Goal: Task Accomplishment & Management: Manage account settings

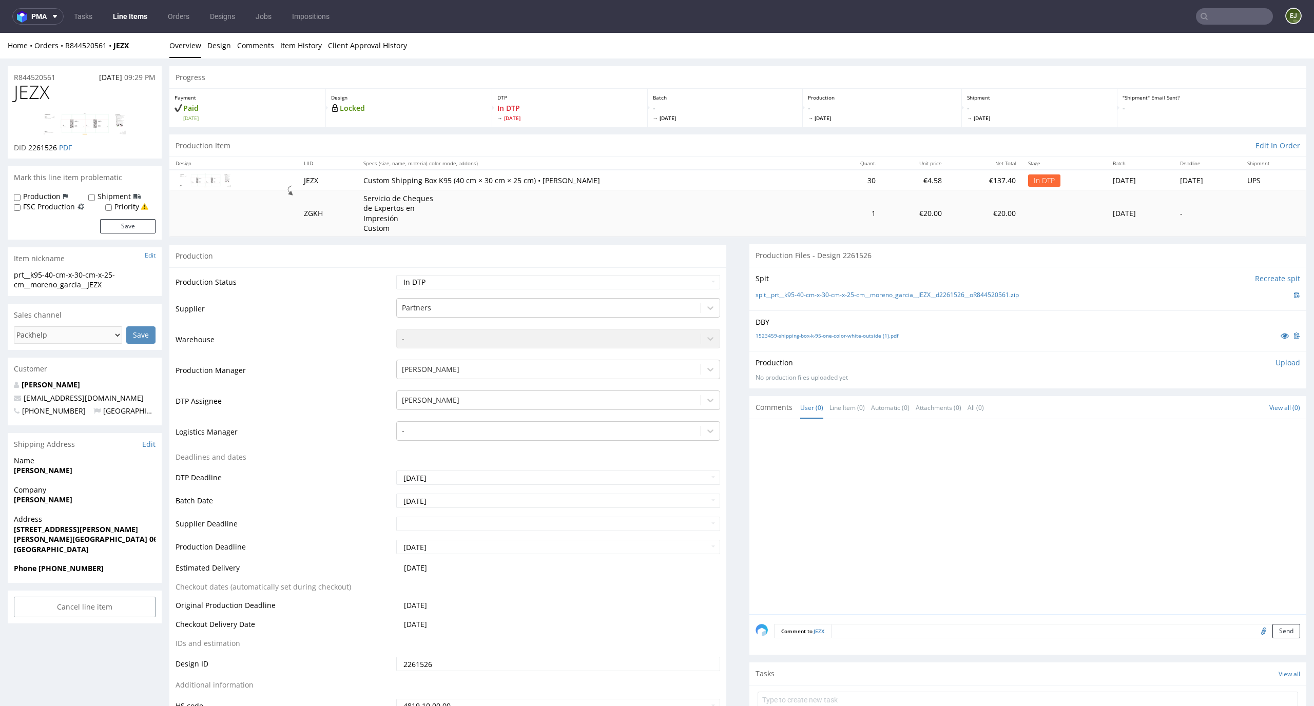
click at [1279, 361] on p "Upload" at bounding box center [1287, 363] width 25 height 10
click at [1202, 409] on div "Add files" at bounding box center [1227, 409] width 51 height 15
type input "C:\fakepath\prt__k95-40-cm-x-30-cm-x-25-cm__moreno_garcia__JEZX__d2261526__oR84…"
click at [1274, 417] on form "Add files Upload now" at bounding box center [1028, 416] width 545 height 34
click at [1266, 427] on button "Upload now" at bounding box center [1276, 425] width 47 height 14
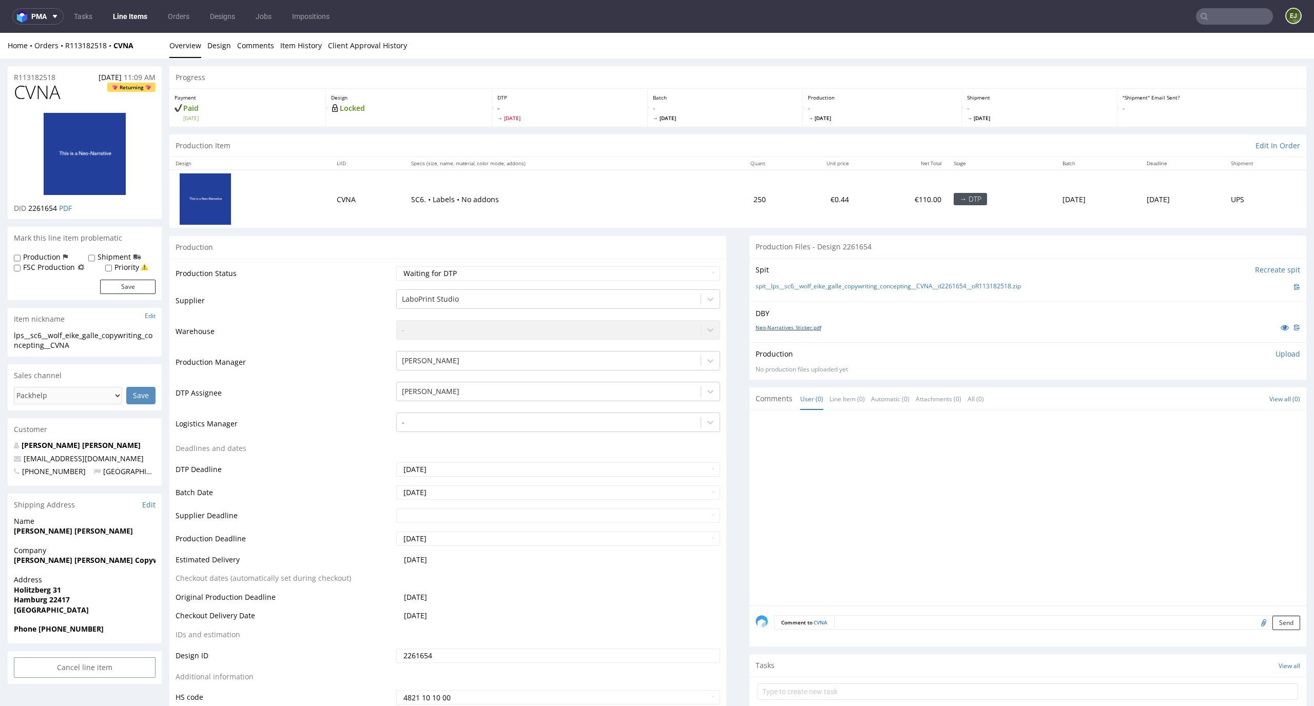
click at [789, 325] on link "Neo-Narratives_Sticker.pdf" at bounding box center [789, 327] width 66 height 7
click at [789, 286] on link "spit__lps__sc6__wolf_eike_galle_copywriting_concepting__CVNA__d2261654__oR11318…" at bounding box center [888, 286] width 265 height 9
click at [630, 267] on select "Waiting for Artwork Waiting for Diecut Waiting for Mockup Waiting for DTP Waiti…" at bounding box center [558, 273] width 324 height 14
select select "dtp_in_process"
click at [396, 266] on select "Waiting for Artwork Waiting for Diecut Waiting for Mockup Waiting for DTP Waiti…" at bounding box center [558, 273] width 324 height 14
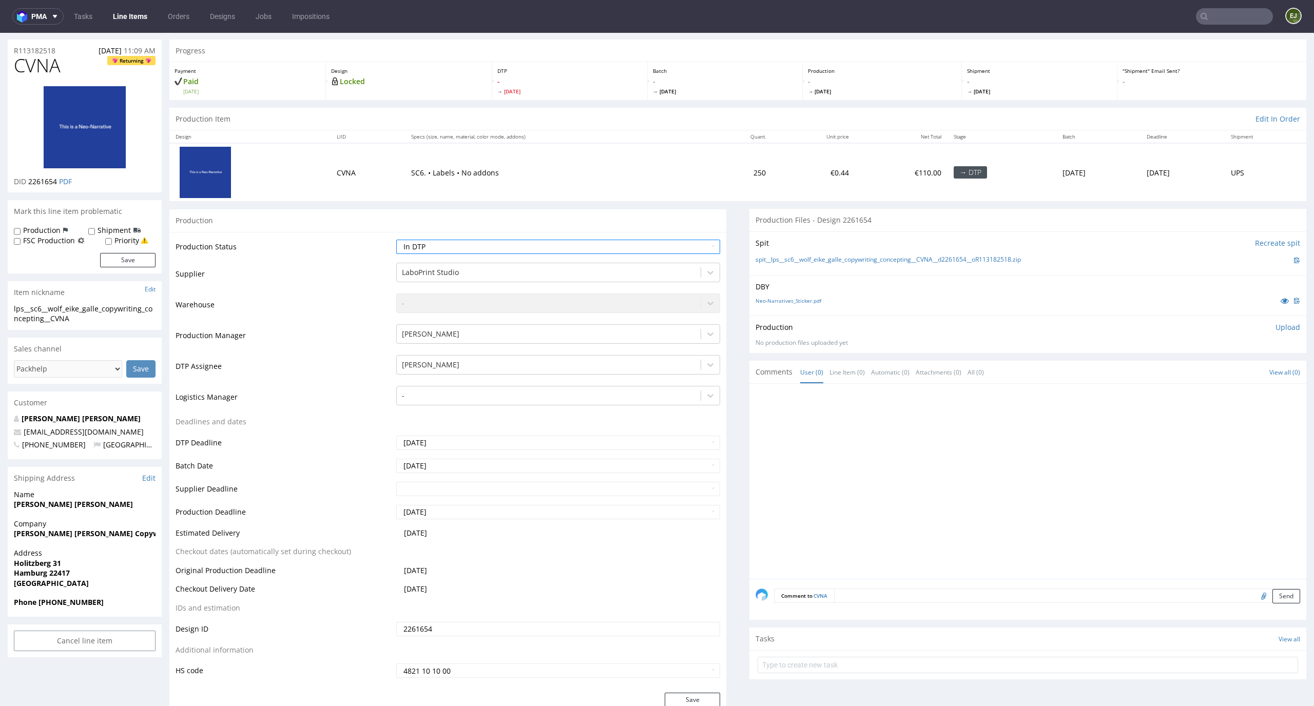
scroll to position [77, 0]
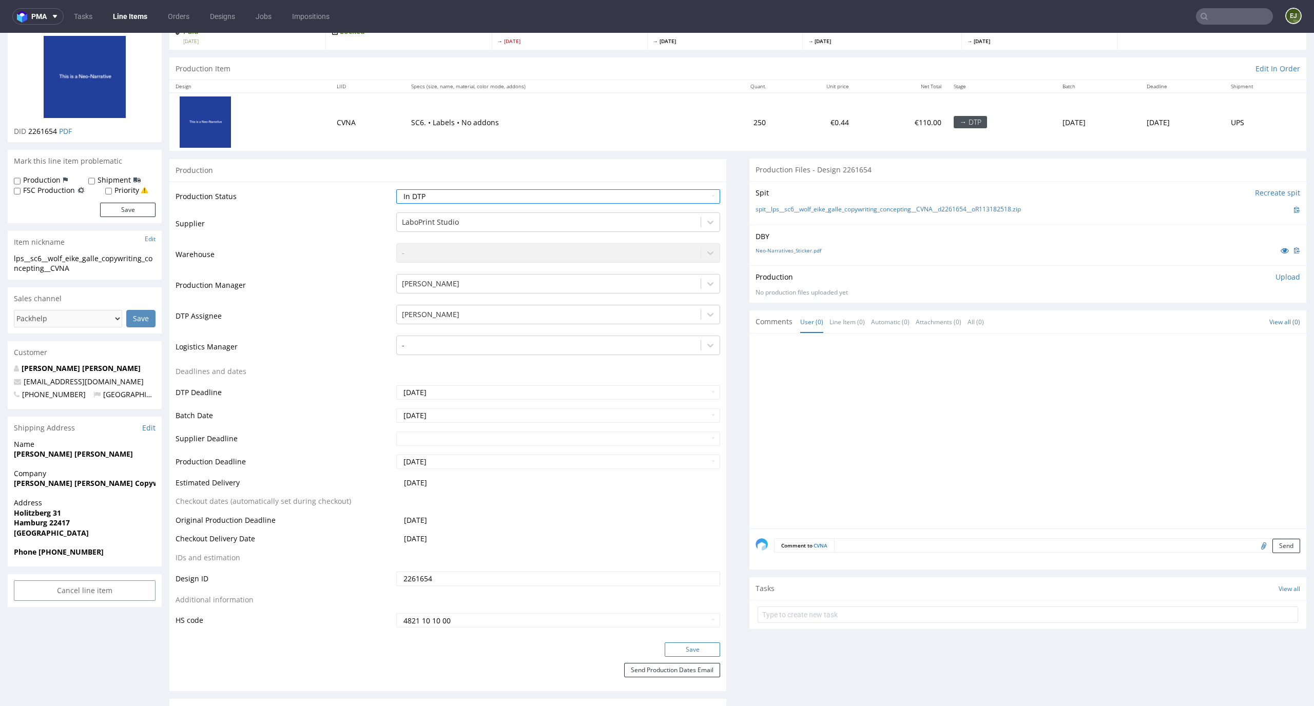
click at [697, 649] on button "Save" at bounding box center [692, 650] width 55 height 14
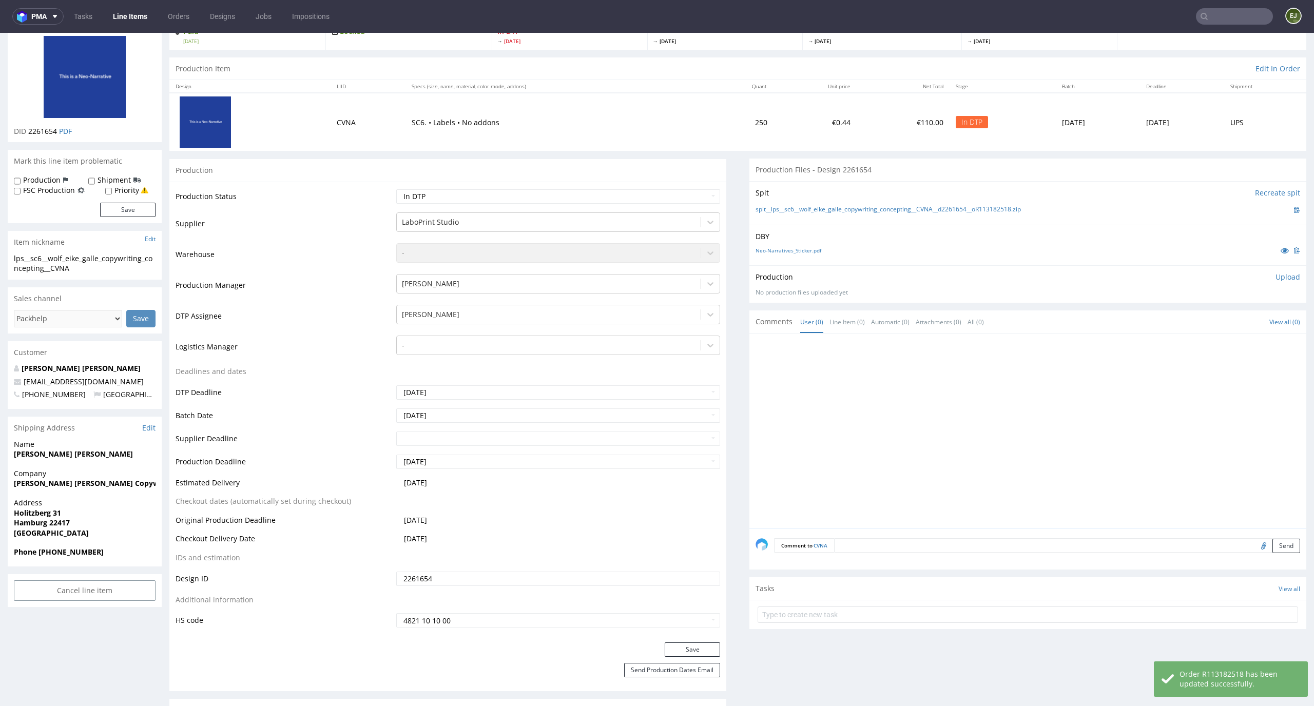
scroll to position [3, 0]
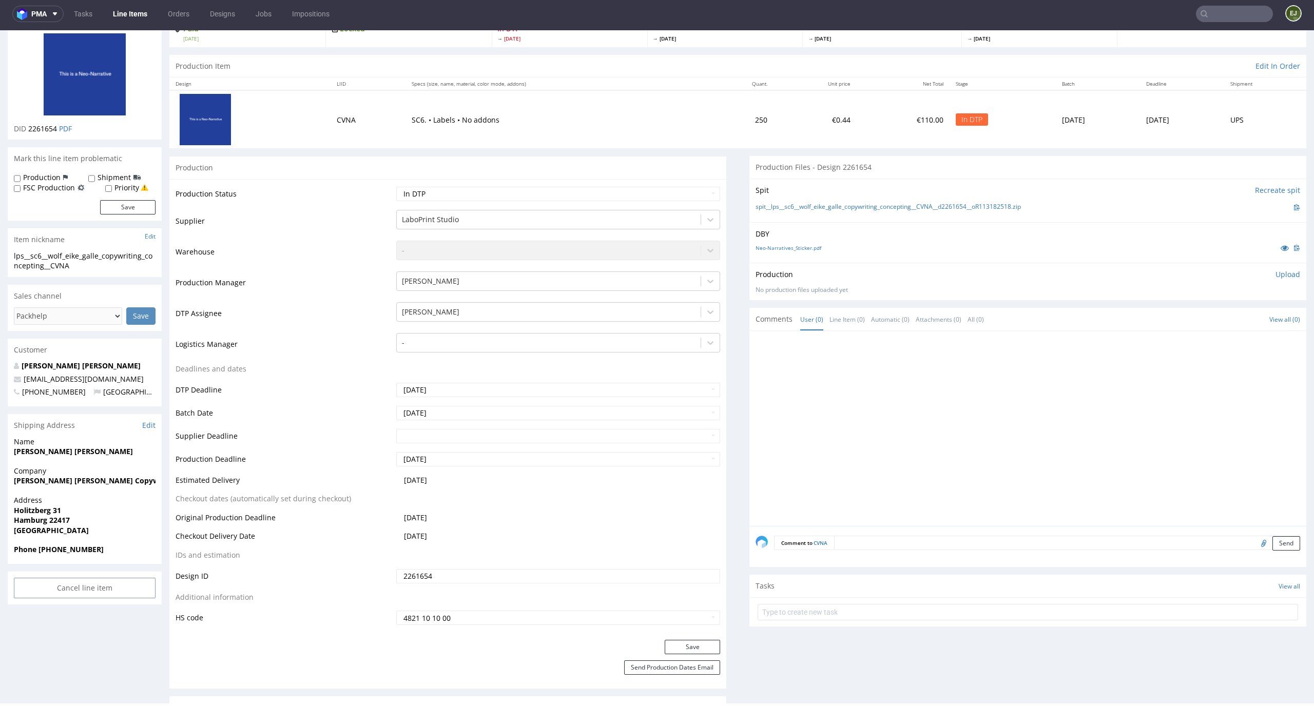
click at [1275, 272] on p "Upload" at bounding box center [1287, 274] width 25 height 10
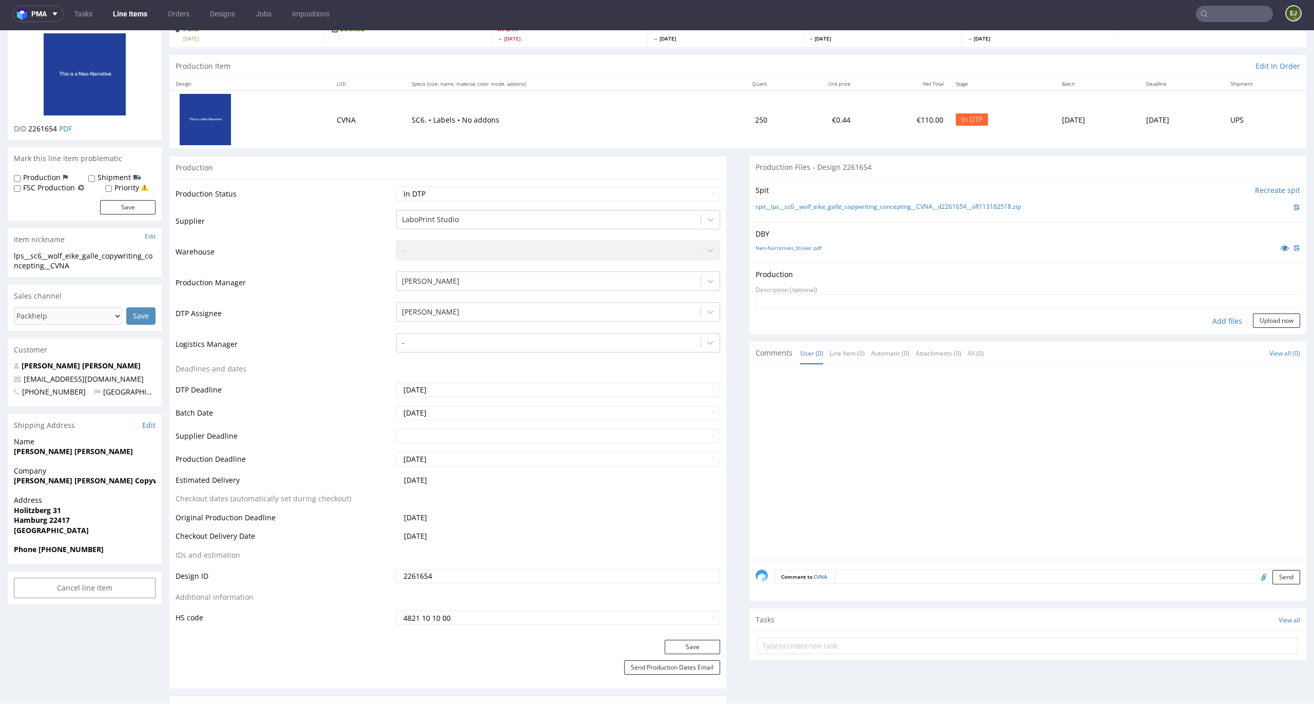
click at [1218, 315] on div "Add files" at bounding box center [1227, 321] width 51 height 15
type input "C:\fakepath\lps__sc6__wolf_eike_galle_copywriting_concepting__CVNA__d2261654__o…"
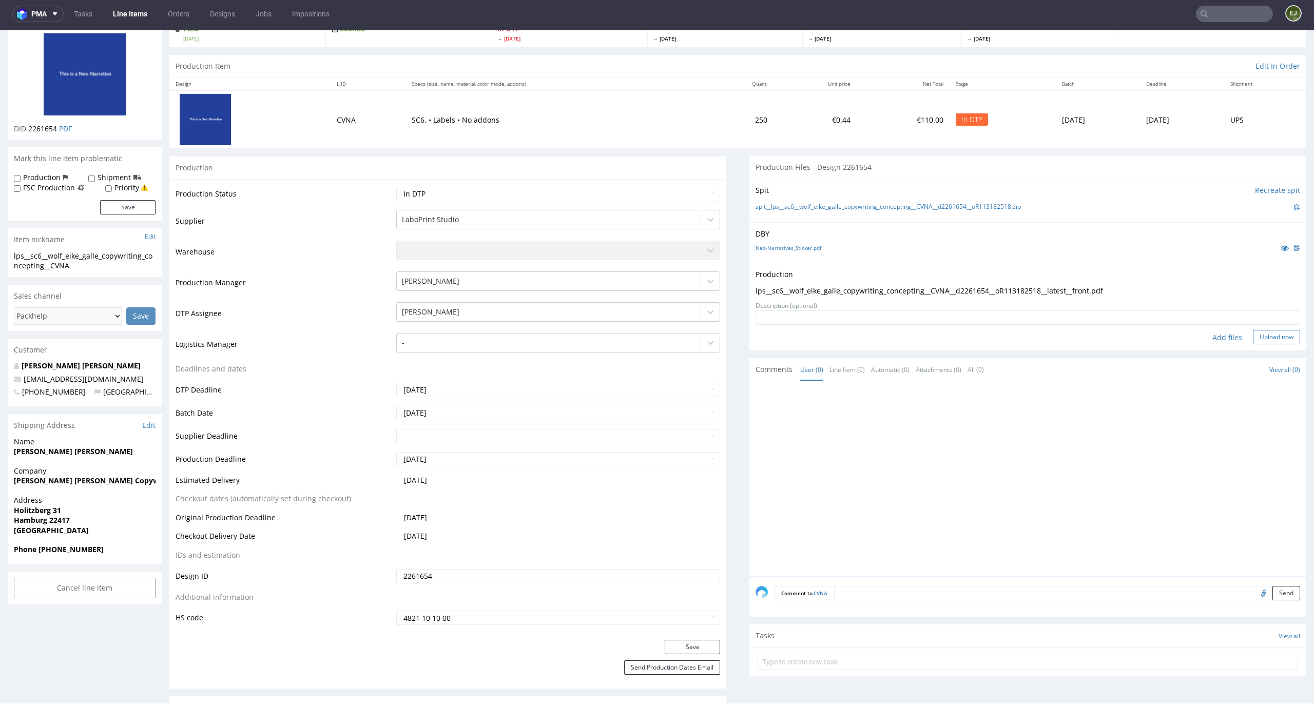
click at [1273, 338] on button "Upload now" at bounding box center [1276, 337] width 47 height 14
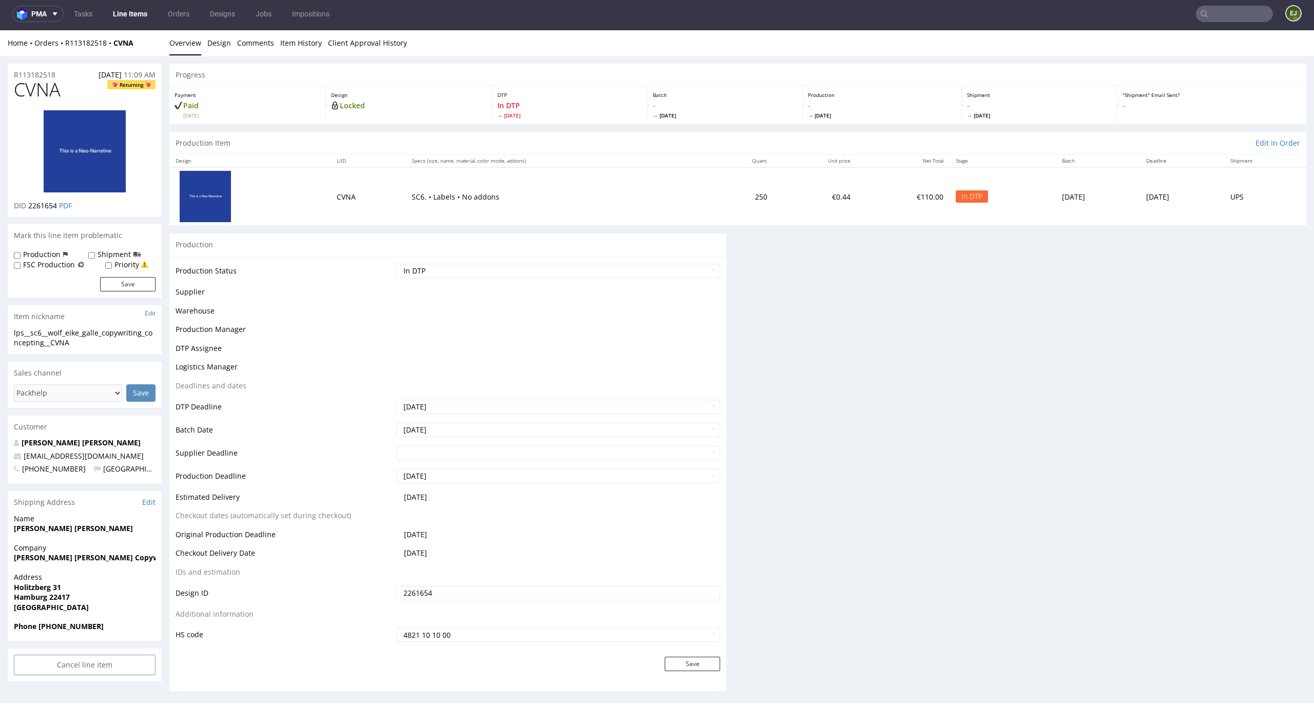
scroll to position [0, 0]
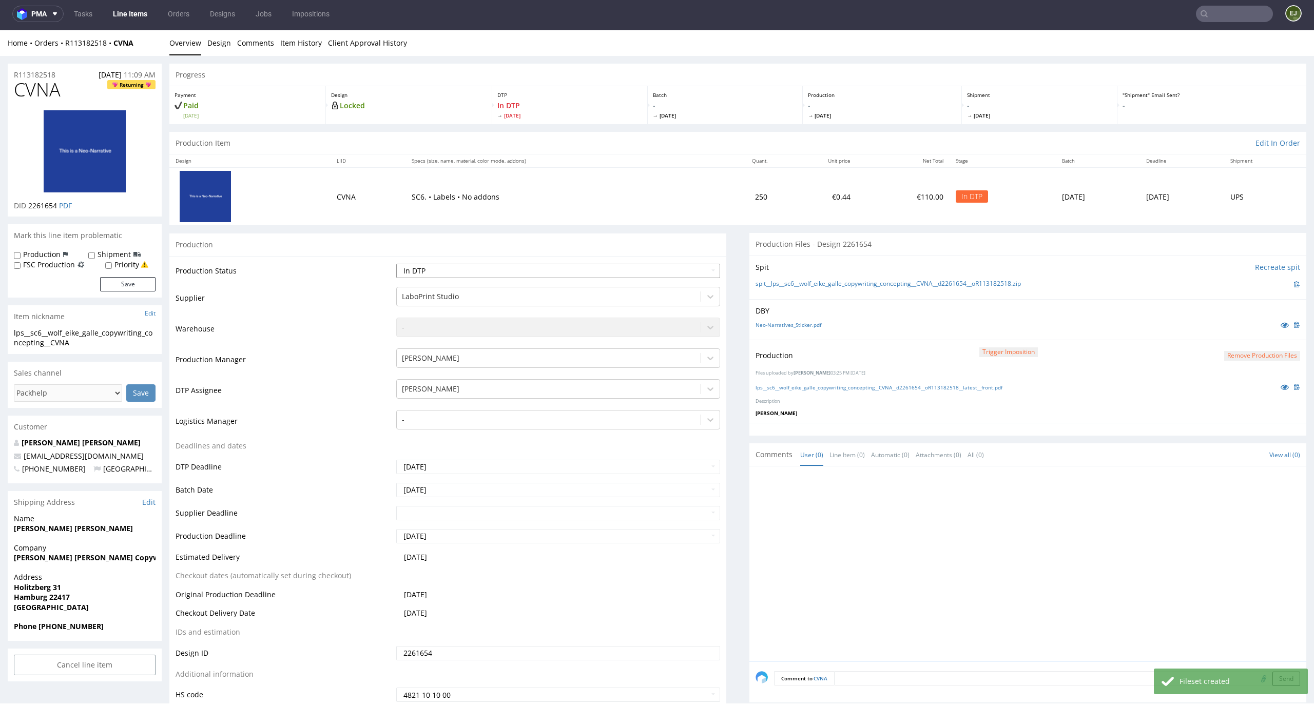
click at [686, 269] on select "Waiting for Artwork Waiting for Diecut Waiting for Mockup Waiting for DTP Waiti…" at bounding box center [558, 271] width 324 height 14
select select "dtp_production_ready"
click at [396, 264] on select "Waiting for Artwork Waiting for Diecut Waiting for Mockup Waiting for DTP Waiti…" at bounding box center [558, 271] width 324 height 14
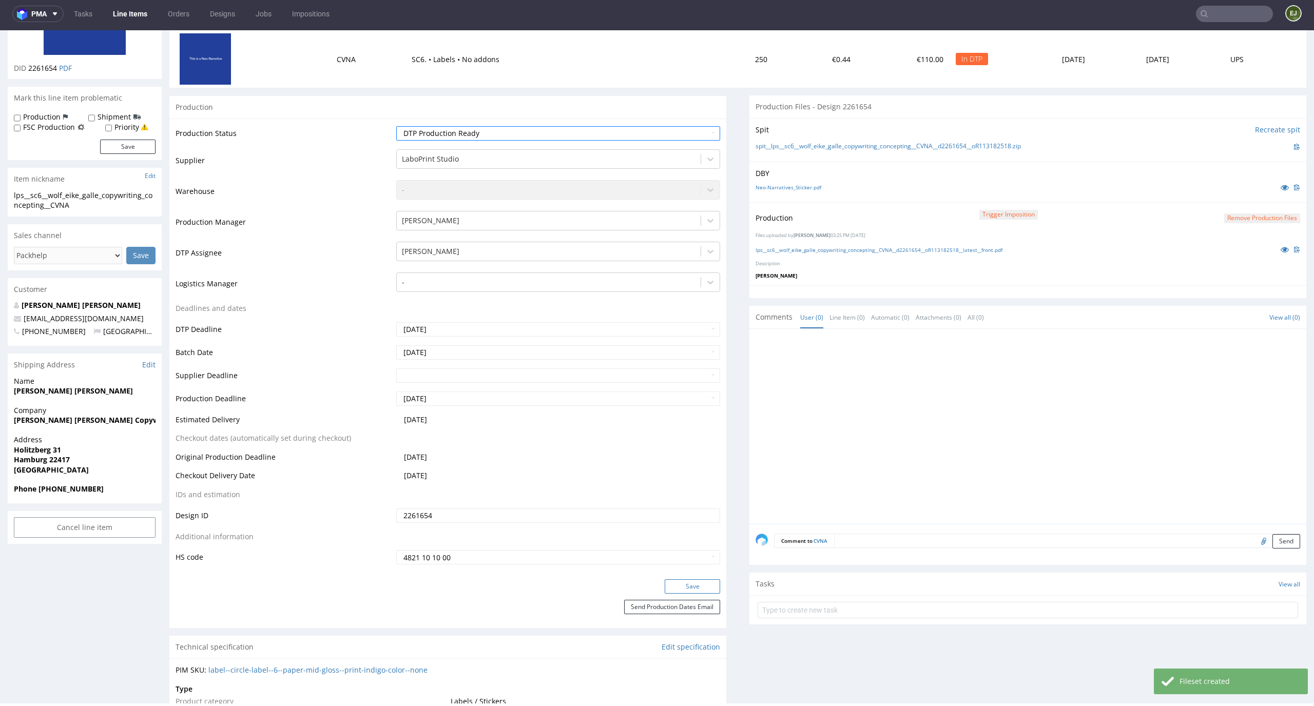
click at [687, 593] on button "Save" at bounding box center [692, 586] width 55 height 14
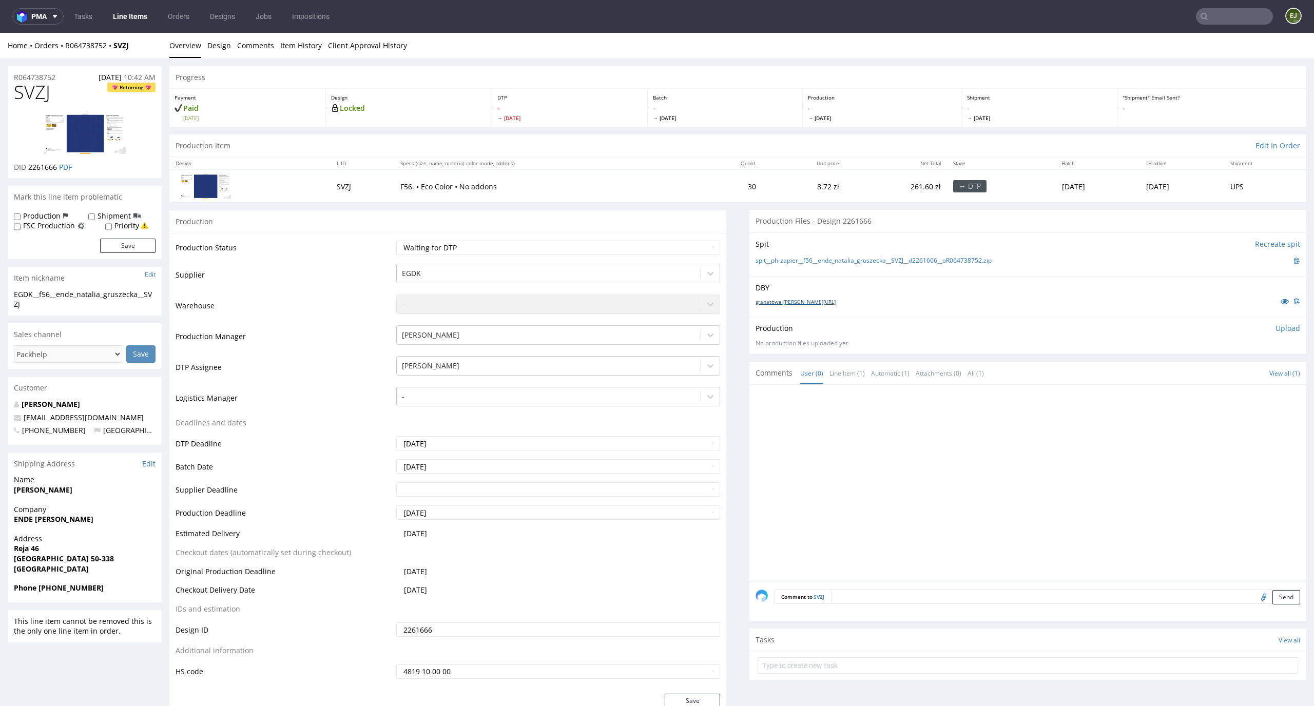
click at [795, 303] on link "granatowe [PERSON_NAME][URL]" at bounding box center [796, 301] width 80 height 7
click at [797, 258] on link "spit__ph-zapier__f56__ende_natalia_gruszecka__SVZJ__d2261666__oR064738752.zip" at bounding box center [874, 261] width 236 height 9
click at [634, 246] on select "Waiting for Artwork Waiting for Diecut Waiting for Mockup Waiting for DTP Waiti…" at bounding box center [558, 248] width 324 height 14
select select "dtp_in_process"
click at [396, 241] on select "Waiting for Artwork Waiting for Diecut Waiting for Mockup Waiting for DTP Waiti…" at bounding box center [558, 248] width 324 height 14
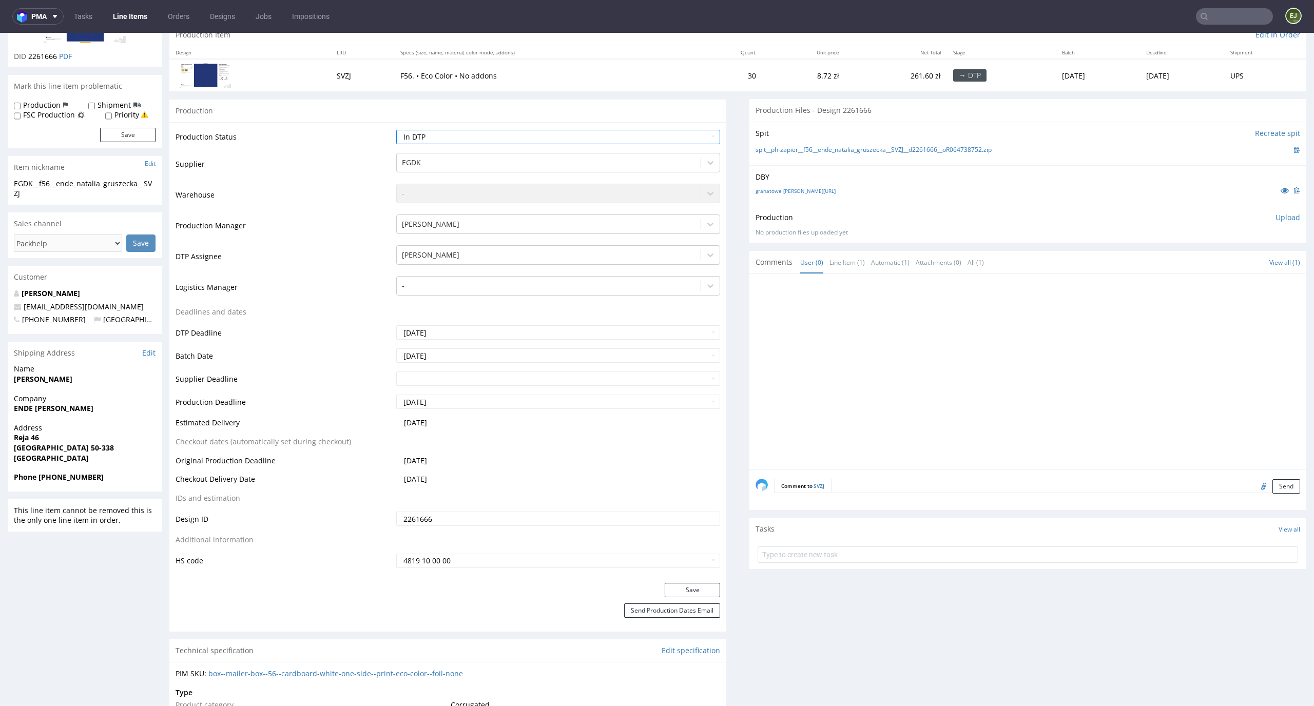
scroll to position [199, 0]
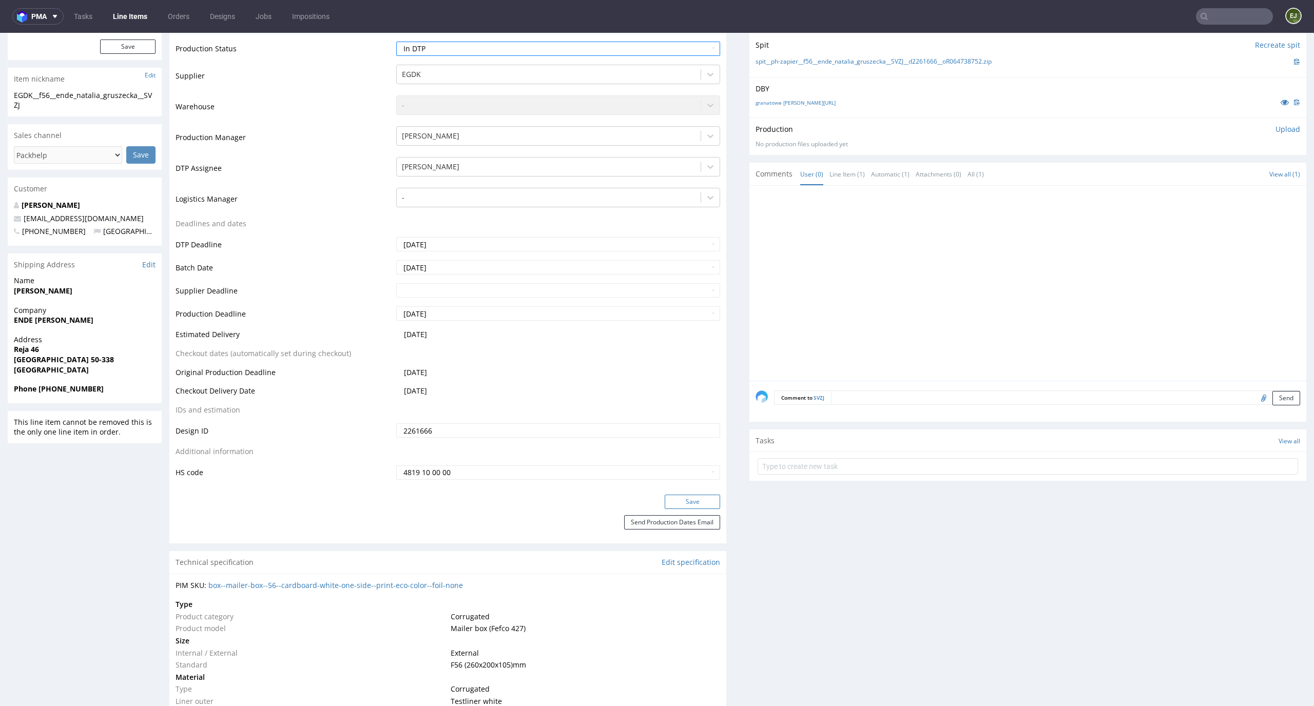
click at [706, 501] on button "Save" at bounding box center [692, 502] width 55 height 14
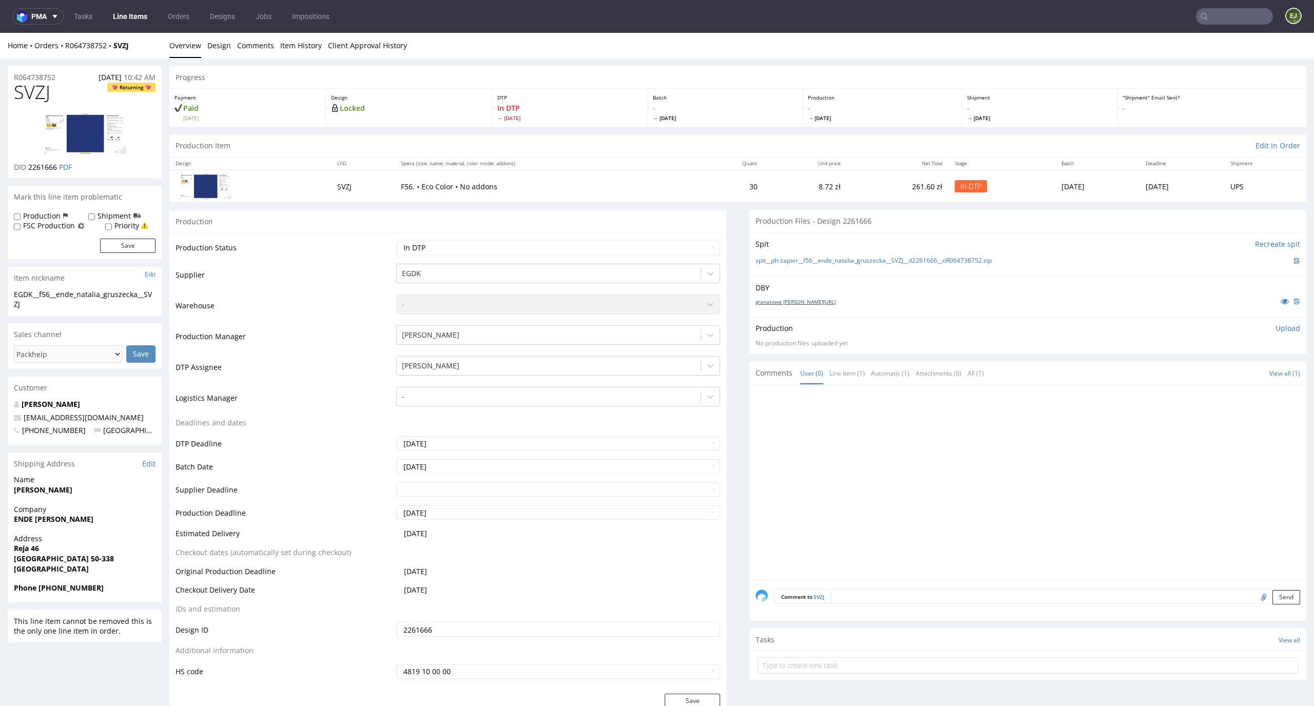
click at [776, 299] on link "granatowe pudelko.ai" at bounding box center [796, 301] width 80 height 7
drag, startPoint x: 58, startPoint y: 90, endPoint x: 0, endPoint y: 91, distance: 58.0
copy span "SVZJ"
click at [1275, 329] on p "Upload" at bounding box center [1287, 328] width 25 height 10
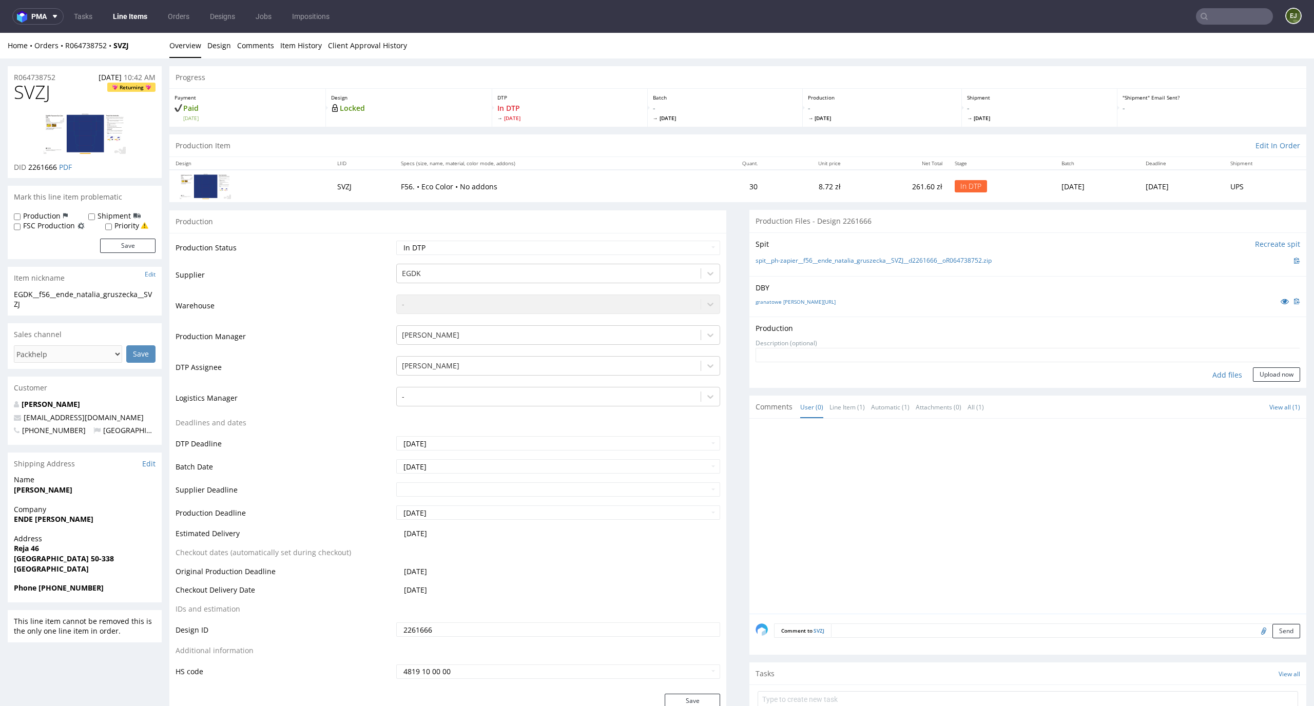
click at [1213, 377] on div "Add files" at bounding box center [1227, 374] width 51 height 15
type input "C:\fakepath\EGDK__f56__ende_natalia_gruszecka__SVZJ__d2261666__oR064738752__lat…"
click at [1276, 392] on button "Upload now" at bounding box center [1276, 391] width 47 height 14
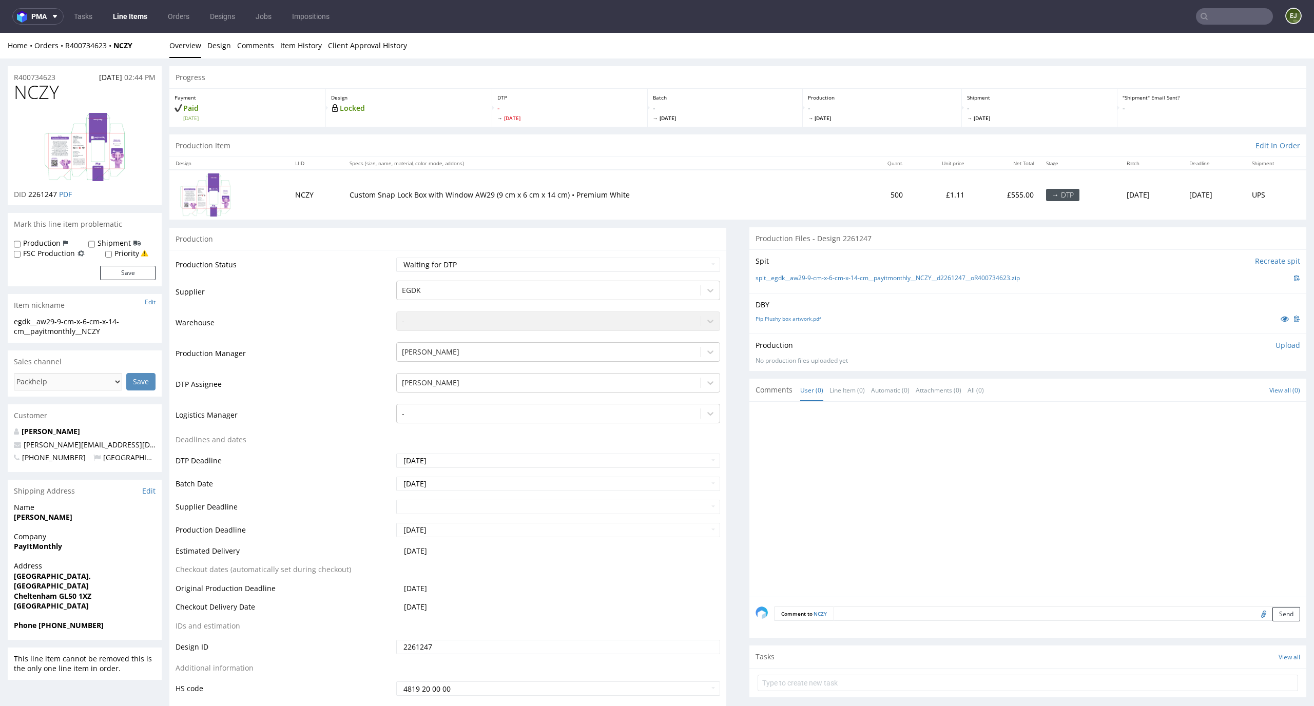
click at [738, 159] on th "Specs (size, name, material, color mode, addons)" at bounding box center [601, 163] width 517 height 13
click at [780, 321] on link "Pip Plushy box artwork.pdf" at bounding box center [788, 318] width 65 height 7
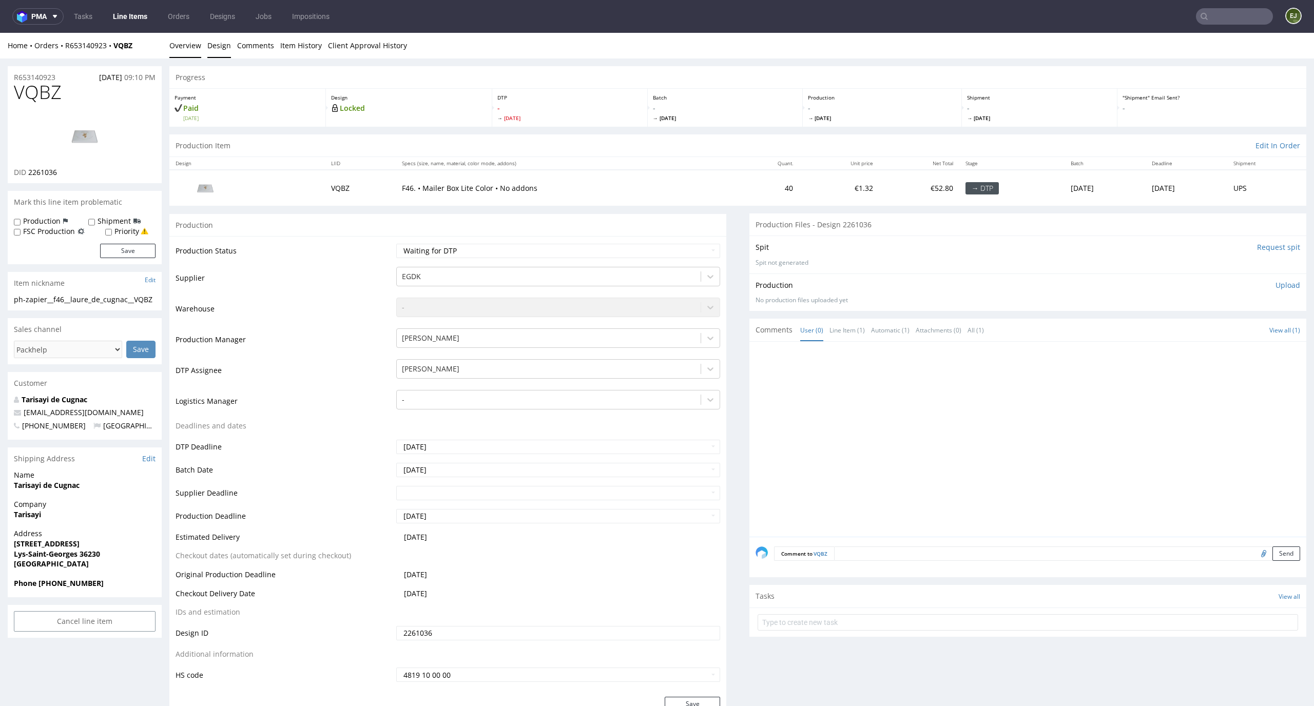
click at [212, 47] on link "Design" at bounding box center [219, 45] width 24 height 25
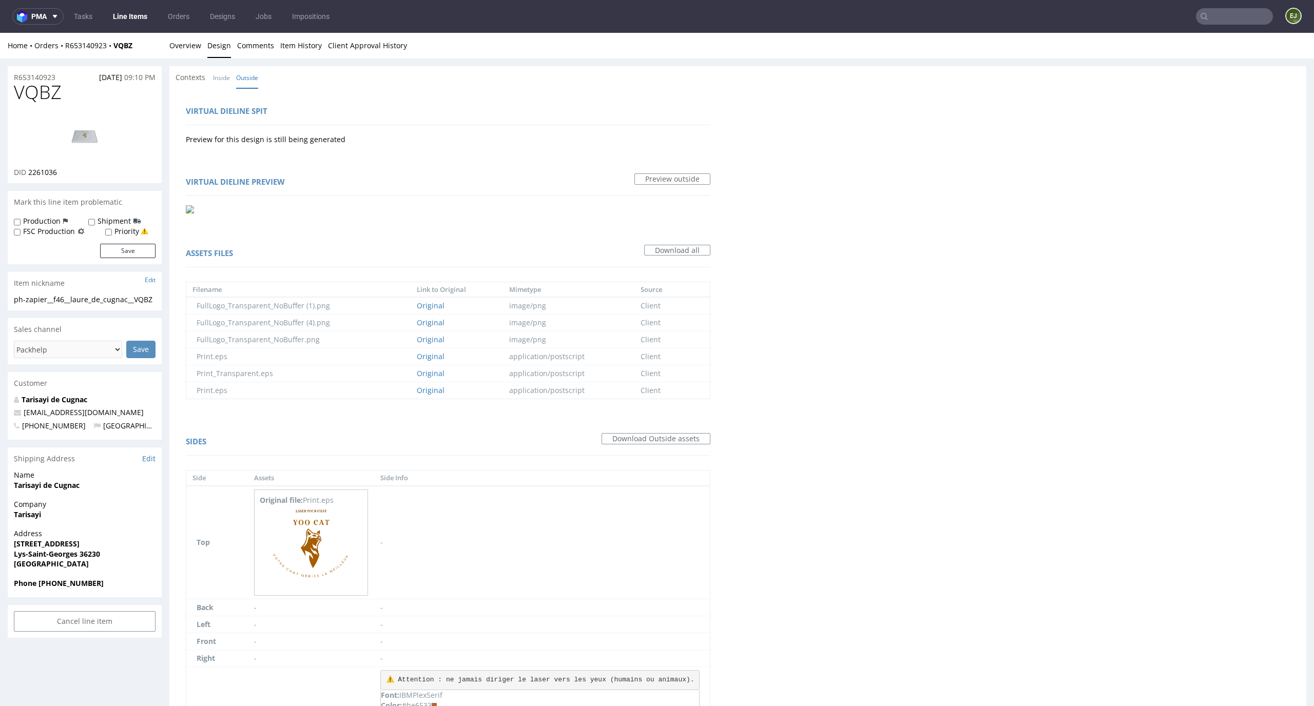
click at [195, 68] on div "Contexts Inside Outside" at bounding box center [737, 77] width 1137 height 23
click at [192, 55] on link "Overview" at bounding box center [185, 45] width 32 height 25
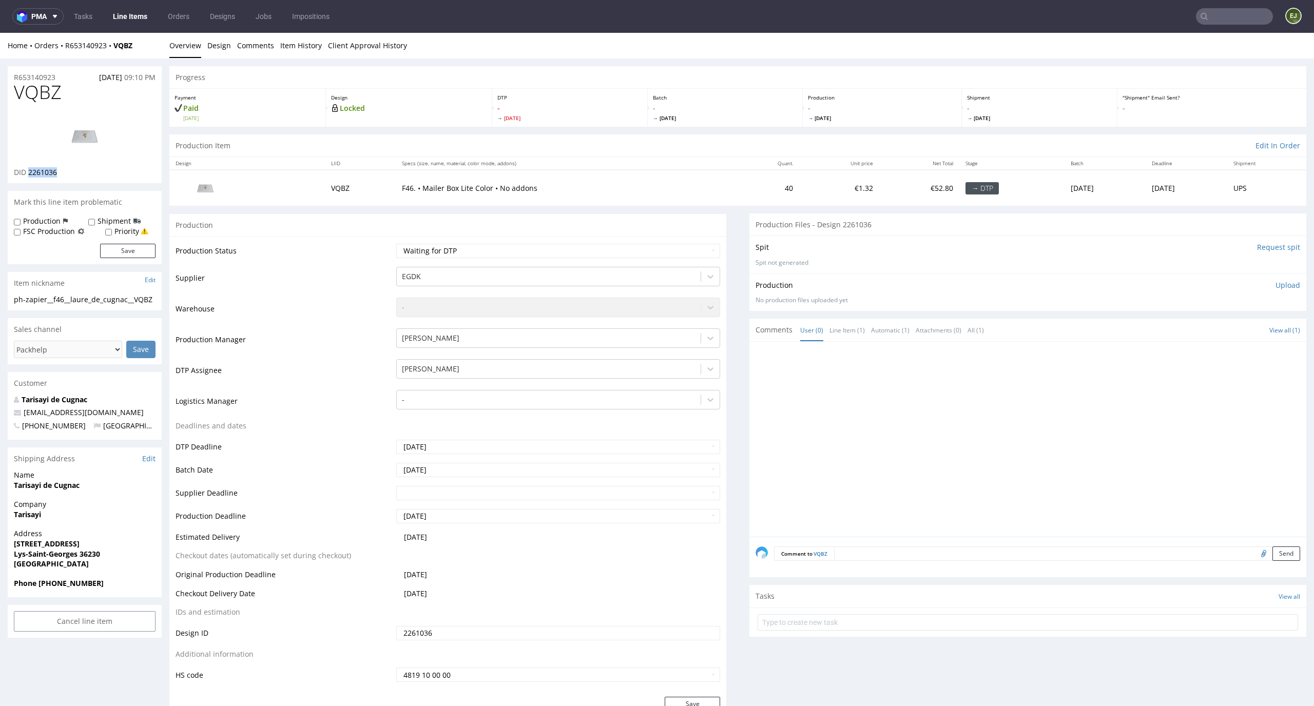
drag, startPoint x: 85, startPoint y: 173, endPoint x: 27, endPoint y: 172, distance: 58.0
click at [27, 172] on div "DID 2261036" at bounding box center [85, 172] width 142 height 10
copy span "2261036"
click at [1276, 241] on div "Spit Request spit Spit not generated" at bounding box center [1027, 254] width 557 height 37
click at [1269, 242] on input "Request spit" at bounding box center [1278, 247] width 43 height 10
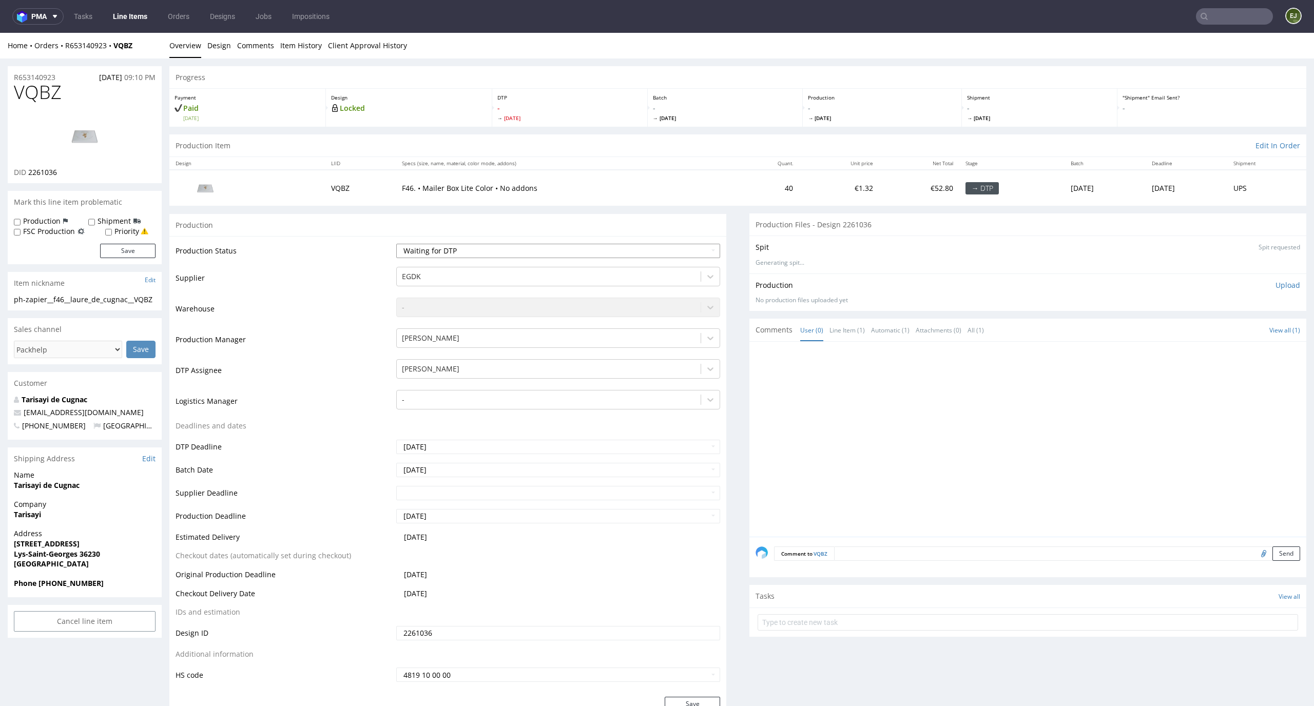
click at [477, 249] on select "Waiting for Artwork Waiting for Diecut Waiting for Mockup Waiting for DTP Waiti…" at bounding box center [558, 251] width 324 height 14
select select "dtp_in_process"
click at [396, 244] on select "Waiting for Artwork Waiting for Diecut Waiting for Mockup Waiting for DTP Waiti…" at bounding box center [558, 251] width 324 height 14
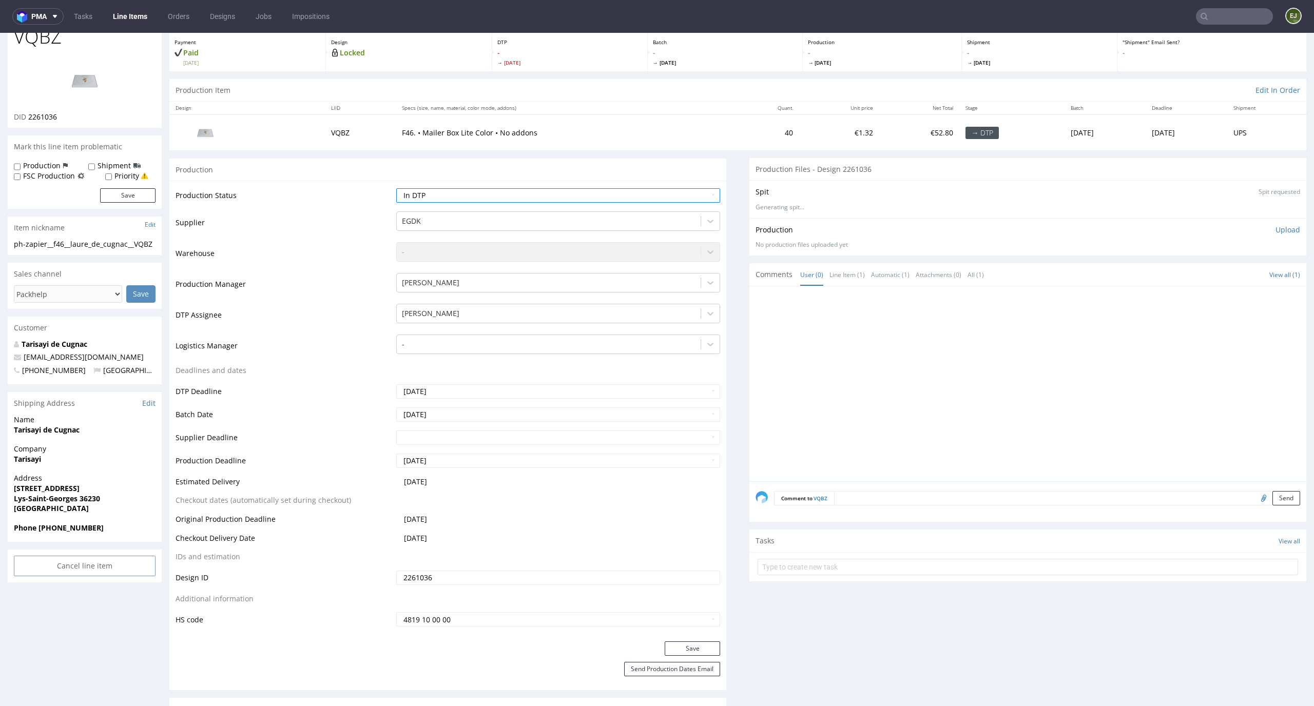
scroll to position [80, 0]
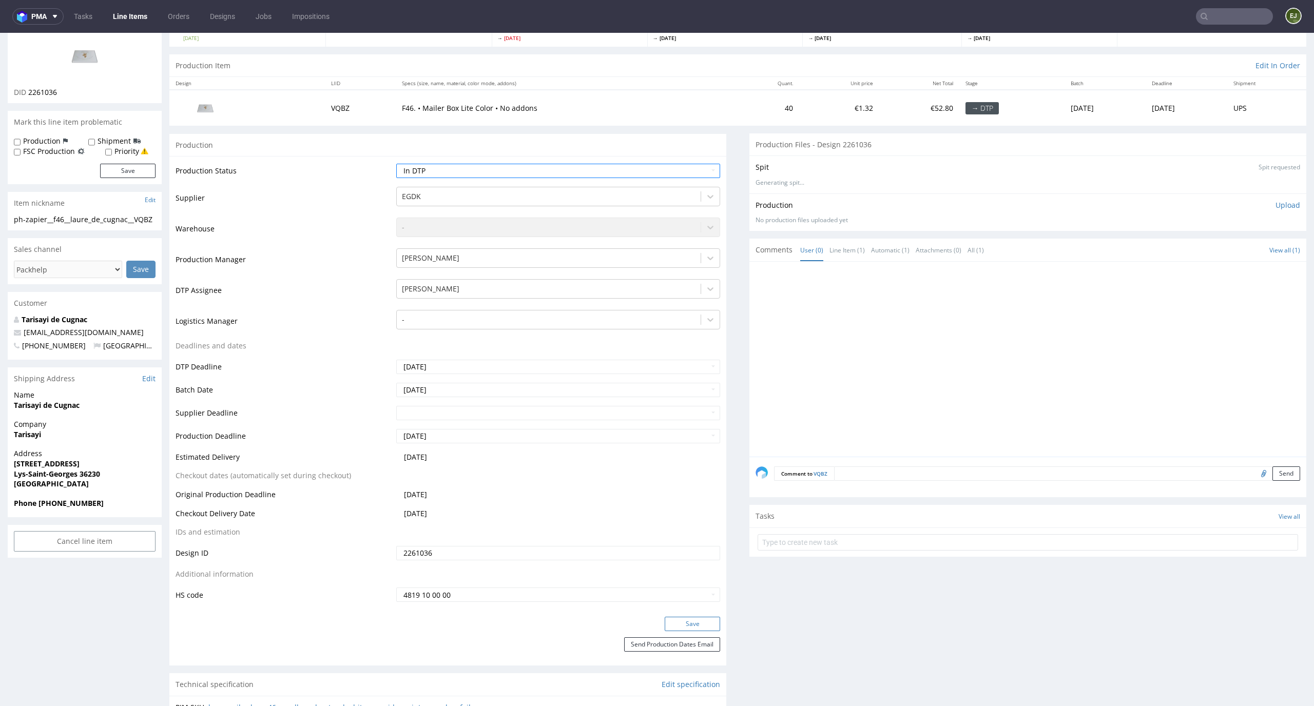
click at [674, 621] on button "Save" at bounding box center [692, 624] width 55 height 14
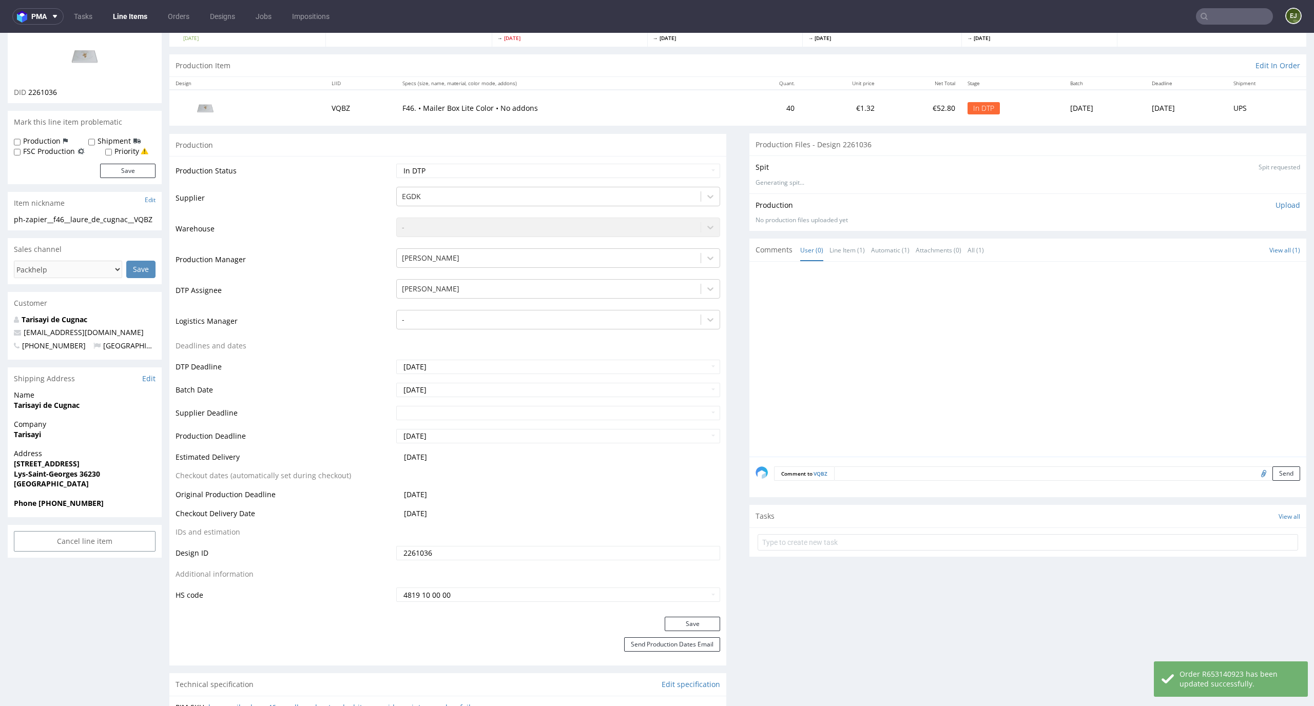
scroll to position [0, 0]
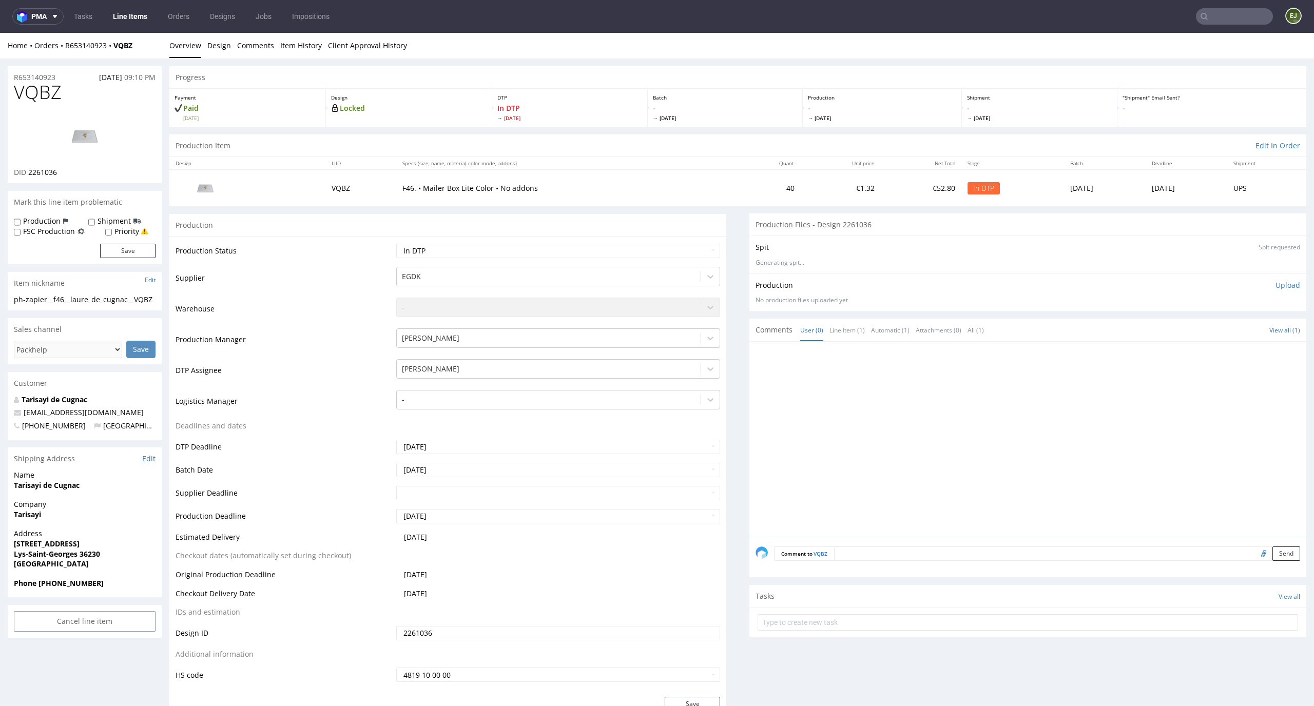
click at [78, 147] on img at bounding box center [85, 136] width 82 height 46
click at [140, 15] on link "Line Items" at bounding box center [130, 16] width 47 height 16
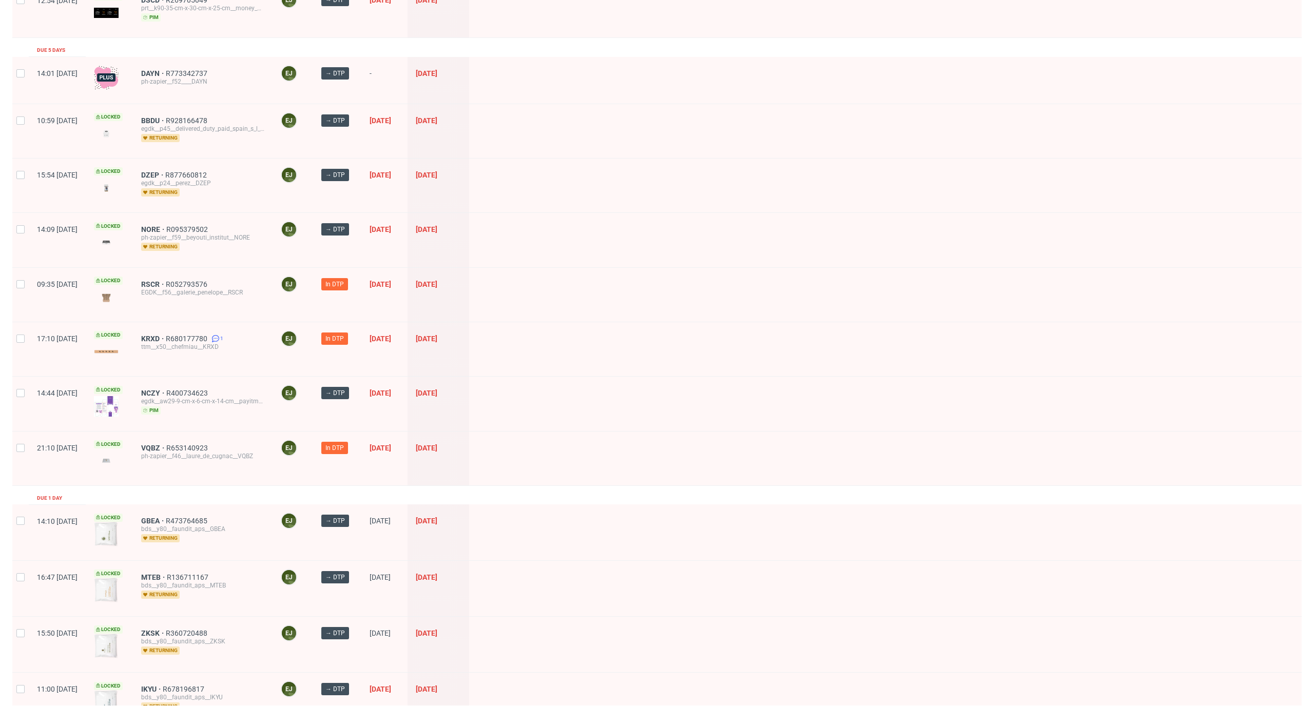
scroll to position [396, 0]
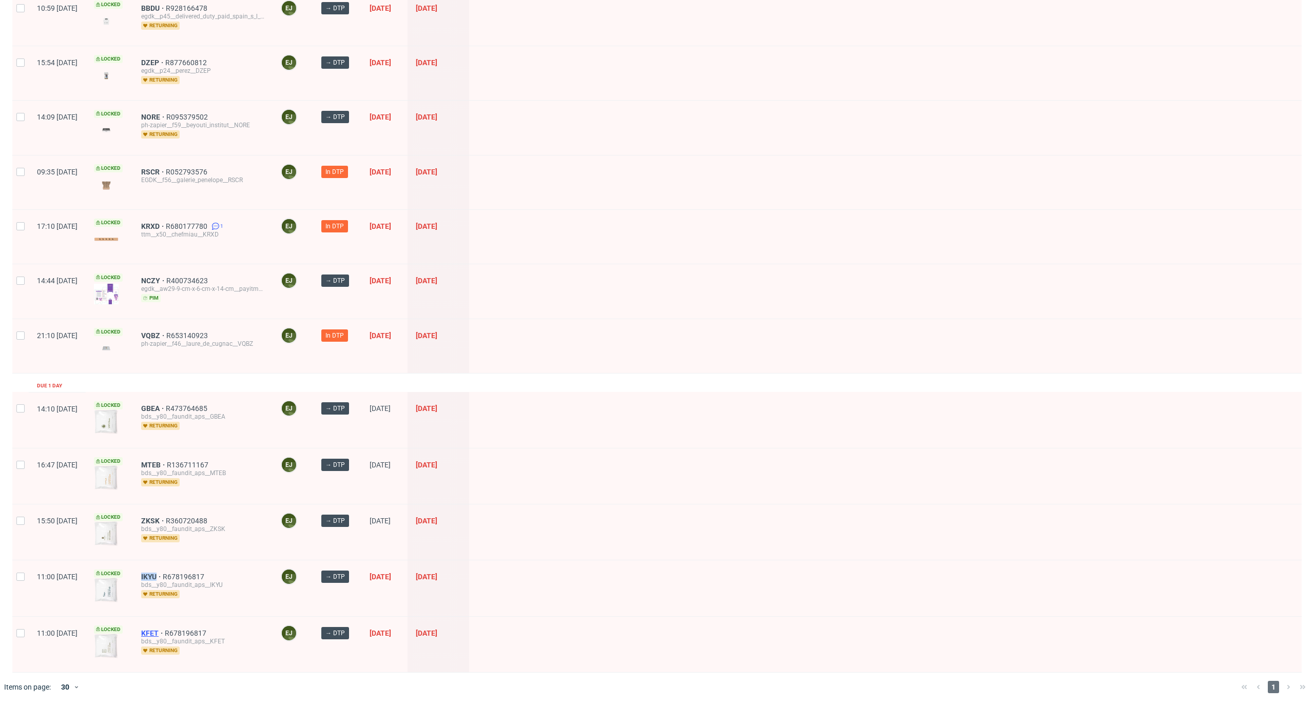
click at [165, 632] on span "KFET" at bounding box center [153, 633] width 24 height 8
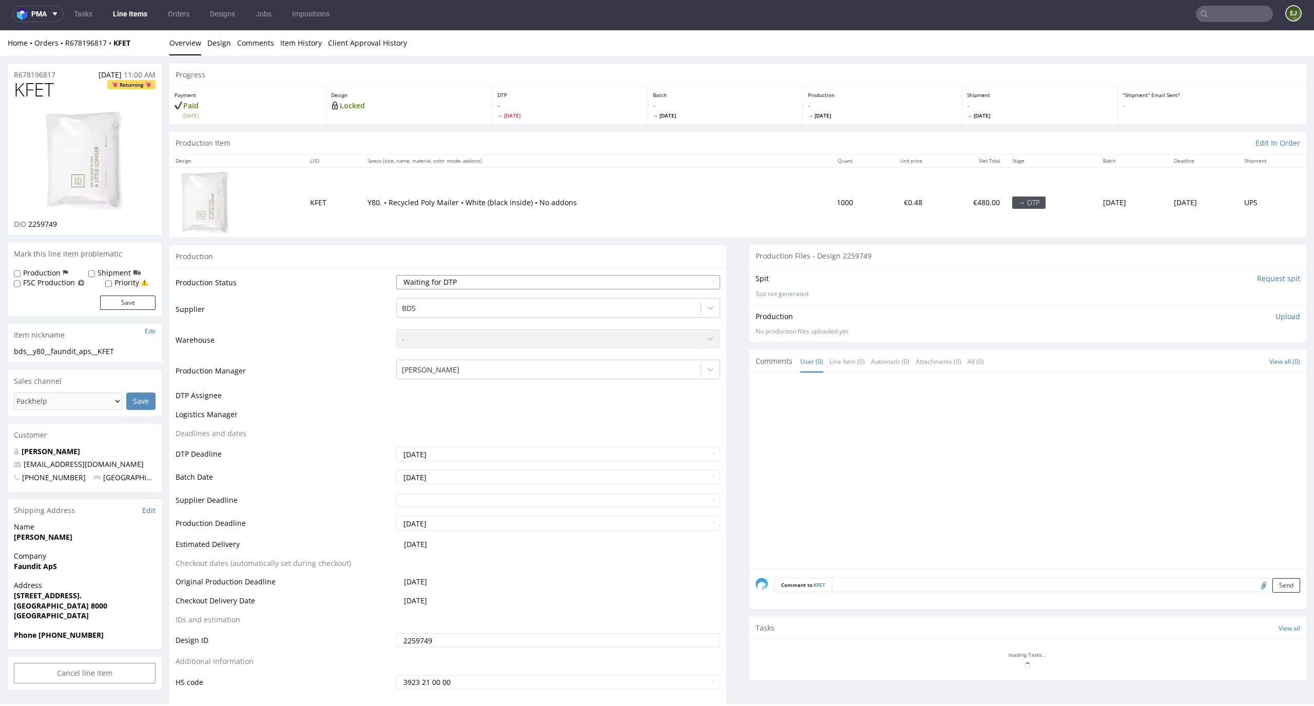
click at [582, 279] on select "Waiting for Artwork Waiting for Diecut Waiting for Mockup Waiting for DTP Waiti…" at bounding box center [558, 282] width 324 height 14
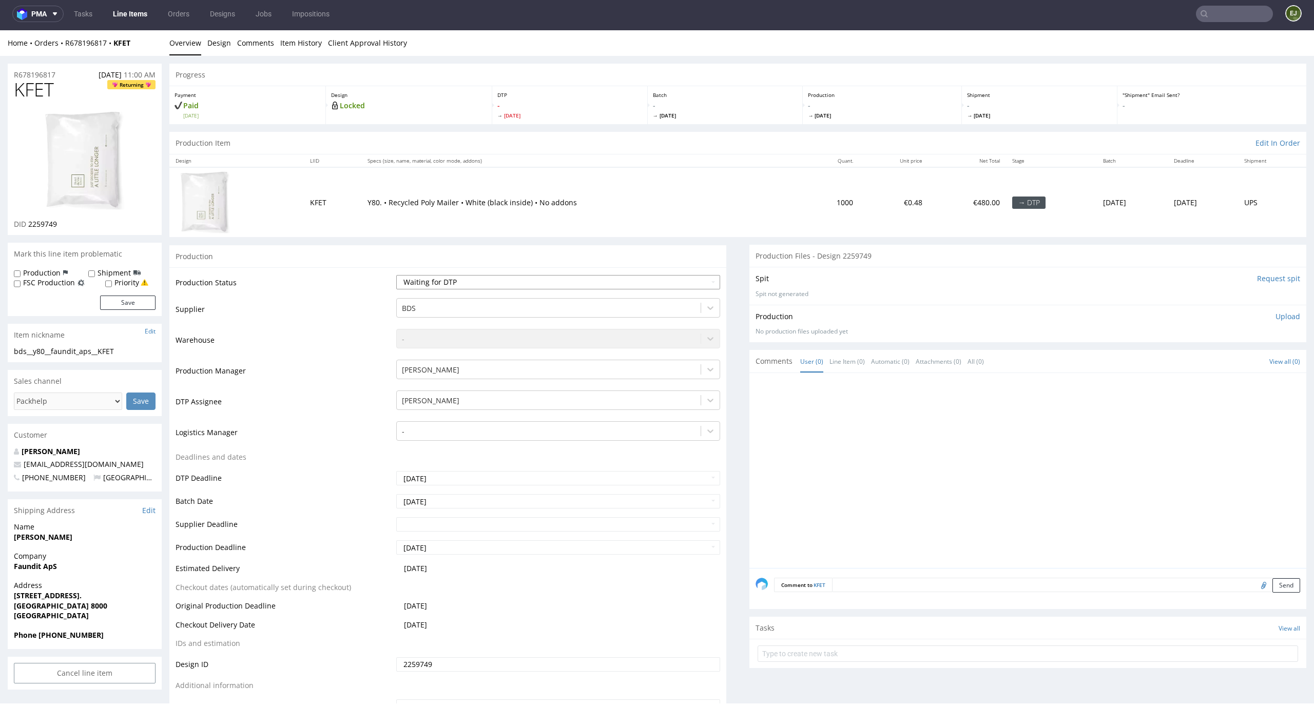
select select "dtp_in_process"
click at [396, 275] on select "Waiting for Artwork Waiting for Diecut Waiting for Mockup Waiting for DTP Waiti…" at bounding box center [558, 282] width 324 height 14
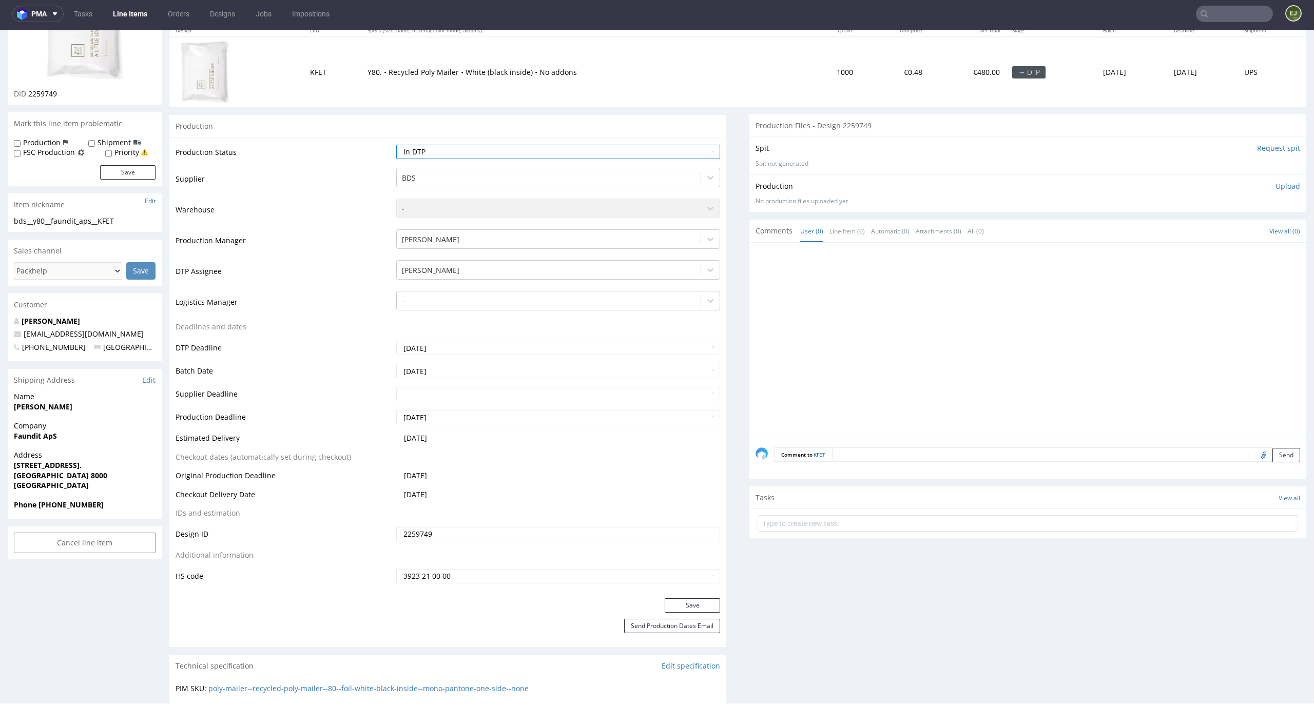
click at [693, 607] on button "Save" at bounding box center [692, 605] width 55 height 14
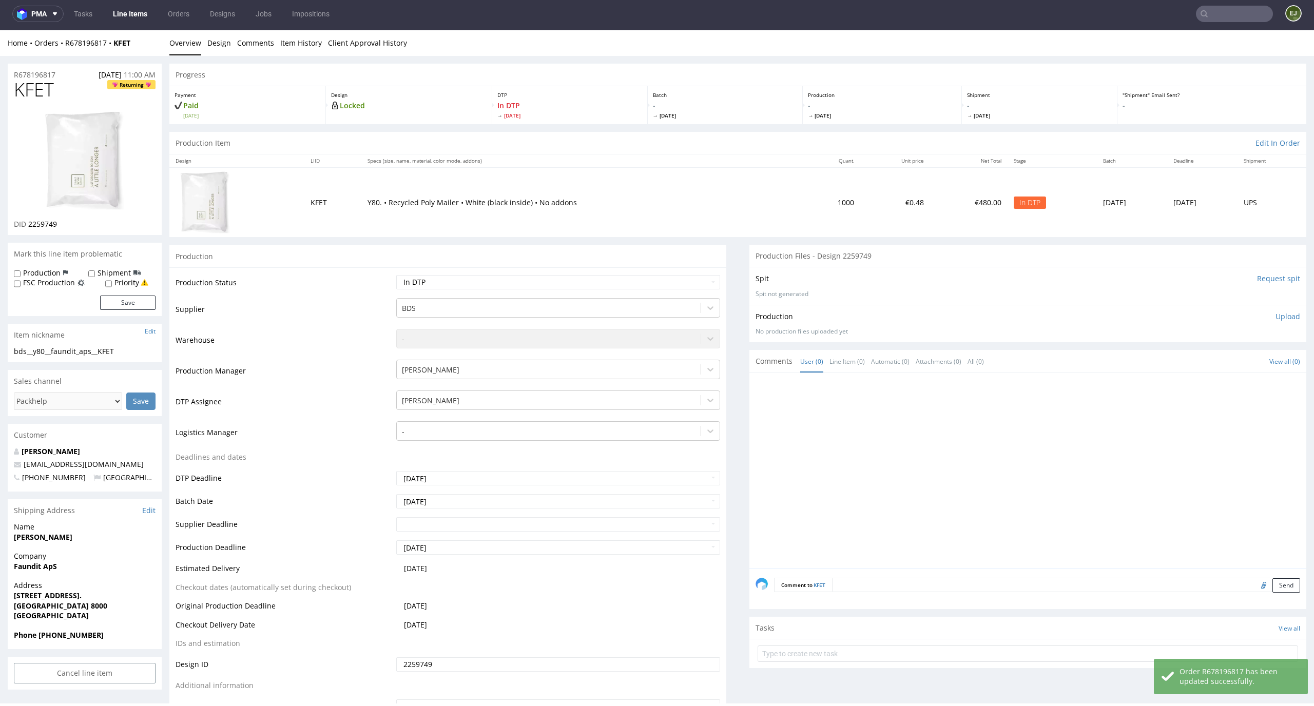
click at [1261, 279] on input "Request spit" at bounding box center [1278, 279] width 43 height 10
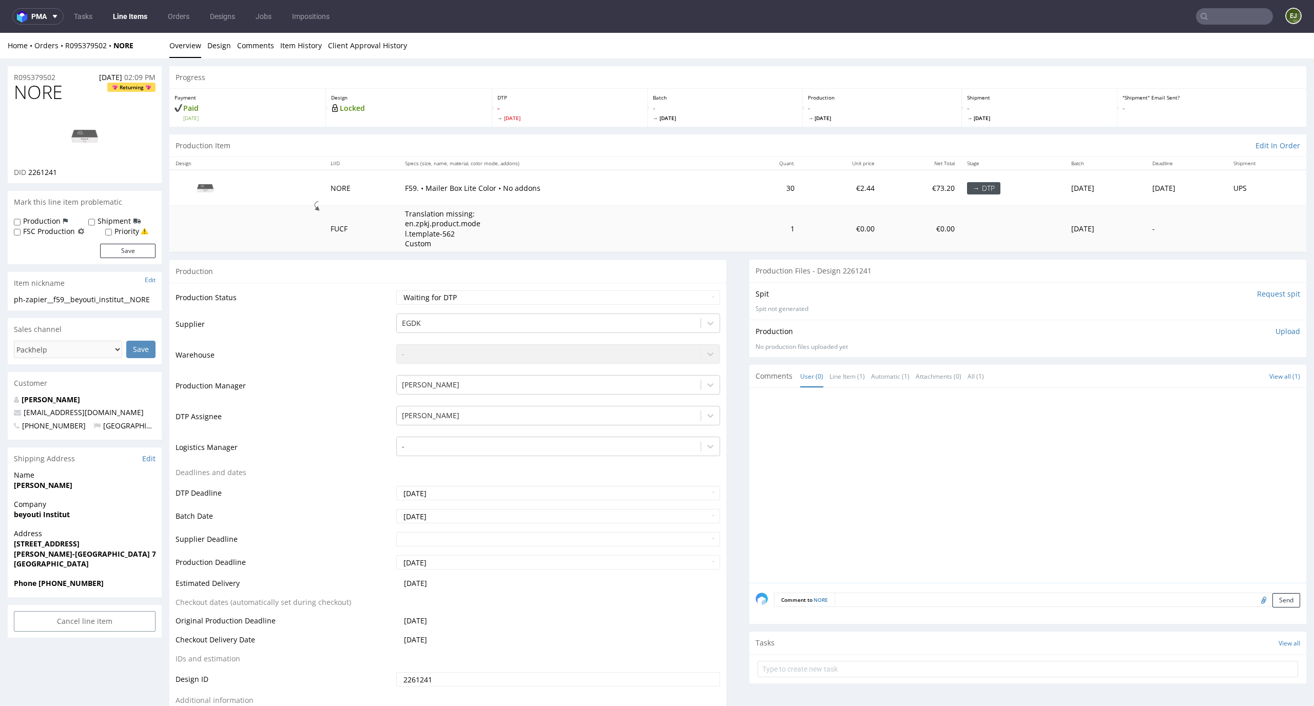
click at [1257, 296] on input "Request spit" at bounding box center [1278, 294] width 43 height 10
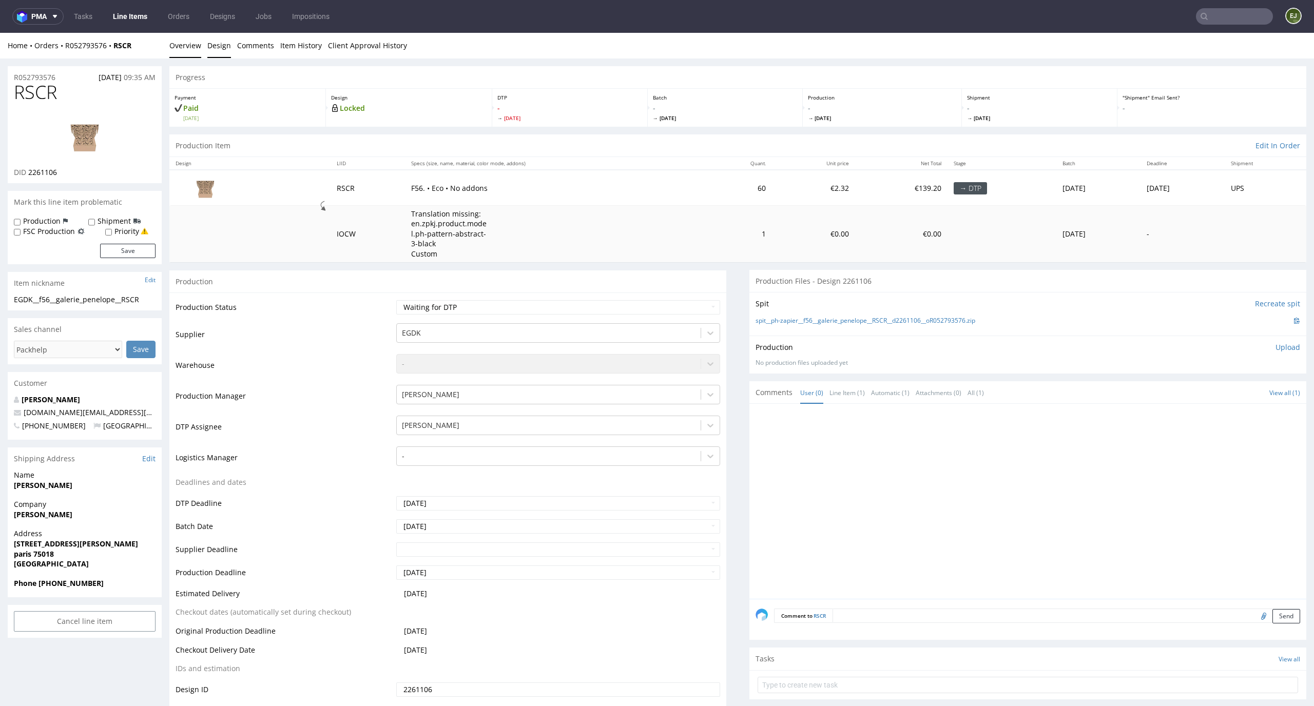
click at [216, 47] on link "Design" at bounding box center [219, 45] width 24 height 25
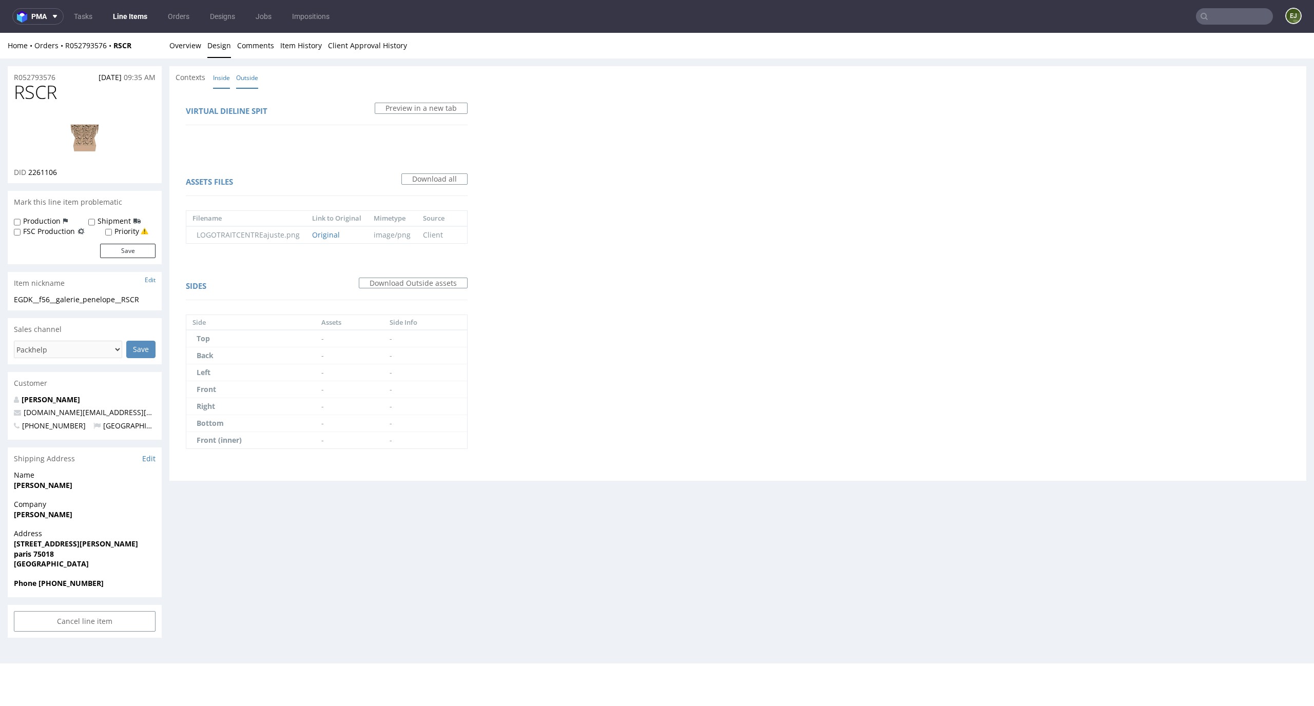
click at [219, 75] on link "Inside" at bounding box center [221, 78] width 17 height 22
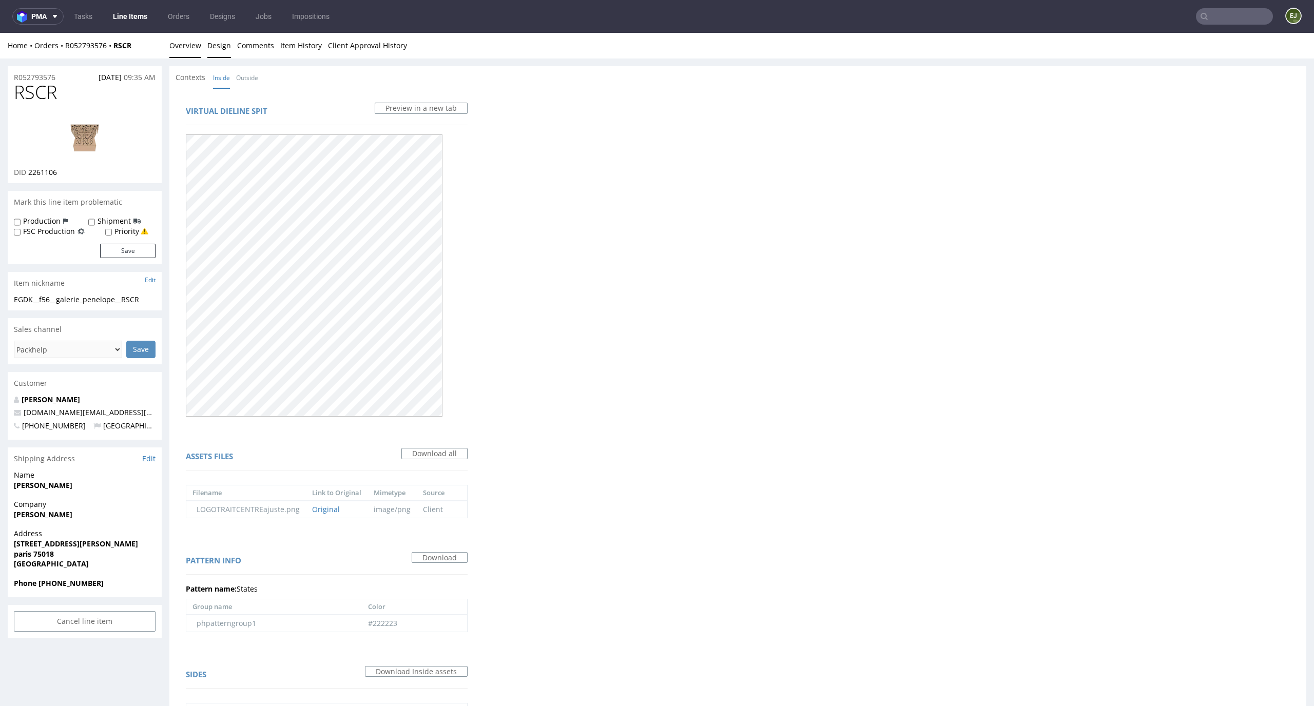
click at [184, 55] on link "Overview" at bounding box center [185, 45] width 32 height 25
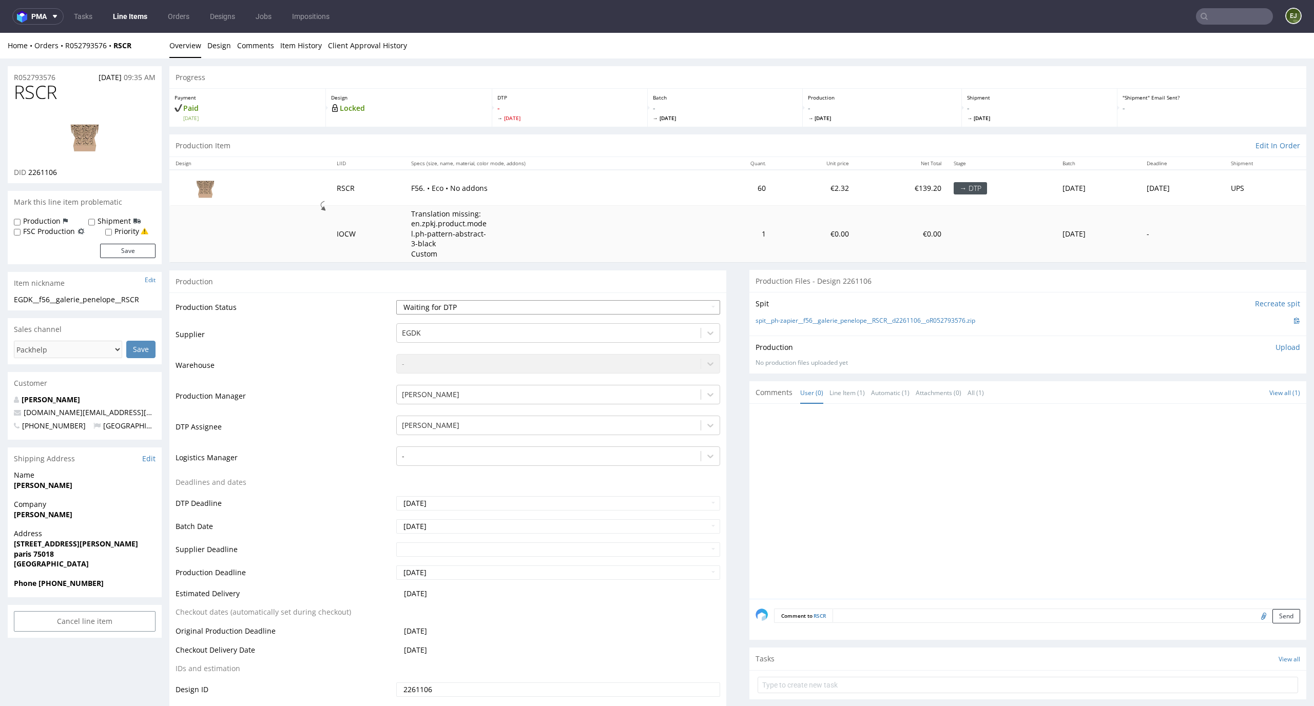
click at [510, 305] on select "Waiting for Artwork Waiting for Diecut Waiting for Mockup Waiting for DTP Waiti…" at bounding box center [558, 307] width 324 height 14
click at [396, 300] on select "Waiting for Artwork Waiting for Diecut Waiting for Mockup Waiting for DTP Waiti…" at bounding box center [558, 307] width 324 height 14
click at [548, 311] on select "Waiting for Artwork Waiting for Diecut Waiting for Mockup Waiting for DTP Waiti…" at bounding box center [558, 307] width 324 height 14
select select "dtp_in_process"
click at [396, 300] on select "Waiting for Artwork Waiting for Diecut Waiting for Mockup Waiting for DTP Waiti…" at bounding box center [558, 307] width 324 height 14
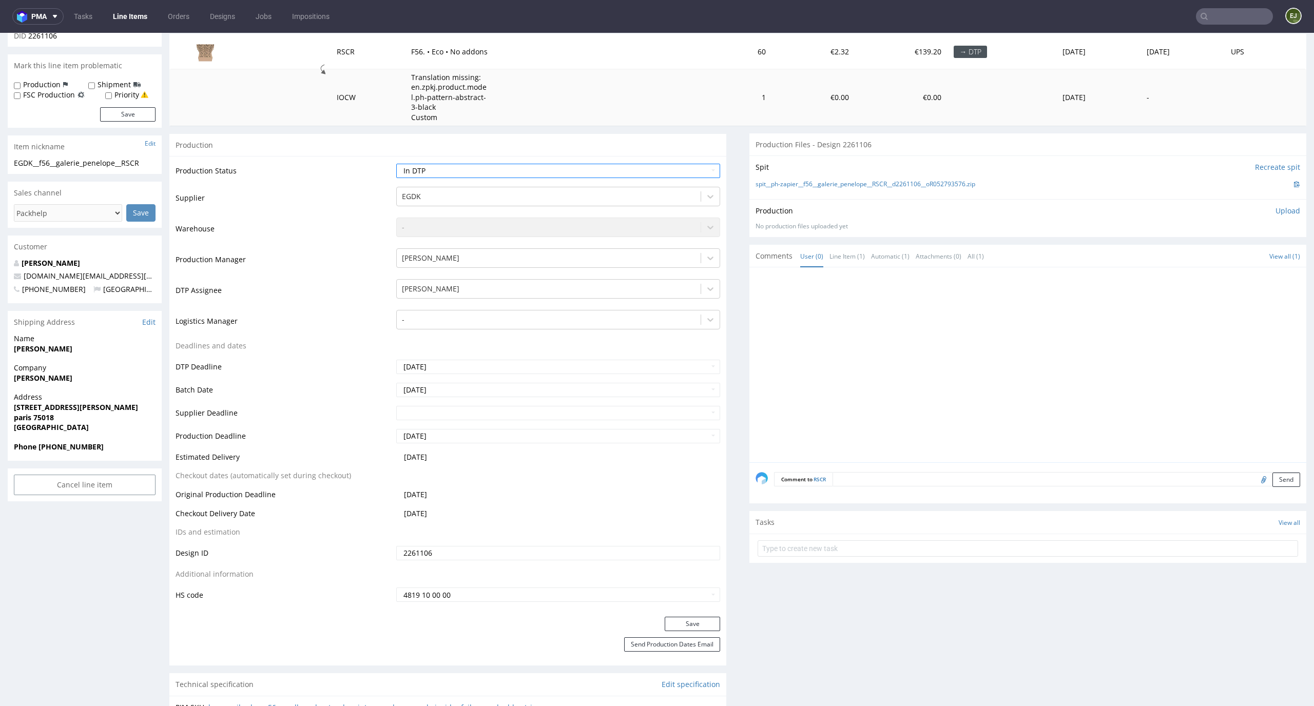
scroll to position [183, 0]
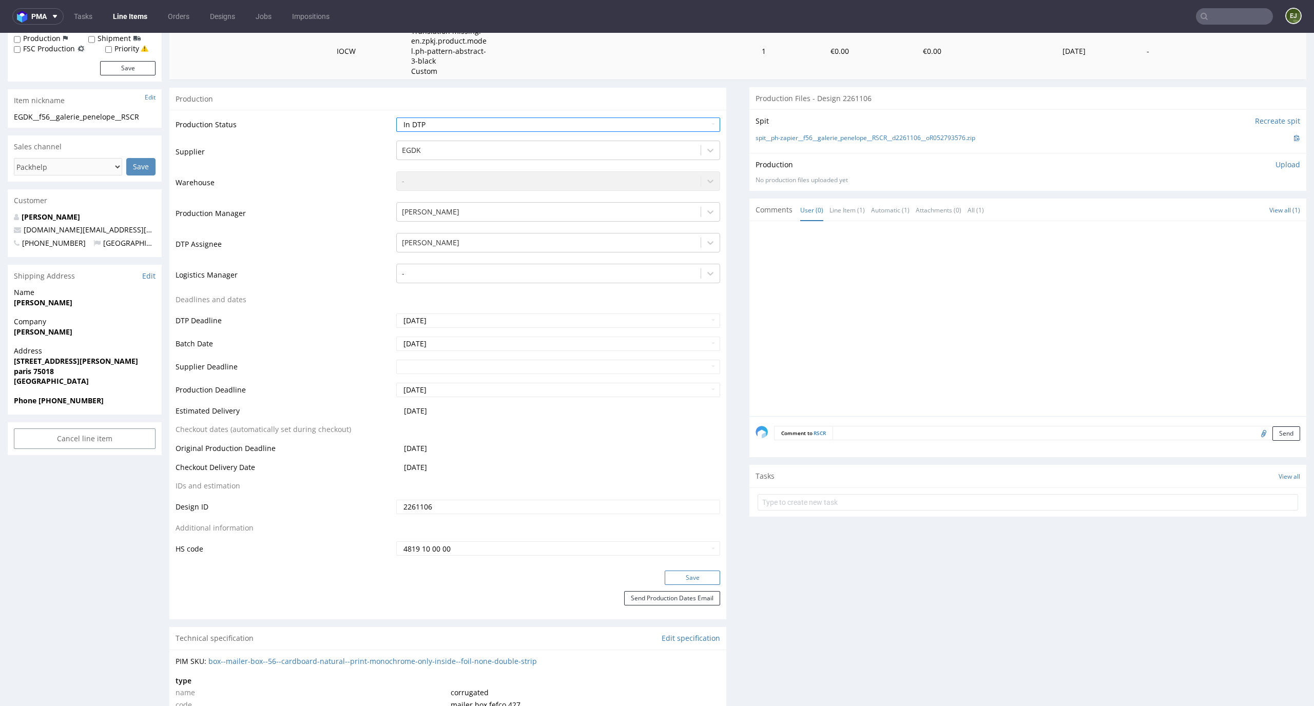
click at [682, 575] on button "Save" at bounding box center [692, 578] width 55 height 14
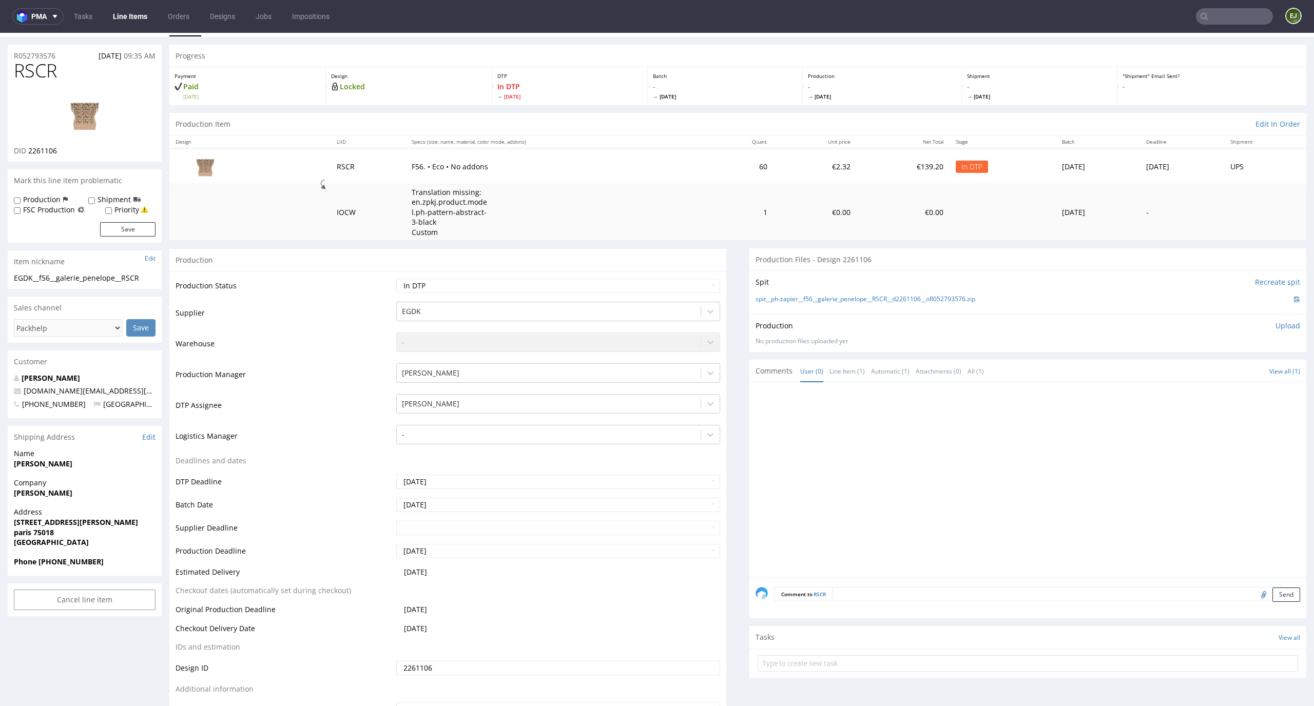
scroll to position [0, 0]
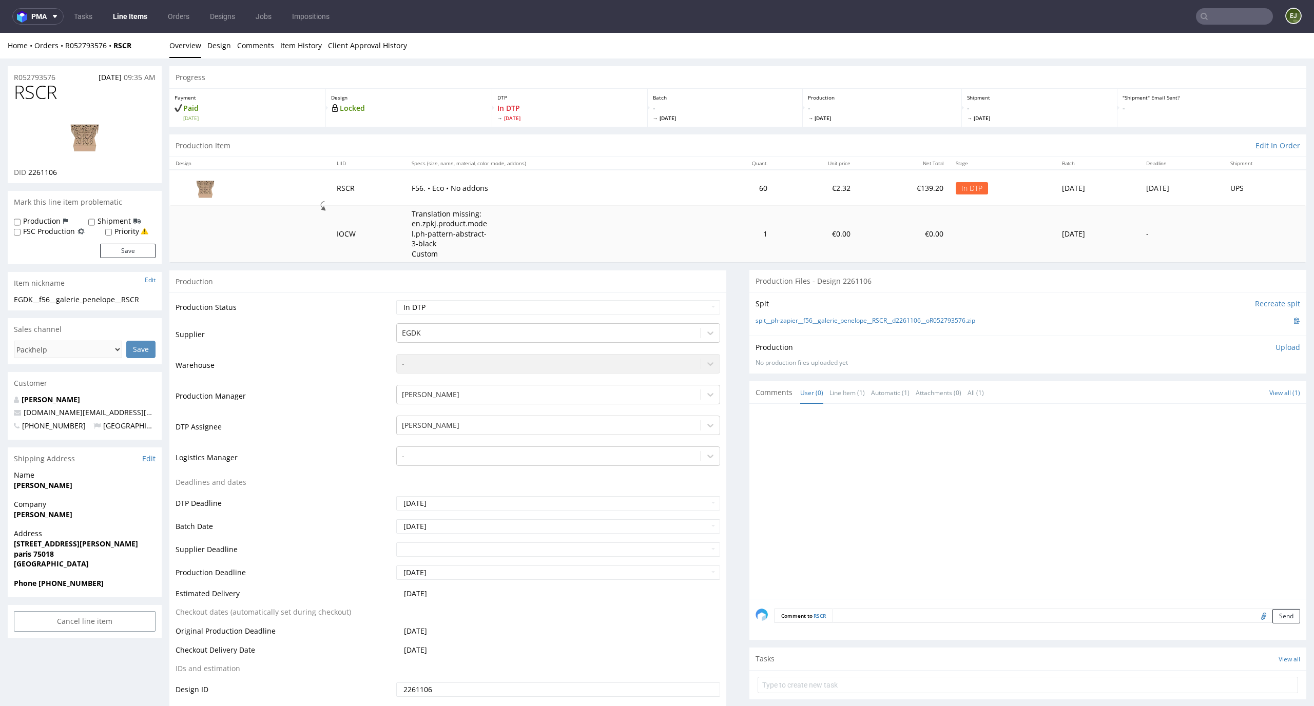
click at [584, 227] on td "Translation missing: en.zpkj.product.model.ph-pattern-abstract-3-black Custom" at bounding box center [556, 234] width 302 height 56
click at [840, 333] on div "Spit Recreate spit spit__ph-zapier__f56__galerie_penelope__RSCR__d2261106__oR05…" at bounding box center [1027, 314] width 557 height 44
click at [847, 323] on link "spit__ph-zapier__f56__galerie_penelope__RSCR__d2261106__oR052793576.zip" at bounding box center [866, 321] width 220 height 9
click at [218, 42] on link "Design" at bounding box center [219, 45] width 24 height 25
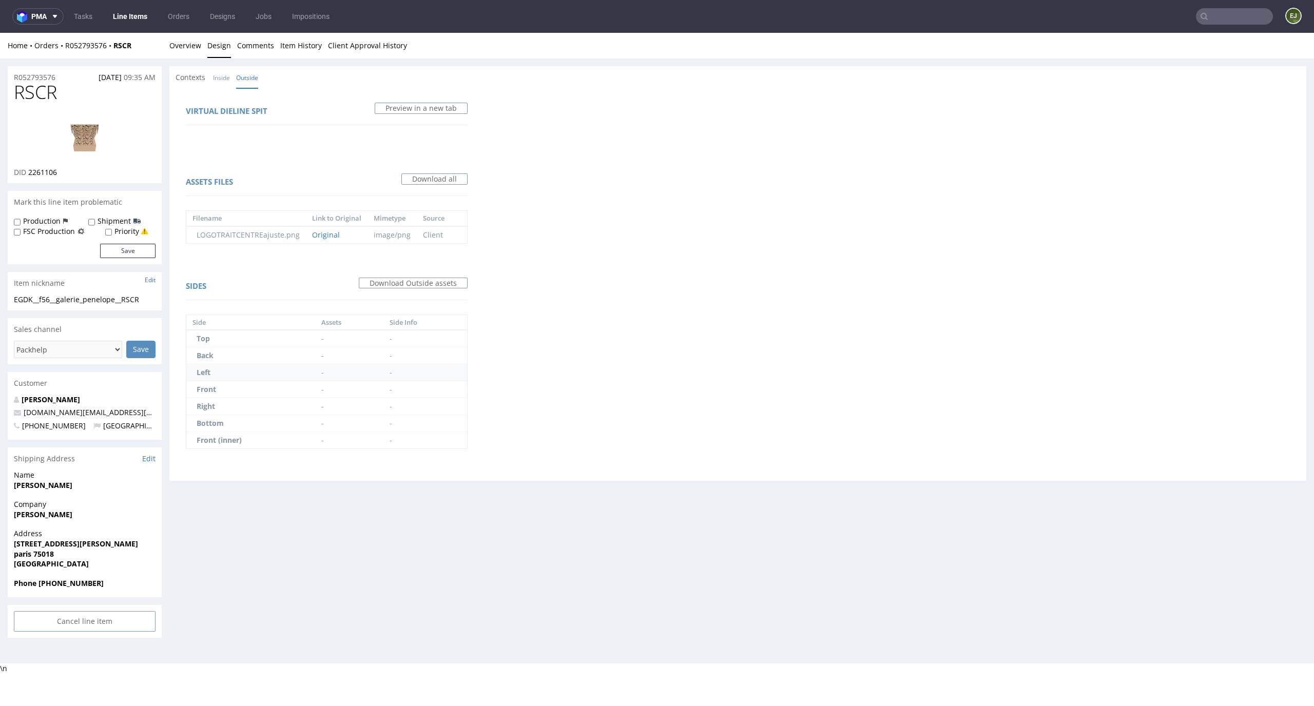
scroll to position [3, 0]
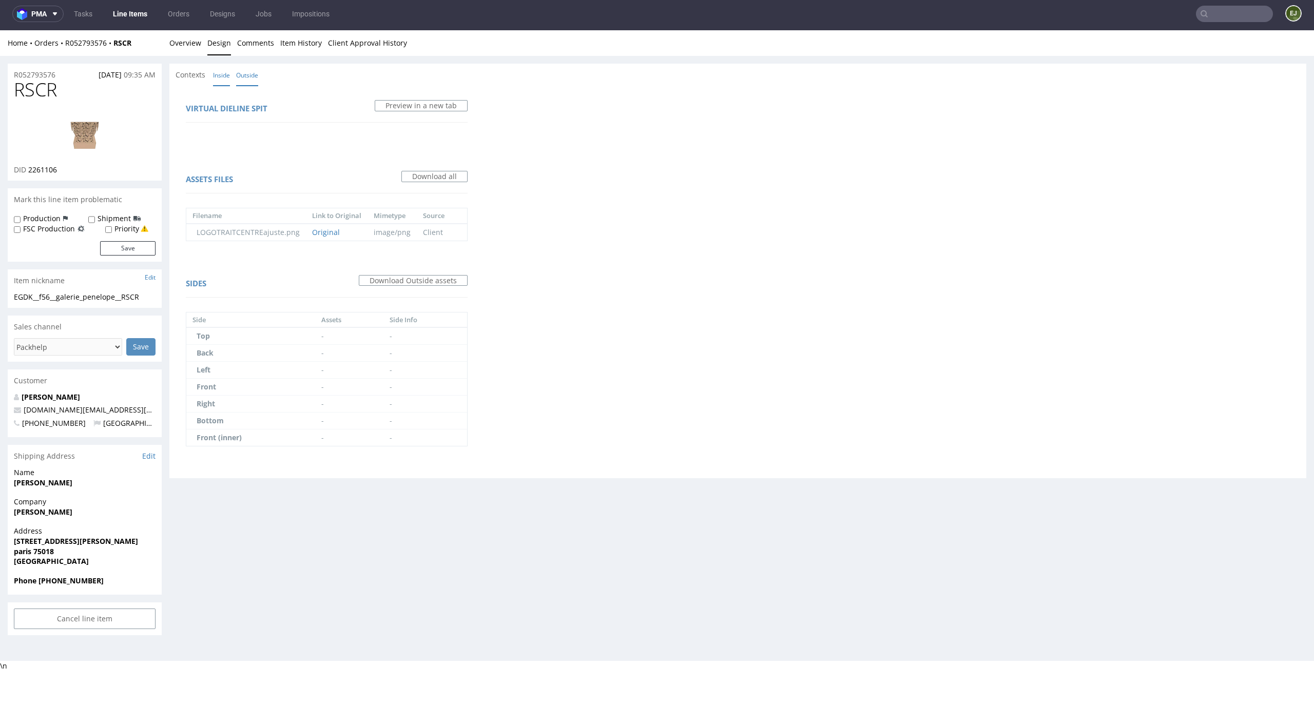
click at [227, 71] on link "Inside" at bounding box center [221, 75] width 17 height 22
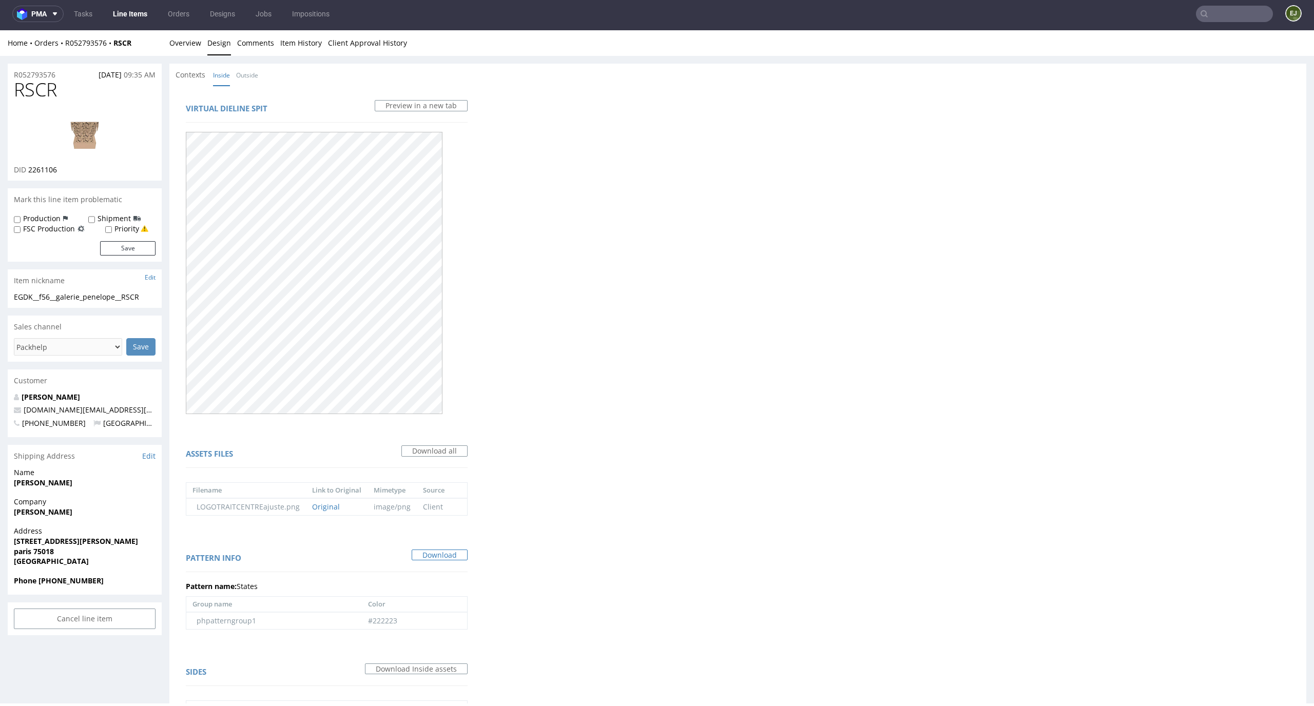
click at [445, 558] on link "Download" at bounding box center [440, 555] width 56 height 11
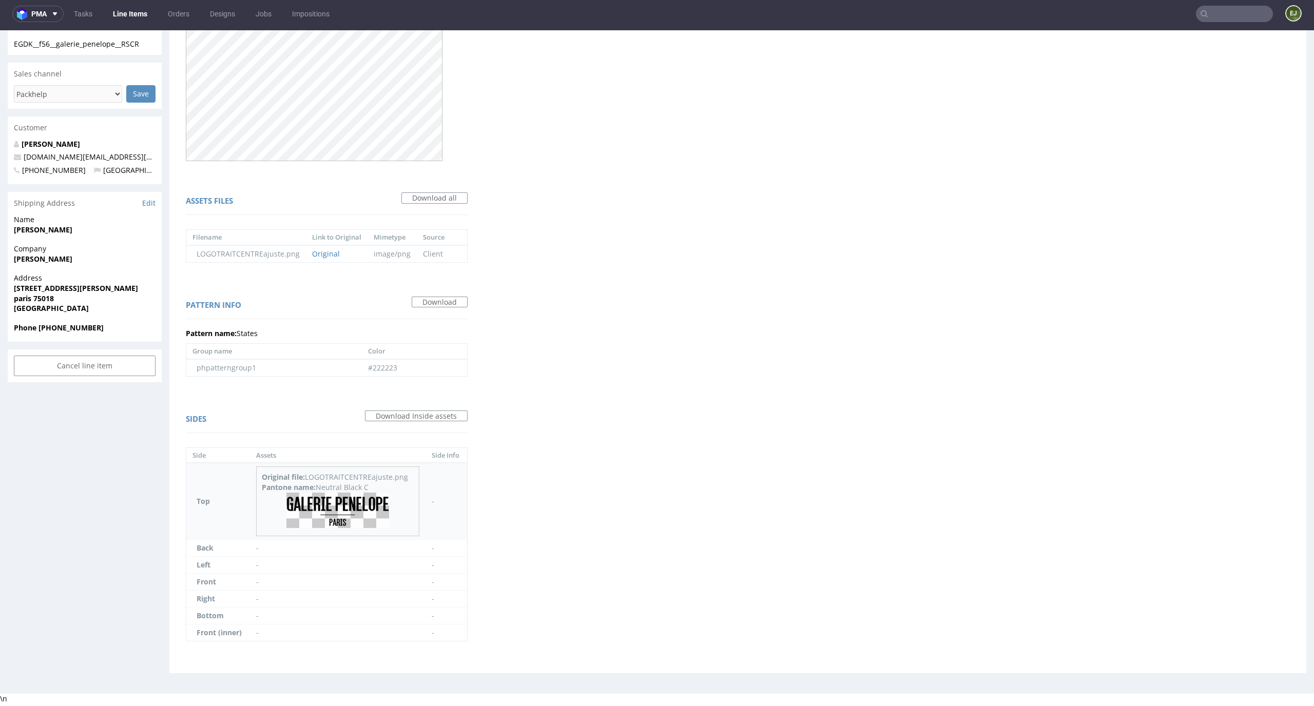
click at [365, 506] on img at bounding box center [337, 510] width 103 height 35
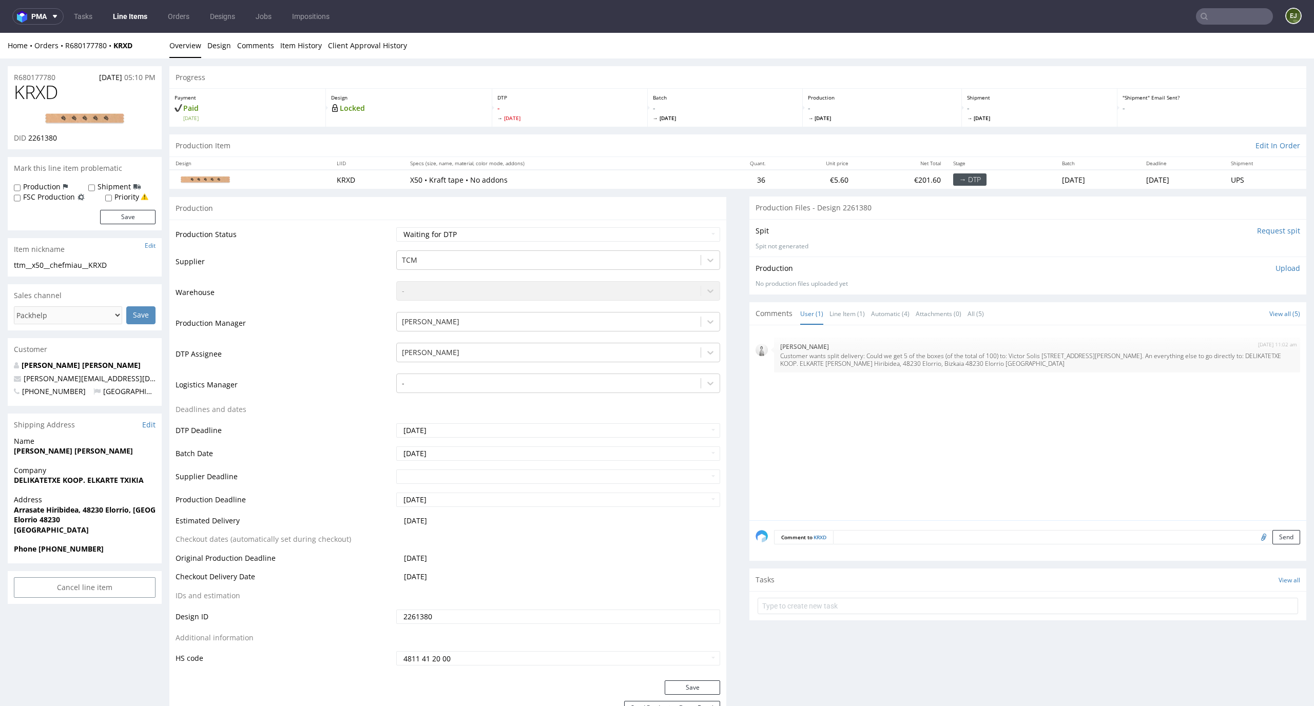
click at [1260, 229] on input "Request spit" at bounding box center [1278, 231] width 43 height 10
click at [695, 231] on select "Waiting for Artwork Waiting for Diecut Waiting for Mockup Waiting for DTP Waiti…" at bounding box center [558, 234] width 324 height 14
select select "dtp_in_process"
click at [396, 227] on select "Waiting for Artwork Waiting for Diecut Waiting for Mockup Waiting for DTP Waiti…" at bounding box center [558, 234] width 324 height 14
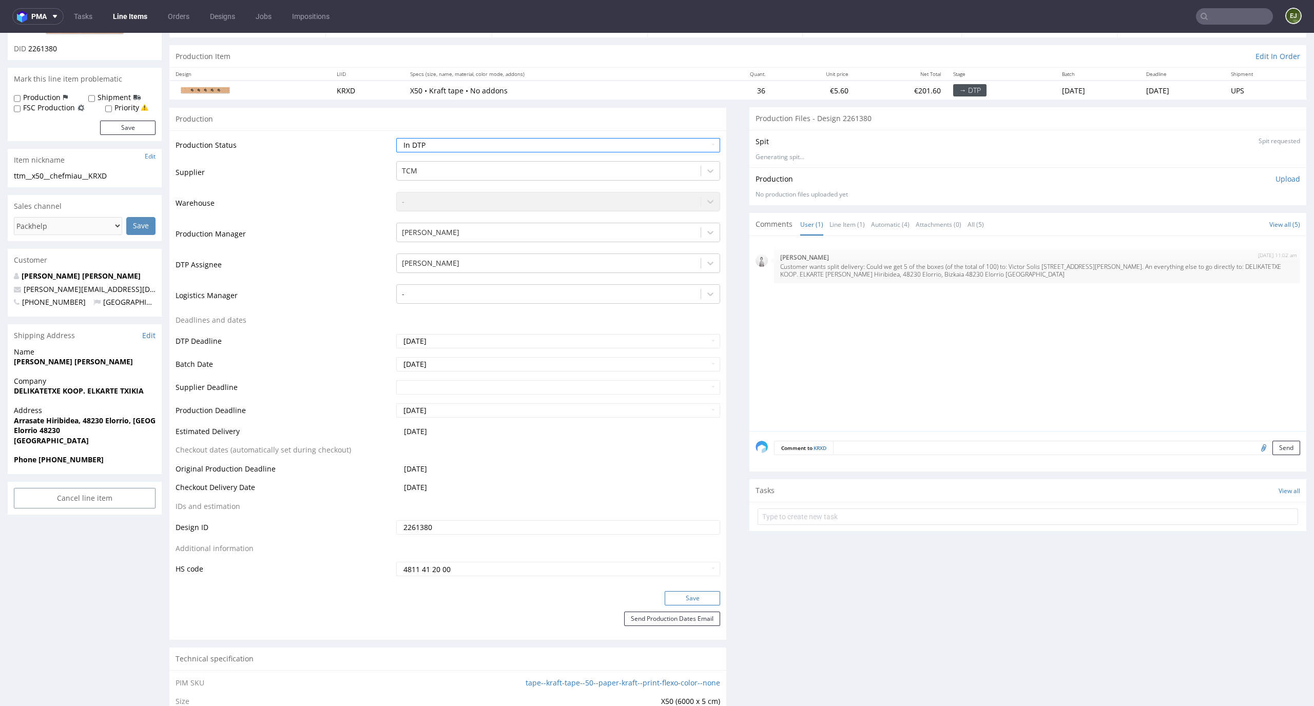
click at [691, 597] on button "Save" at bounding box center [692, 598] width 55 height 14
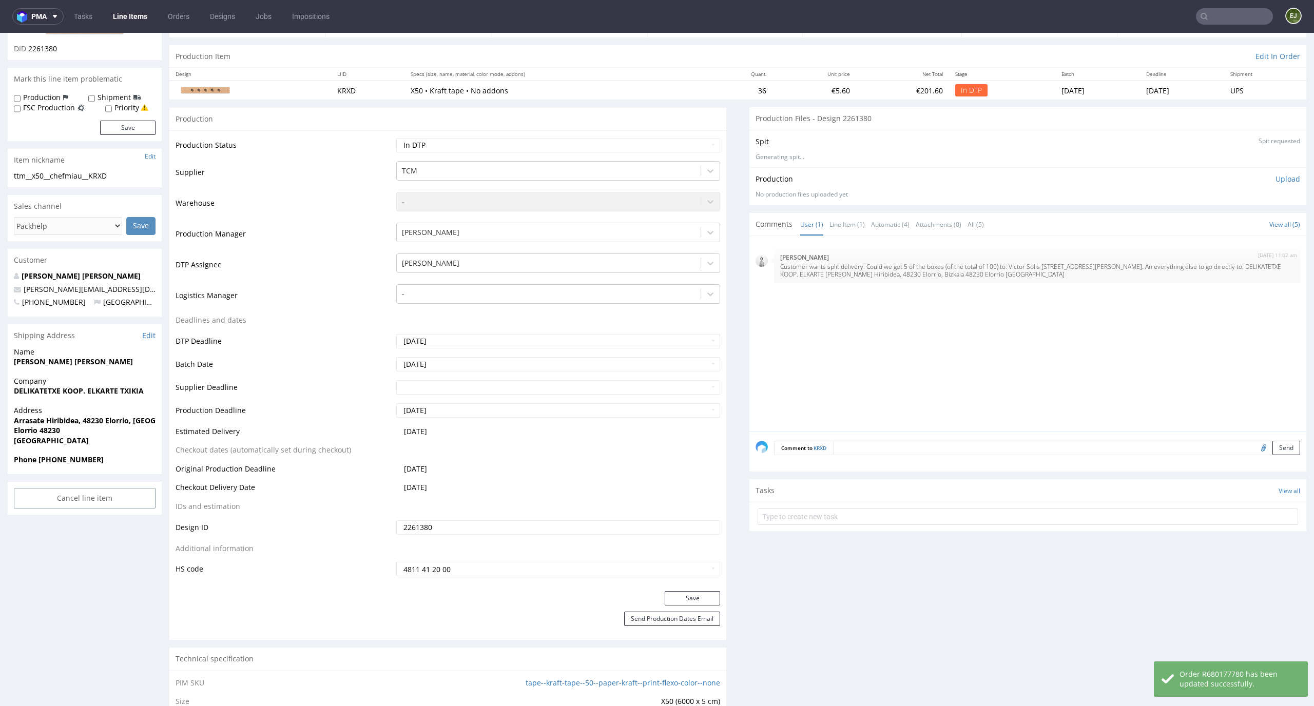
scroll to position [0, 0]
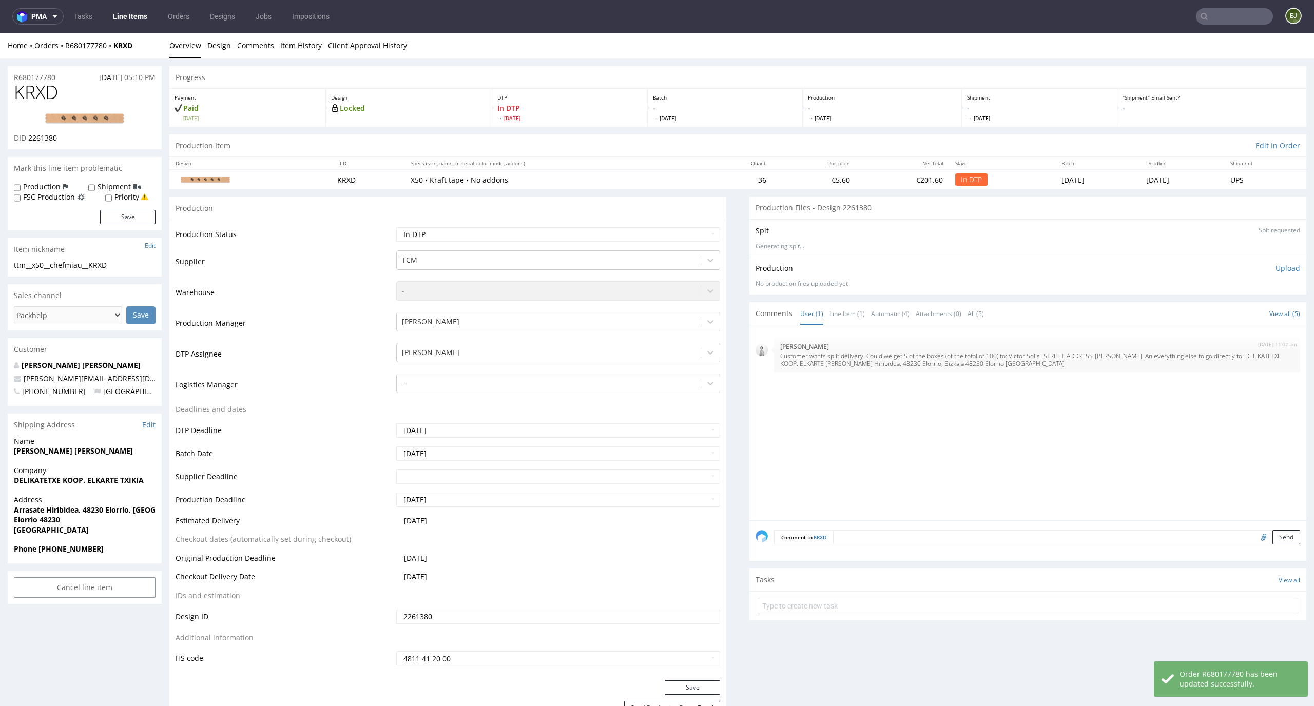
click at [205, 47] on li "Overview" at bounding box center [188, 46] width 38 height 10
click at [219, 45] on link "Design" at bounding box center [219, 45] width 24 height 25
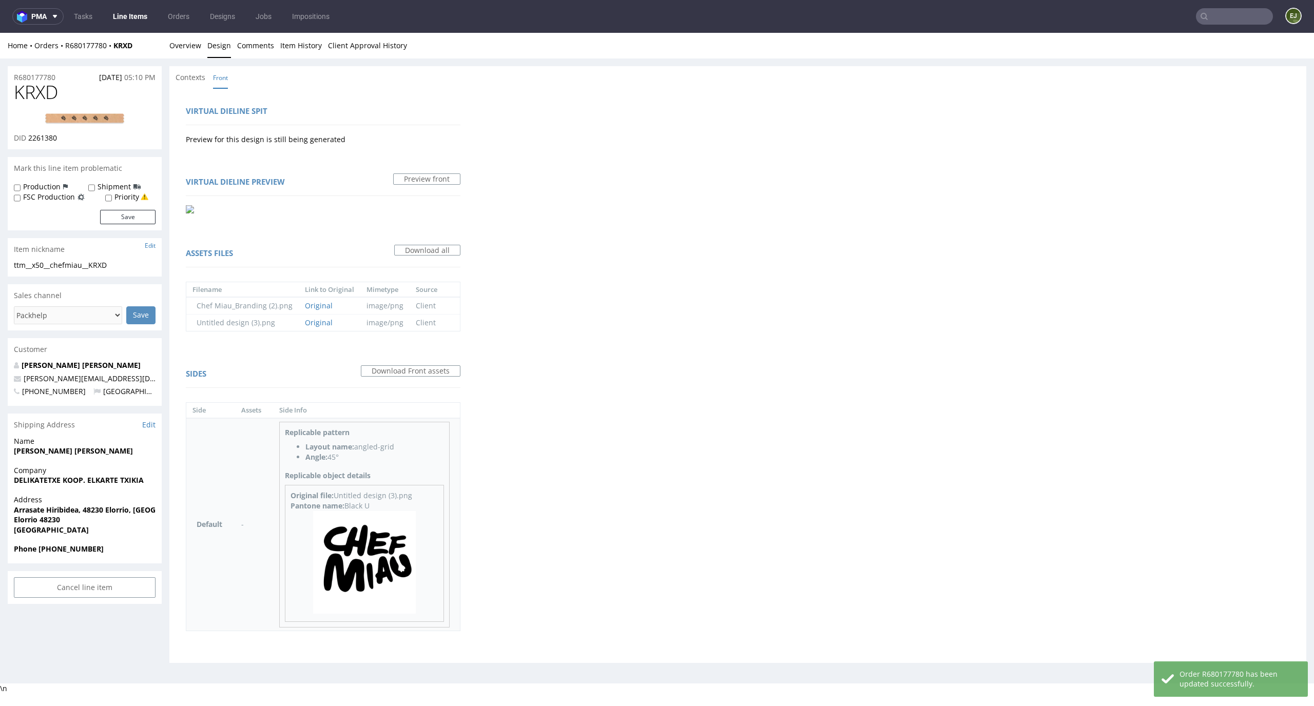
click at [344, 534] on img at bounding box center [364, 562] width 103 height 103
click at [174, 48] on link "Overview" at bounding box center [185, 45] width 32 height 25
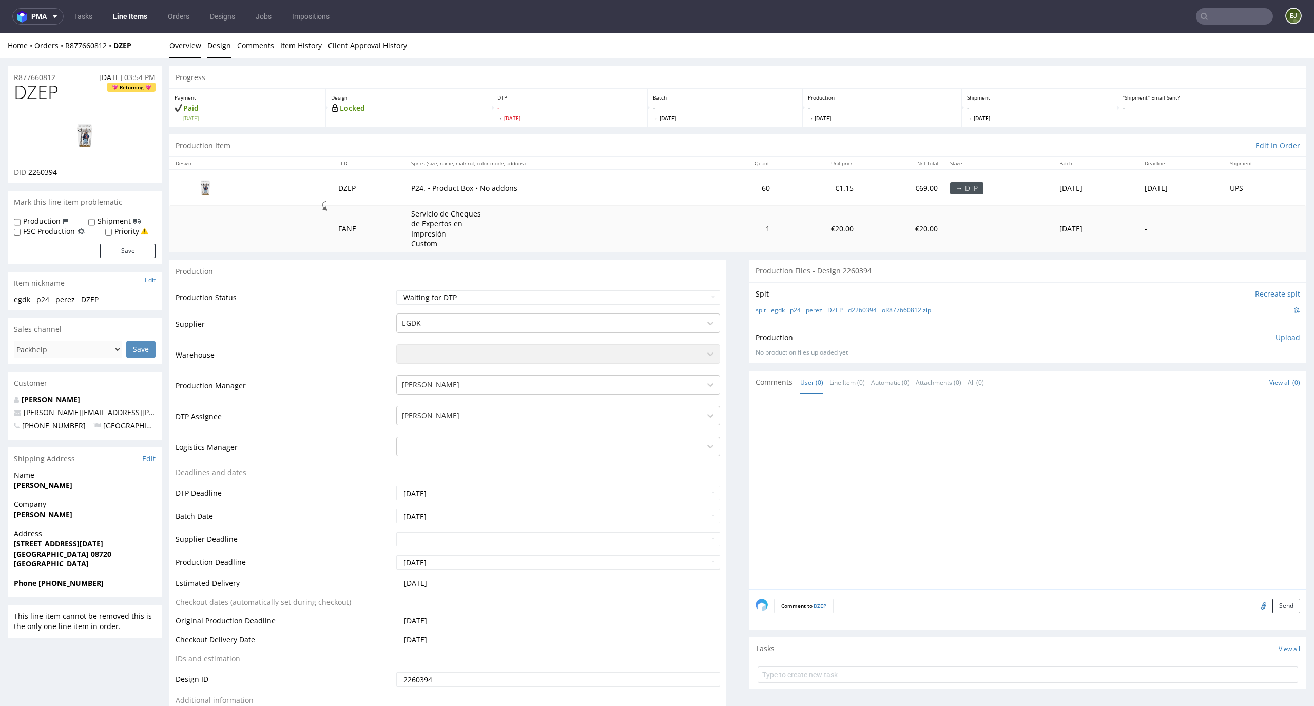
click at [223, 38] on link "Design" at bounding box center [219, 45] width 24 height 25
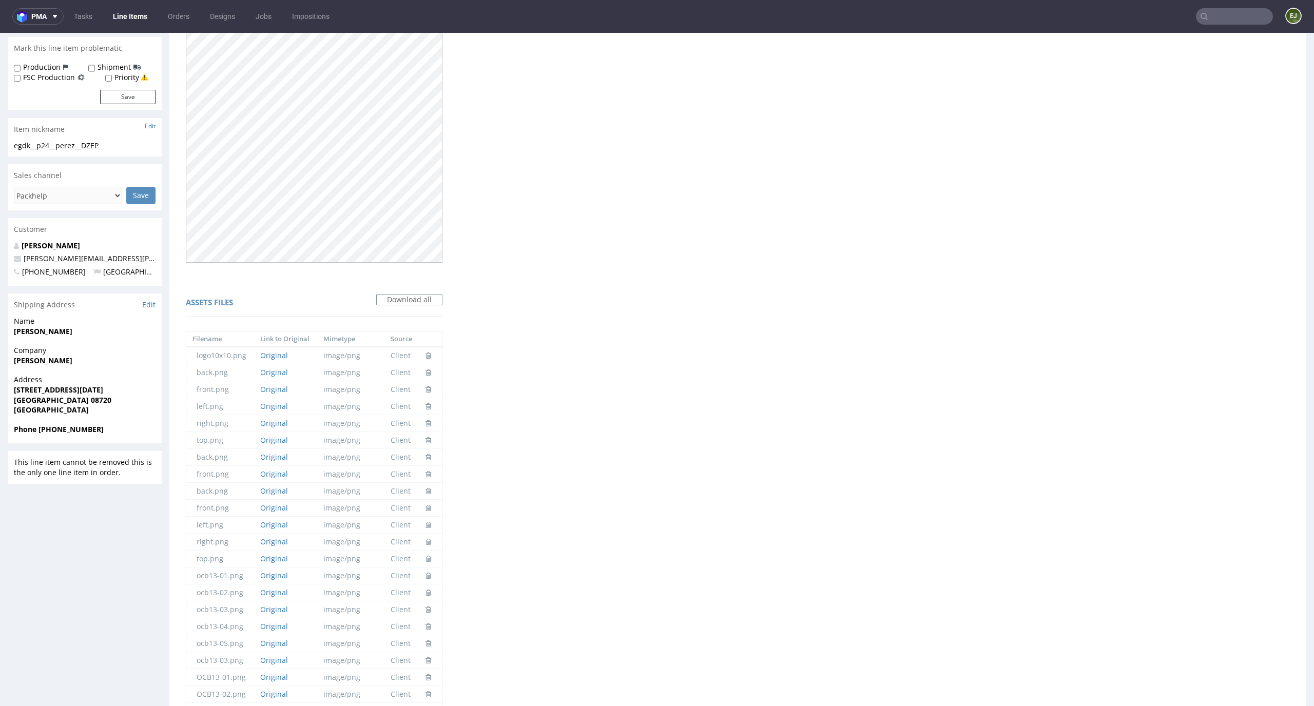
scroll to position [113, 0]
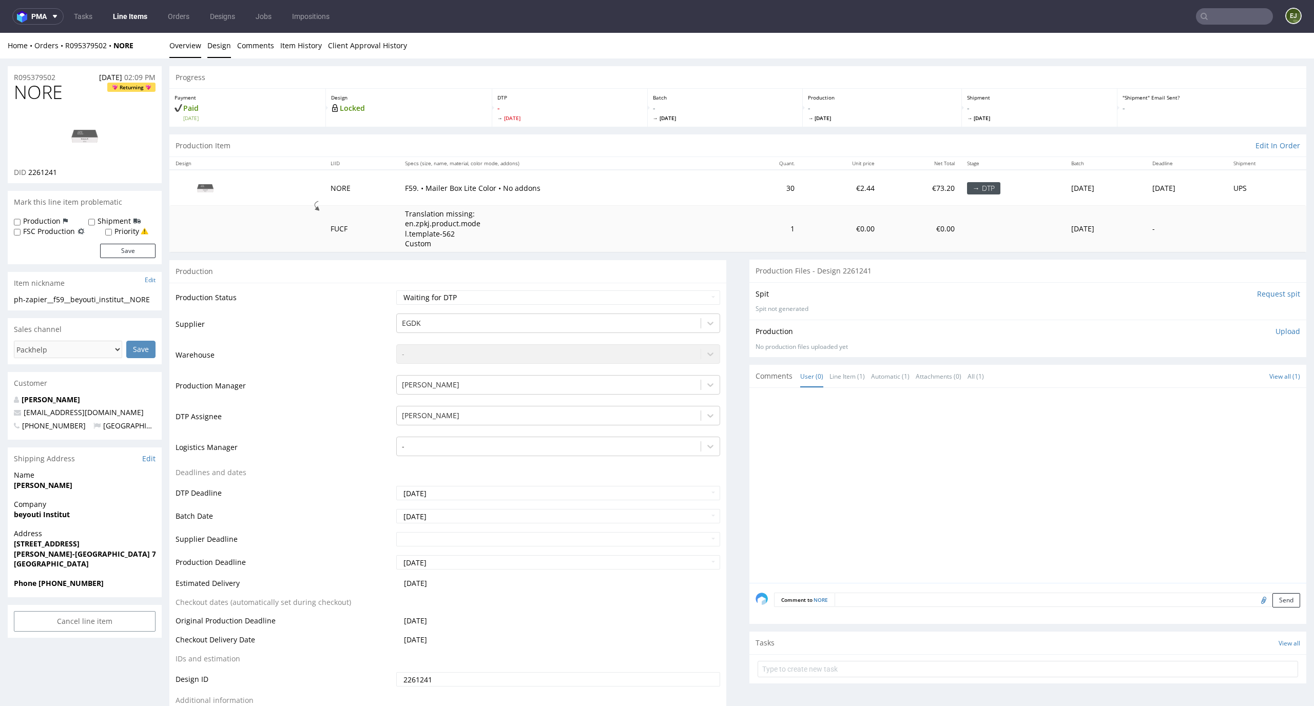
click at [223, 53] on link "Design" at bounding box center [219, 45] width 24 height 25
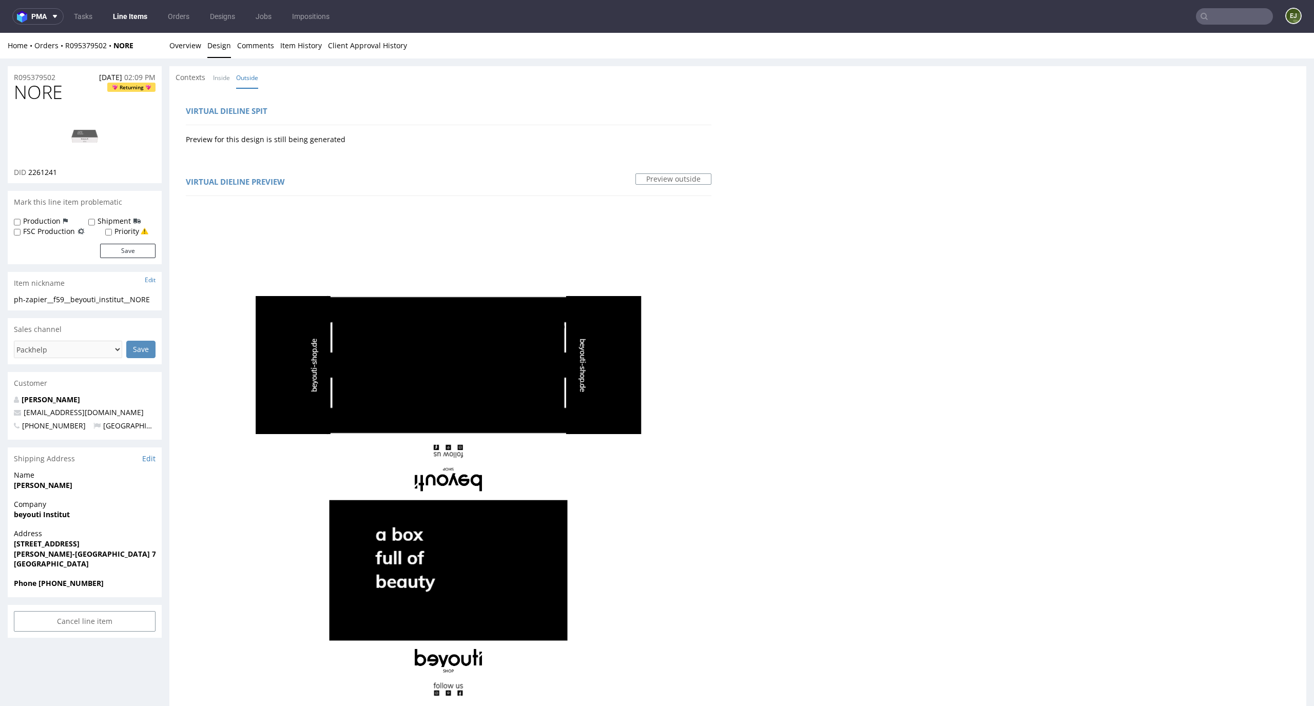
click at [73, 134] on img at bounding box center [85, 136] width 82 height 46
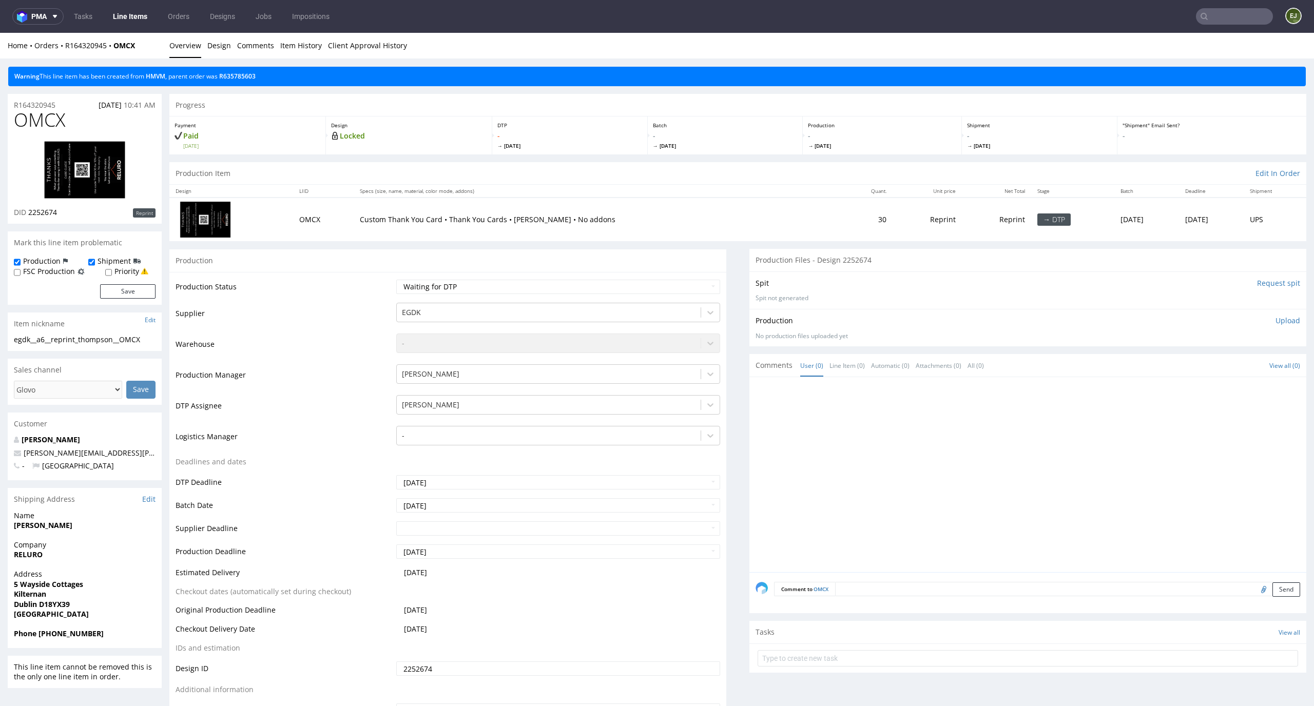
click at [242, 80] on div "Warning This line item has been created from HMVM , parent order was R635785603" at bounding box center [657, 77] width 1298 height 20
click at [153, 77] on link "HMVM" at bounding box center [156, 76] width 20 height 9
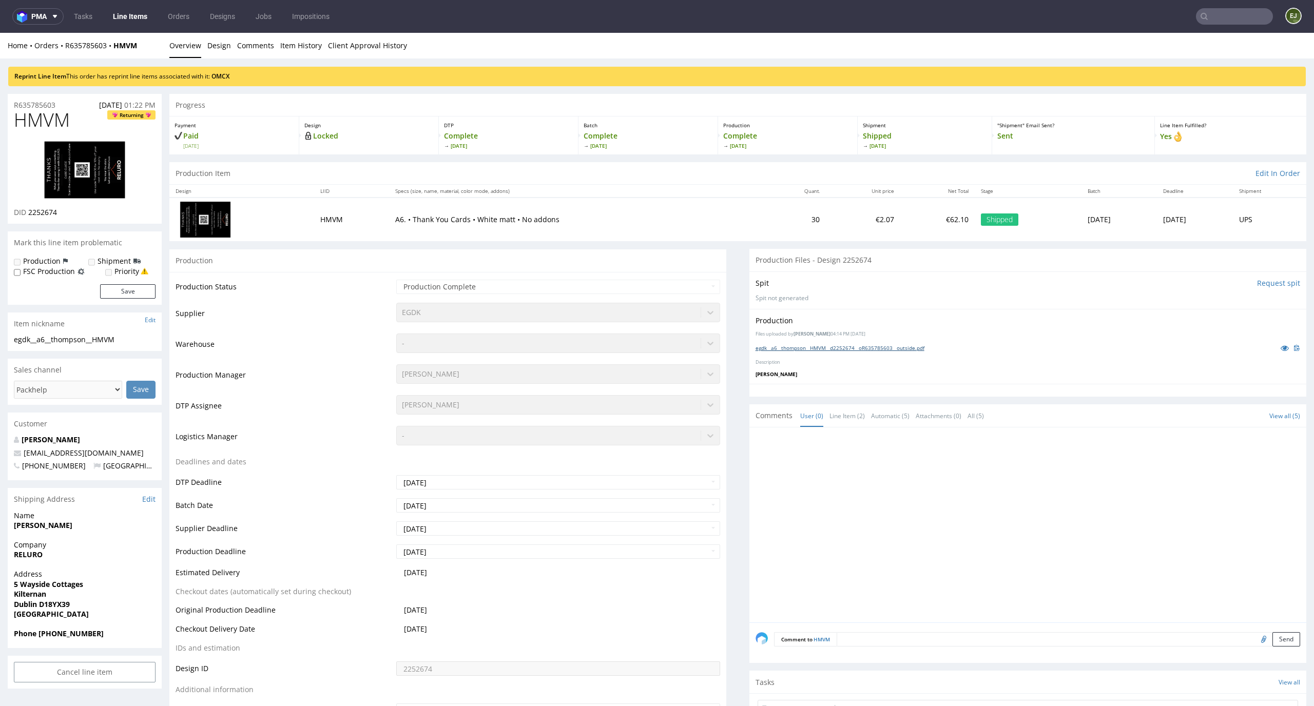
click at [843, 349] on link "egdk__a6__thompson__HMVM__d2252674__oR635785603__outside.pdf" at bounding box center [840, 347] width 169 height 7
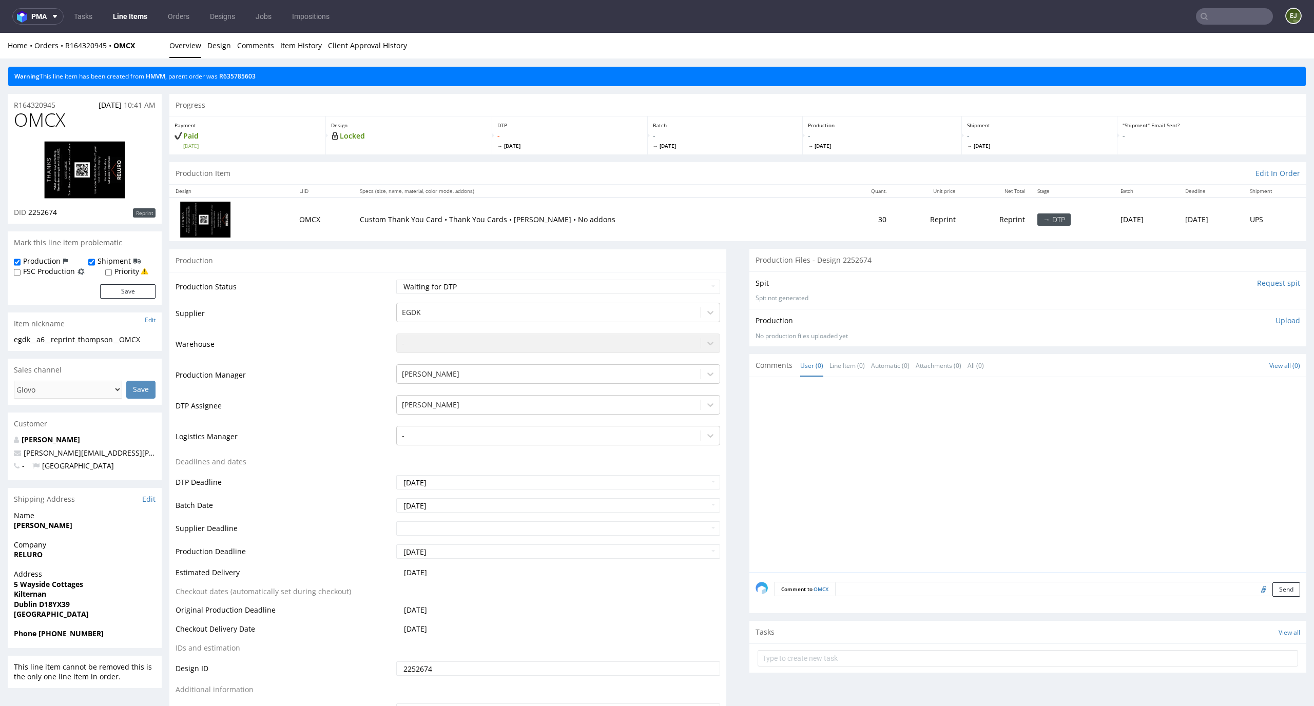
click at [105, 154] on img at bounding box center [85, 170] width 82 height 59
click at [626, 288] on select "Waiting for Artwork Waiting for Diecut Waiting for Mockup Waiting for DTP Waiti…" at bounding box center [558, 287] width 324 height 14
select select "dtp_in_process"
click at [396, 280] on select "Waiting for Artwork Waiting for Diecut Waiting for Mockup Waiting for DTP Waiti…" at bounding box center [558, 287] width 324 height 14
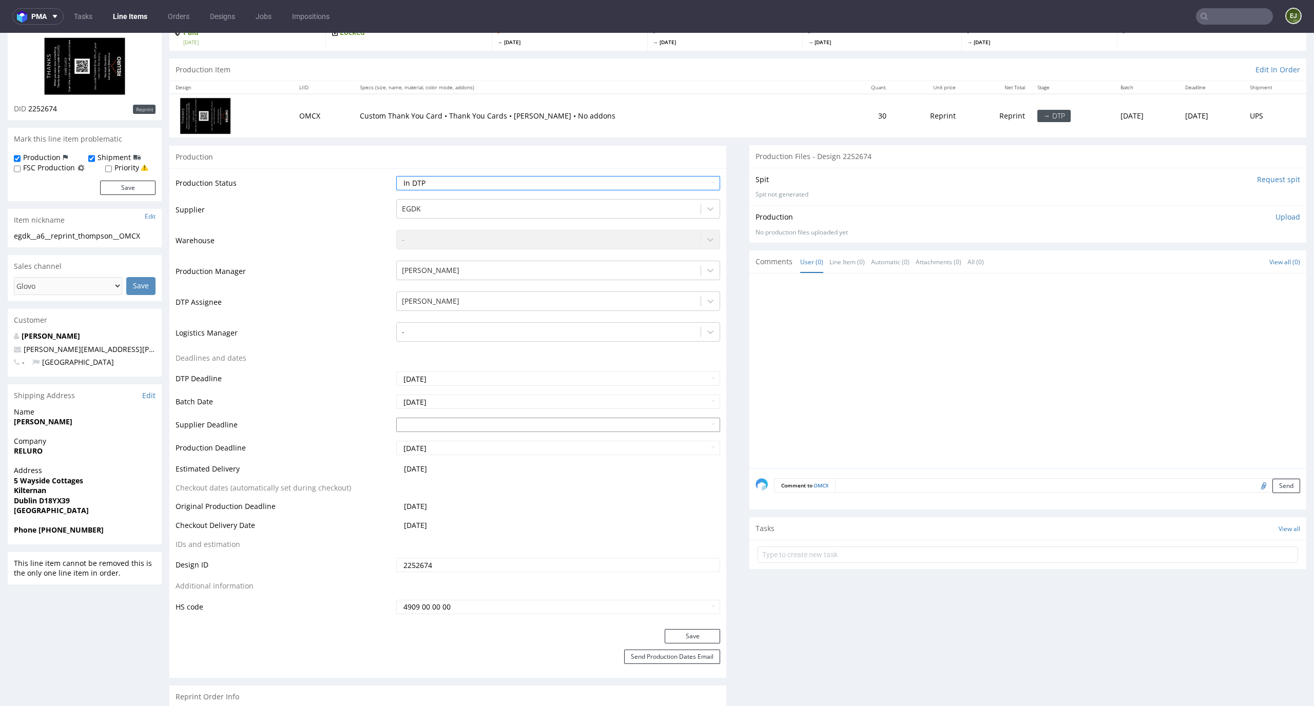
scroll to position [167, 0]
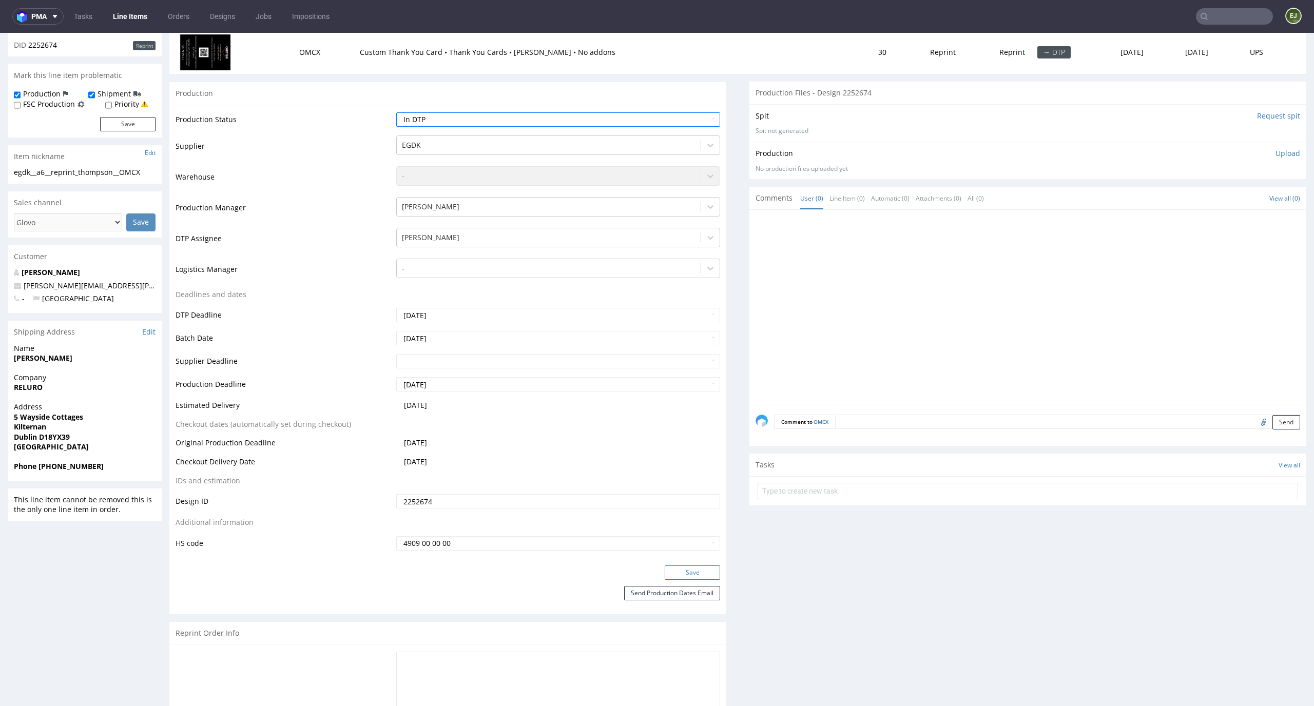
click at [666, 567] on button "Save" at bounding box center [692, 573] width 55 height 14
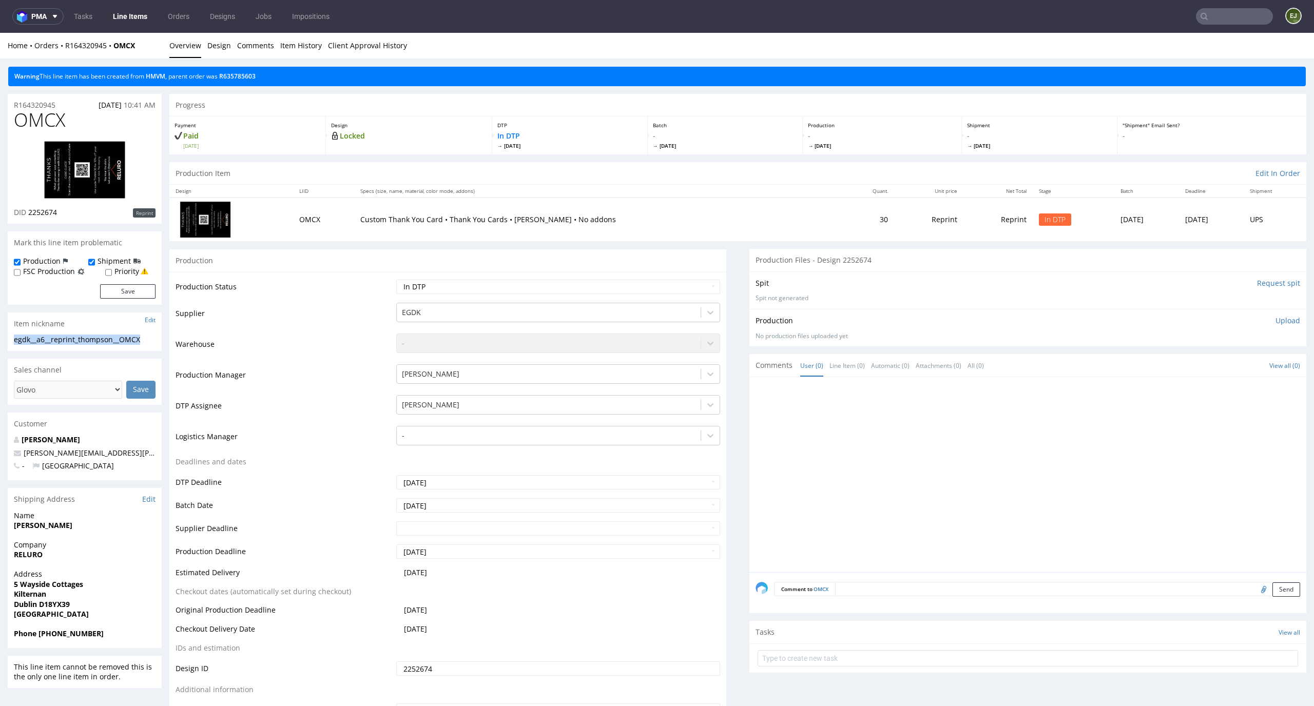
drag, startPoint x: 150, startPoint y: 336, endPoint x: 0, endPoint y: 335, distance: 149.9
copy div "egdk__a6__reprint_thompson__OMCX"
drag, startPoint x: 64, startPoint y: 212, endPoint x: 28, endPoint y: 211, distance: 35.4
click at [28, 211] on div "DID 2252674 Reprint" at bounding box center [85, 212] width 142 height 10
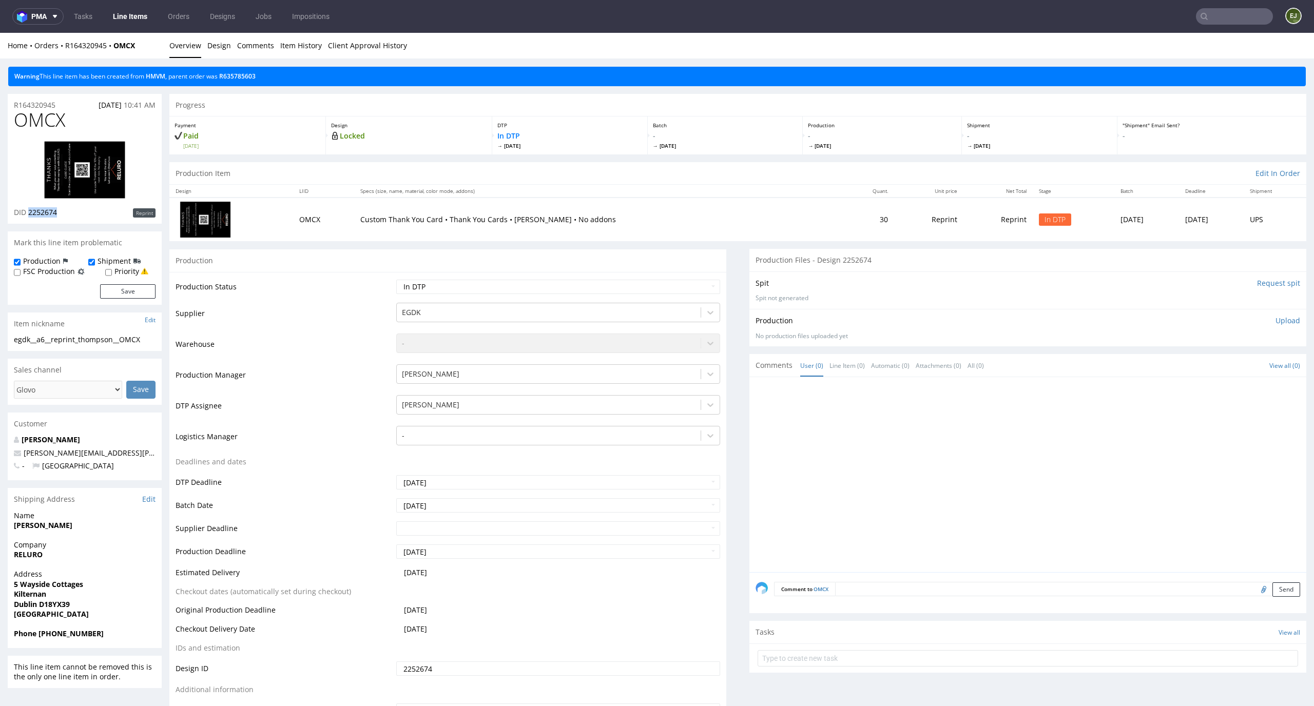
copy span "2252674"
drag, startPoint x: 67, startPoint y: 107, endPoint x: 0, endPoint y: 107, distance: 66.7
copy p "R164320945"
click at [1275, 316] on p "Upload" at bounding box center [1287, 321] width 25 height 10
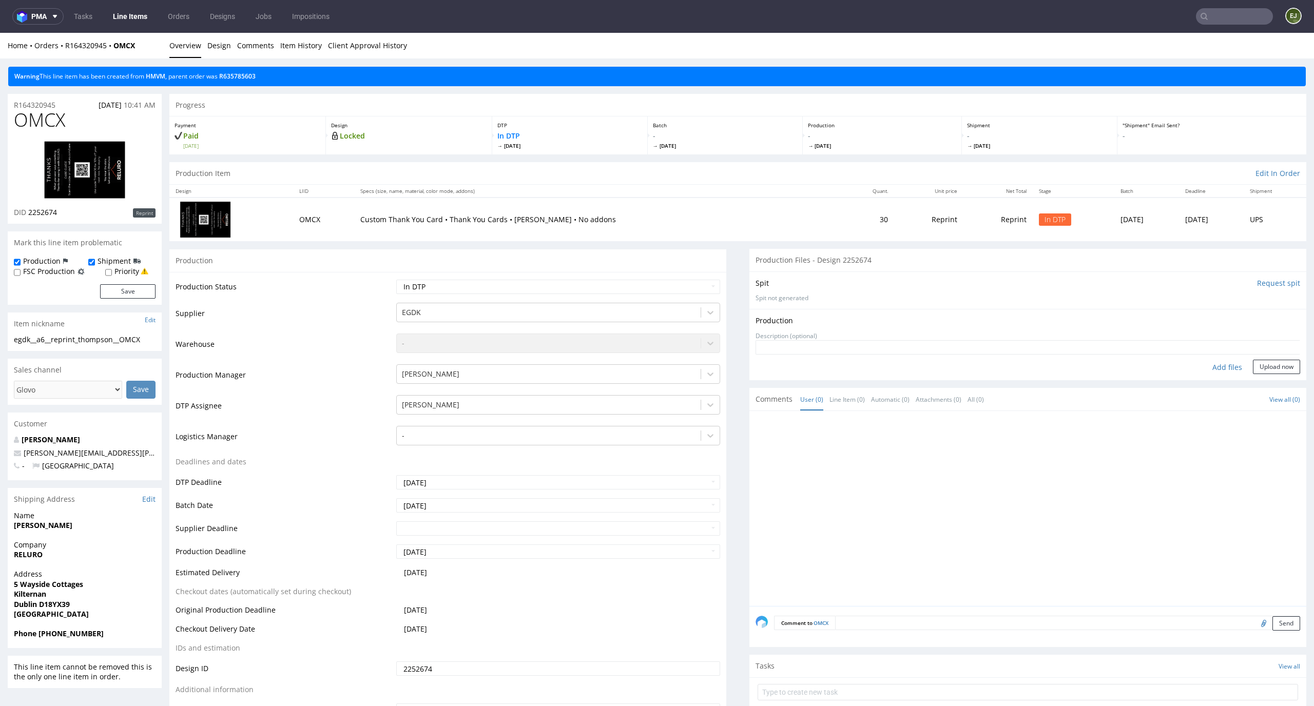
click at [1218, 363] on div "Add files" at bounding box center [1227, 367] width 51 height 15
type input "C:\fakepath\egdk__a6__reprint_thompson__OMCX__d2252674__oR164320945.pdf"
click at [1254, 379] on button "Upload now" at bounding box center [1276, 383] width 47 height 14
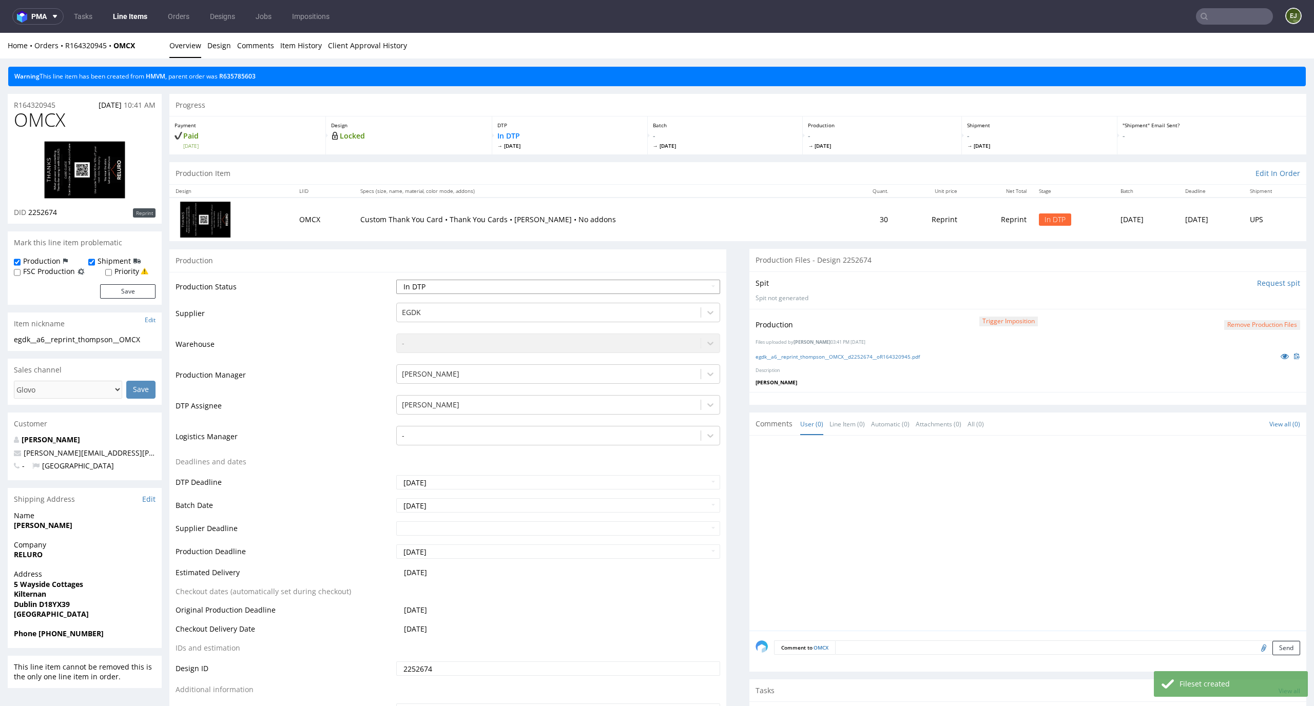
click at [693, 288] on select "Waiting for Artwork Waiting for Diecut Waiting for Mockup Waiting for DTP Waiti…" at bounding box center [558, 287] width 324 height 14
select select "dtp_production_ready"
click at [396, 280] on select "Waiting for Artwork Waiting for Diecut Waiting for Mockup Waiting for DTP Waiti…" at bounding box center [558, 287] width 324 height 14
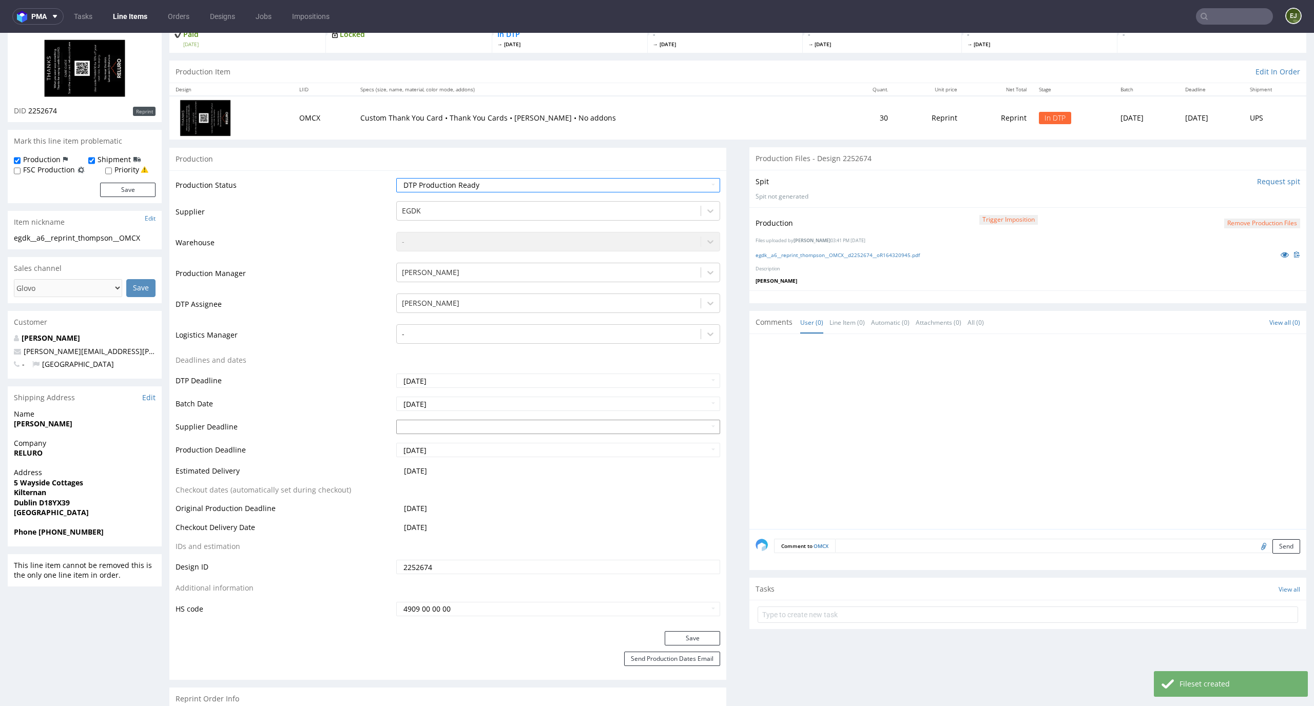
scroll to position [159, 0]
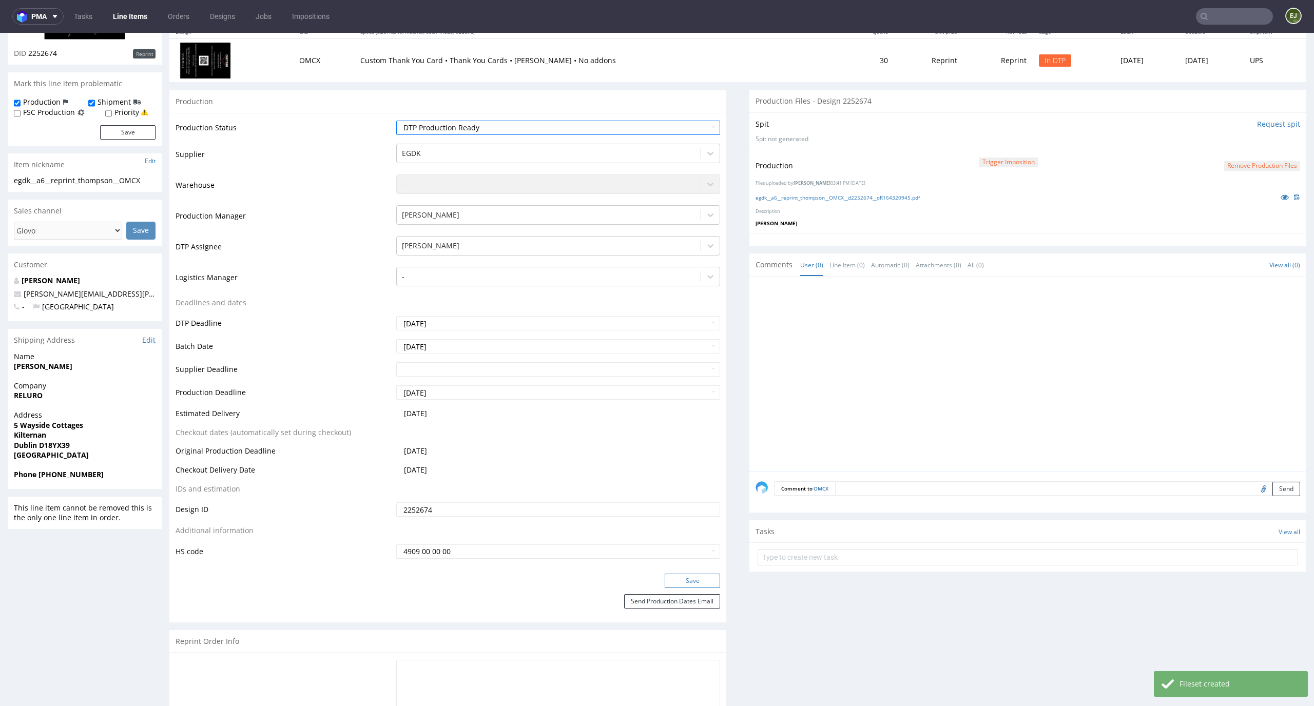
click at [703, 579] on button "Save" at bounding box center [692, 581] width 55 height 14
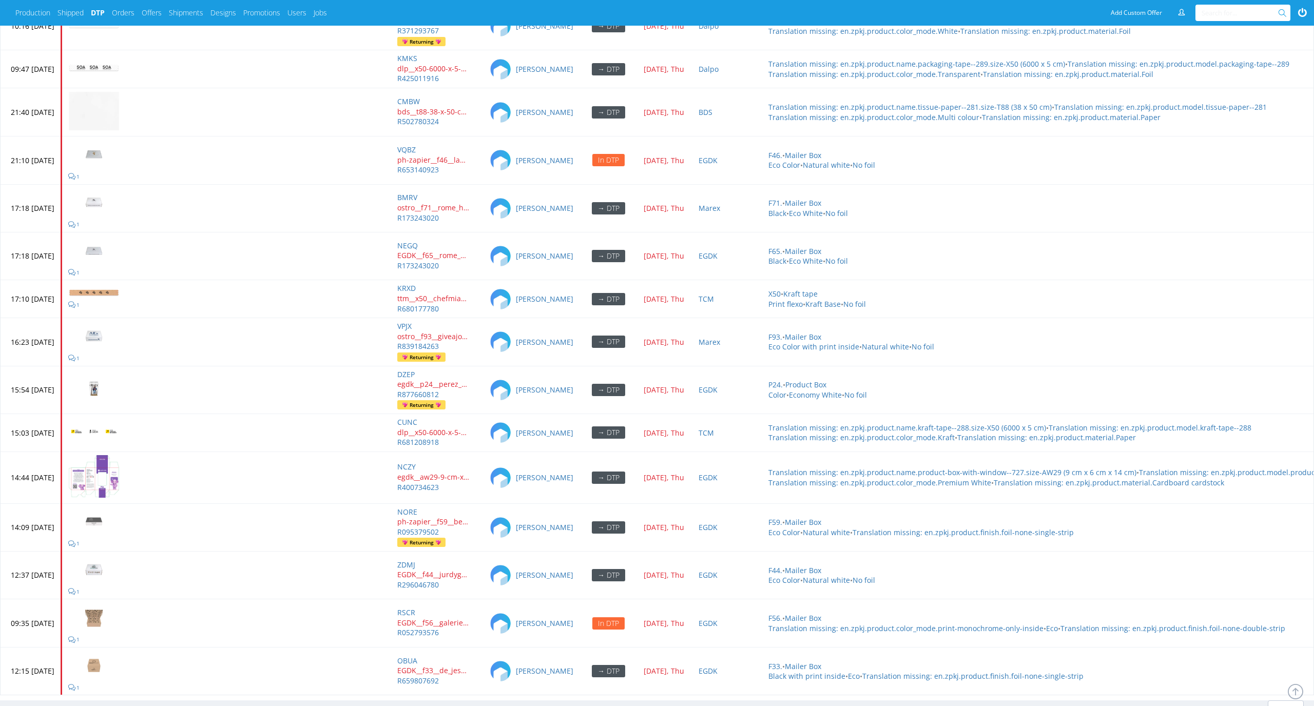
scroll to position [4482, 0]
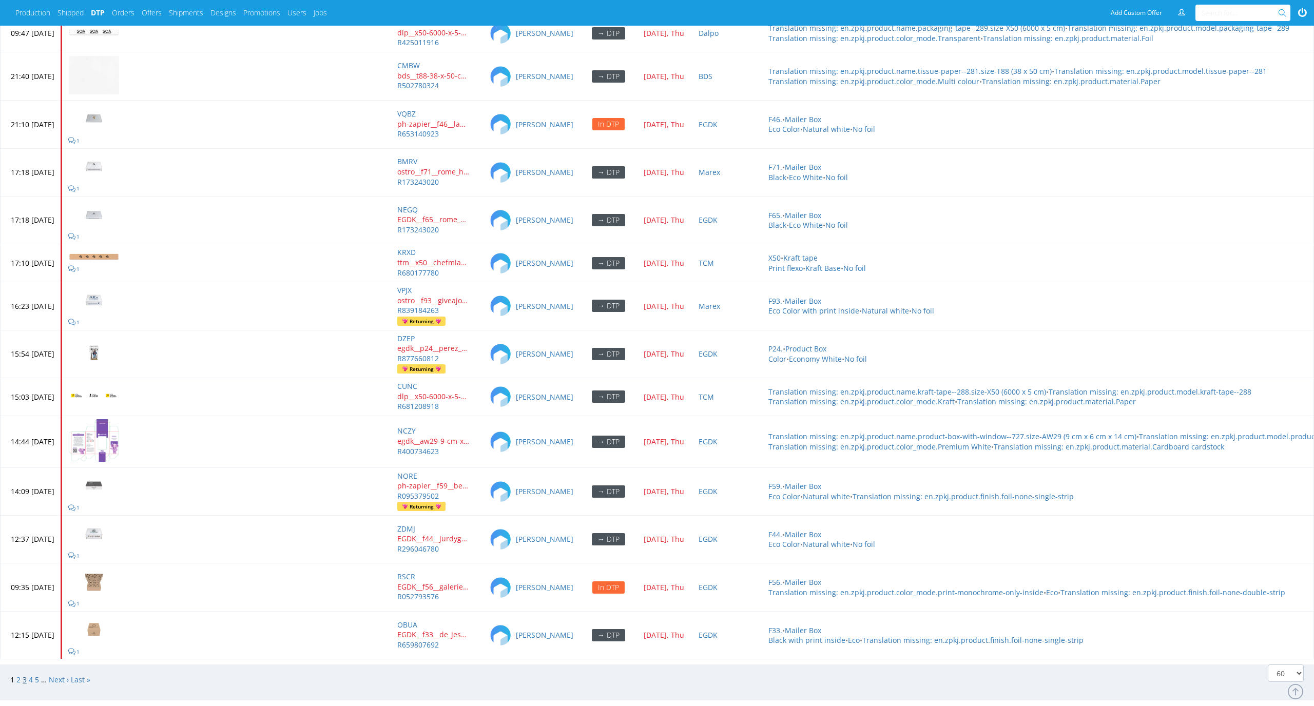
click at [24, 304] on link "3" at bounding box center [25, 680] width 4 height 10
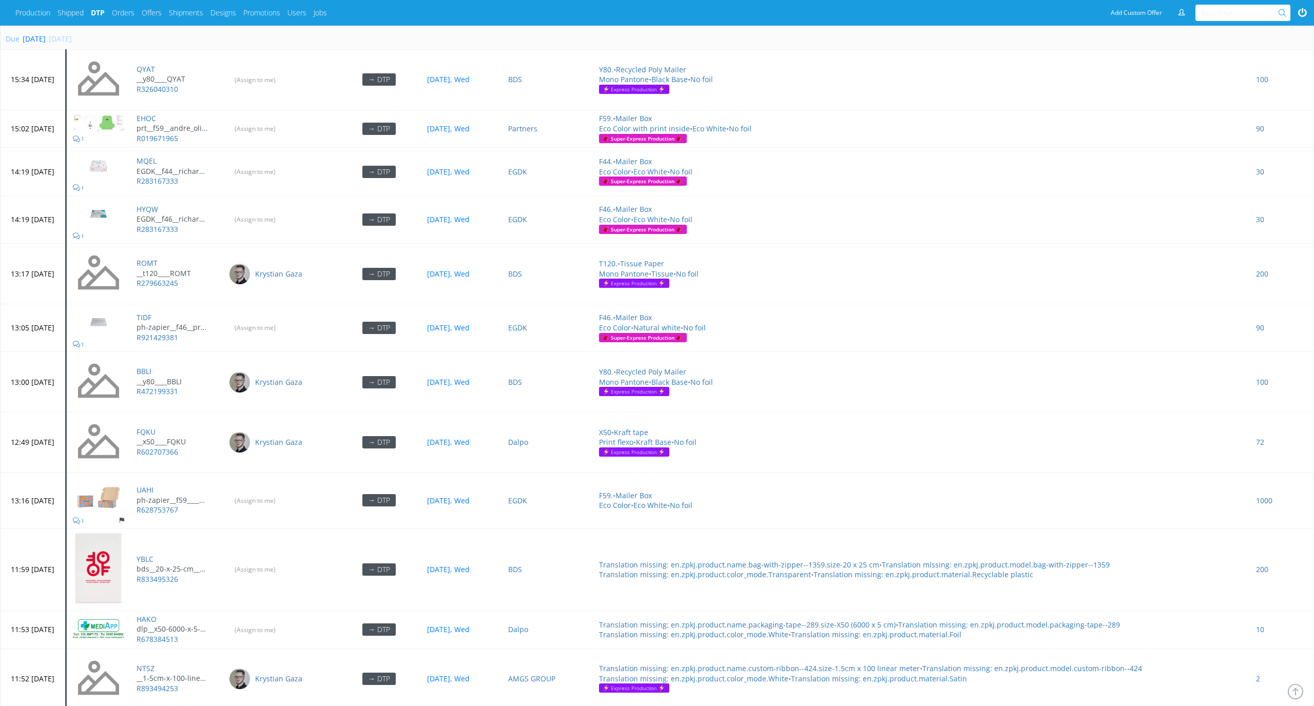
scroll to position [3414, 0]
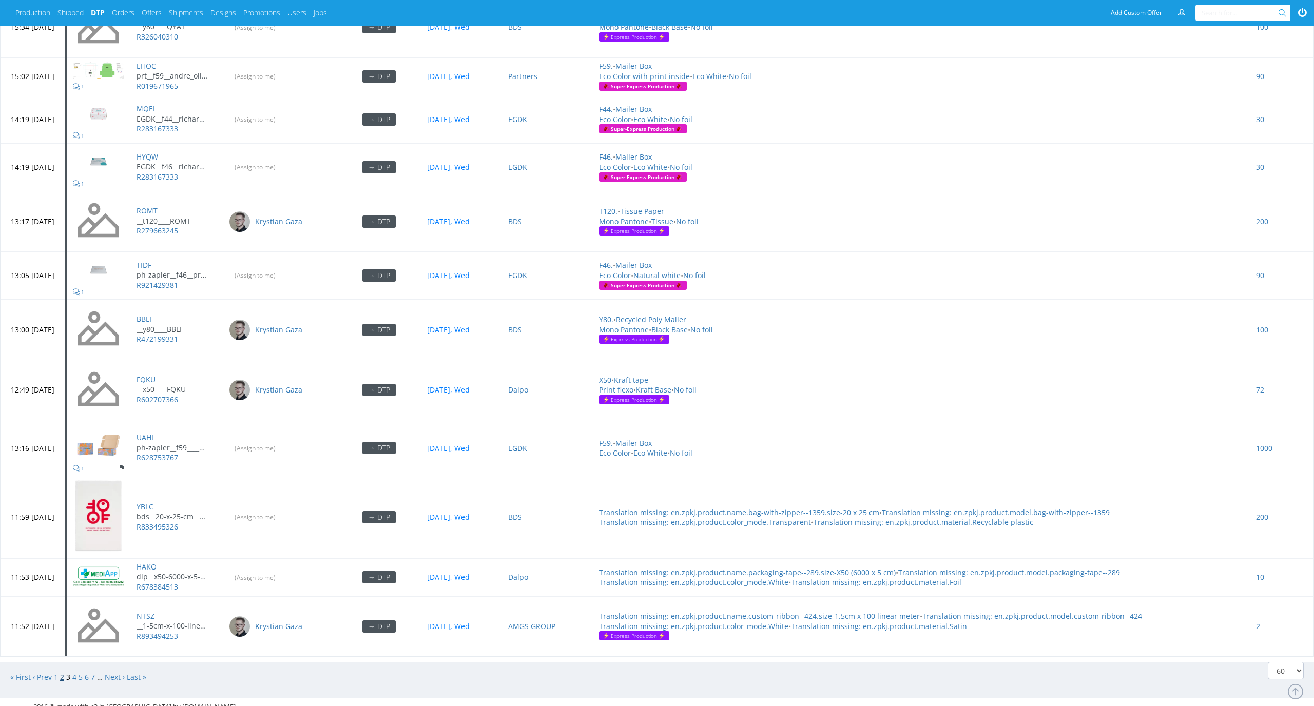
click at [61, 672] on link "2" at bounding box center [62, 677] width 4 height 10
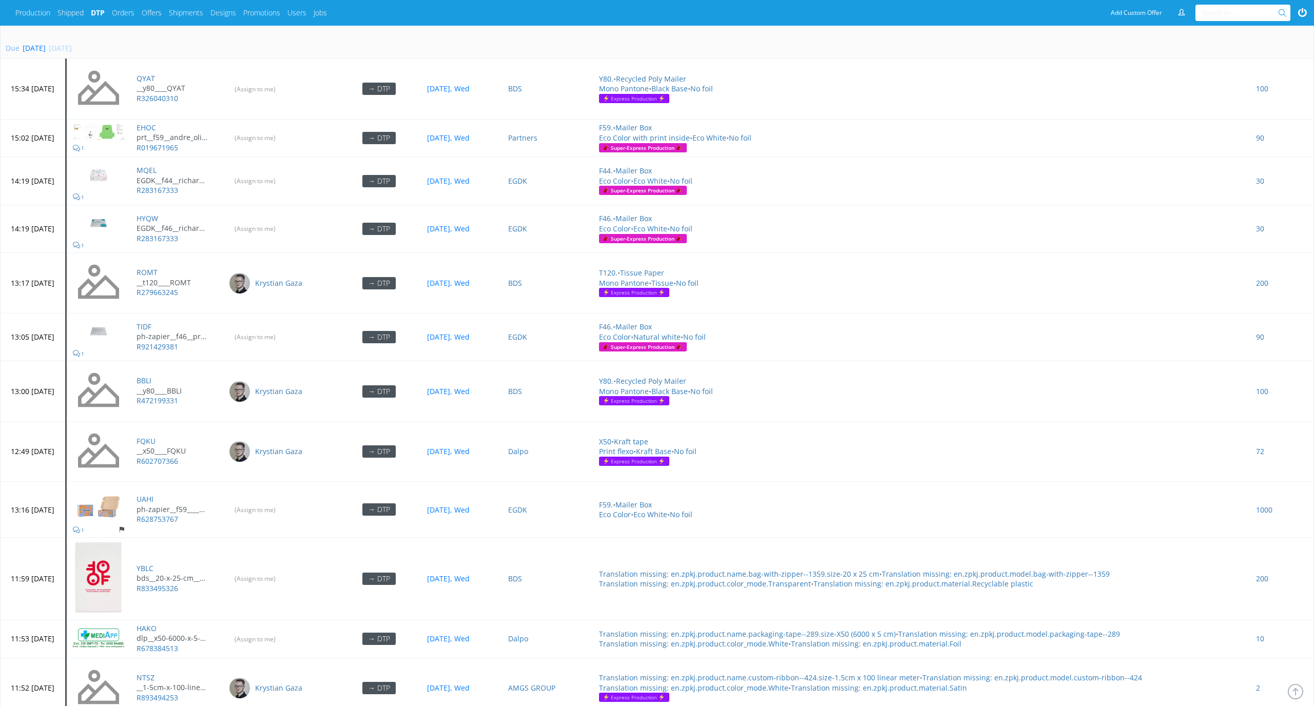
scroll to position [3257, 0]
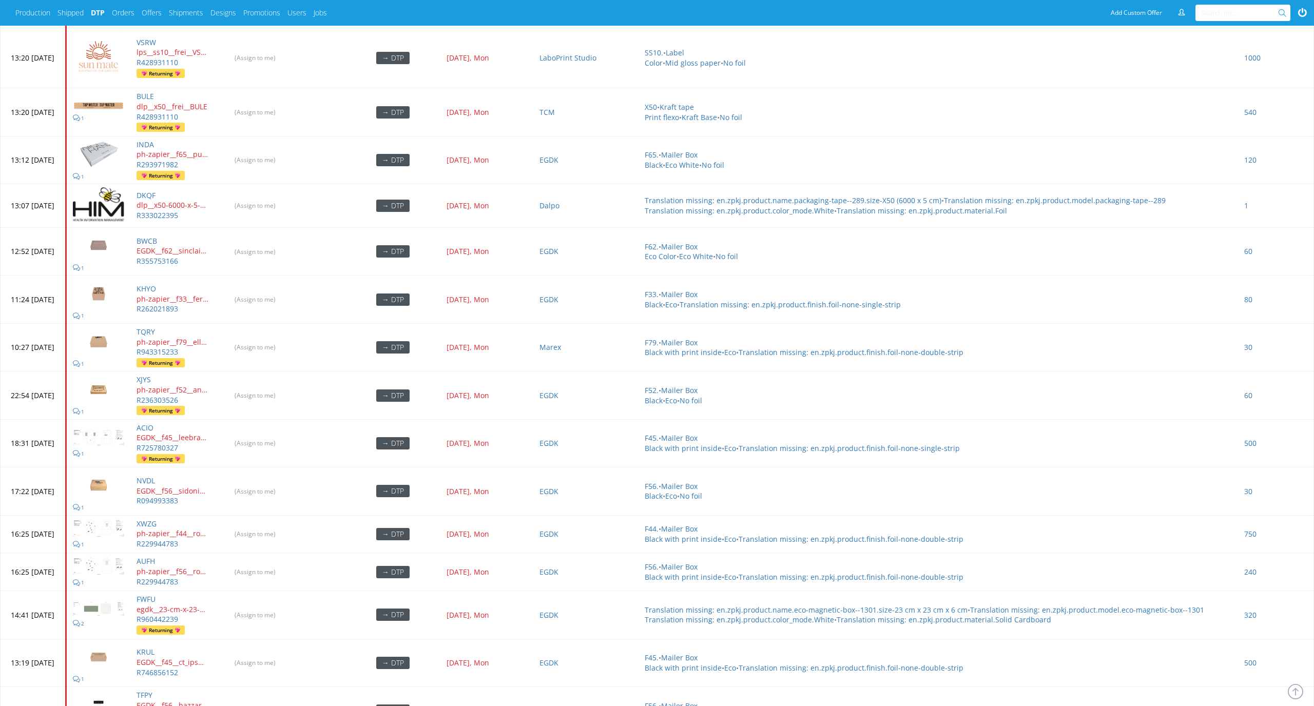
scroll to position [3314, 0]
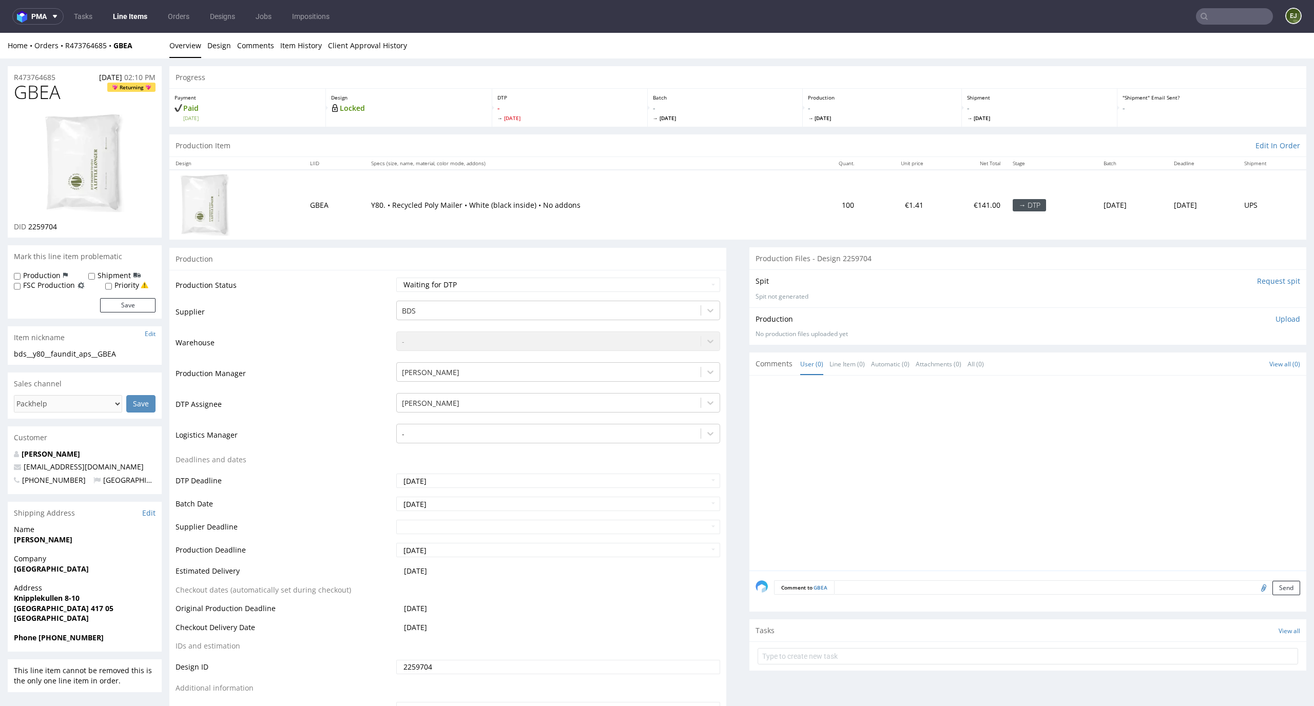
click at [1275, 281] on input "Request spit" at bounding box center [1278, 281] width 43 height 10
click at [308, 135] on div "Production Item Edit In Order" at bounding box center [737, 145] width 1137 height 23
click at [1270, 280] on input "Request spit" at bounding box center [1278, 281] width 43 height 10
click at [1265, 285] on input "Request spit" at bounding box center [1278, 281] width 43 height 10
click at [612, 284] on select "Waiting for Artwork Waiting for Diecut Waiting for Mockup Waiting for DTP Waiti…" at bounding box center [558, 285] width 324 height 14
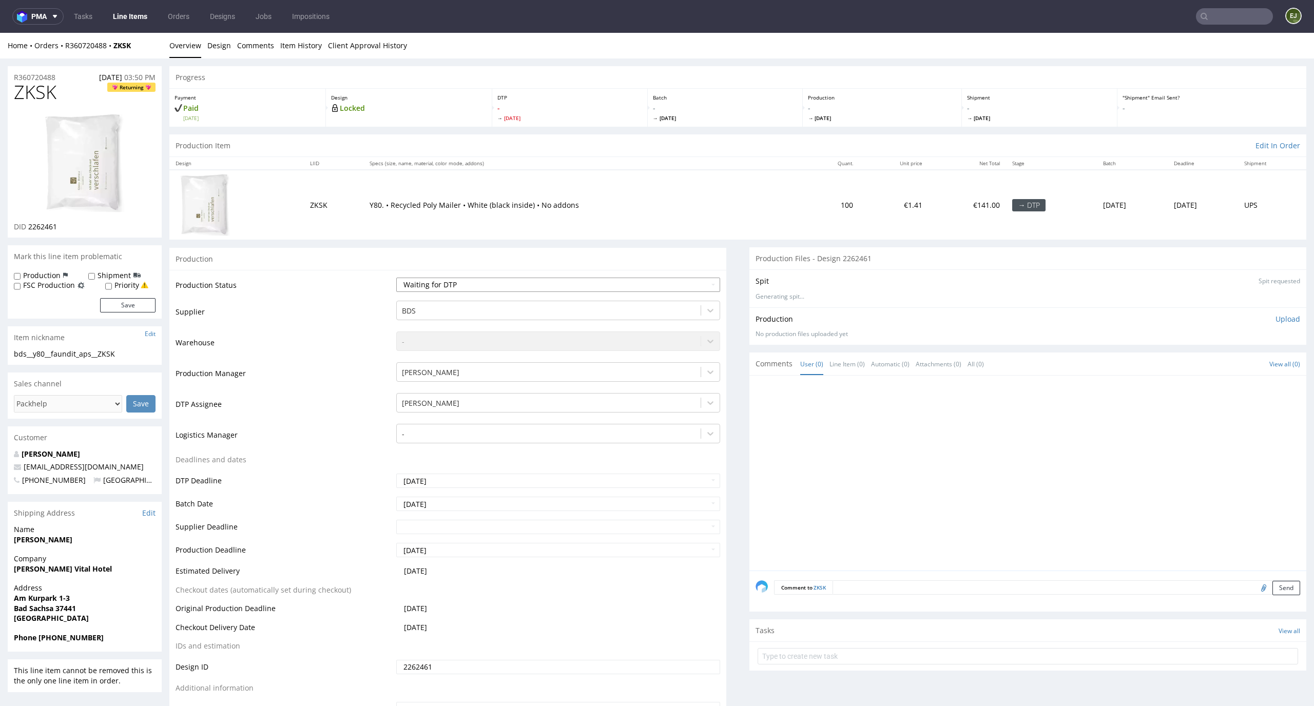
select select "dtp_in_process"
click at [396, 278] on select "Waiting for Artwork Waiting for Diecut Waiting for Mockup Waiting for DTP Waiti…" at bounding box center [558, 285] width 324 height 14
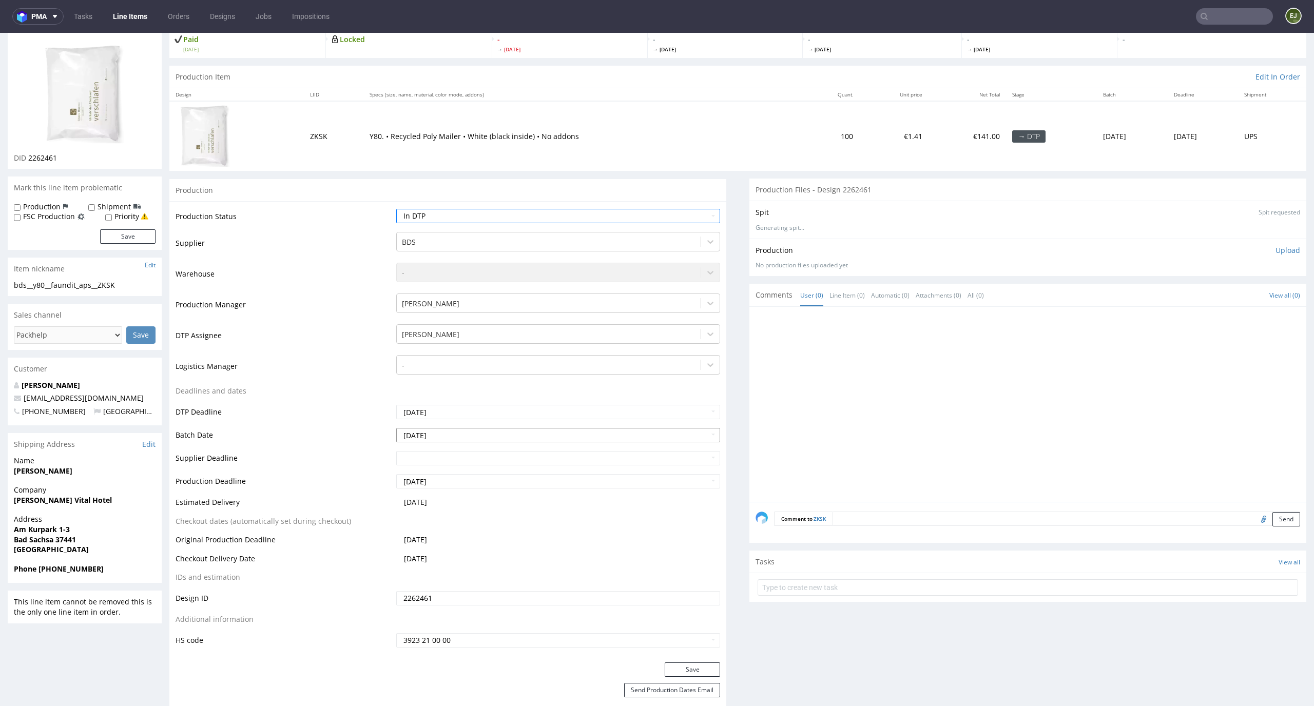
scroll to position [92, 0]
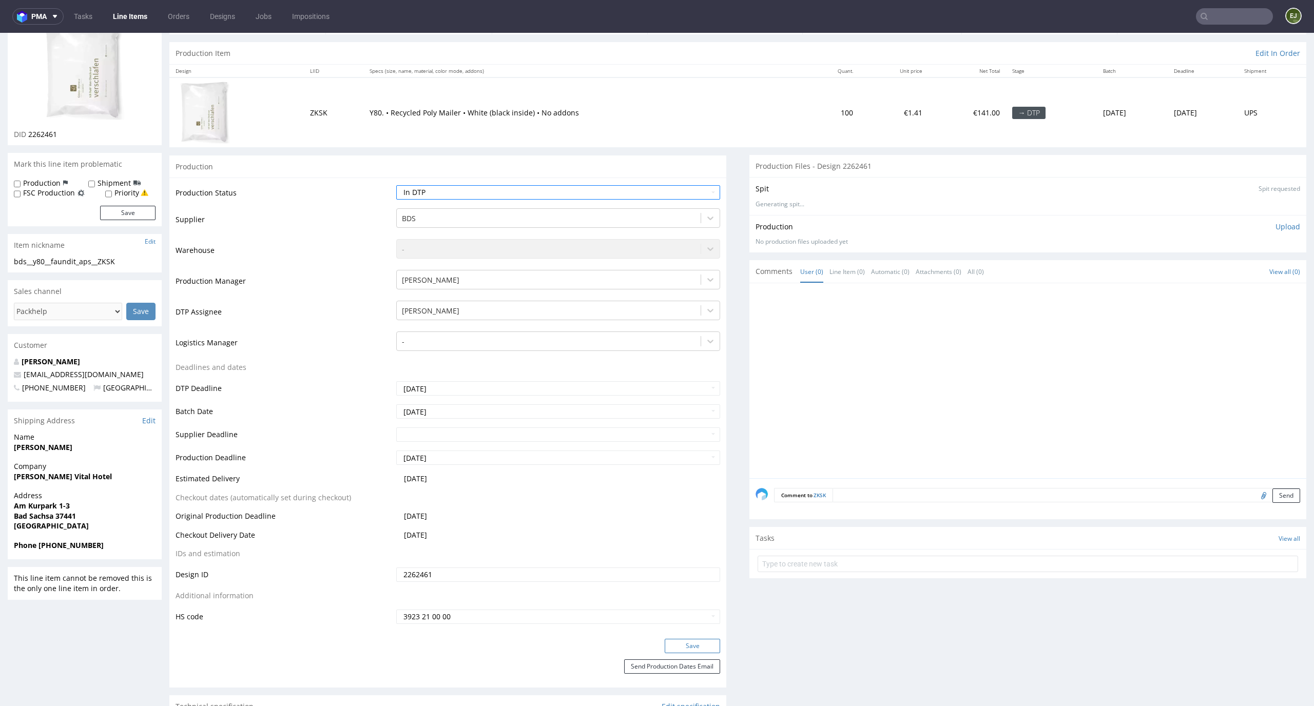
click at [688, 645] on button "Save" at bounding box center [692, 646] width 55 height 14
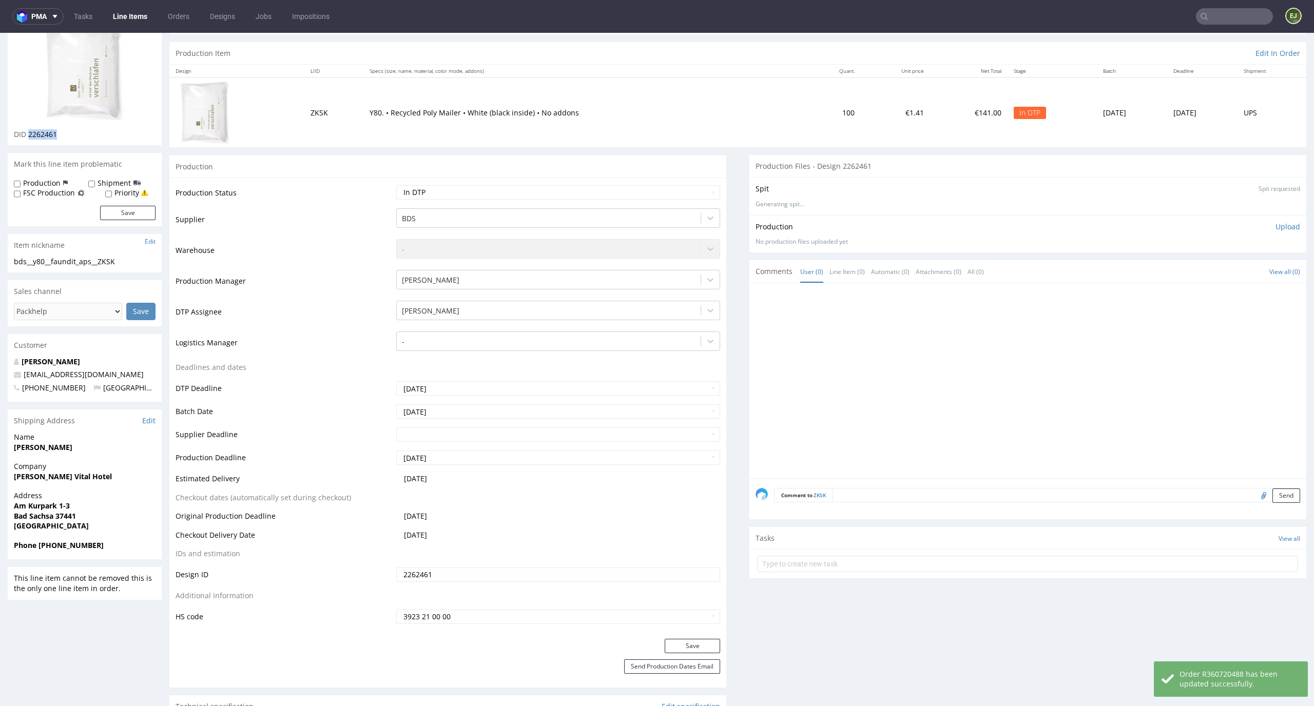
drag, startPoint x: 64, startPoint y: 138, endPoint x: 29, endPoint y: 136, distance: 34.9
click at [29, 136] on div "DID 2262461" at bounding box center [85, 134] width 142 height 10
copy span "2262461"
click at [504, 91] on td "Y80. • Recycled Poly Mailer • White (black inside) • No addons" at bounding box center [584, 112] width 442 height 69
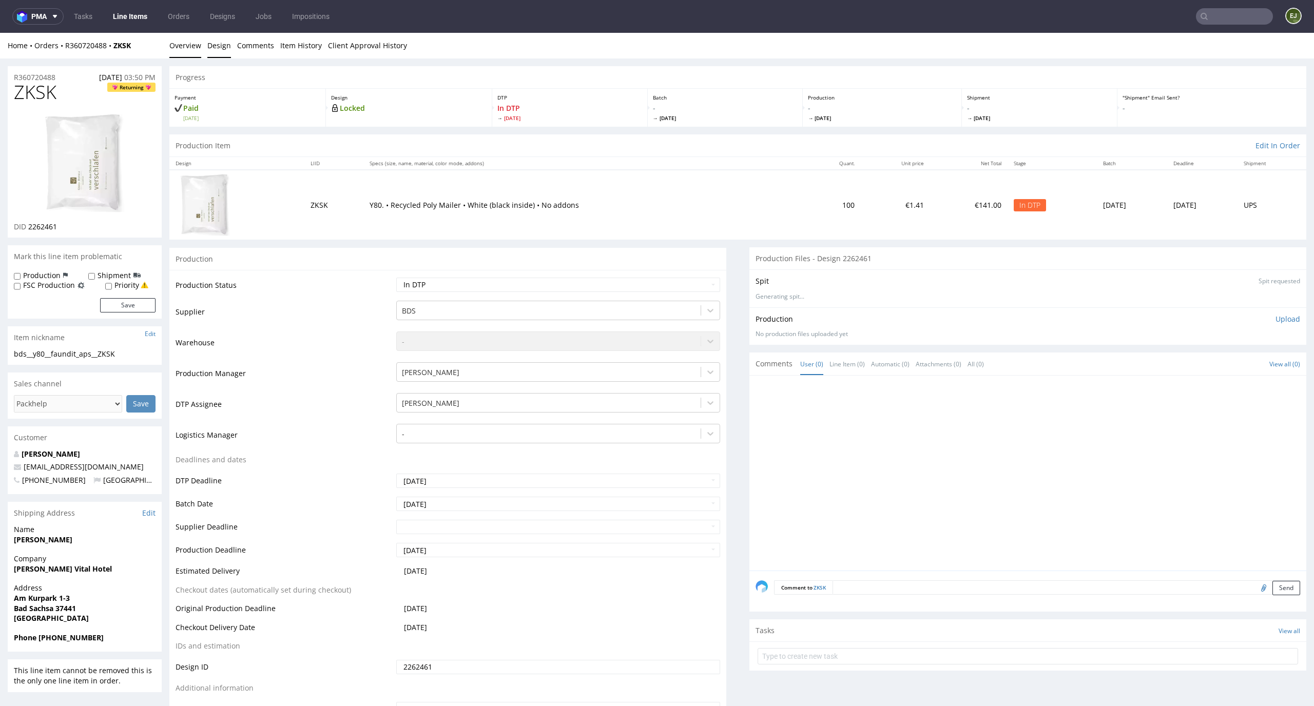
click at [223, 47] on link "Design" at bounding box center [219, 45] width 24 height 25
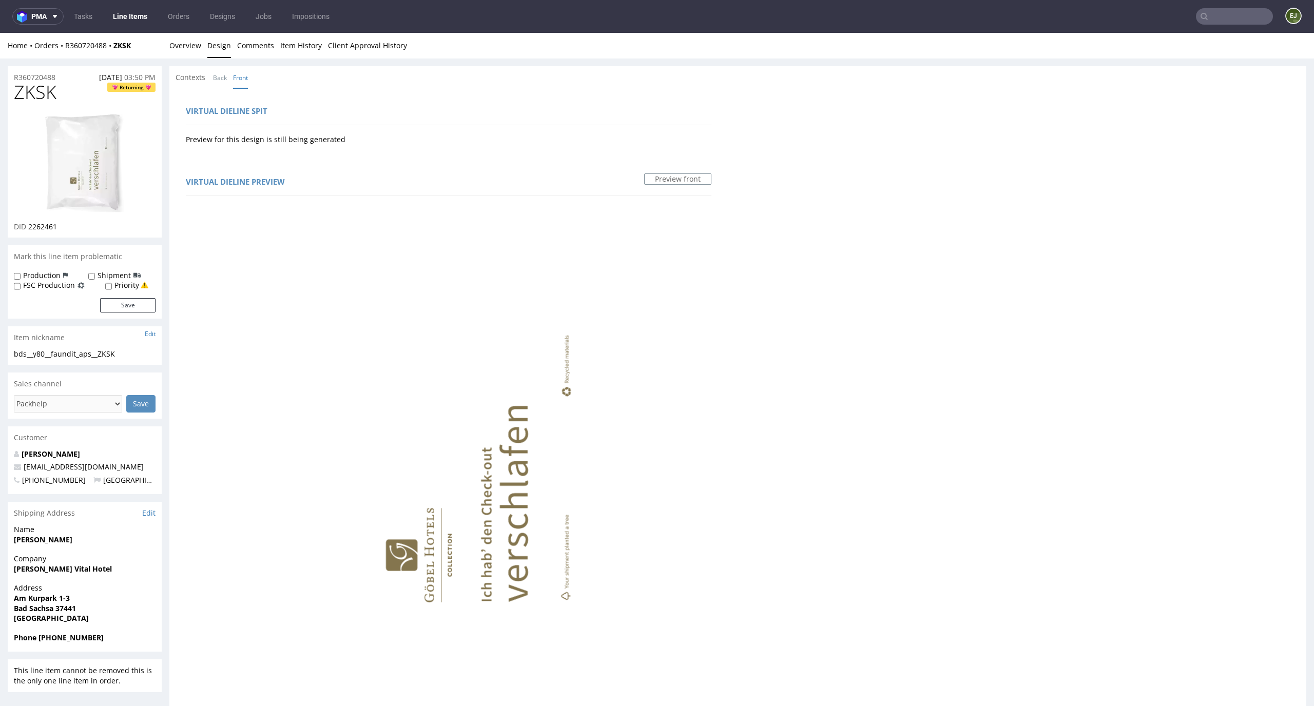
scroll to position [419, 0]
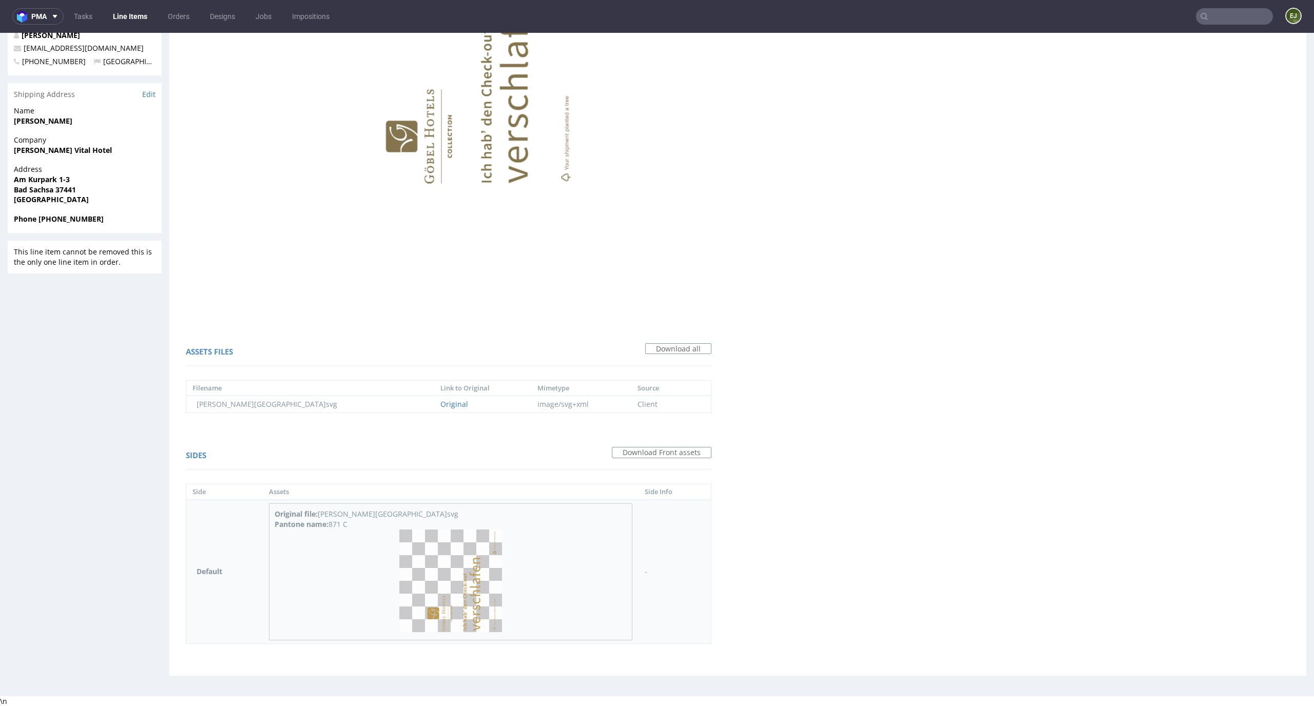
drag, startPoint x: 374, startPoint y: 526, endPoint x: 347, endPoint y: 524, distance: 26.7
click at [347, 524] on div "Pantone name: 871 C" at bounding box center [451, 524] width 352 height 10
copy div "871 C"
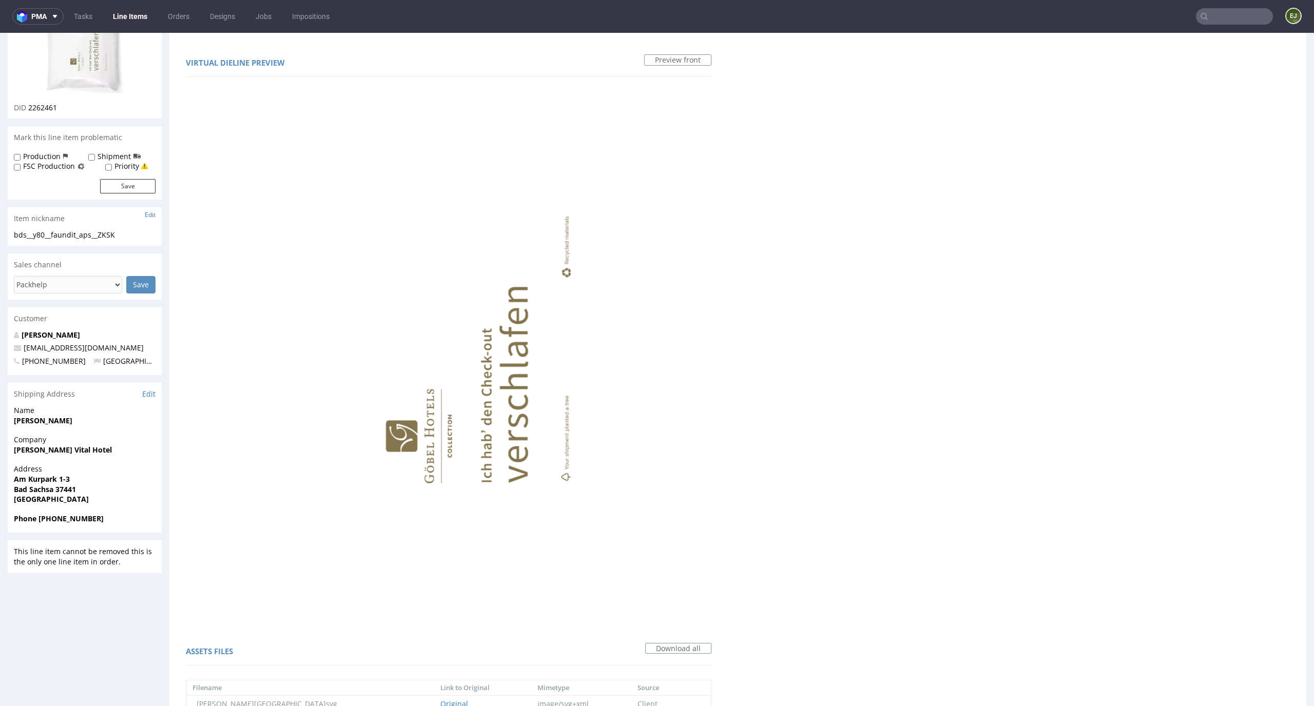
scroll to position [0, 0]
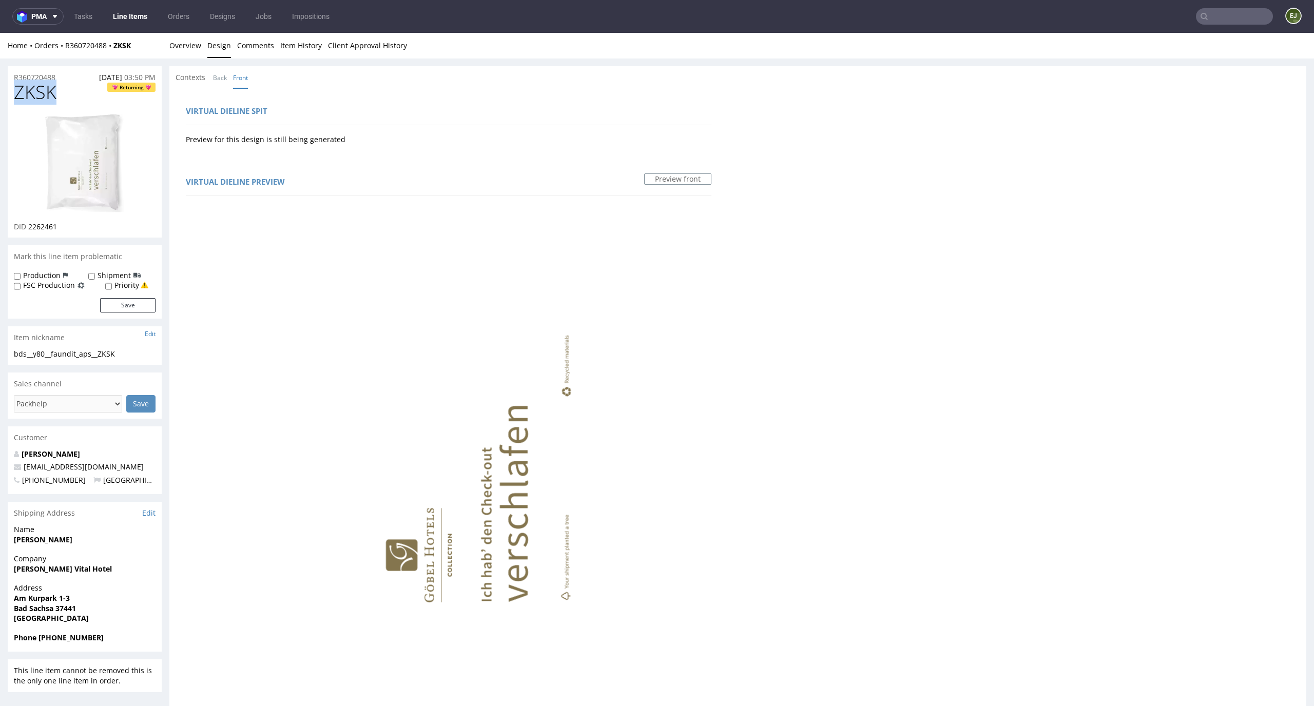
drag, startPoint x: 63, startPoint y: 95, endPoint x: 0, endPoint y: 95, distance: 62.6
click at [0, 95] on div "R360720488 17.09.2025 03:50 PM ZKSK Returning DID 2262461 Mark this line item p…" at bounding box center [657, 585] width 1314 height 1052
copy span "ZKSK"
drag, startPoint x: 140, startPoint y: 347, endPoint x: 0, endPoint y: 345, distance: 140.1
click at [0, 345] on div "R360720488 17.09.2025 03:50 PM ZKSK Returning DID 2262461 Mark this line item p…" at bounding box center [657, 585] width 1314 height 1052
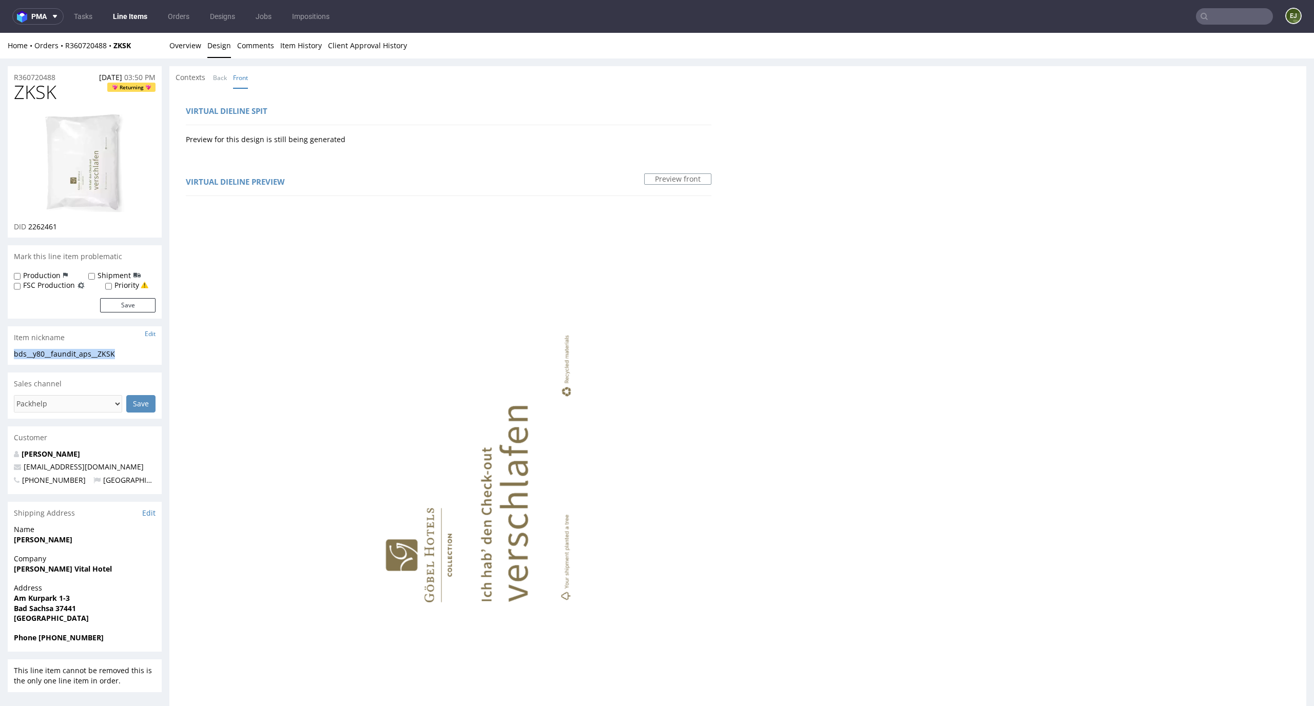
drag, startPoint x: 127, startPoint y: 355, endPoint x: 0, endPoint y: 355, distance: 127.3
click at [0, 355] on div "R360720488 17.09.2025 03:50 PM ZKSK Returning DID 2262461 Mark this line item p…" at bounding box center [657, 585] width 1314 height 1052
copy div "bds__y80__faundit_aps__ZKSK"
drag, startPoint x: 66, startPoint y: 227, endPoint x: 29, endPoint y: 227, distance: 37.0
click at [29, 227] on div "DID 2262461" at bounding box center [85, 227] width 142 height 10
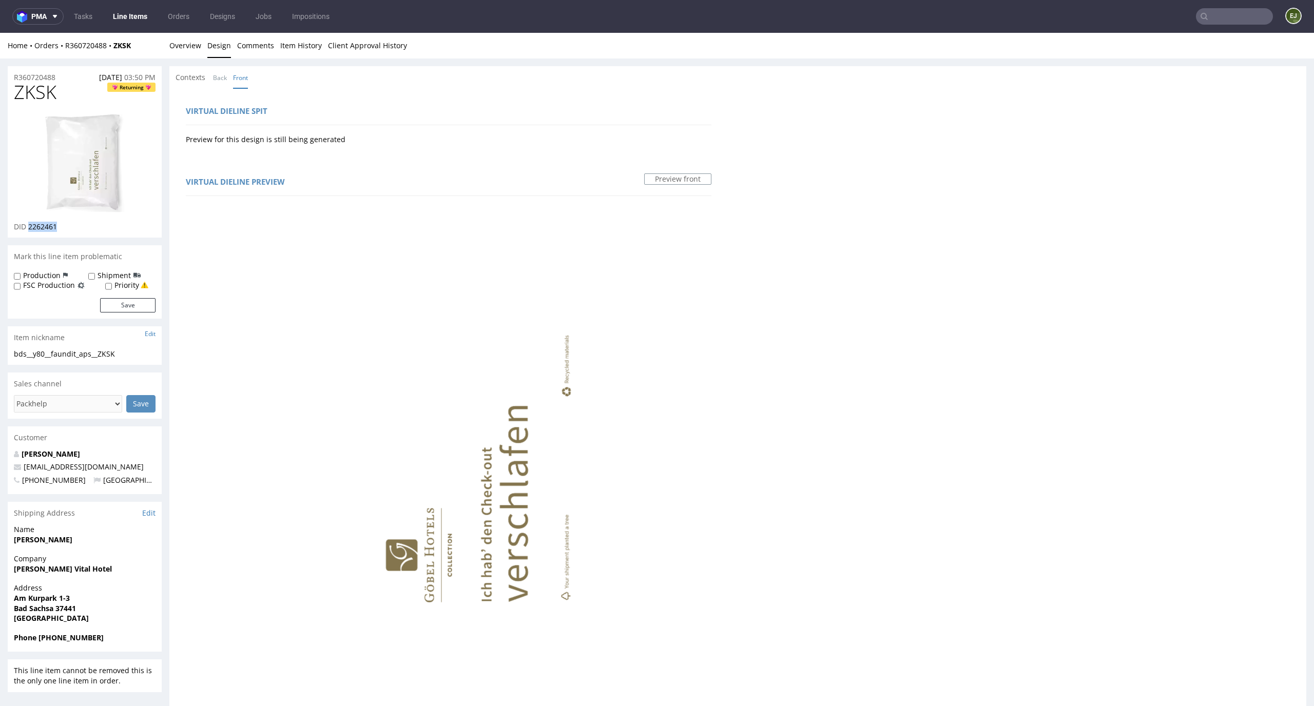
copy span "2262461"
drag, startPoint x: 68, startPoint y: 78, endPoint x: 0, endPoint y: 78, distance: 67.8
click at [1, 78] on div "R360720488 17.09.2025 03:50 PM ZKSK Returning DID 2262461 Mark this line item p…" at bounding box center [657, 585] width 1314 height 1052
copy p "R360720488"
click at [196, 32] on nav "pma Tasks Line Items Orders Designs Jobs Impositions EJ" at bounding box center [657, 16] width 1314 height 33
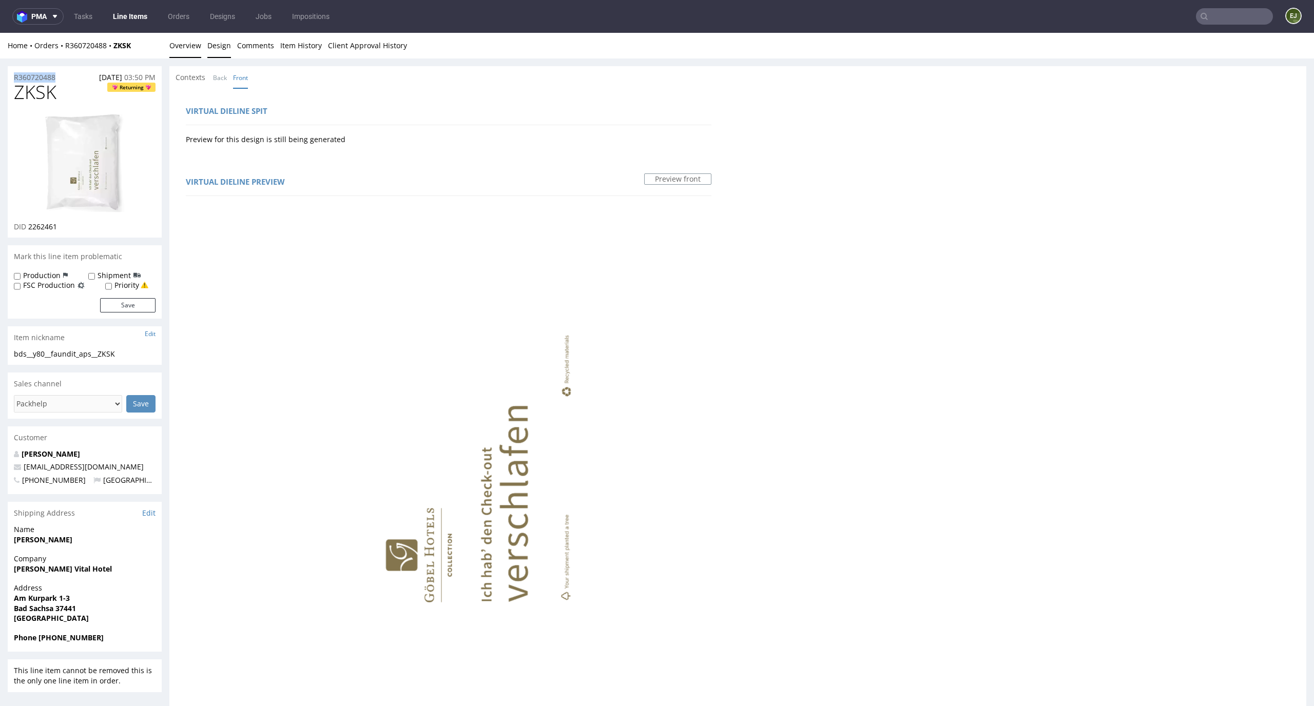
click at [185, 46] on link "Overview" at bounding box center [185, 45] width 32 height 25
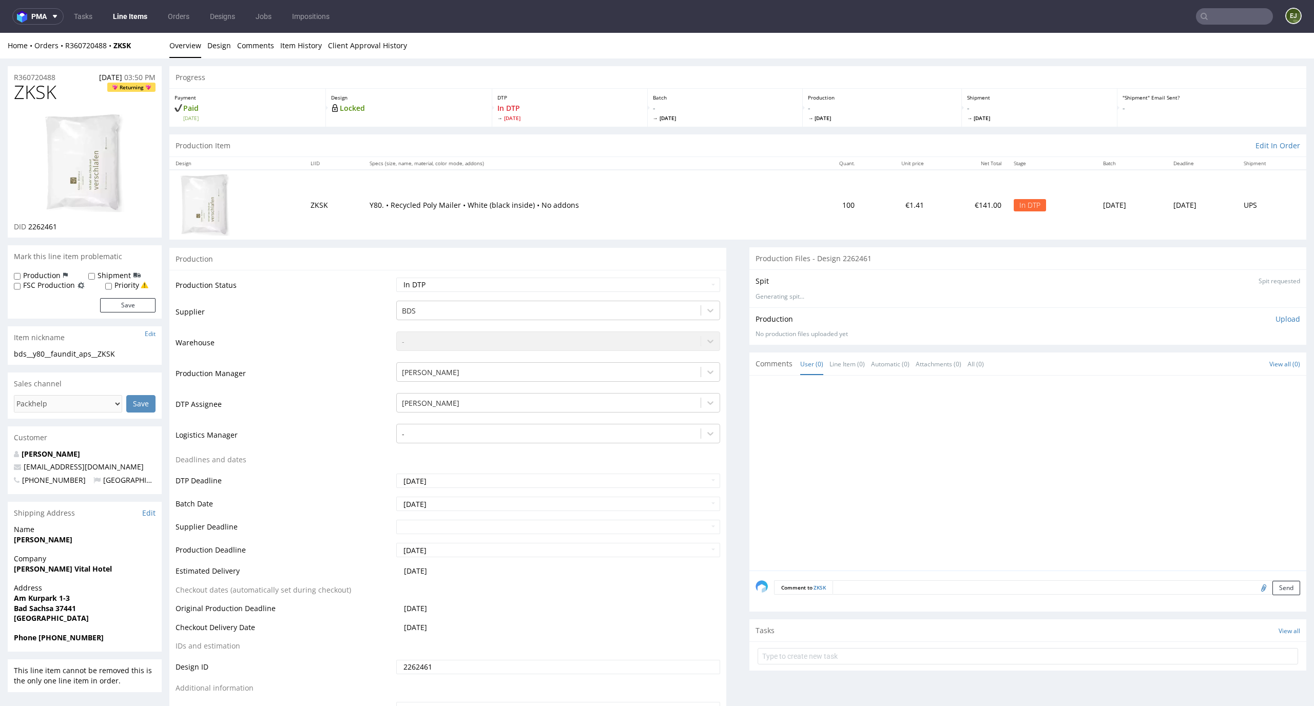
click at [1275, 314] on p "Upload" at bounding box center [1287, 319] width 25 height 10
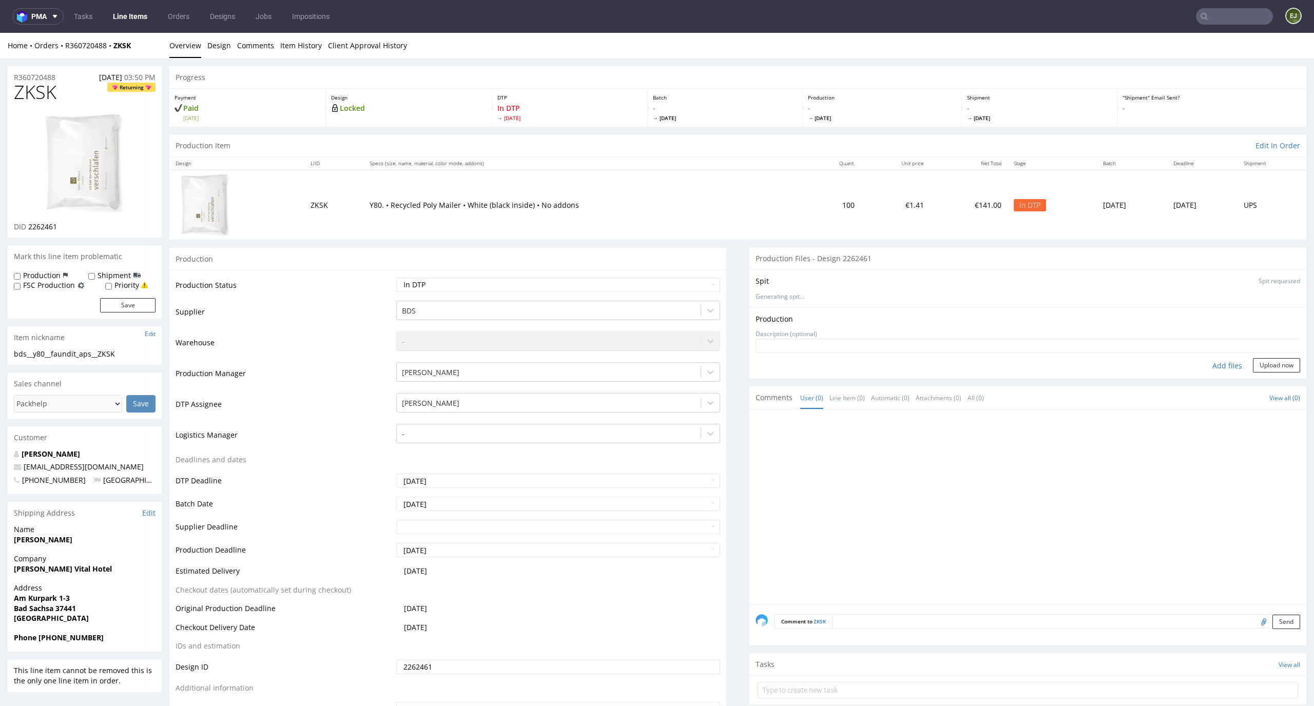
click at [1216, 369] on div "Add files" at bounding box center [1227, 365] width 51 height 15
type input "C:\fakepath\bds__y80__faundit_aps__ZKSK__d2262461__oR360720488.pdf"
click at [1255, 380] on button "Upload now" at bounding box center [1276, 382] width 47 height 14
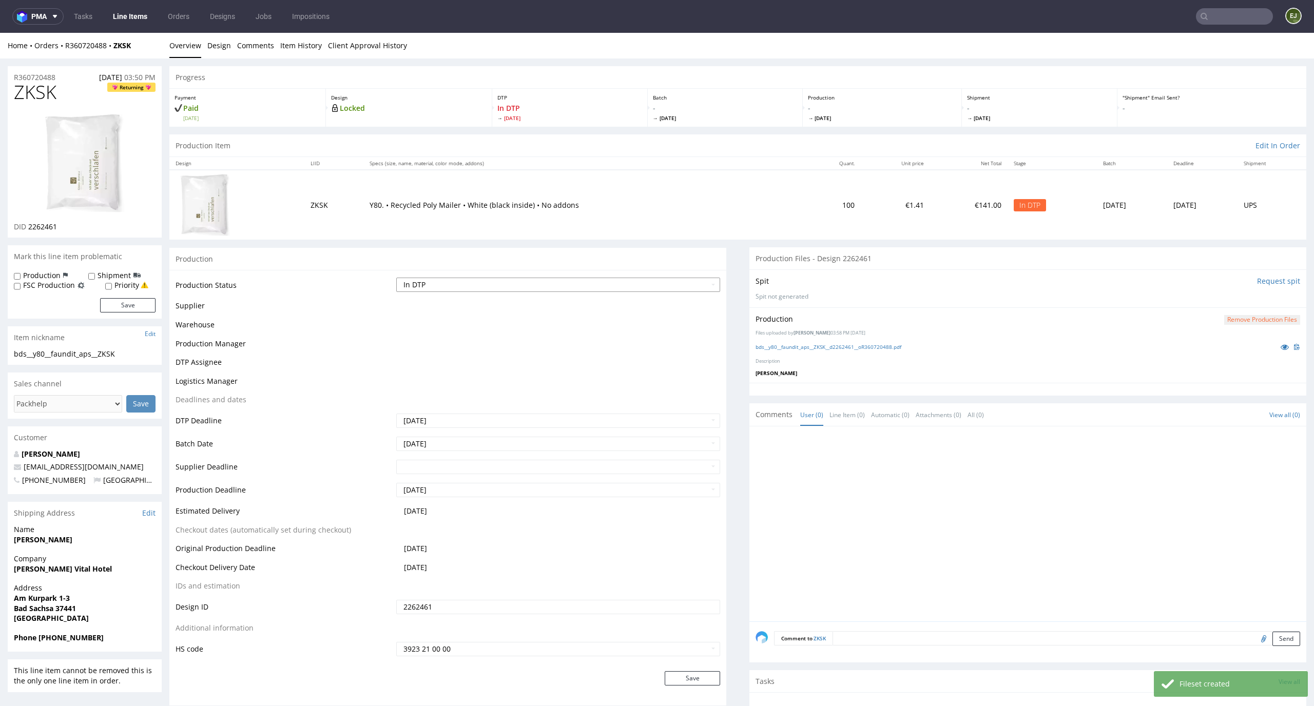
click at [675, 281] on select "Waiting for Artwork Waiting for Diecut Waiting for Mockup Waiting for DTP Waiti…" at bounding box center [558, 285] width 324 height 14
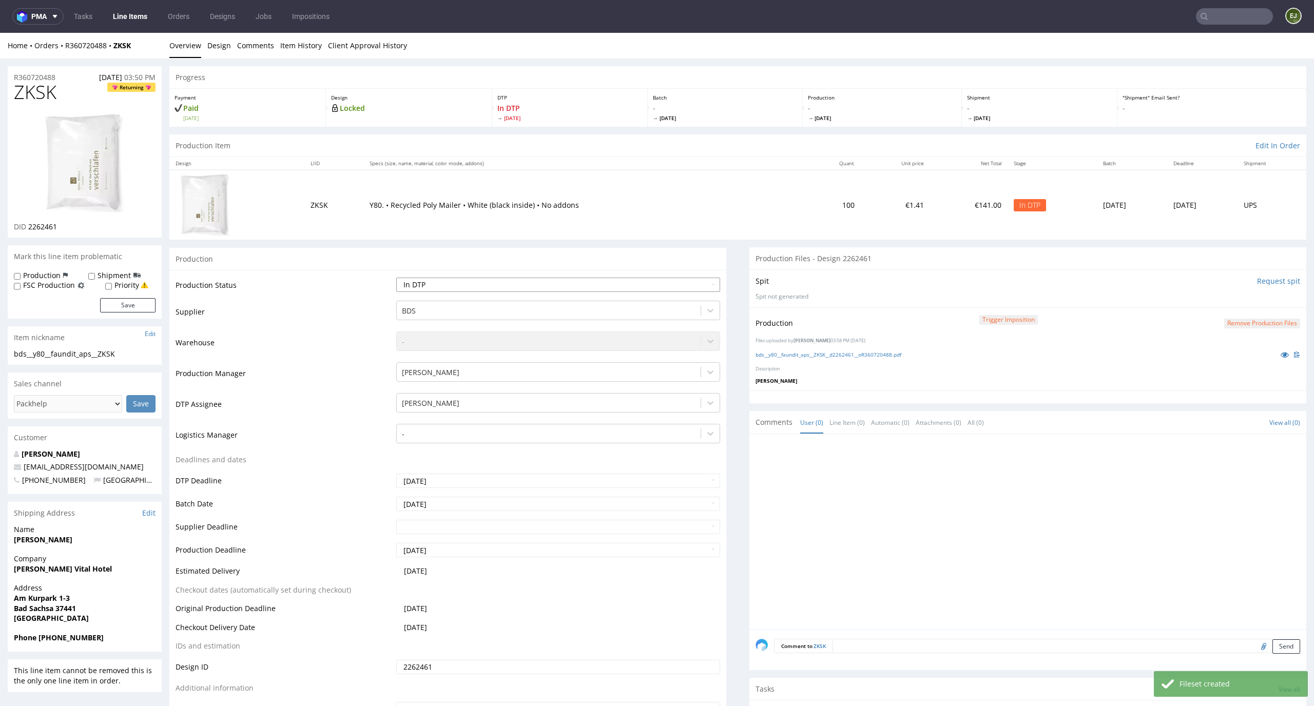
select select "dtp_production_ready"
click at [396, 278] on select "Waiting for Artwork Waiting for Diecut Waiting for Mockup Waiting for DTP Waiti…" at bounding box center [558, 285] width 324 height 14
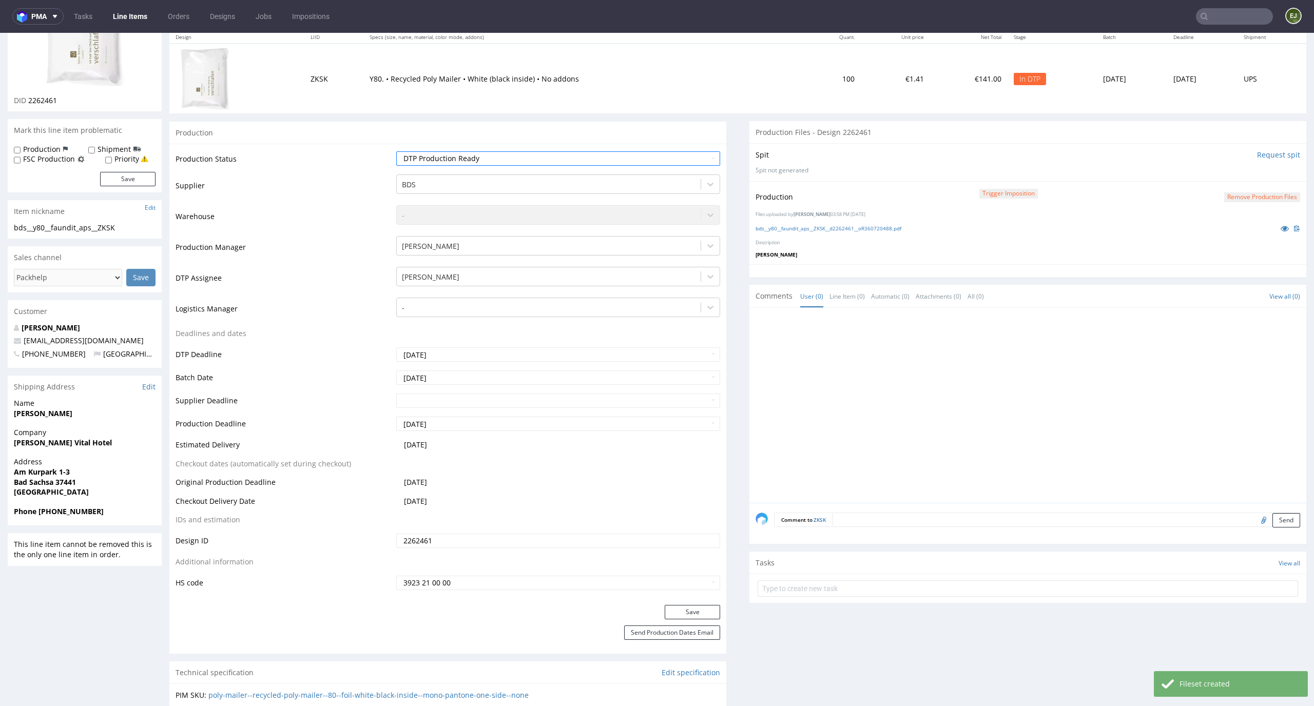
scroll to position [145, 0]
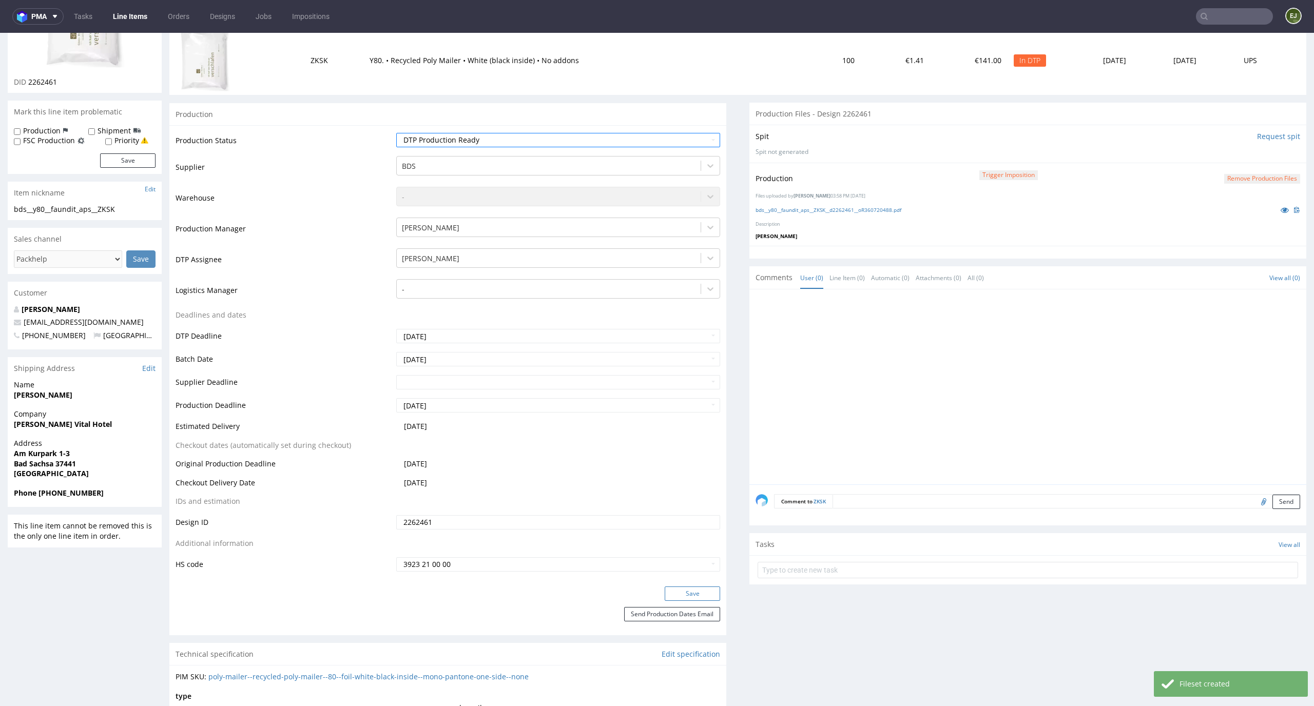
click at [703, 588] on button "Save" at bounding box center [692, 594] width 55 height 14
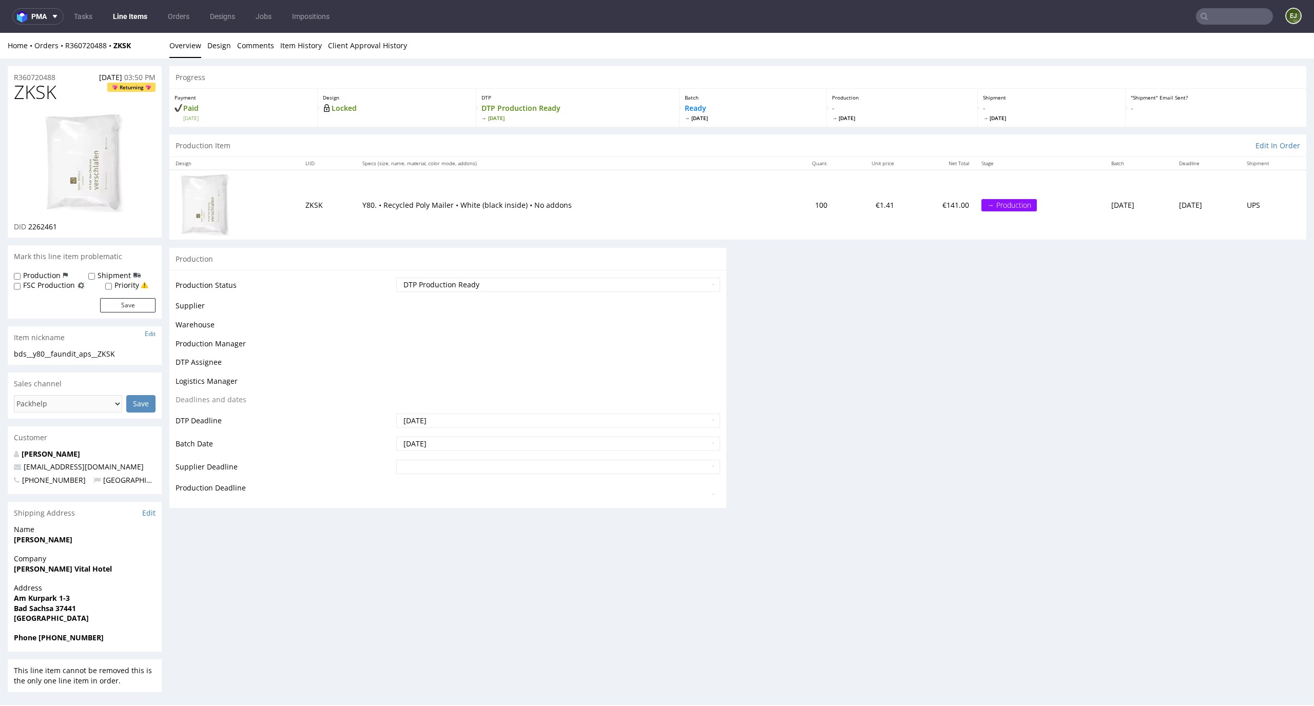
scroll to position [0, 0]
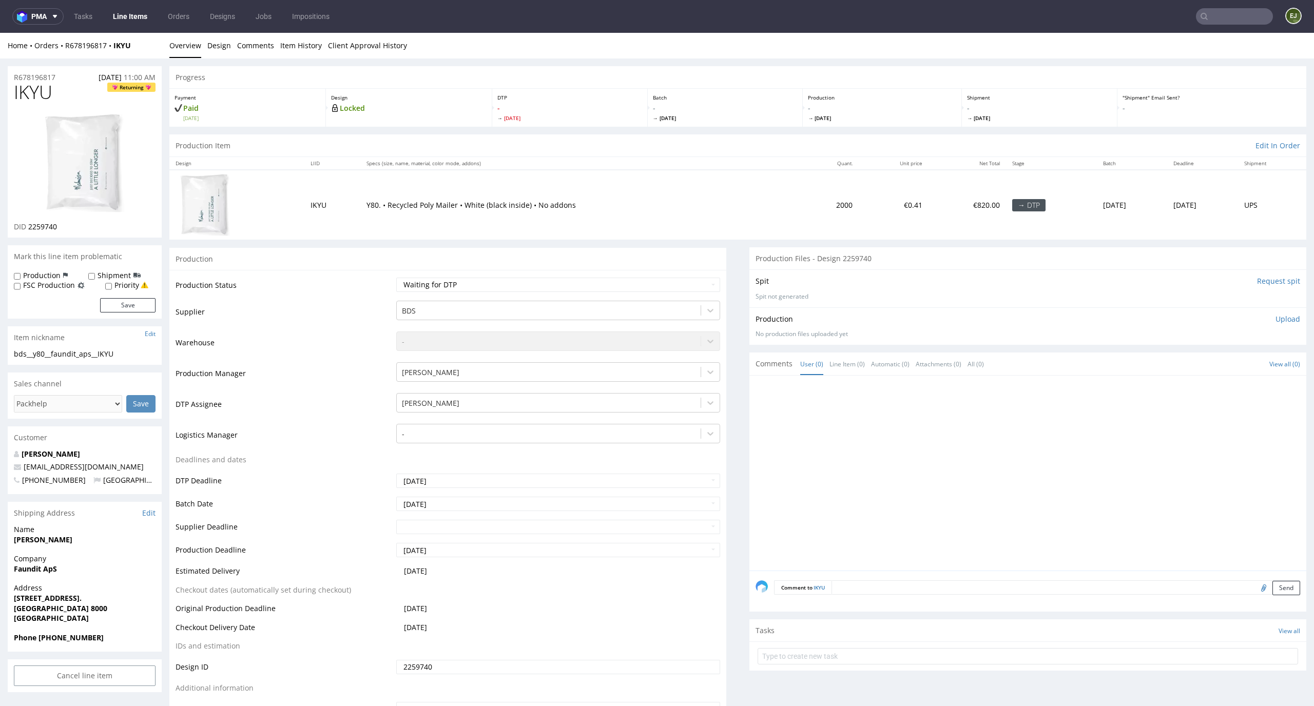
click at [1257, 276] on input "Request spit" at bounding box center [1278, 281] width 43 height 10
drag, startPoint x: 57, startPoint y: 224, endPoint x: 29, endPoint y: 224, distance: 27.7
click at [29, 224] on span "2259740" at bounding box center [42, 227] width 29 height 10
copy span "2259740"
click at [210, 45] on link "Design" at bounding box center [219, 45] width 24 height 25
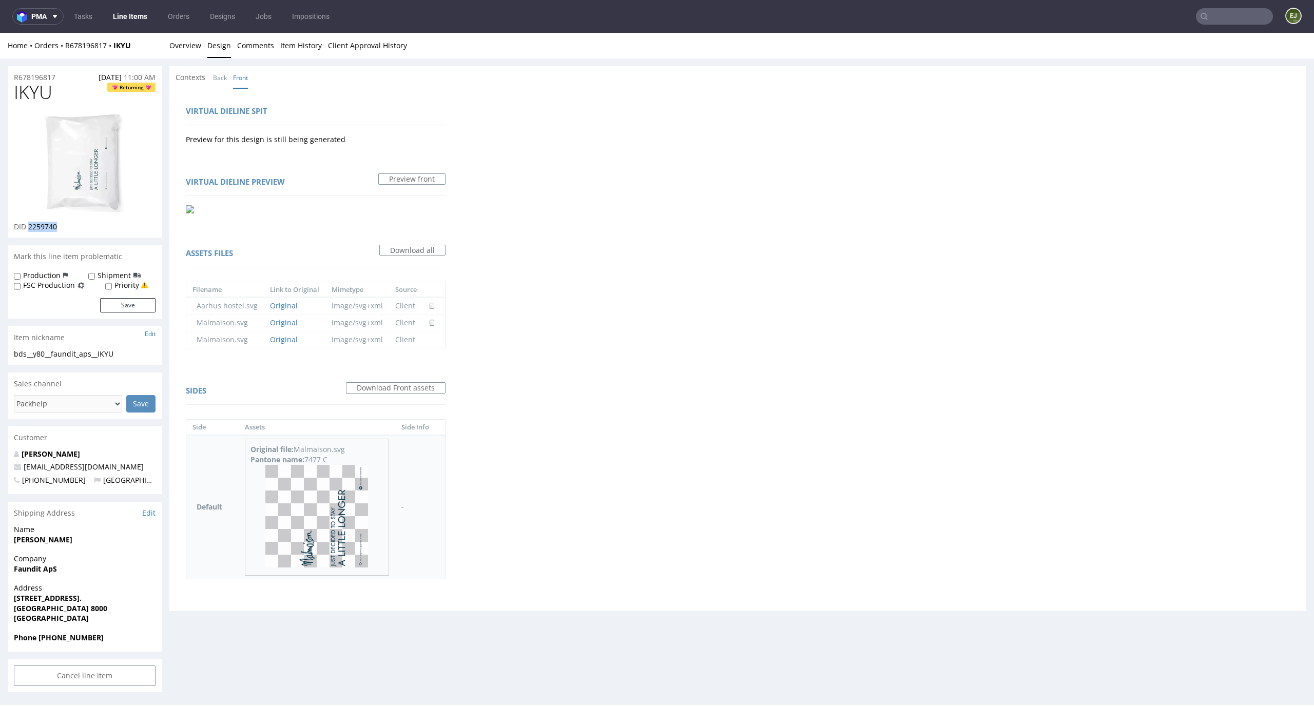
drag, startPoint x: 329, startPoint y: 462, endPoint x: 305, endPoint y: 457, distance: 24.6
click at [305, 457] on div "Pantone name: 7477 C" at bounding box center [316, 460] width 133 height 10
copy div "7477 C"
click at [190, 47] on link "Overview" at bounding box center [185, 45] width 32 height 25
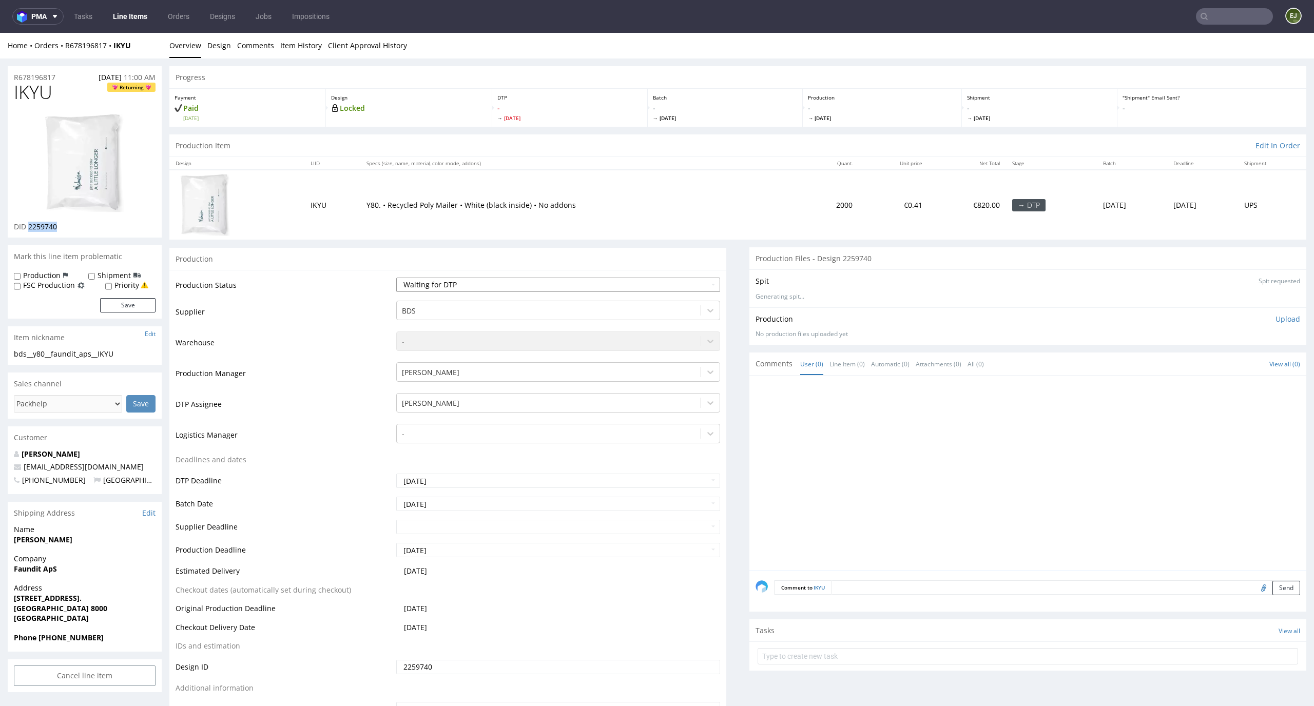
click at [674, 281] on select "Waiting for Artwork Waiting for Diecut Waiting for Mockup Waiting for DTP Waiti…" at bounding box center [558, 285] width 324 height 14
select select "dtp_in_process"
click at [396, 278] on select "Waiting for Artwork Waiting for Diecut Waiting for Mockup Waiting for DTP Waiti…" at bounding box center [558, 285] width 324 height 14
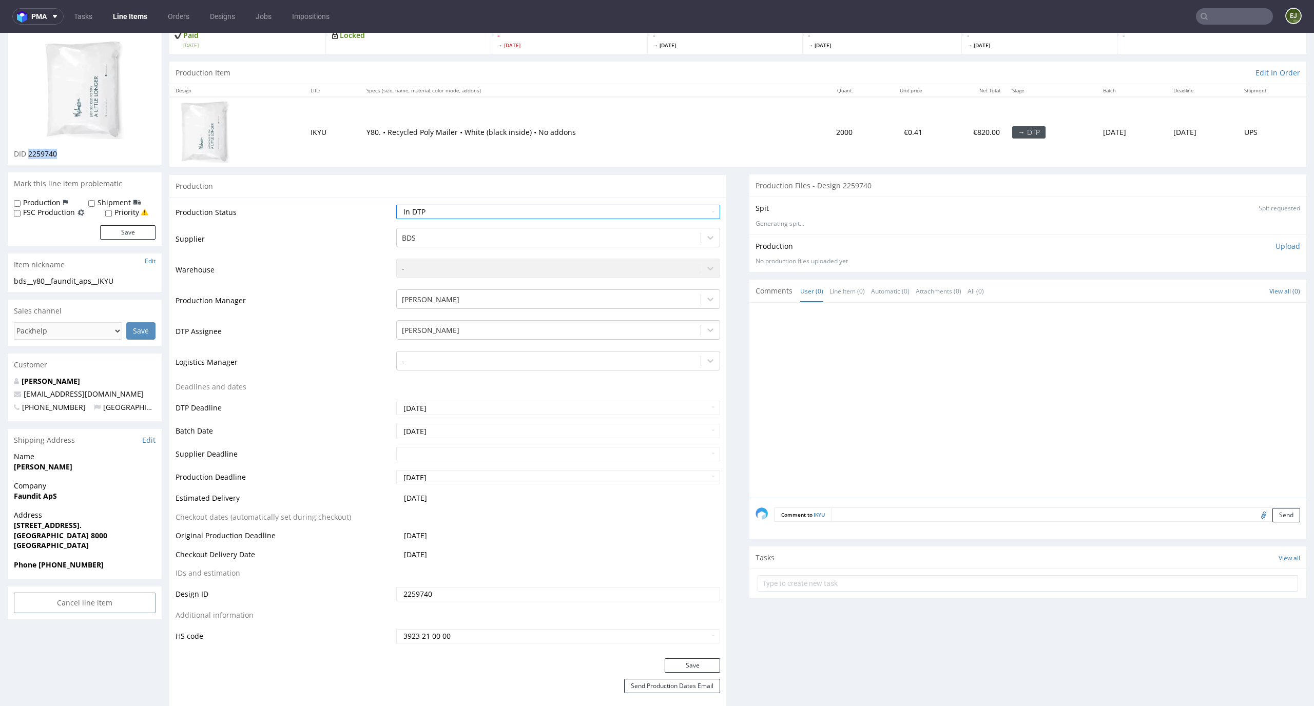
scroll to position [153, 0]
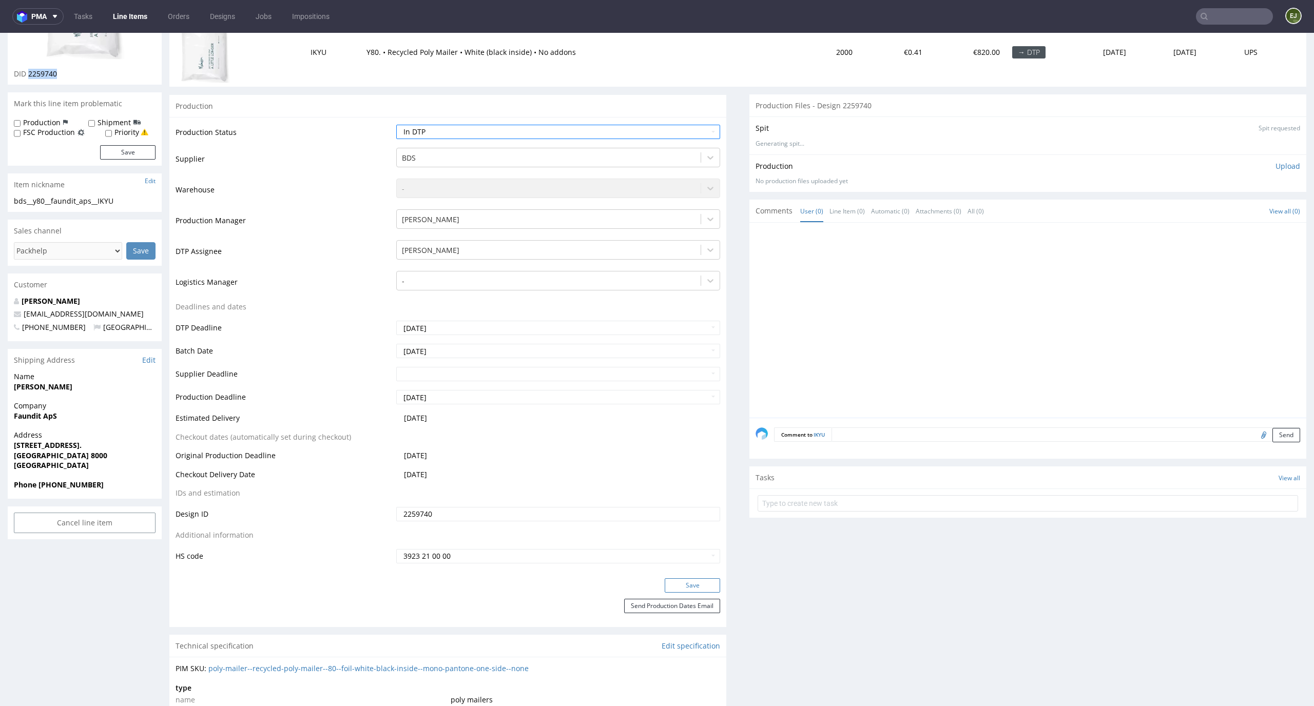
click at [707, 585] on button "Save" at bounding box center [692, 585] width 55 height 14
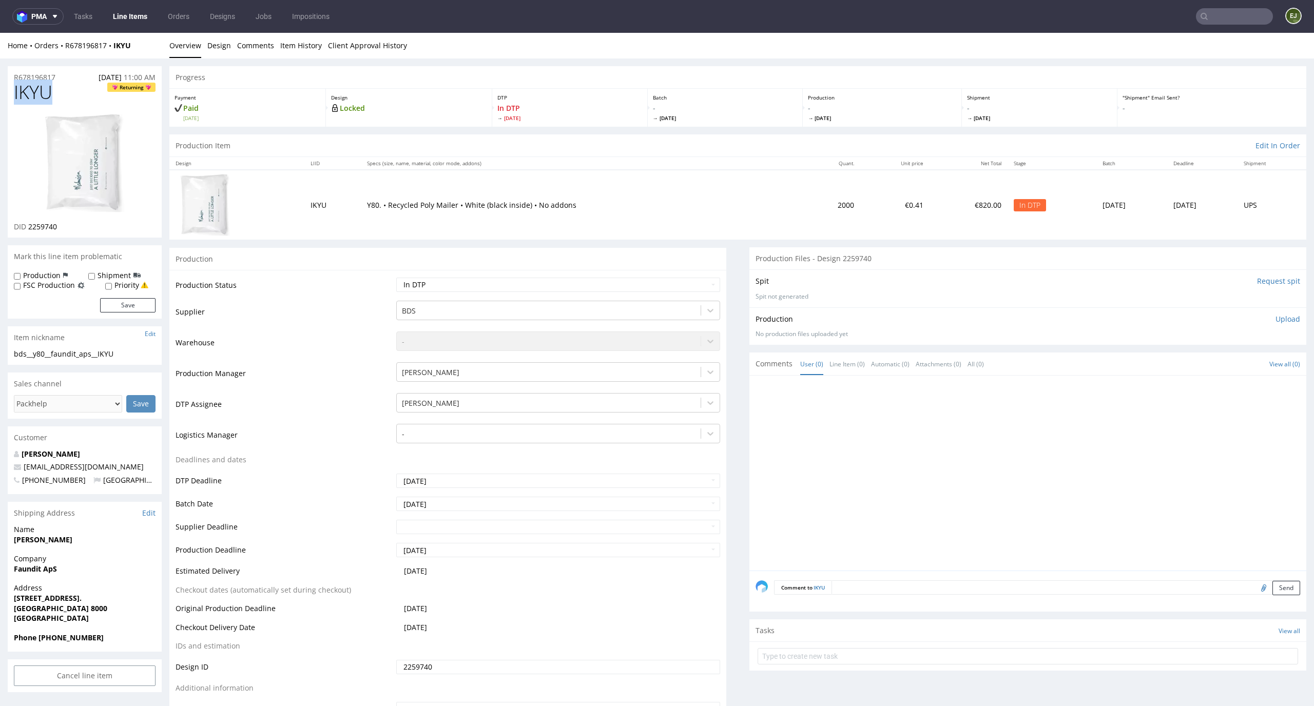
drag, startPoint x: 55, startPoint y: 93, endPoint x: 0, endPoint y: 90, distance: 55.0
copy span "IKYU"
drag, startPoint x: 124, startPoint y: 353, endPoint x: 0, endPoint y: 353, distance: 124.2
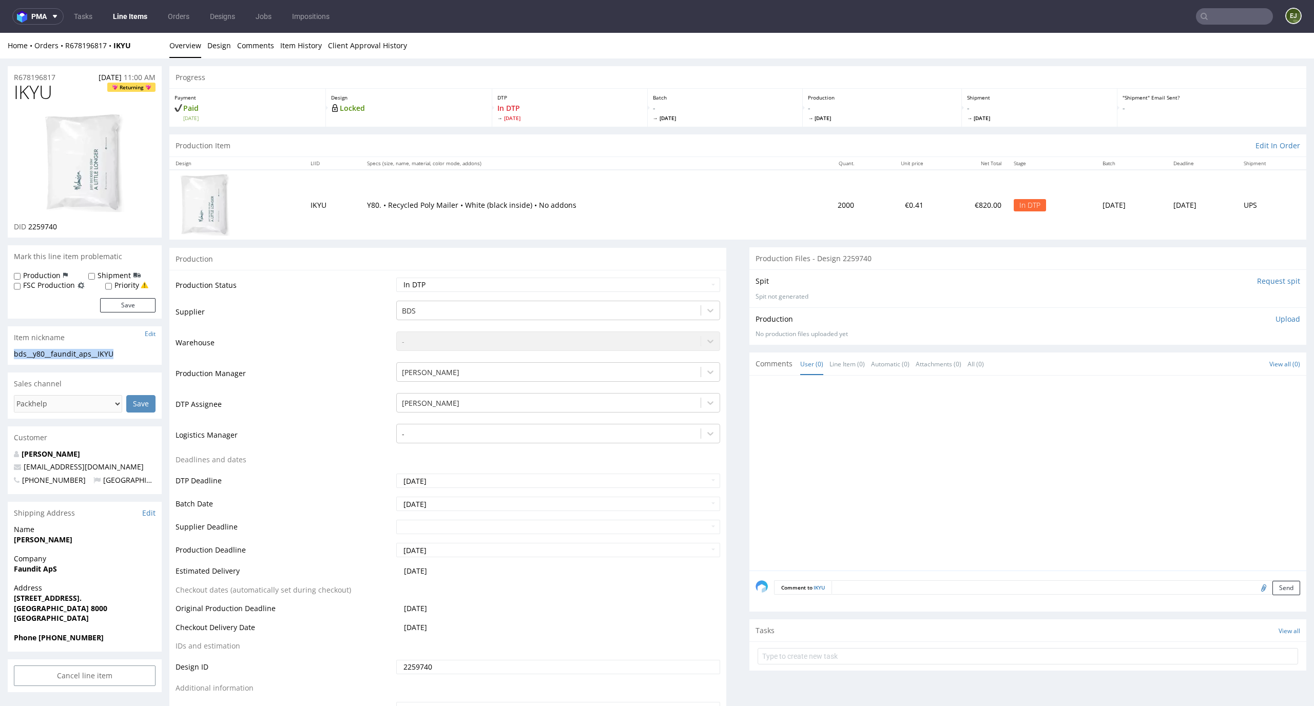
copy div "bds__y80__faundit_aps__IKYU"
drag, startPoint x: 67, startPoint y: 229, endPoint x: 29, endPoint y: 229, distance: 38.0
click at [29, 229] on div "DID 2259740" at bounding box center [85, 227] width 142 height 10
copy span "2259740"
drag, startPoint x: 67, startPoint y: 77, endPoint x: 0, endPoint y: 77, distance: 66.7
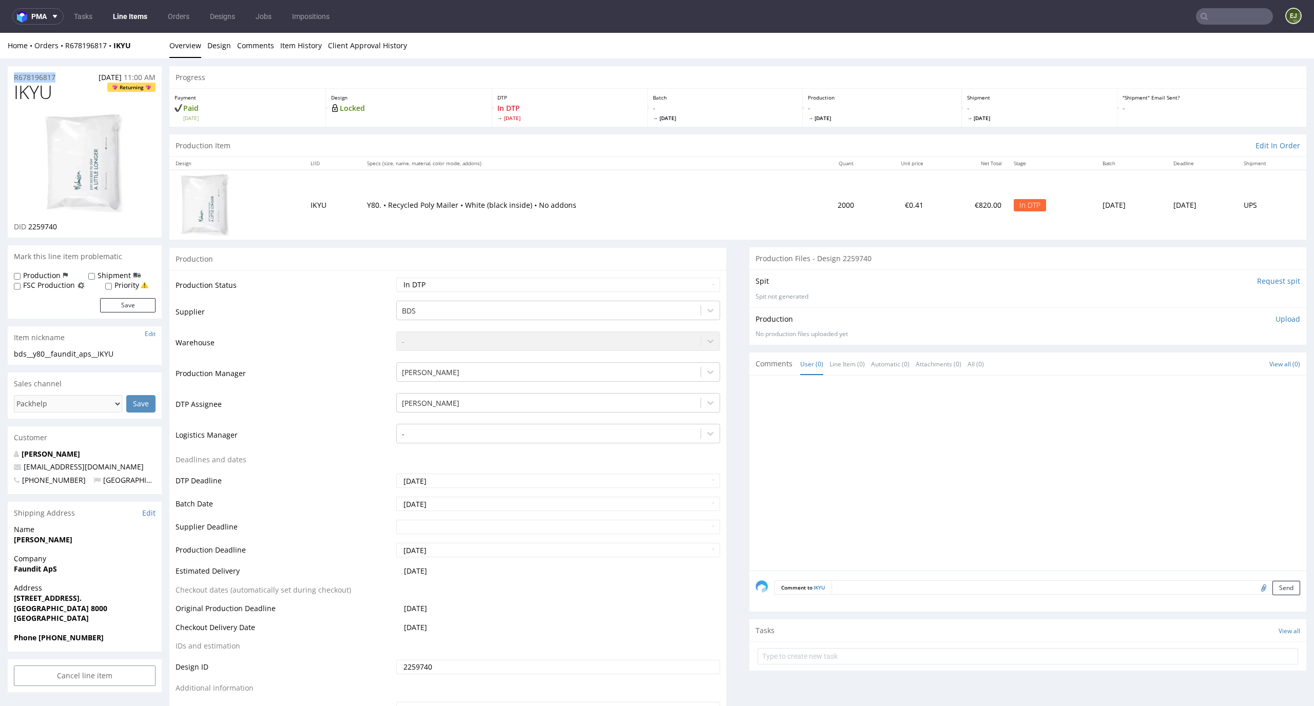
copy p "R678196817"
click at [1275, 320] on p "Upload" at bounding box center [1287, 319] width 25 height 10
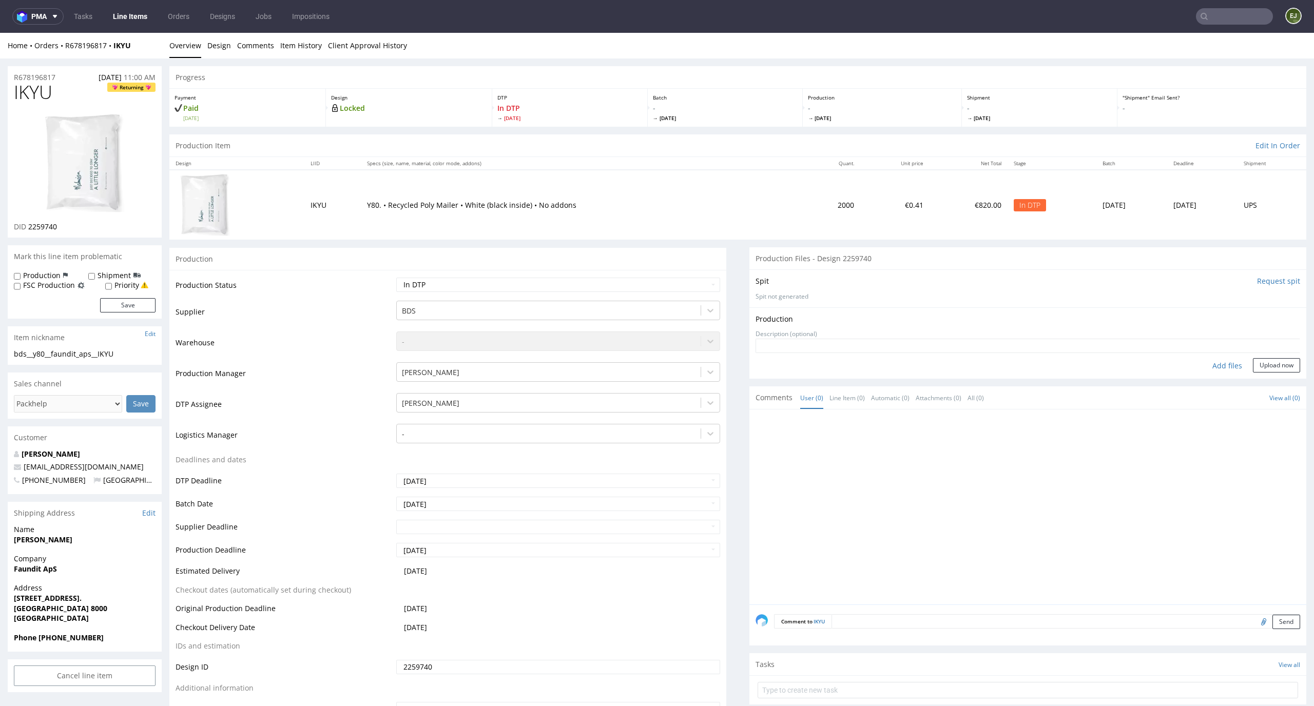
click at [1214, 365] on div "Add files" at bounding box center [1227, 365] width 51 height 15
type input "C:\fakepath\bds__y80__faundit_aps__IKYU__d2259740__oR678196817.pdf"
click at [1259, 392] on div "Production Upload bds__y80__faundit_aps__IKYU__d2259740__oR678196817.pdf No pro…" at bounding box center [1027, 351] width 557 height 88
click at [1267, 380] on button "Upload now" at bounding box center [1276, 382] width 47 height 14
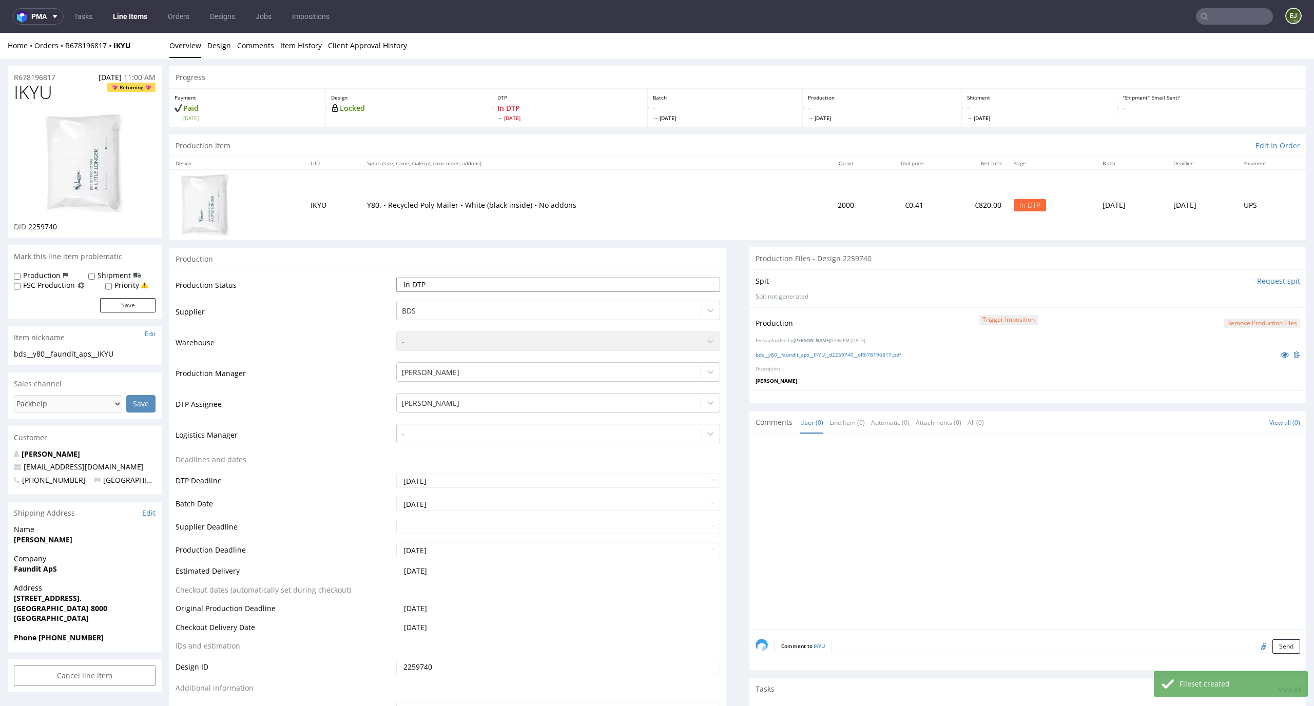
click at [704, 286] on select "Waiting for Artwork Waiting for Diecut Waiting for Mockup Waiting for DTP Waiti…" at bounding box center [558, 285] width 324 height 14
select select "dtp_production_ready"
click at [396, 278] on select "Waiting for Artwork Waiting for Diecut Waiting for Mockup Waiting for DTP Waiti…" at bounding box center [558, 285] width 324 height 14
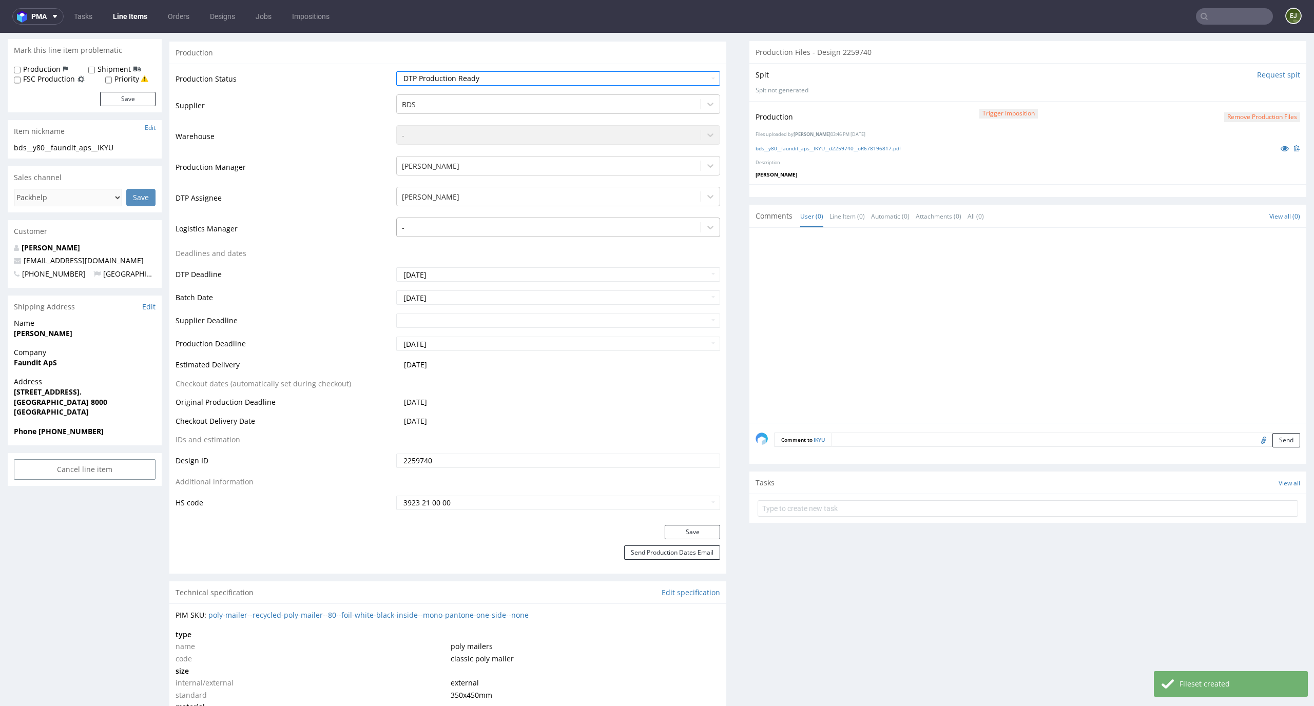
scroll to position [292, 0]
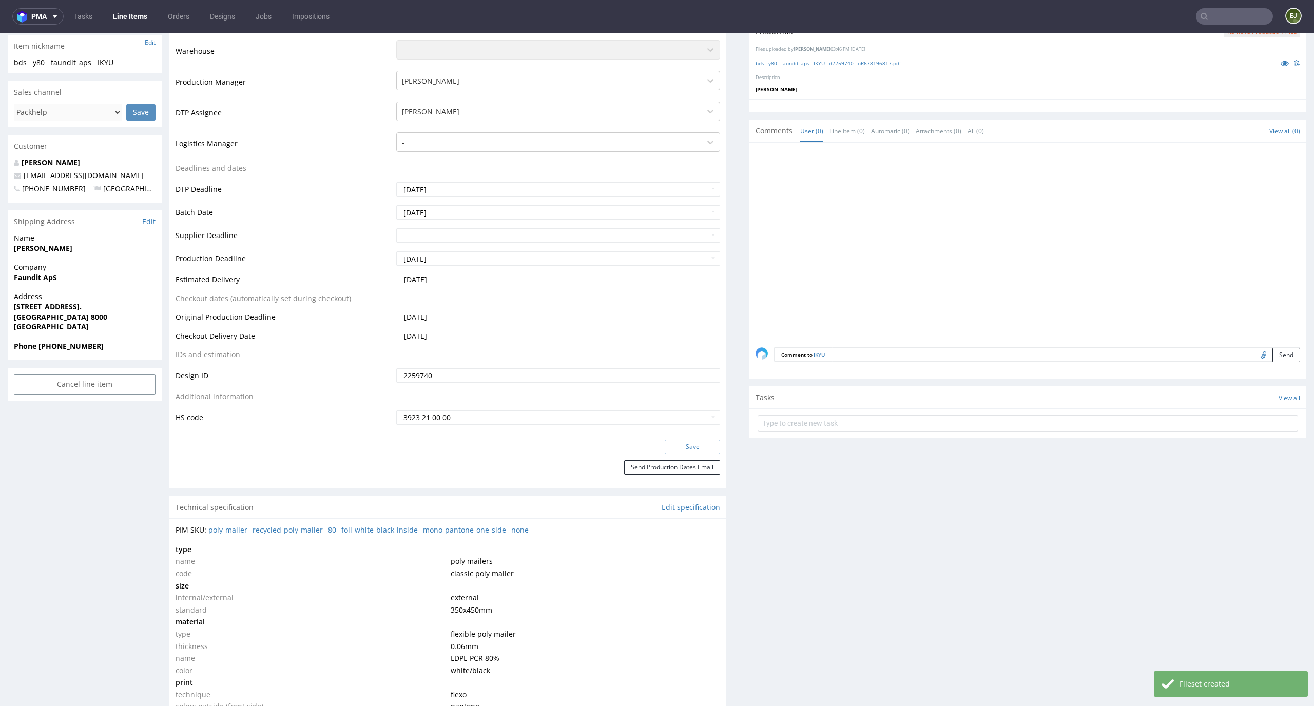
click at [695, 449] on button "Save" at bounding box center [692, 447] width 55 height 14
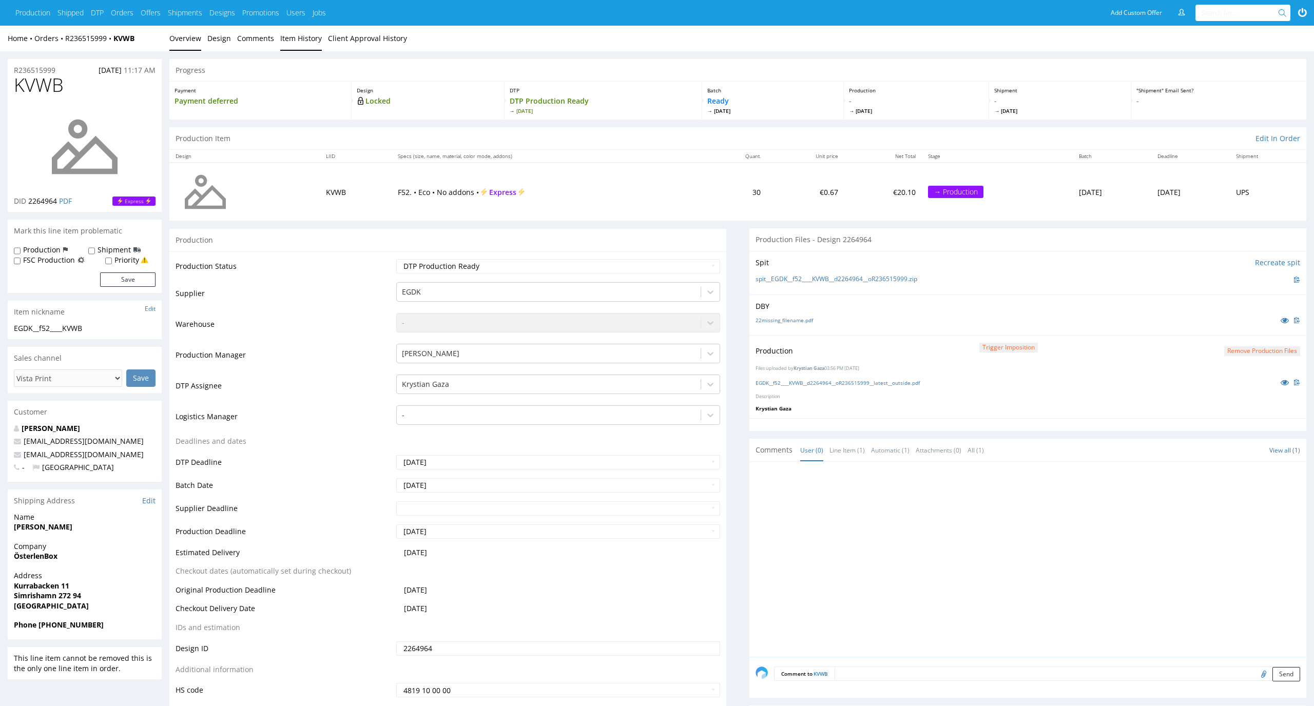
click at [313, 37] on link "Item History" at bounding box center [301, 38] width 42 height 25
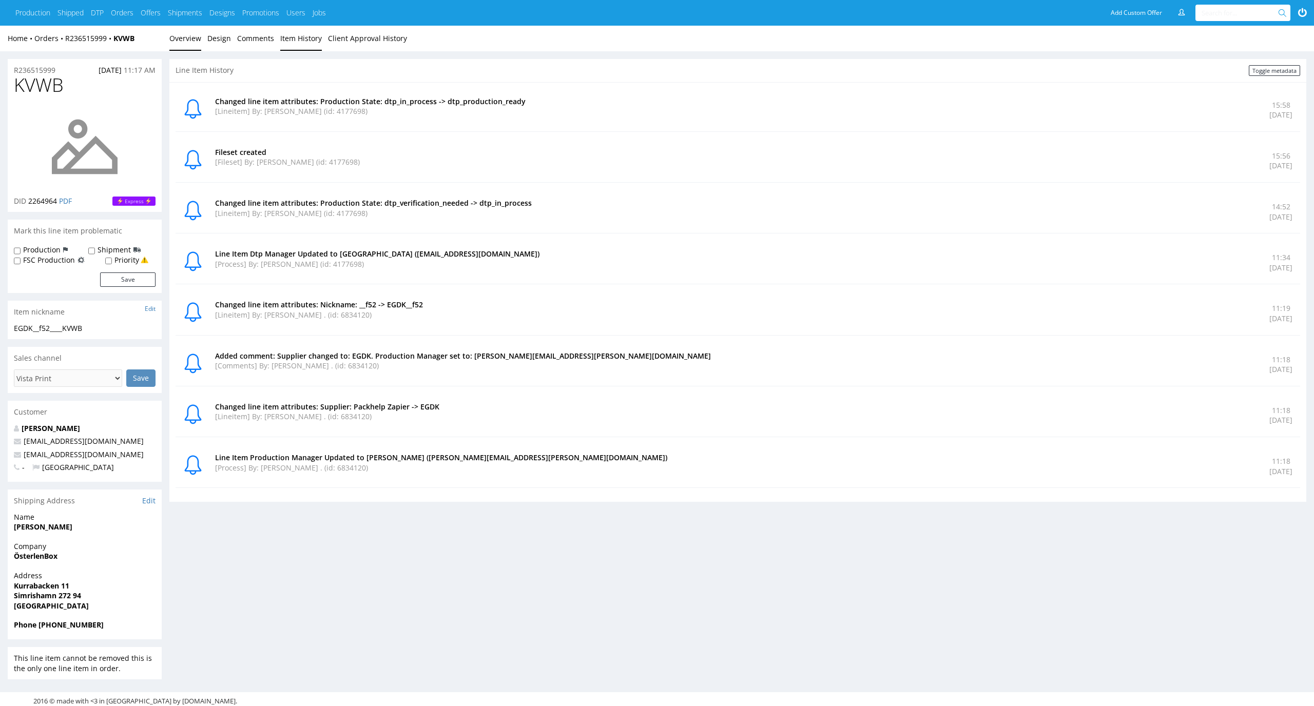
click at [197, 33] on link "Overview" at bounding box center [185, 38] width 32 height 25
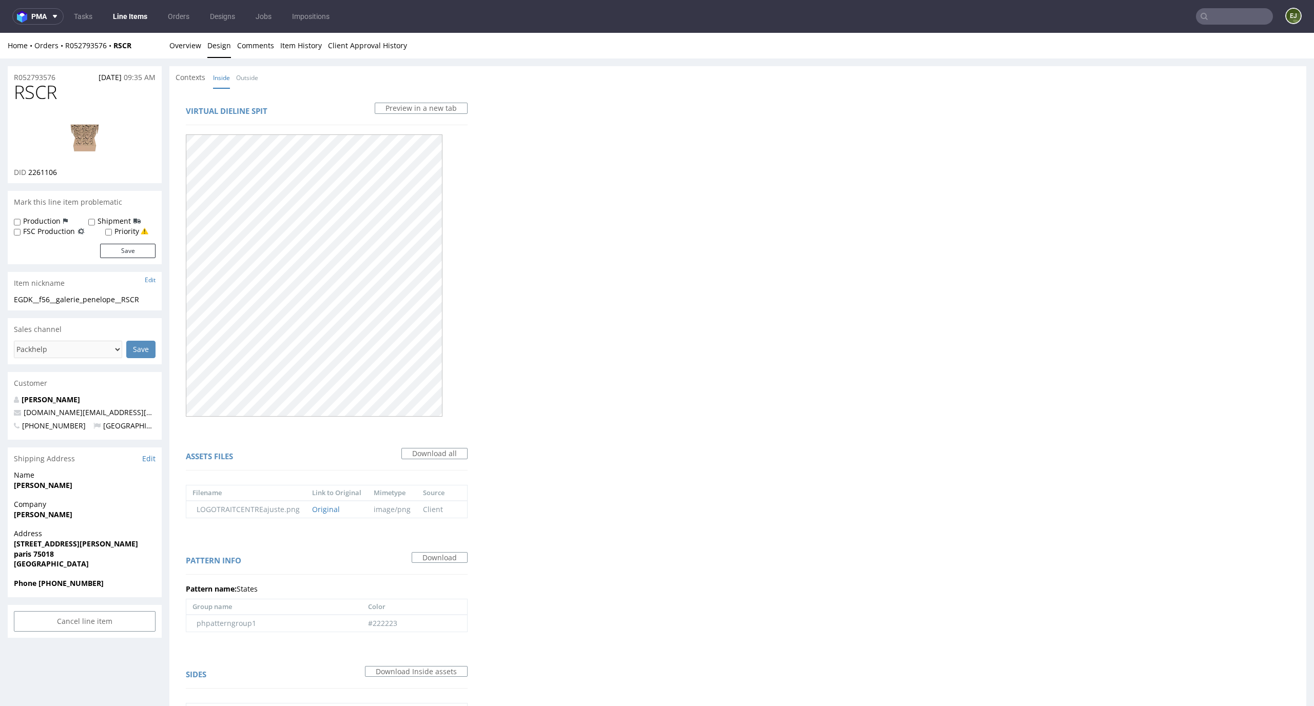
scroll to position [3, 0]
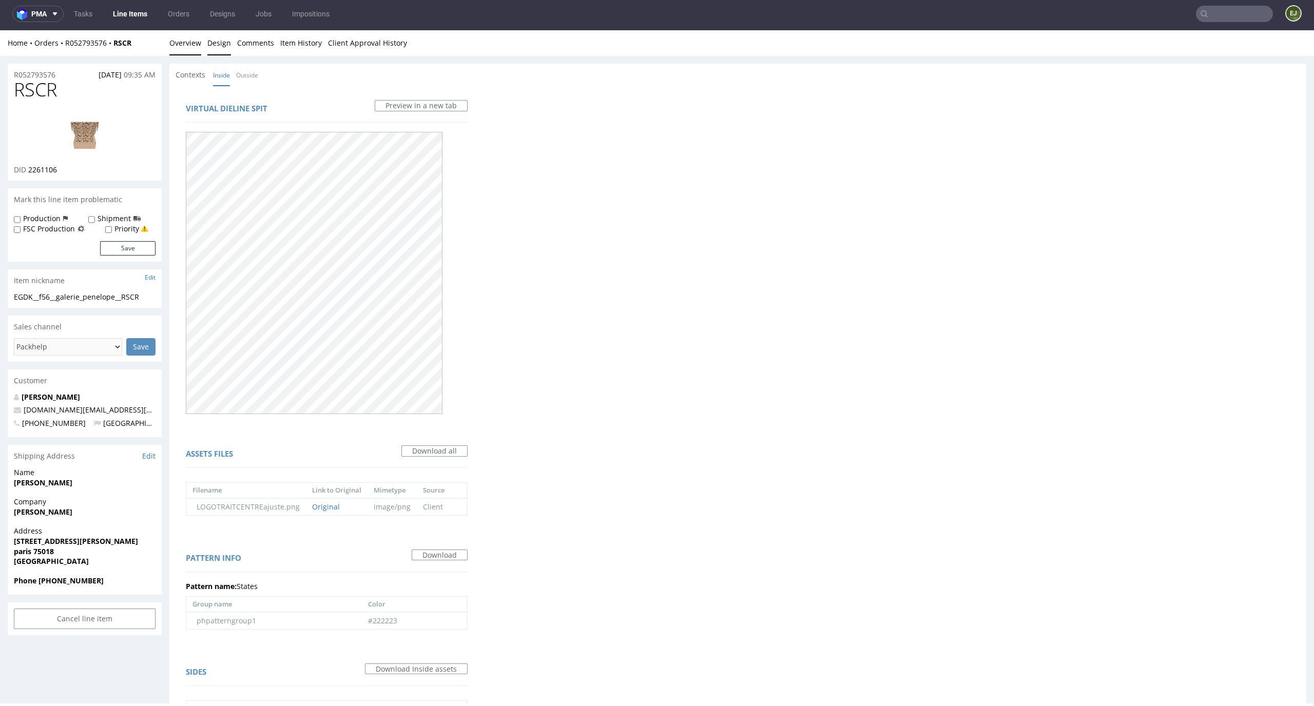
click at [190, 31] on link "Overview" at bounding box center [185, 42] width 32 height 25
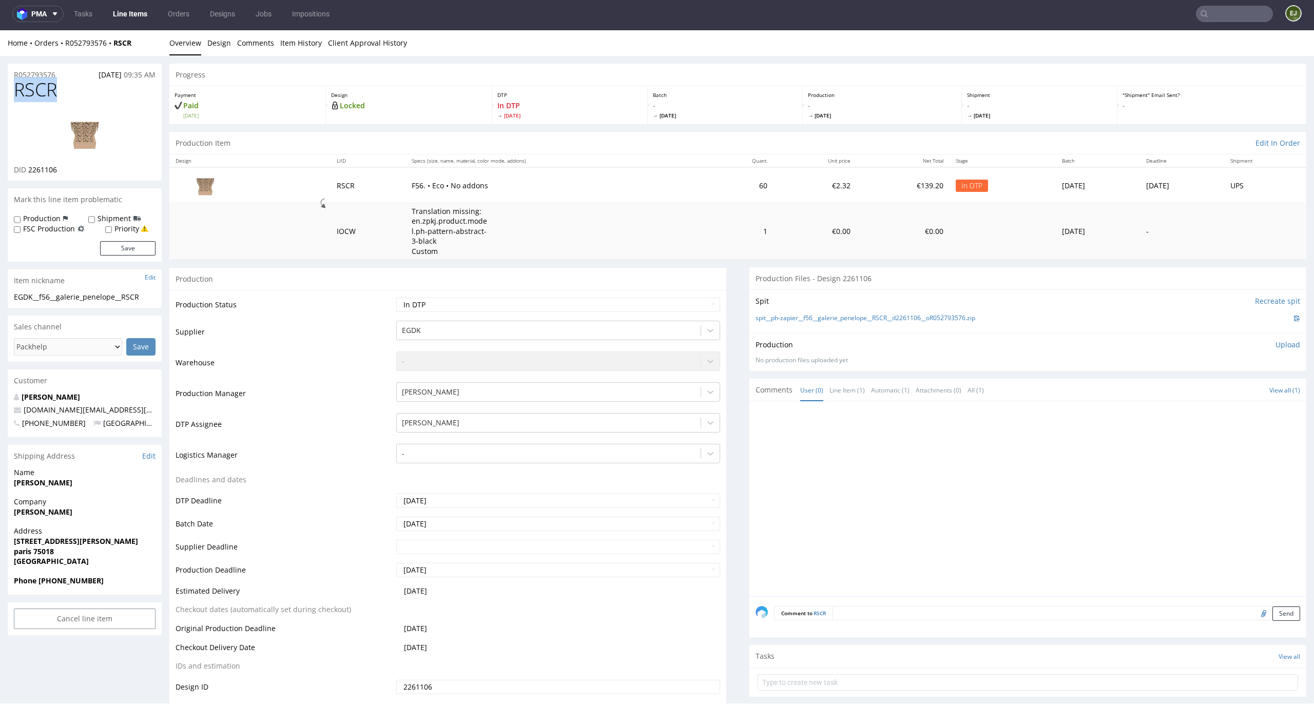
drag, startPoint x: 63, startPoint y: 87, endPoint x: 0, endPoint y: 87, distance: 62.6
copy span "RSCR"
click at [1275, 345] on p "Upload" at bounding box center [1287, 345] width 25 height 10
click at [1215, 397] on div "Add files" at bounding box center [1227, 391] width 51 height 15
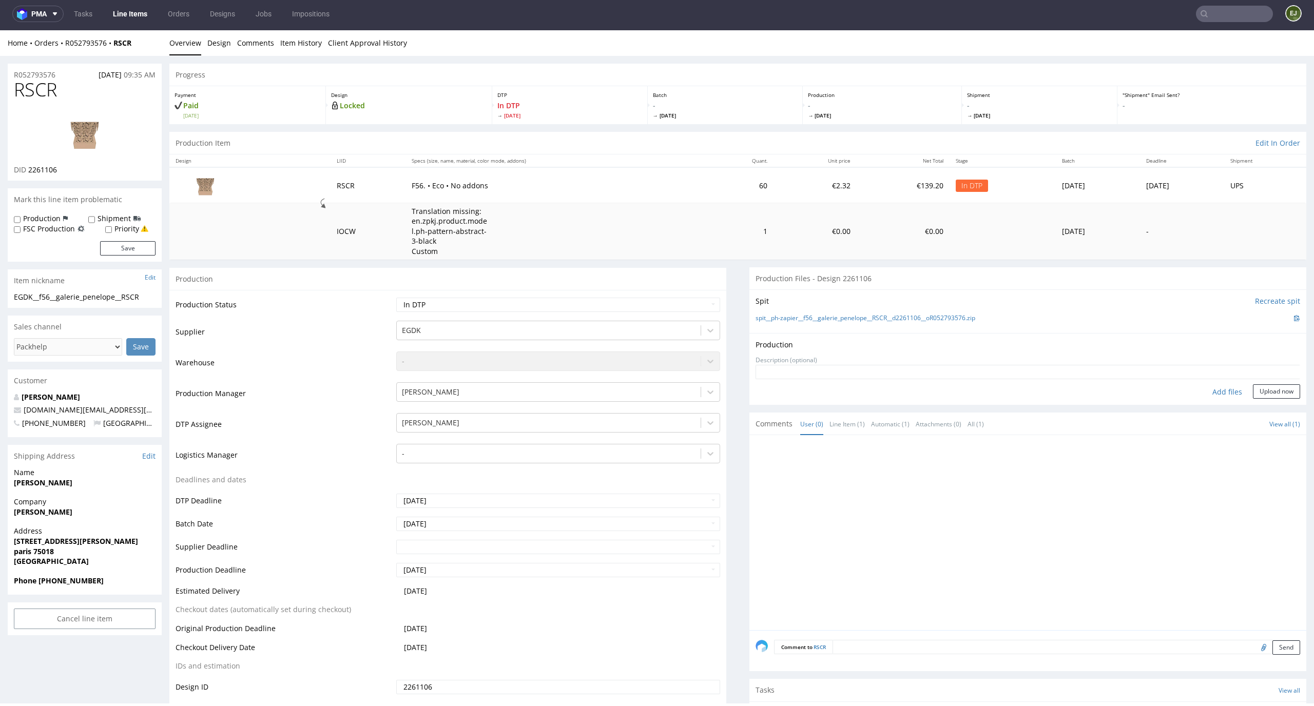
type input "C:\fakepath\EGDK__f56__galerie_penelope__RSCR__d2261106__oR052793576__latest__i…"
click at [1258, 403] on button "Upload now" at bounding box center [1276, 407] width 47 height 14
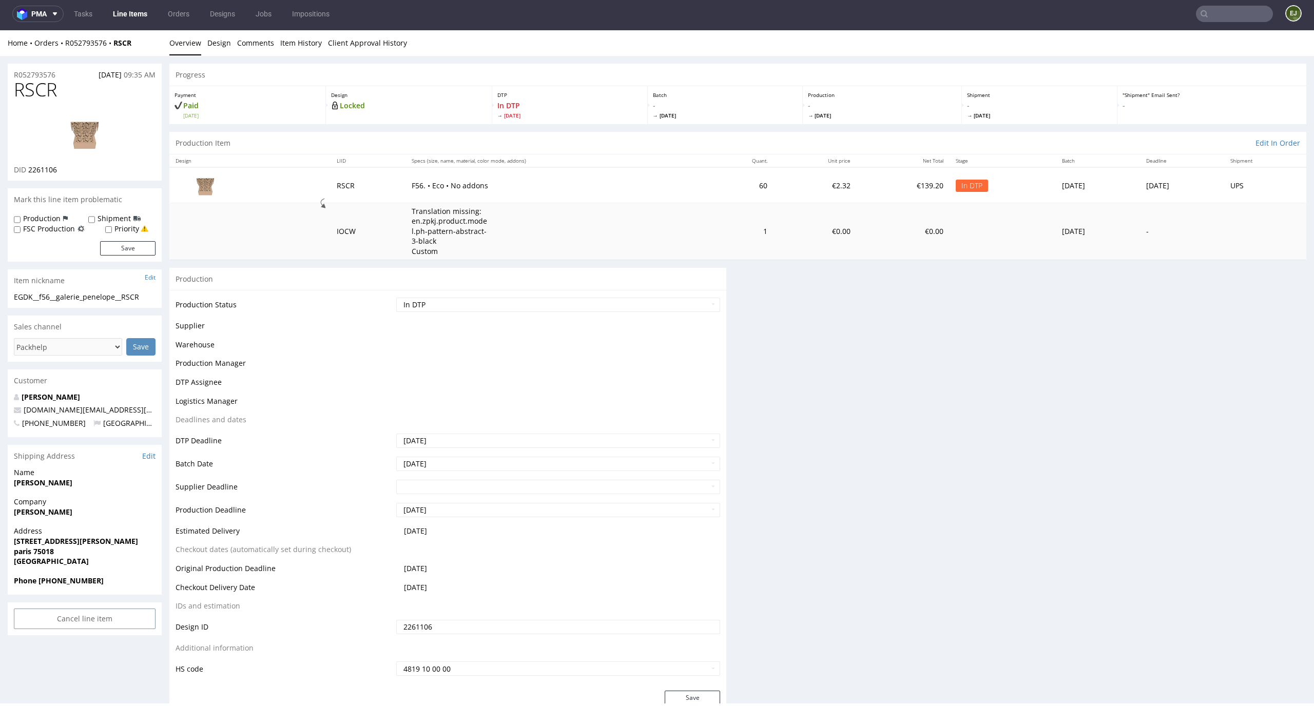
scroll to position [0, 0]
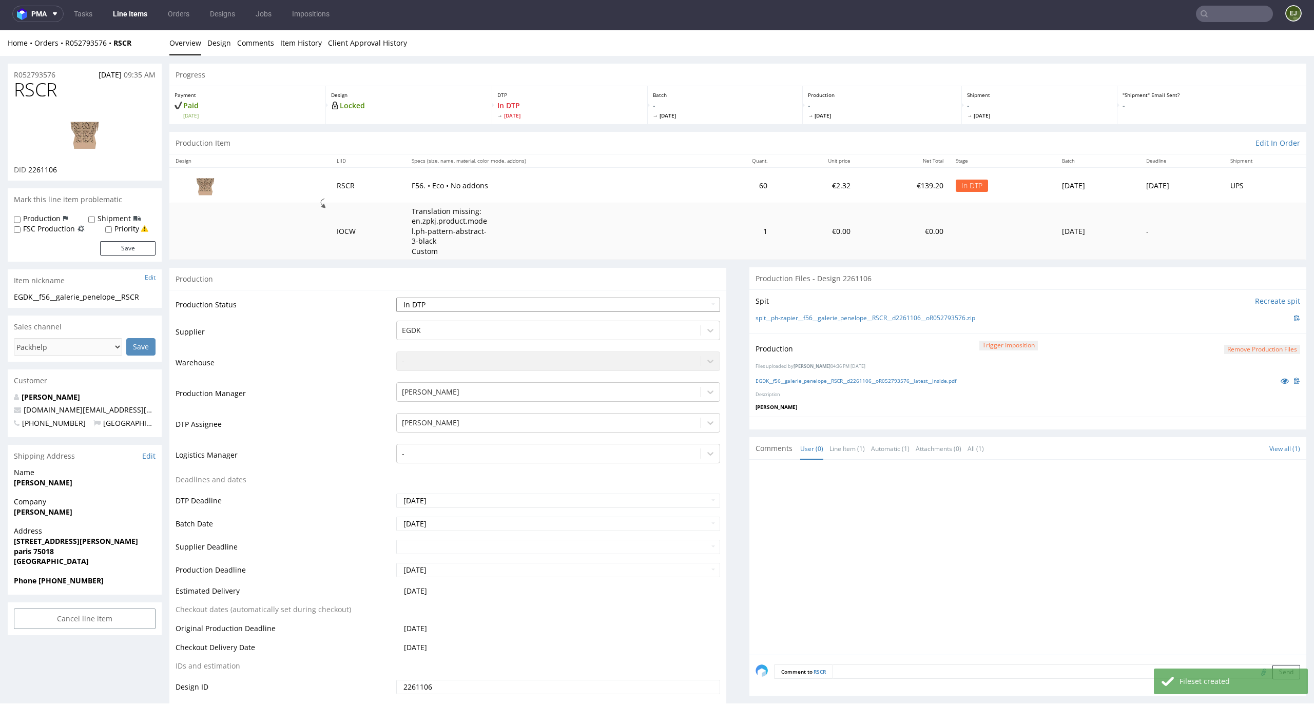
click at [690, 306] on select "Waiting for Artwork Waiting for Diecut Waiting for Mockup Waiting for DTP Waiti…" at bounding box center [558, 305] width 324 height 14
select select "dtp_production_ready"
click at [396, 298] on select "Waiting for Artwork Waiting for Diecut Waiting for Mockup Waiting for DTP Waiti…" at bounding box center [558, 305] width 324 height 14
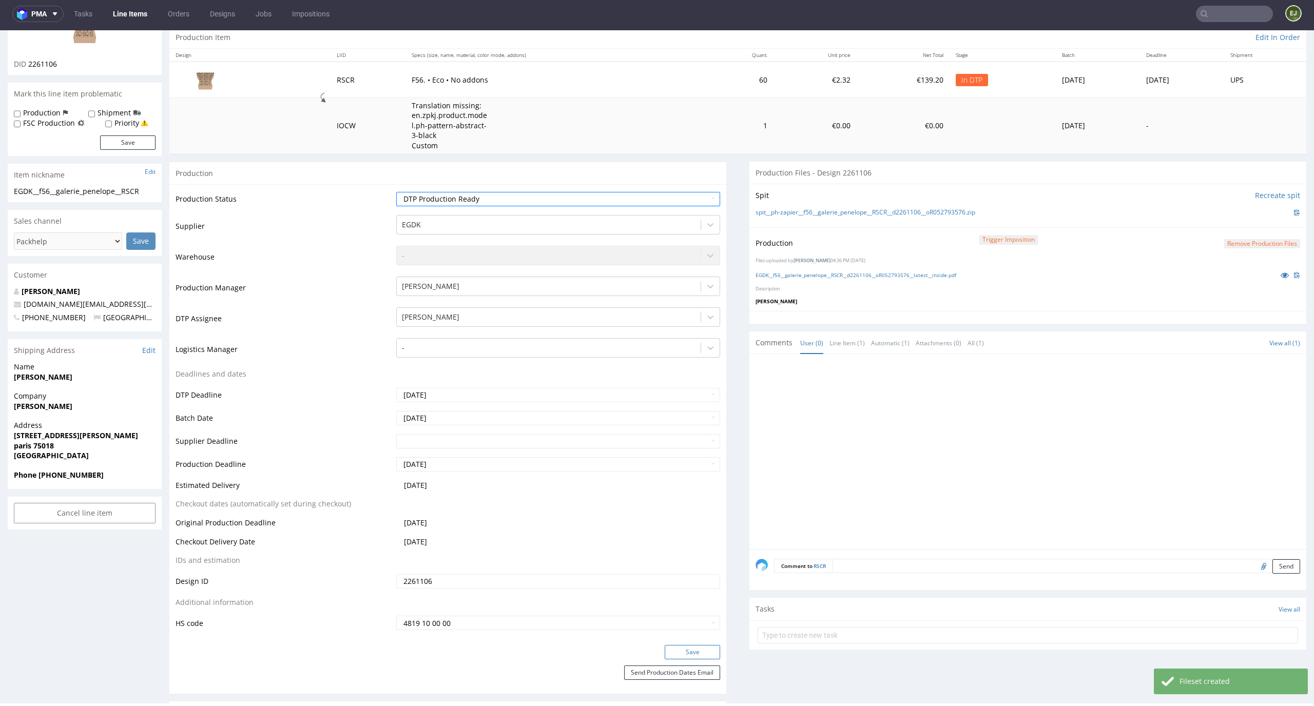
click at [690, 647] on button "Save" at bounding box center [692, 652] width 55 height 14
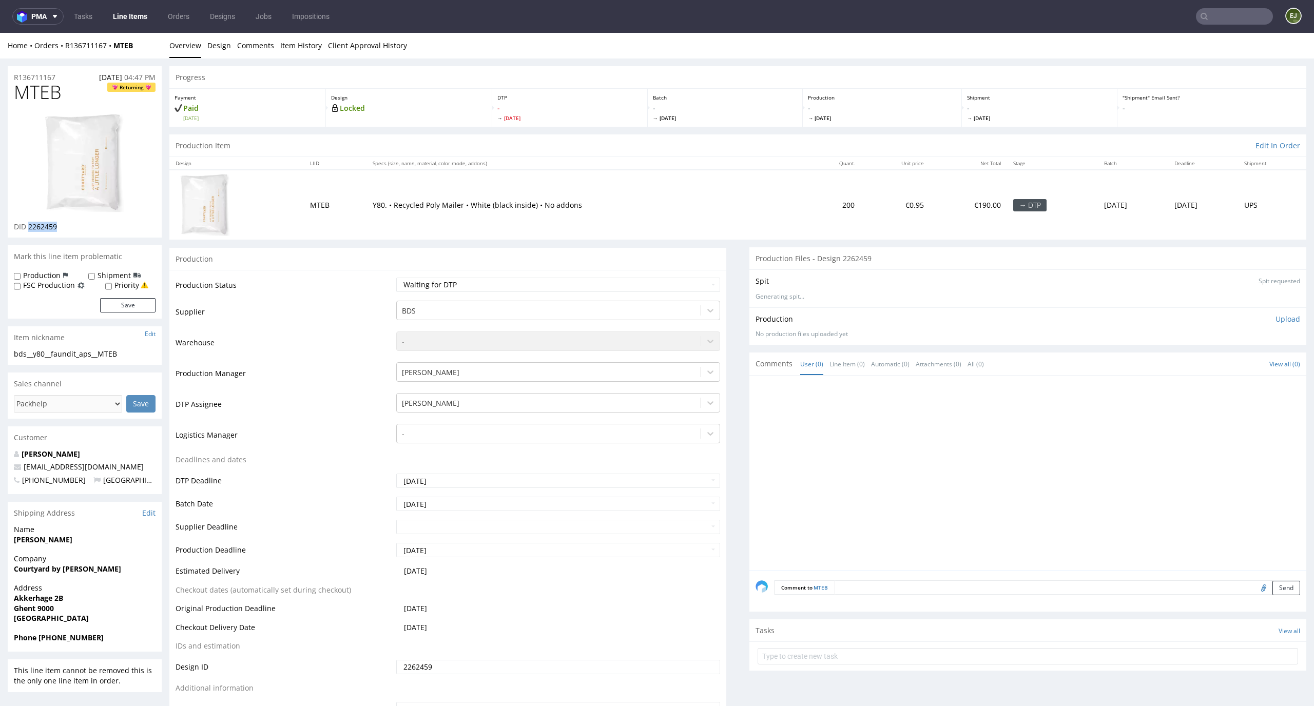
drag, startPoint x: 82, startPoint y: 230, endPoint x: 30, endPoint y: 227, distance: 52.4
click at [30, 227] on div "DID 2262459" at bounding box center [85, 227] width 142 height 10
copy span "2262459"
click at [218, 46] on link "Design" at bounding box center [219, 45] width 24 height 25
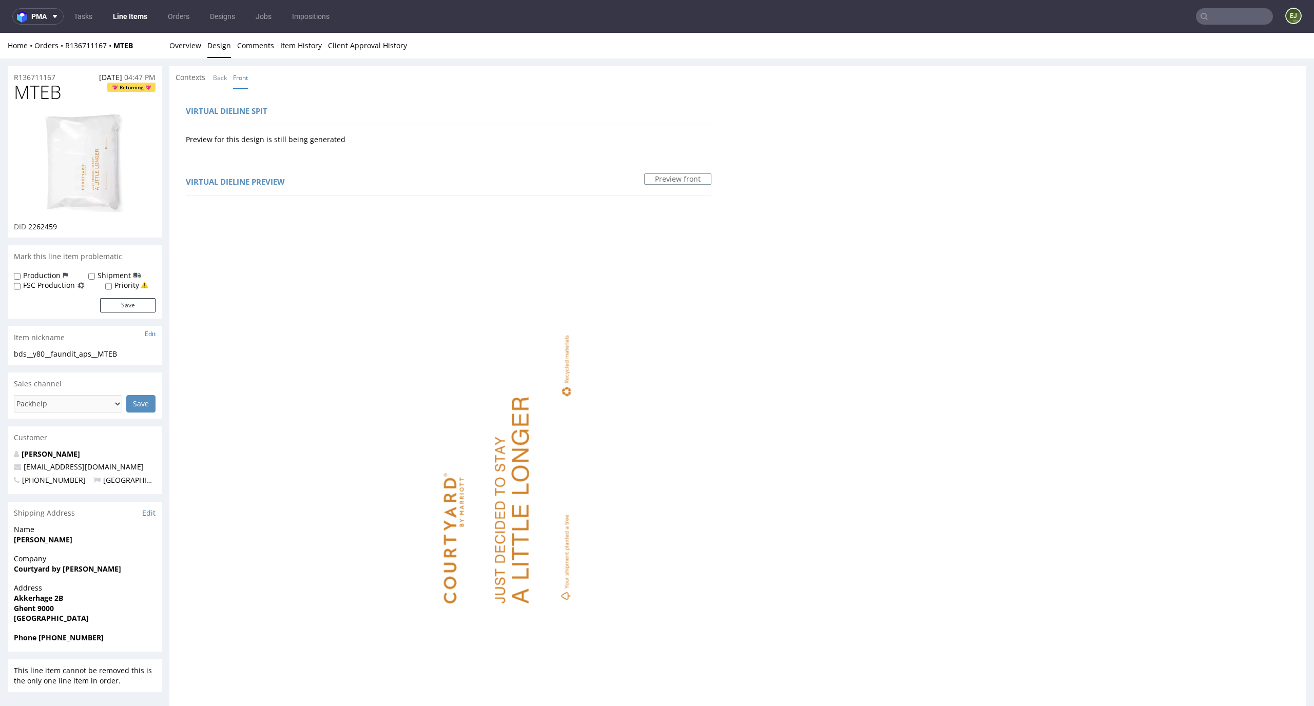
scroll to position [409, 0]
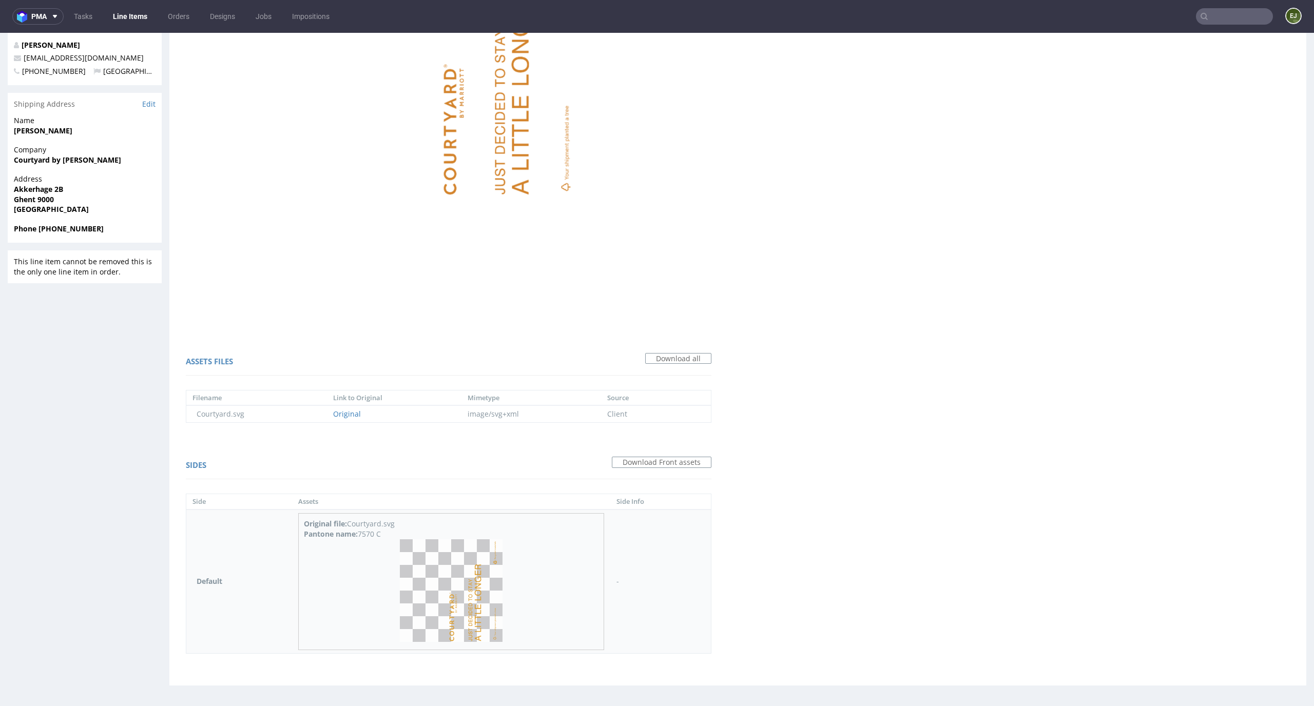
click at [381, 536] on div "Pantone name: 7570 C" at bounding box center [451, 534] width 294 height 10
drag, startPoint x: 391, startPoint y: 535, endPoint x: 360, endPoint y: 535, distance: 30.8
click at [360, 535] on div "Pantone name: 7570 C" at bounding box center [451, 534] width 294 height 10
copy div "7570 C"
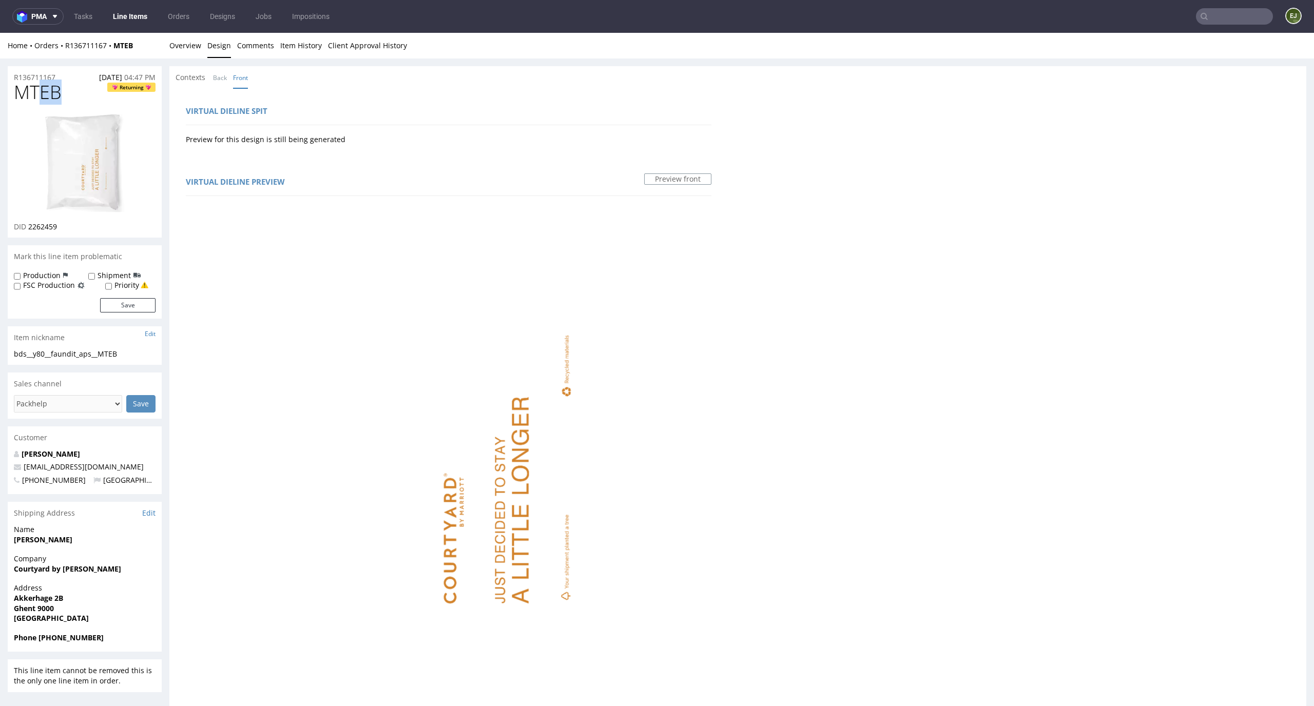
drag, startPoint x: 65, startPoint y: 89, endPoint x: 0, endPoint y: 89, distance: 65.2
click at [0, 89] on div "R136711167 17.09.2025 04:47 PM MTEB Returning DID 2262459 Mark this line item p…" at bounding box center [657, 585] width 1314 height 1052
copy span "MTEB"
drag, startPoint x: 138, startPoint y: 355, endPoint x: 3, endPoint y: 350, distance: 135.1
click at [3, 350] on div "R136711167 17.09.2025 04:47 PM MTEB Returning DID 2262459 Mark this line item p…" at bounding box center [657, 585] width 1314 height 1052
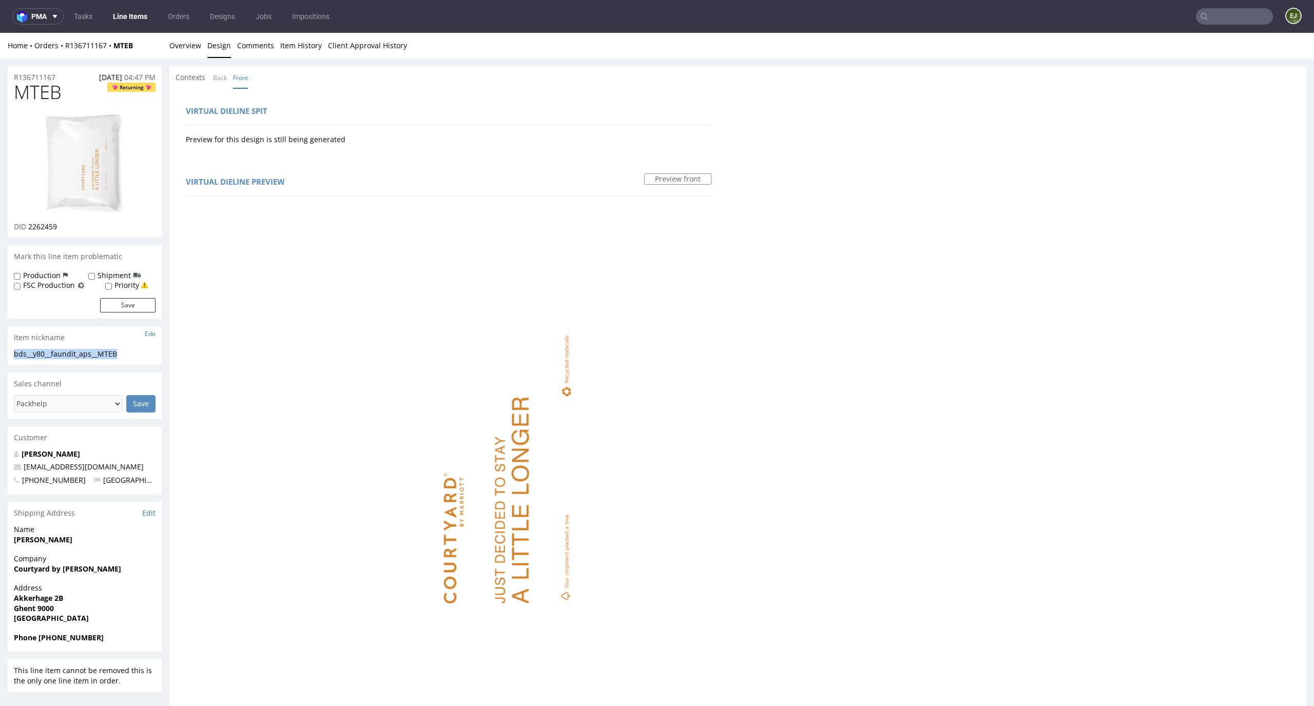
copy div "bds__y80__faundit_aps__MTEB"
drag, startPoint x: 63, startPoint y: 226, endPoint x: 29, endPoint y: 226, distance: 33.4
click at [29, 226] on div "DID 2262459" at bounding box center [85, 227] width 142 height 10
copy span "2262459"
drag, startPoint x: 59, startPoint y: 75, endPoint x: 0, endPoint y: 75, distance: 58.5
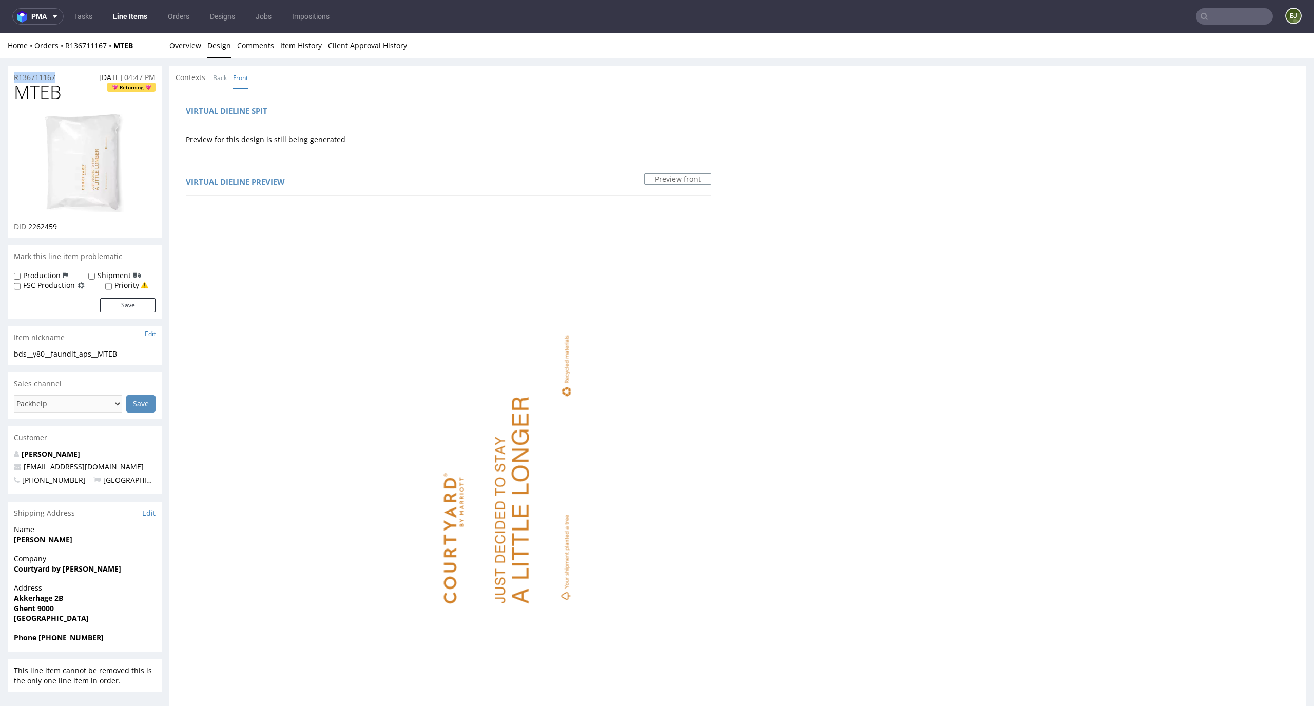
click at [0, 75] on div "R136711167 17.09.2025 04:47 PM MTEB Returning DID 2262459 Mark this line item p…" at bounding box center [657, 585] width 1314 height 1052
copy p "R136711167"
click at [186, 48] on link "Overview" at bounding box center [185, 45] width 32 height 25
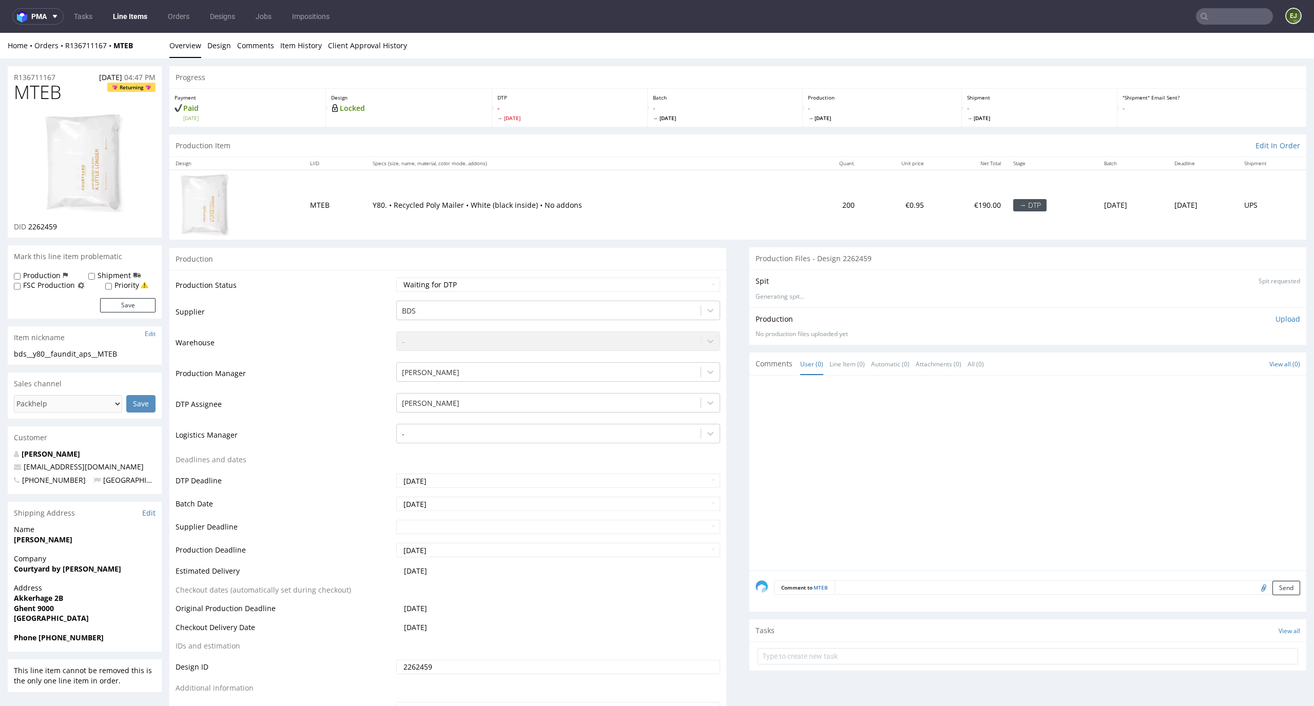
click at [1284, 317] on div "Production Upload No production files uploaded yet Description (optional) Add f…" at bounding box center [1027, 325] width 557 height 37
click at [1275, 318] on p "Upload" at bounding box center [1287, 319] width 25 height 10
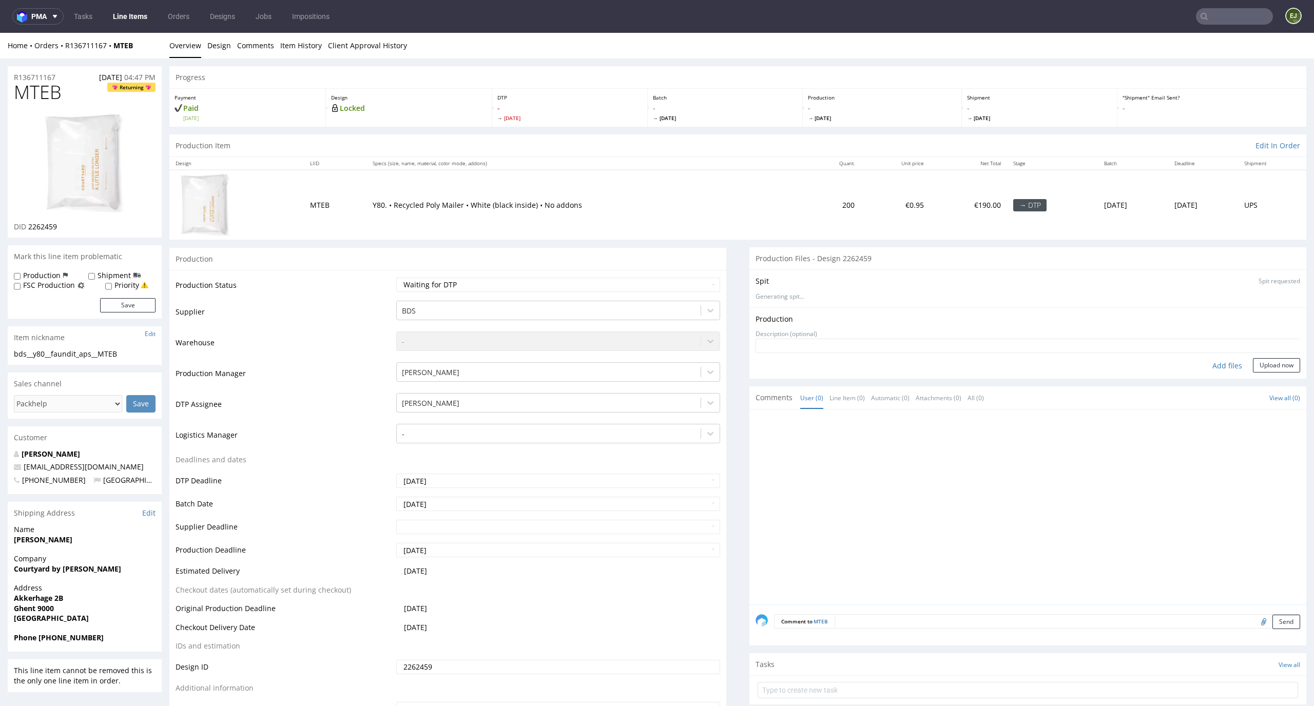
click at [1221, 358] on div "Add files" at bounding box center [1227, 365] width 51 height 15
type input "C:\fakepath\bds__y80__faundit_aps__MTEB__d2262459__oR136711167.pdf"
click at [1267, 382] on button "Upload now" at bounding box center [1276, 382] width 47 height 14
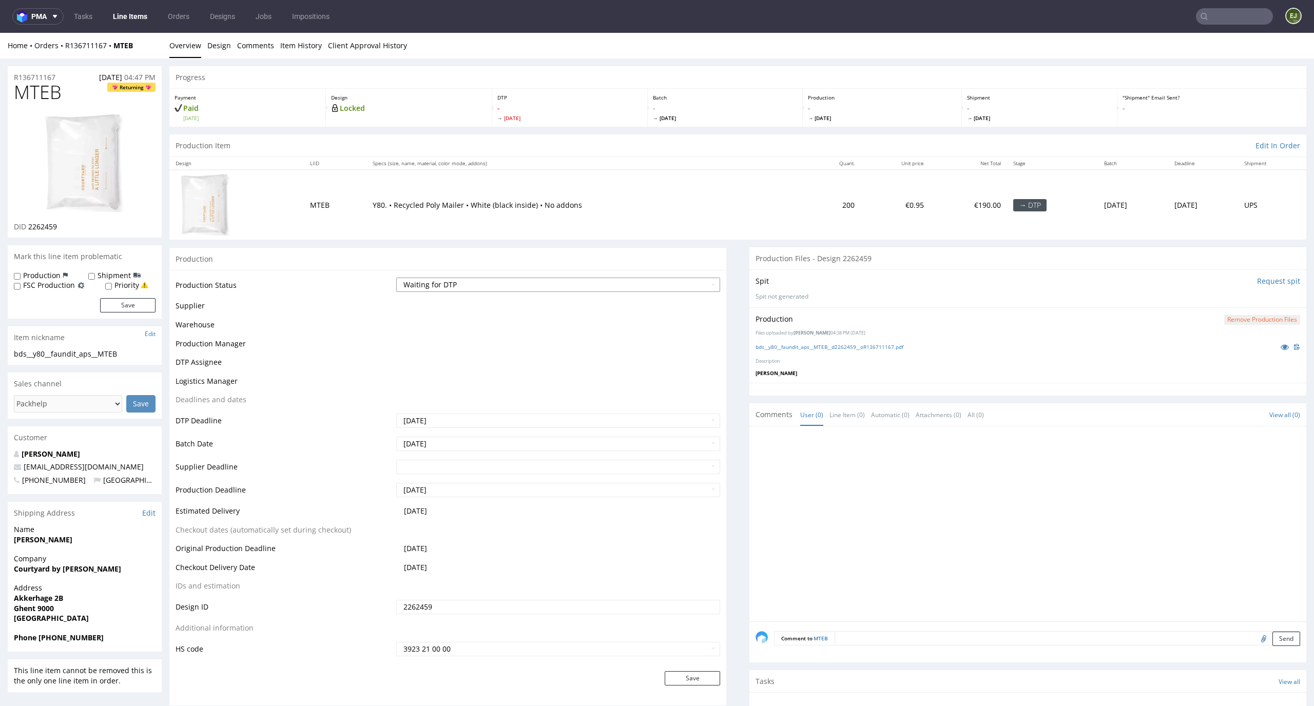
click at [695, 291] on select "Waiting for Artwork Waiting for Diecut Waiting for Mockup Waiting for DTP Waiti…" at bounding box center [558, 285] width 324 height 14
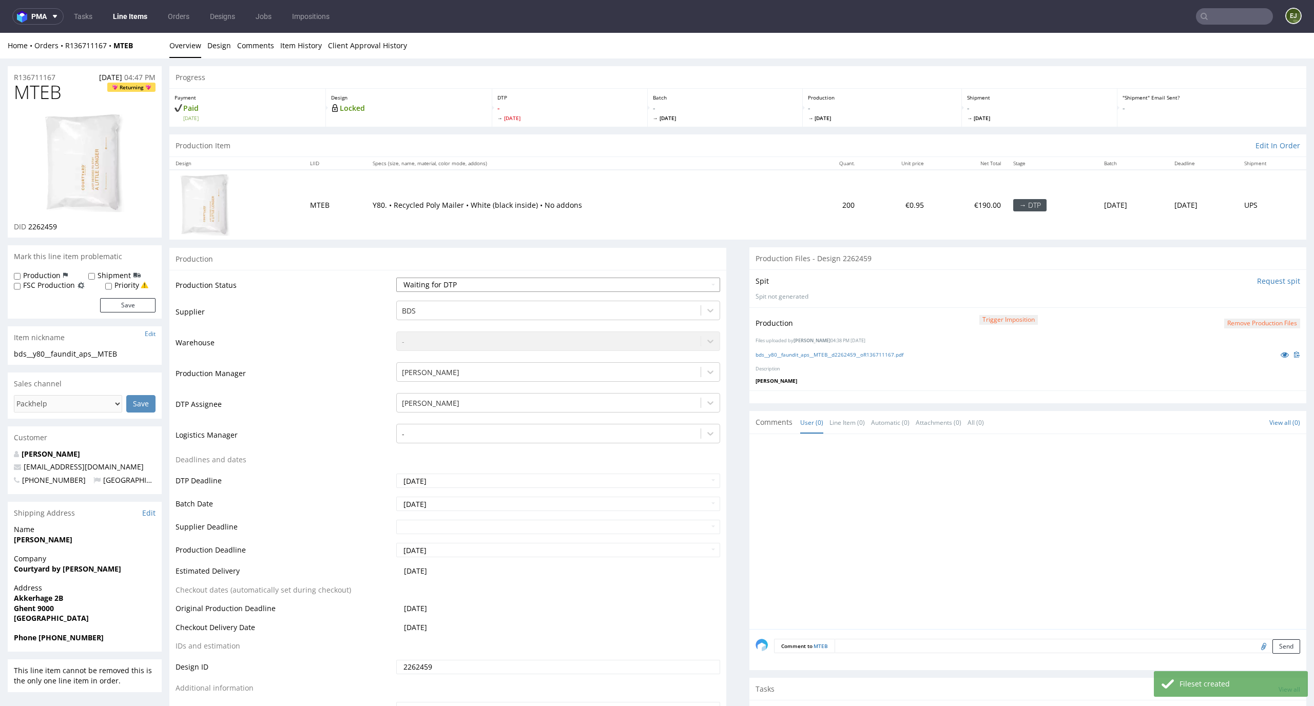
select select "dtp_production_ready"
click at [396, 278] on select "Waiting for Artwork Waiting for Diecut Waiting for Mockup Waiting for DTP Waiti…" at bounding box center [558, 285] width 324 height 14
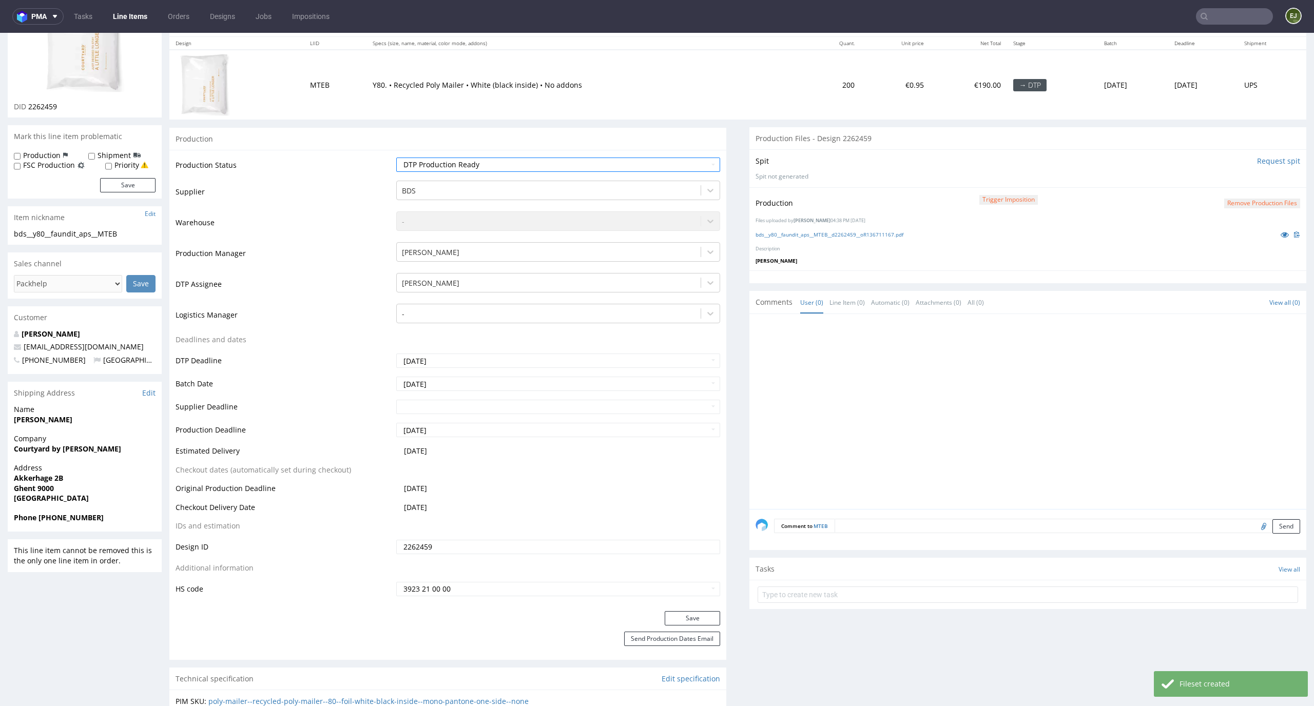
scroll to position [167, 0]
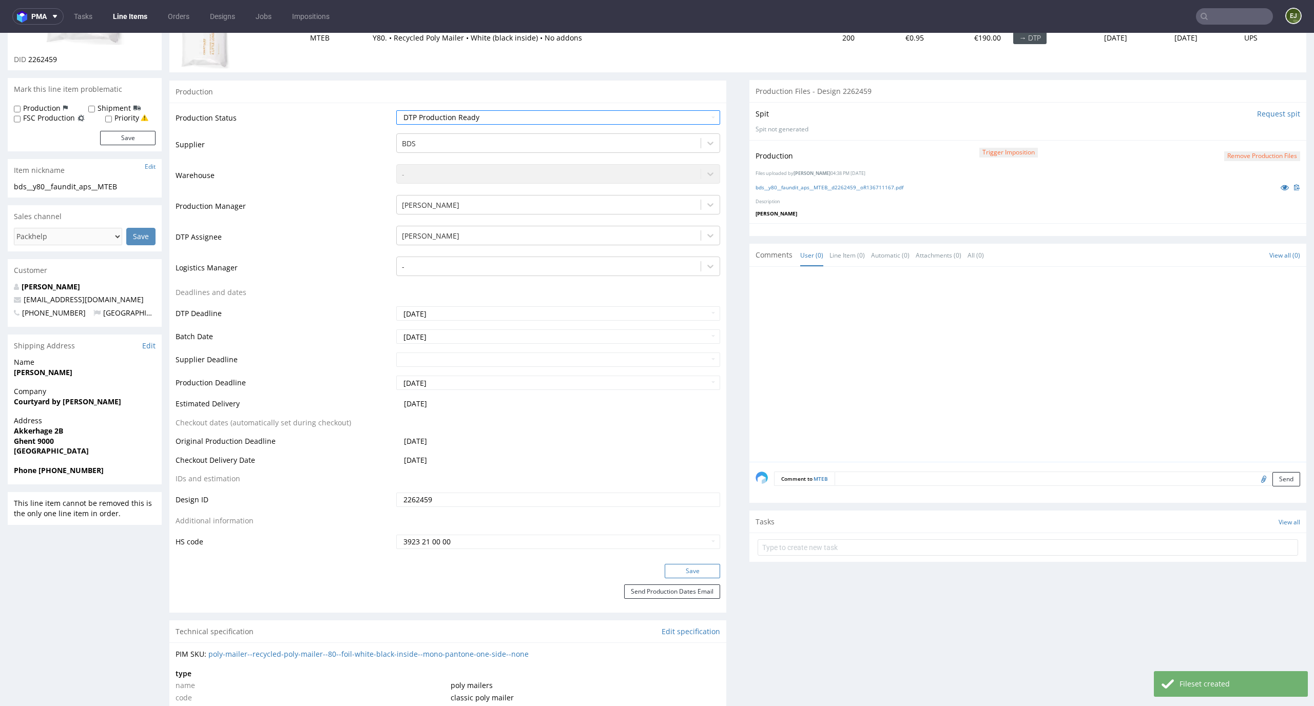
click at [670, 566] on button "Save" at bounding box center [692, 571] width 55 height 14
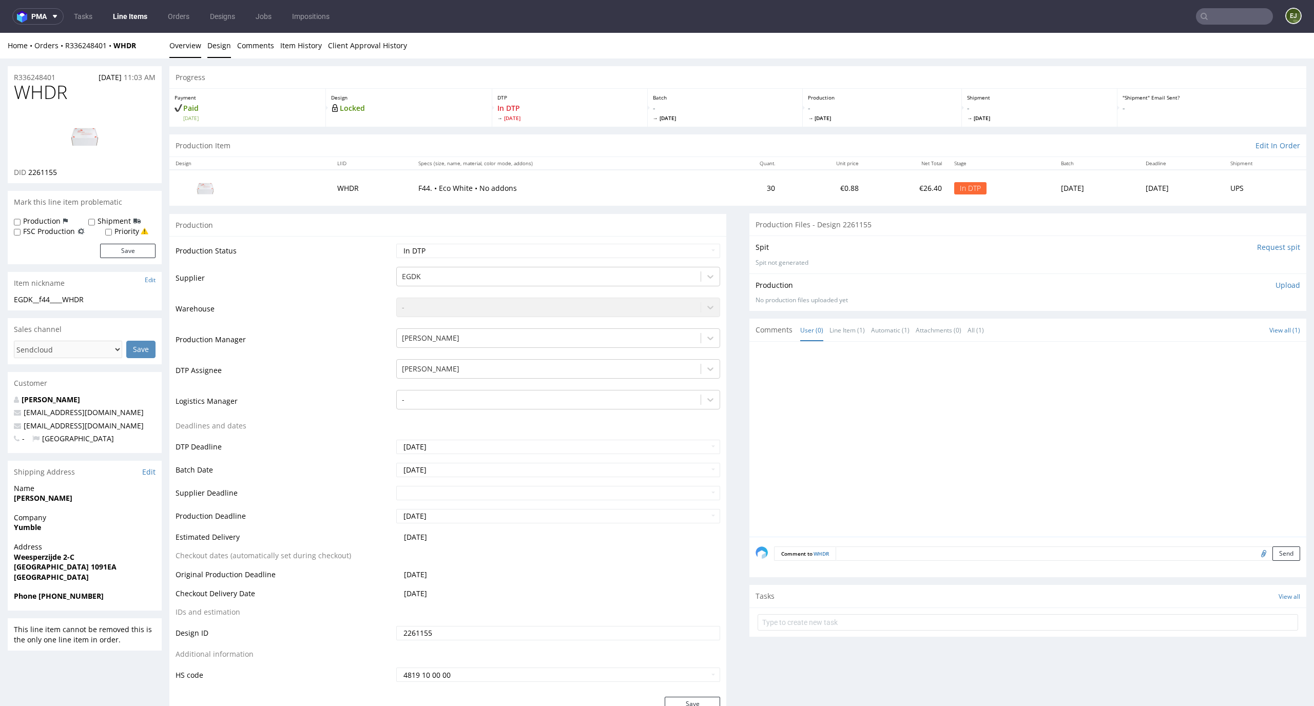
click at [218, 47] on link "Design" at bounding box center [219, 45] width 24 height 25
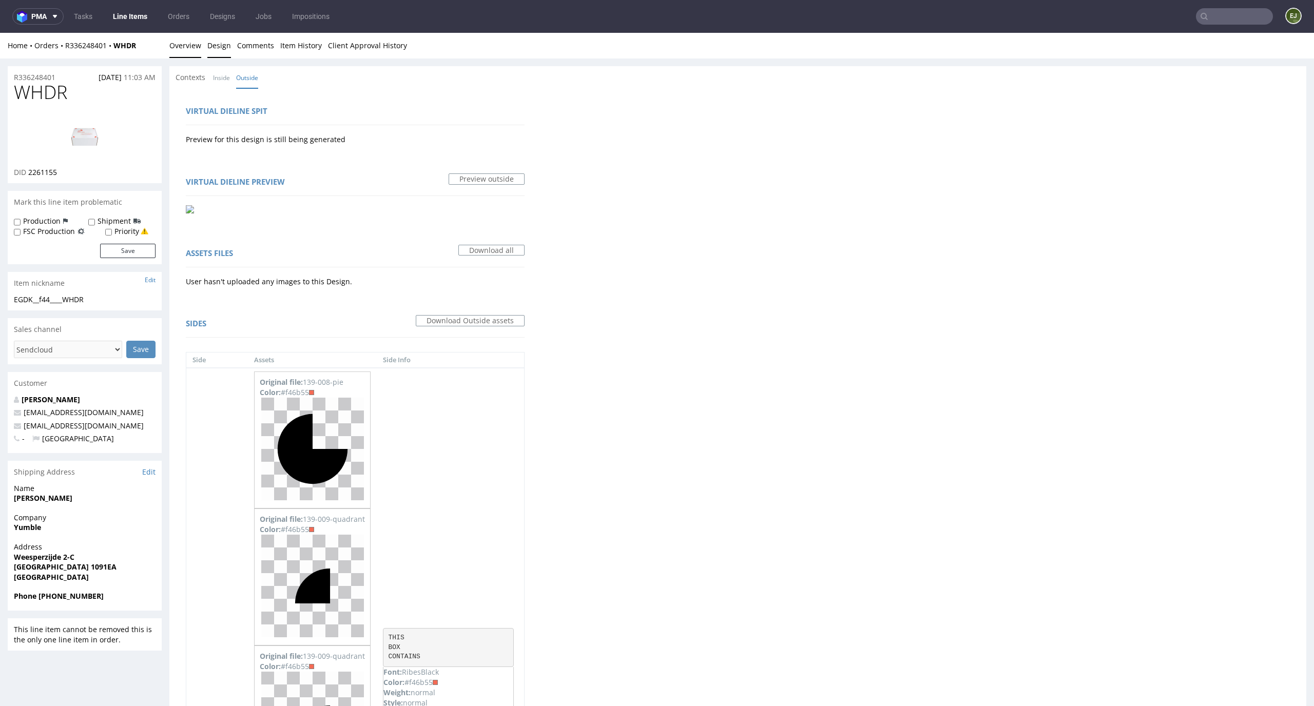
click at [171, 42] on link "Overview" at bounding box center [185, 45] width 32 height 25
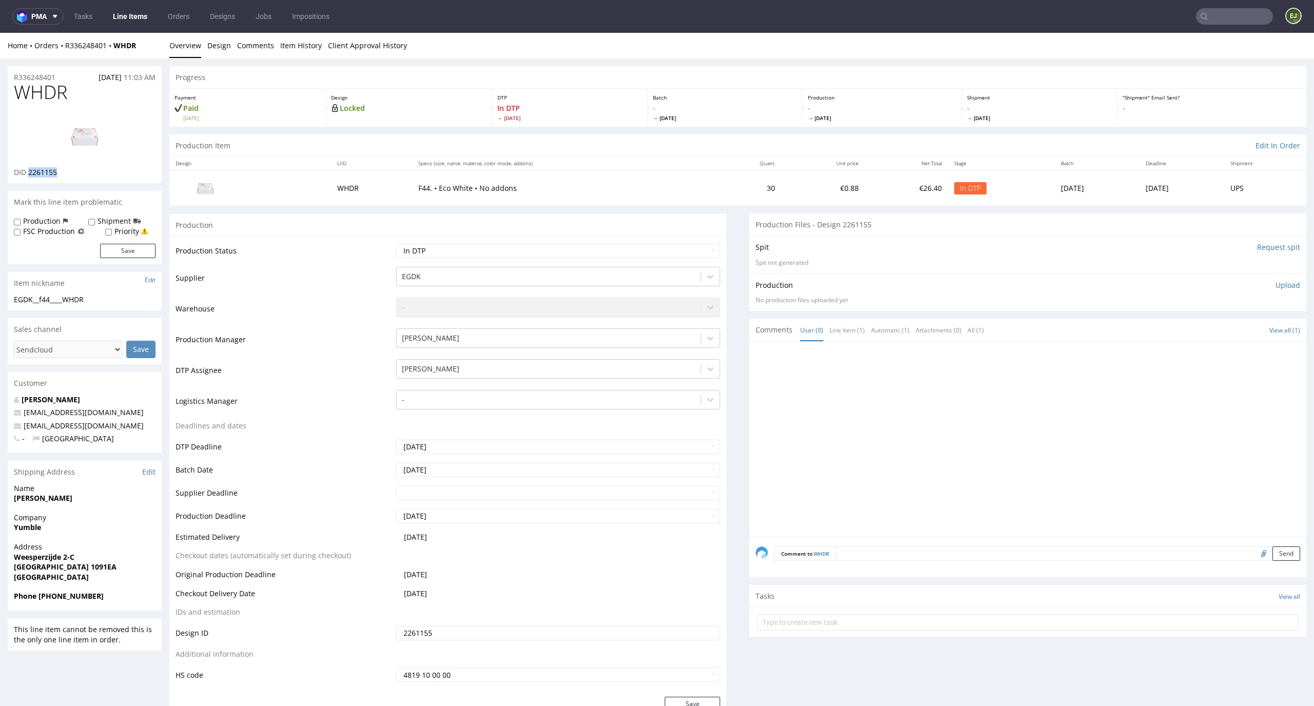
drag, startPoint x: 64, startPoint y: 175, endPoint x: 29, endPoint y: 175, distance: 35.4
click at [29, 175] on div "DID 2261155" at bounding box center [85, 172] width 142 height 10
copy span "2261155"
click at [214, 48] on link "Design" at bounding box center [219, 45] width 24 height 25
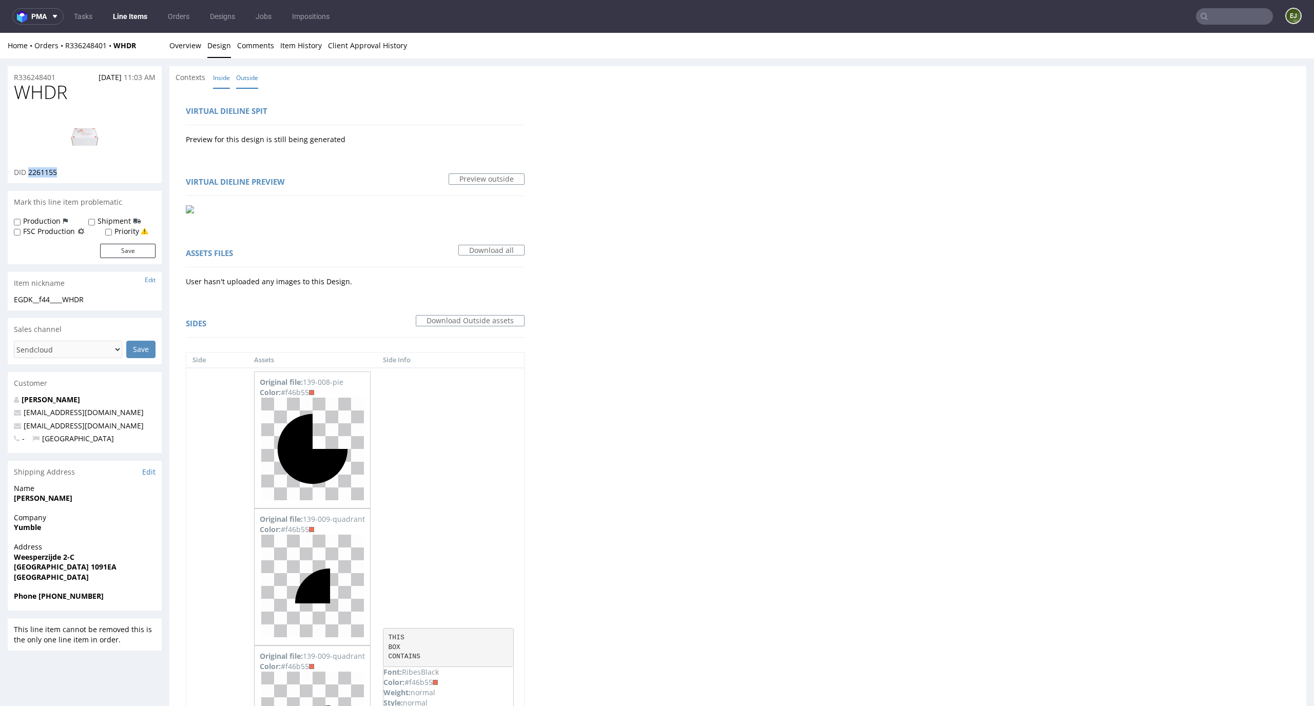
click at [218, 77] on link "Inside" at bounding box center [221, 78] width 17 height 22
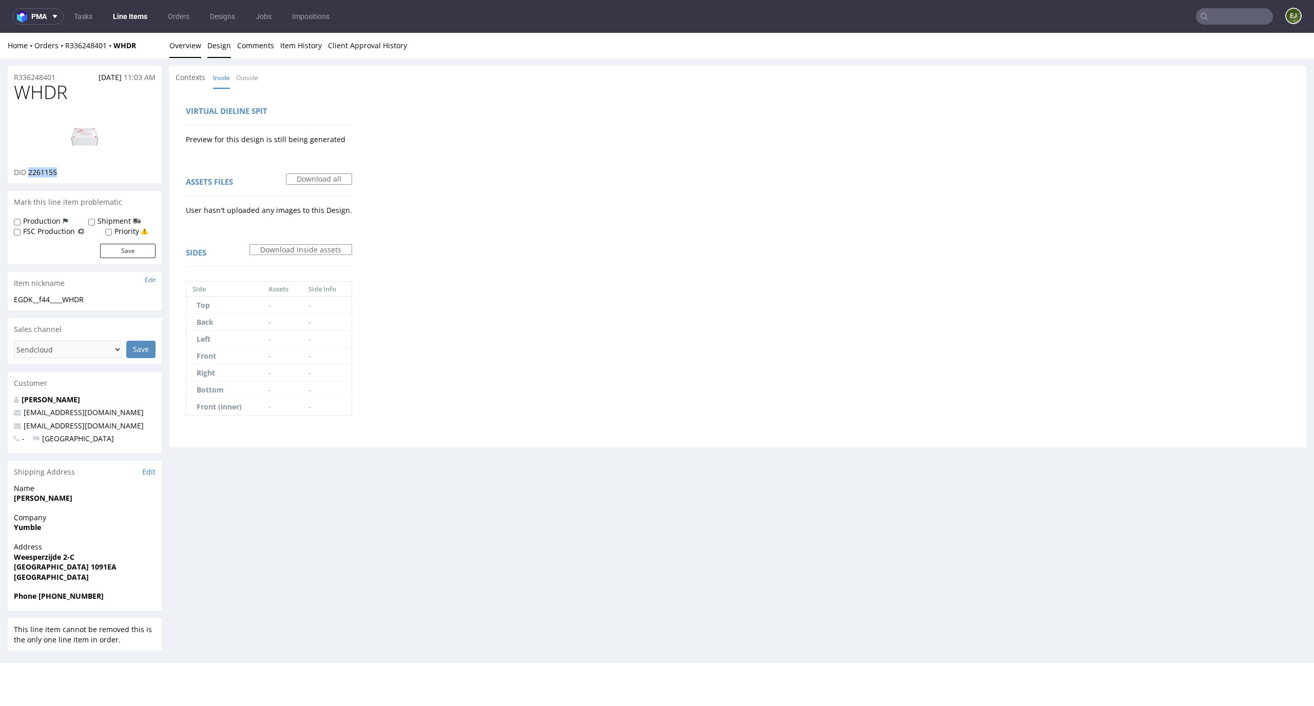
click at [191, 52] on link "Overview" at bounding box center [185, 45] width 32 height 25
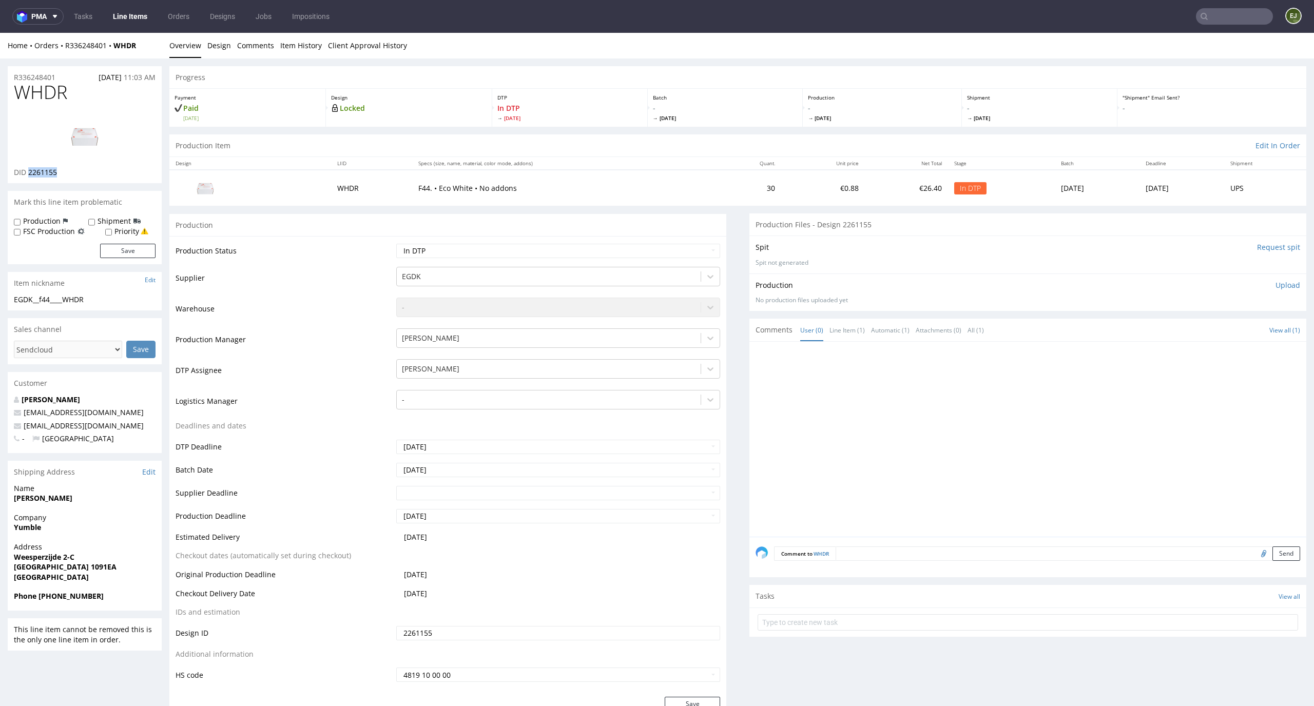
click at [86, 136] on img at bounding box center [85, 136] width 82 height 46
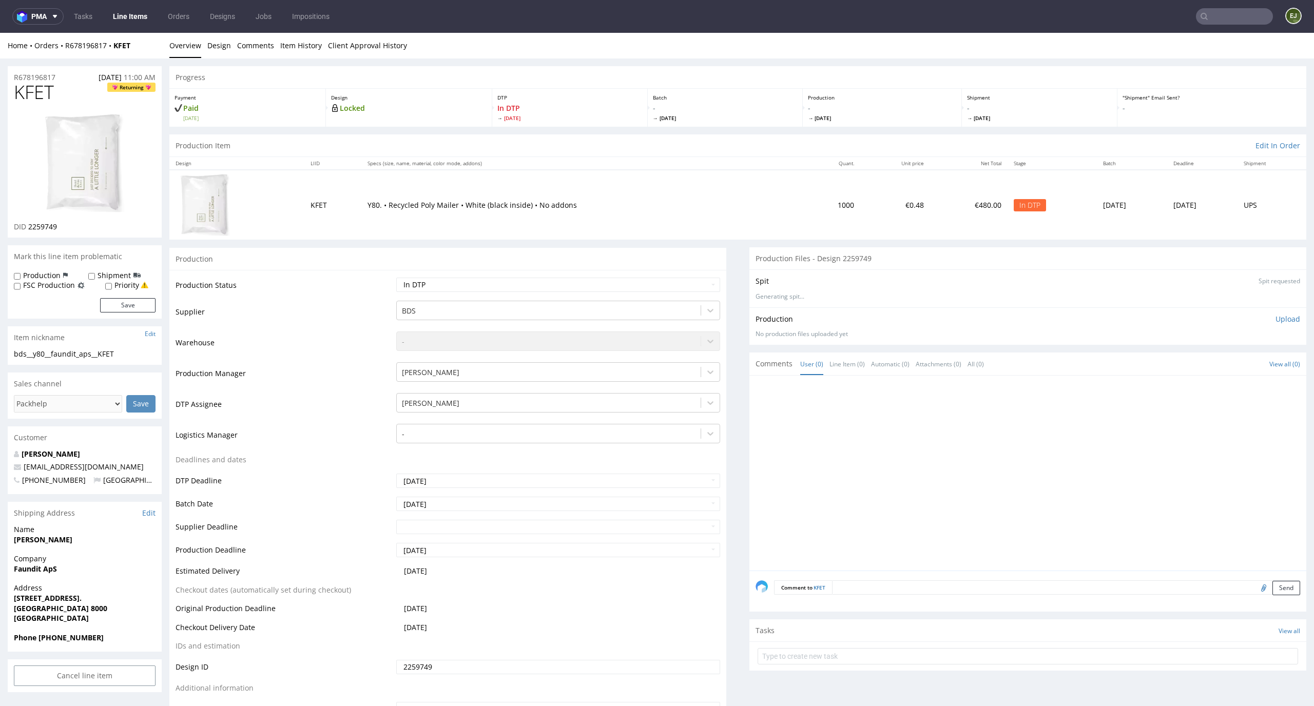
scroll to position [3, 0]
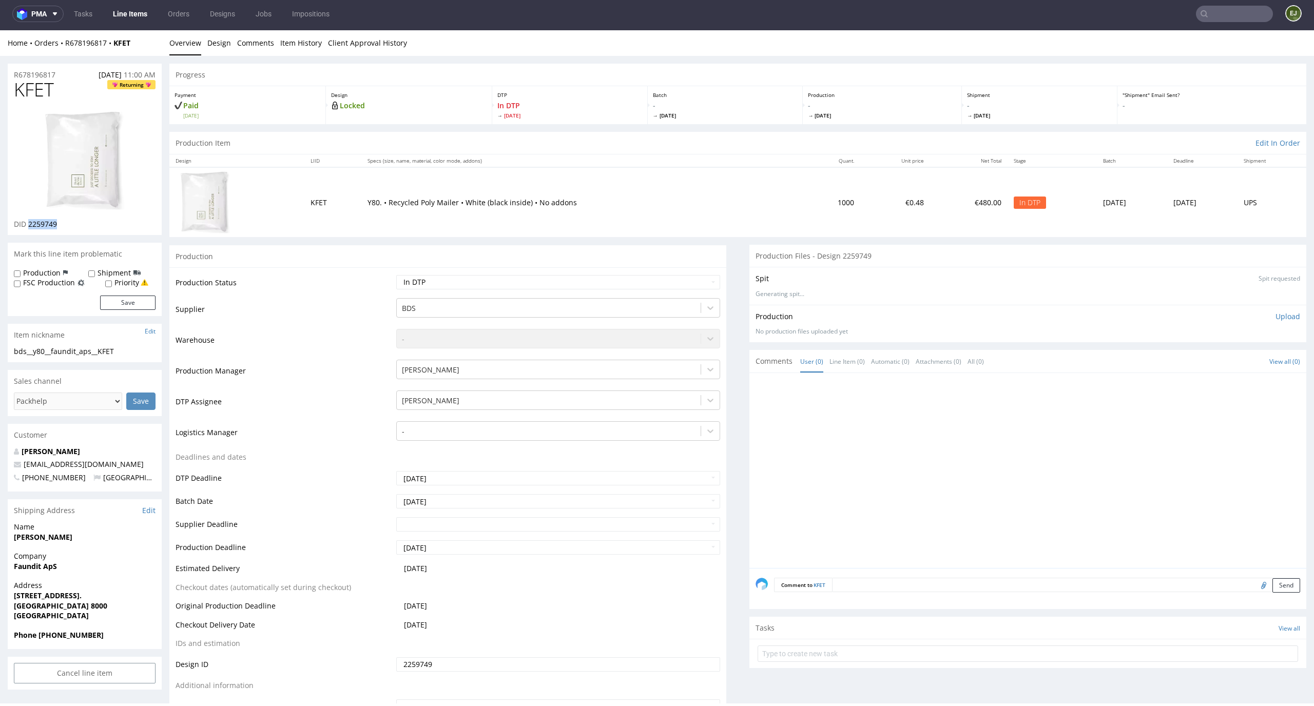
drag, startPoint x: 64, startPoint y: 223, endPoint x: 28, endPoint y: 224, distance: 36.0
click at [28, 224] on div "DID 2259749" at bounding box center [85, 224] width 142 height 10
copy span "2259749"
click at [228, 45] on link "Design" at bounding box center [219, 42] width 24 height 25
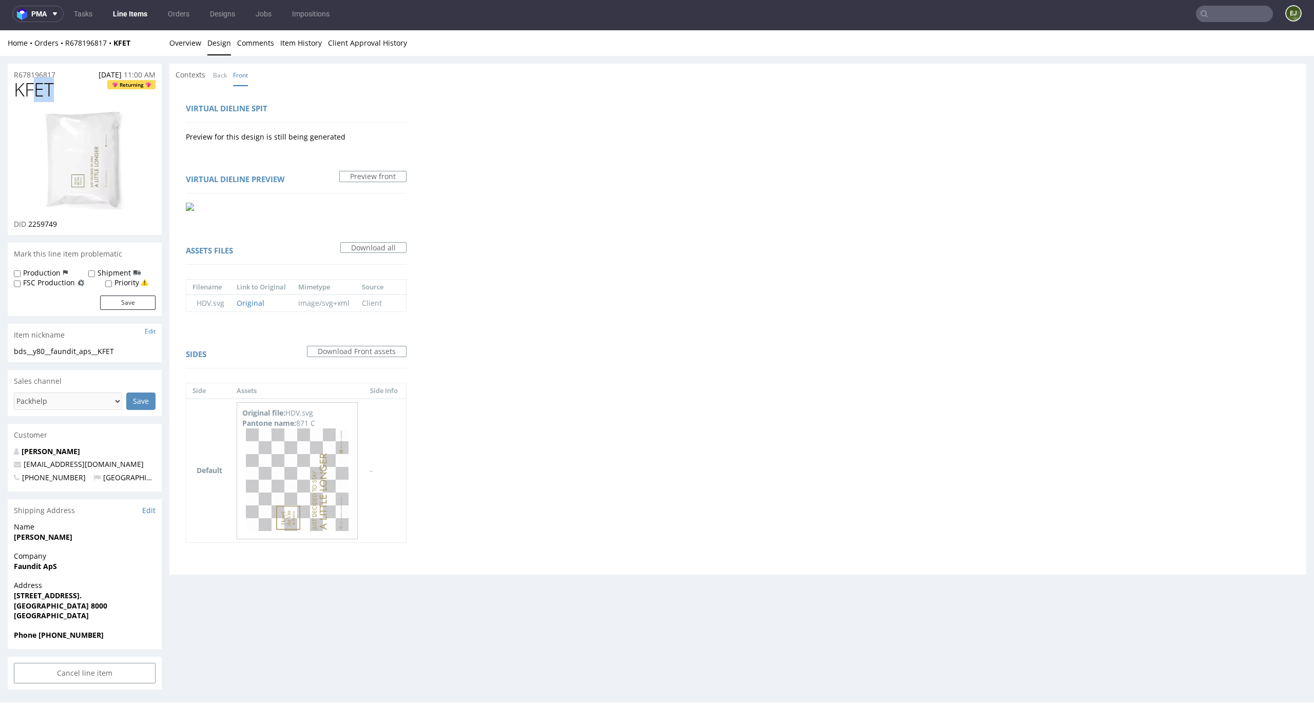
drag, startPoint x: 61, startPoint y: 82, endPoint x: 19, endPoint y: 83, distance: 42.1
click at [21, 83] on h1 "KFET Returning" at bounding box center [85, 90] width 142 height 21
copy span "FET"
click at [632, 421] on div "Virtual dieline spit Preview for this design is still being generated Virtual d…" at bounding box center [737, 330] width 1137 height 489
drag, startPoint x: 67, startPoint y: 94, endPoint x: 11, endPoint y: 94, distance: 55.4
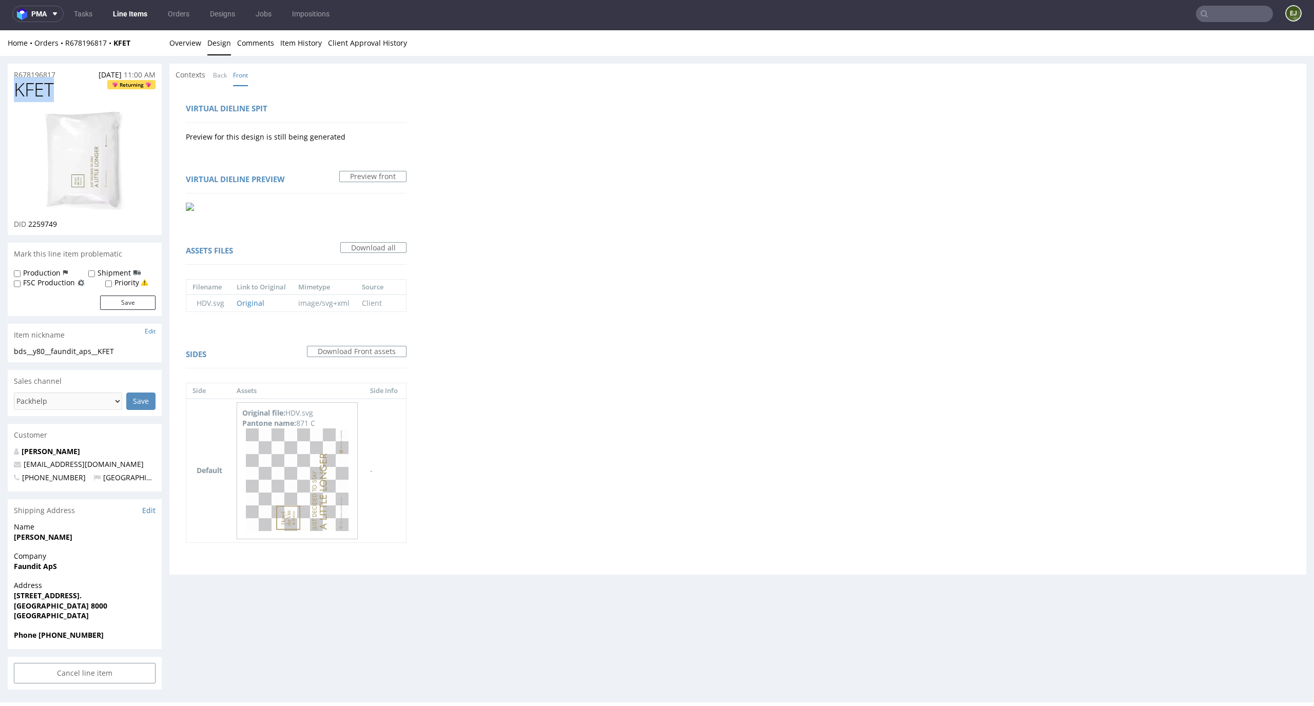
click at [11, 94] on div "KFET Returning DID 2259749" at bounding box center [85, 158] width 154 height 156
copy span "KFET"
drag, startPoint x: 134, startPoint y: 352, endPoint x: 0, endPoint y: 352, distance: 134.5
click at [0, 352] on div "R678196817 18.09.2025 11:00 AM KFET Returning DID 2259749 Mark this line item p…" at bounding box center [657, 377] width 1314 height 642
copy div "bds__y80__faundit_aps__KFET"
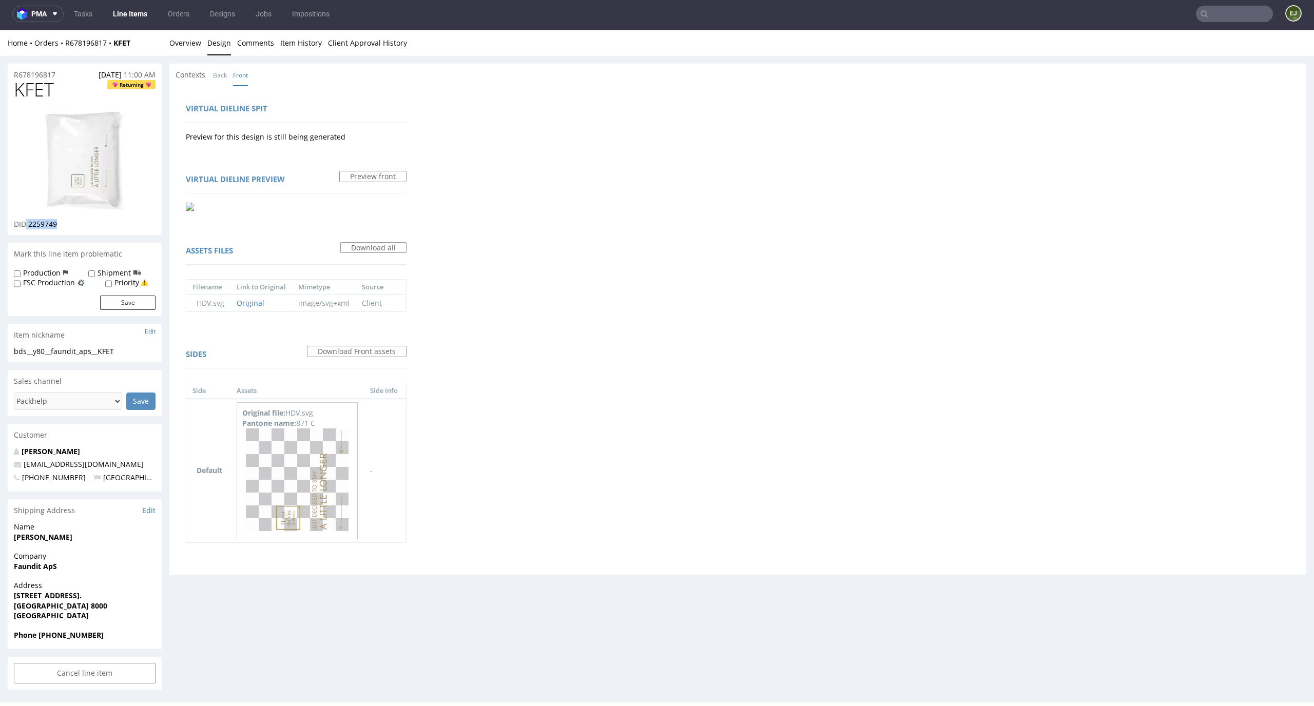
drag, startPoint x: 69, startPoint y: 224, endPoint x: 27, endPoint y: 224, distance: 42.1
click at [27, 224] on div "DID 2259749" at bounding box center [85, 224] width 142 height 10
copy p "2259749"
drag, startPoint x: 60, startPoint y: 72, endPoint x: 0, endPoint y: 72, distance: 60.1
click at [0, 72] on div "R678196817 18.09.2025 11:00 AM KFET Returning DID 2259749 Mark this line item p…" at bounding box center [657, 377] width 1314 height 642
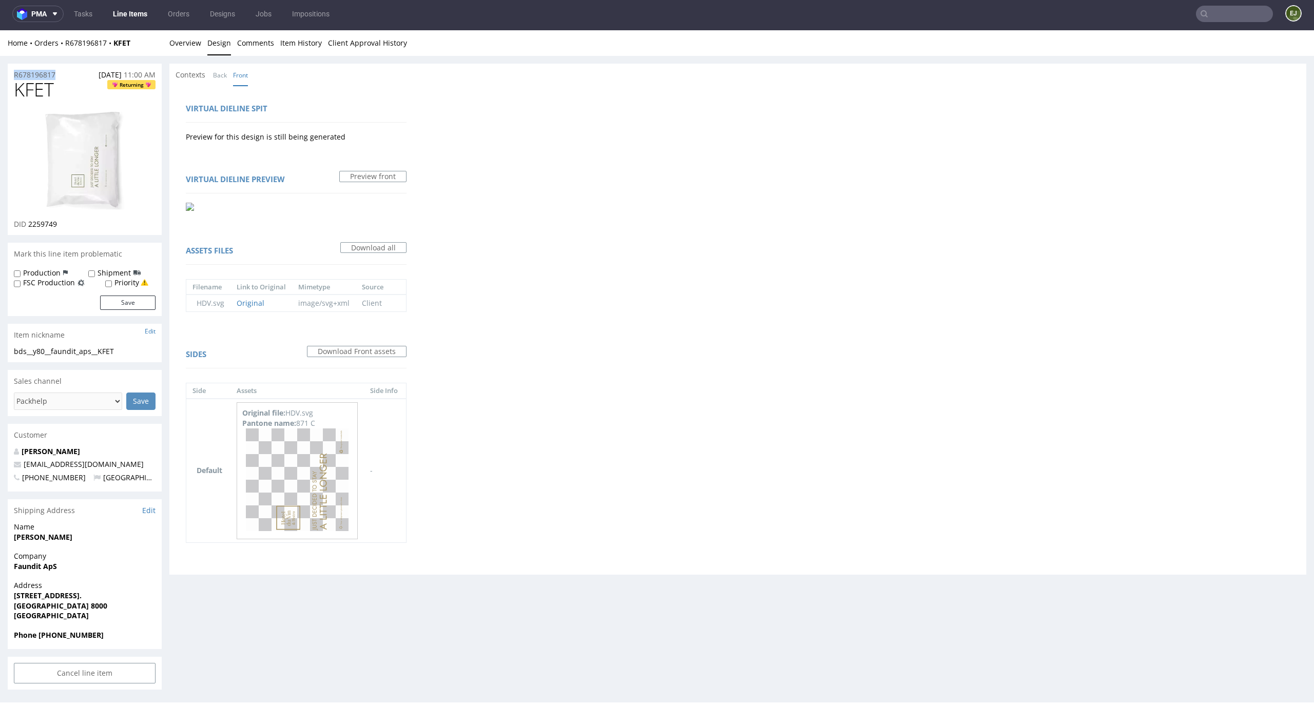
copy p "R678196817"
click at [185, 47] on link "Overview" at bounding box center [185, 42] width 32 height 25
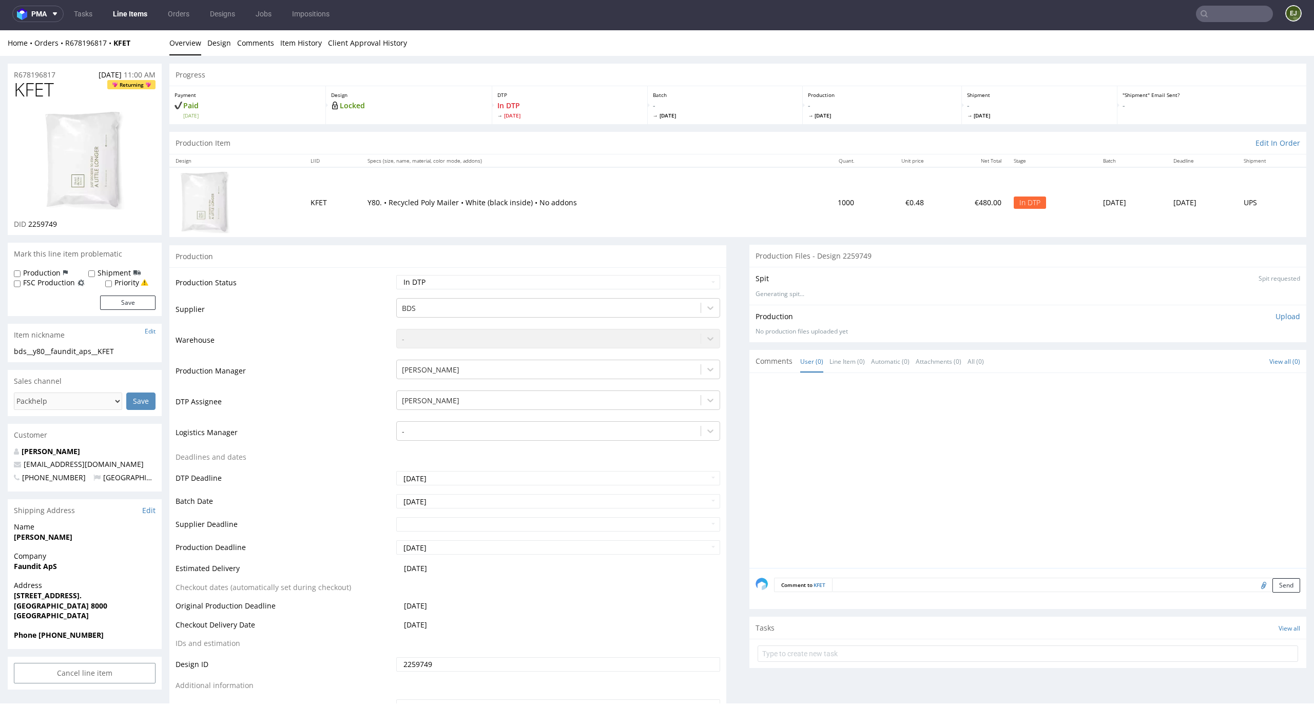
click at [1278, 322] on div "Production Upload No production files uploaded yet Description (optional) Add f…" at bounding box center [1028, 324] width 545 height 25
click at [1278, 320] on p "Upload" at bounding box center [1287, 317] width 25 height 10
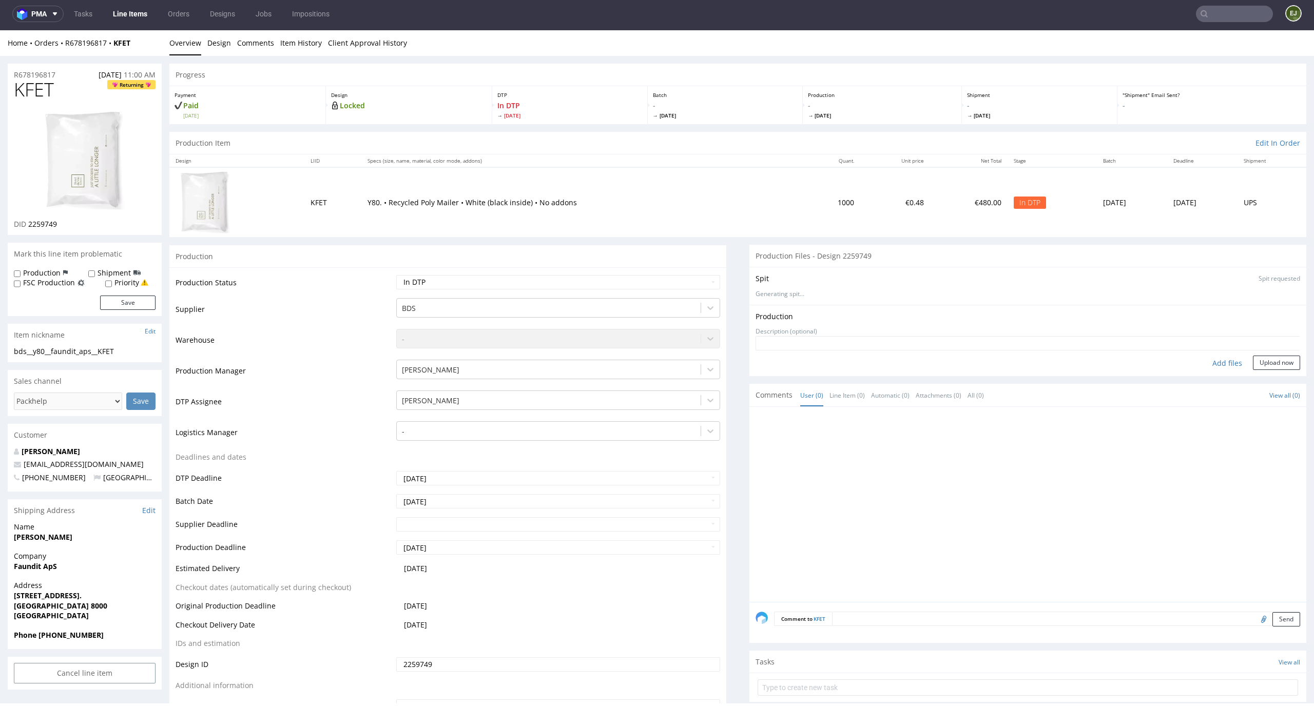
click at [1214, 362] on div "Add files" at bounding box center [1227, 363] width 51 height 15
type input "C:\fakepath\bds__y80__faundit_aps__KFET__d2259749__oR678196817.pdf"
click at [1260, 378] on button "Upload now" at bounding box center [1276, 379] width 47 height 14
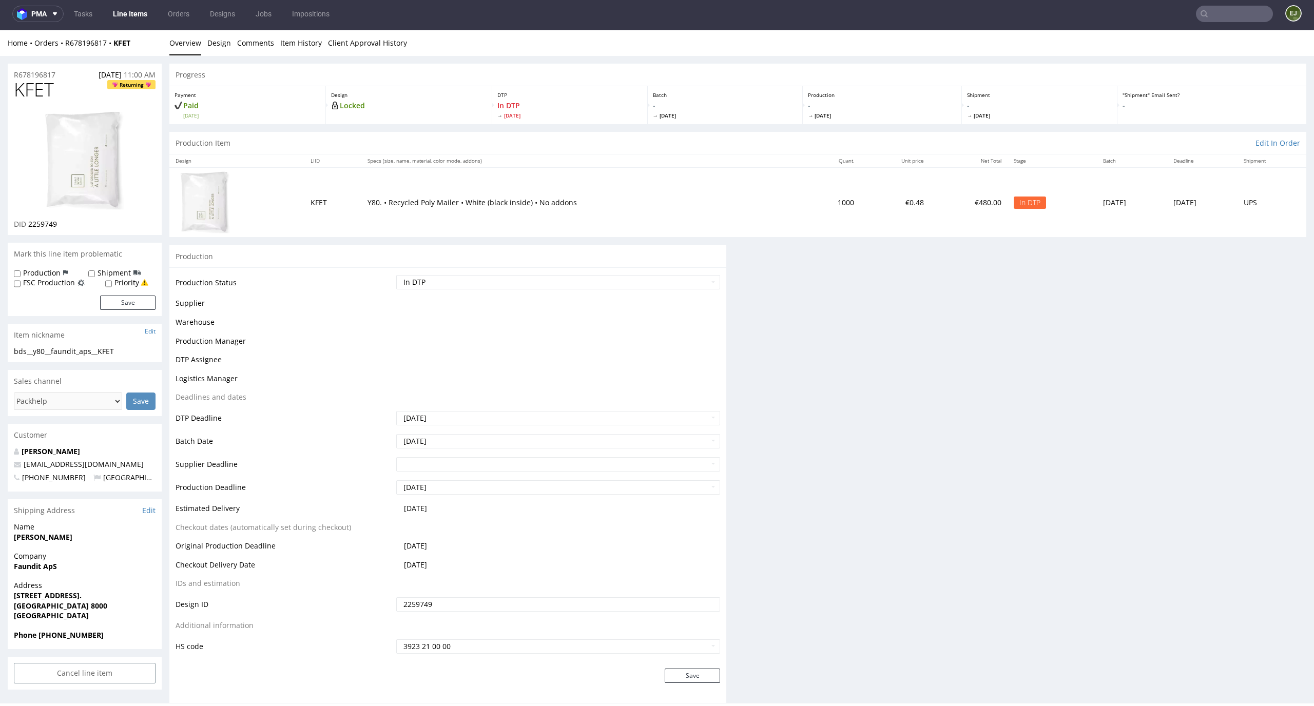
scroll to position [0, 0]
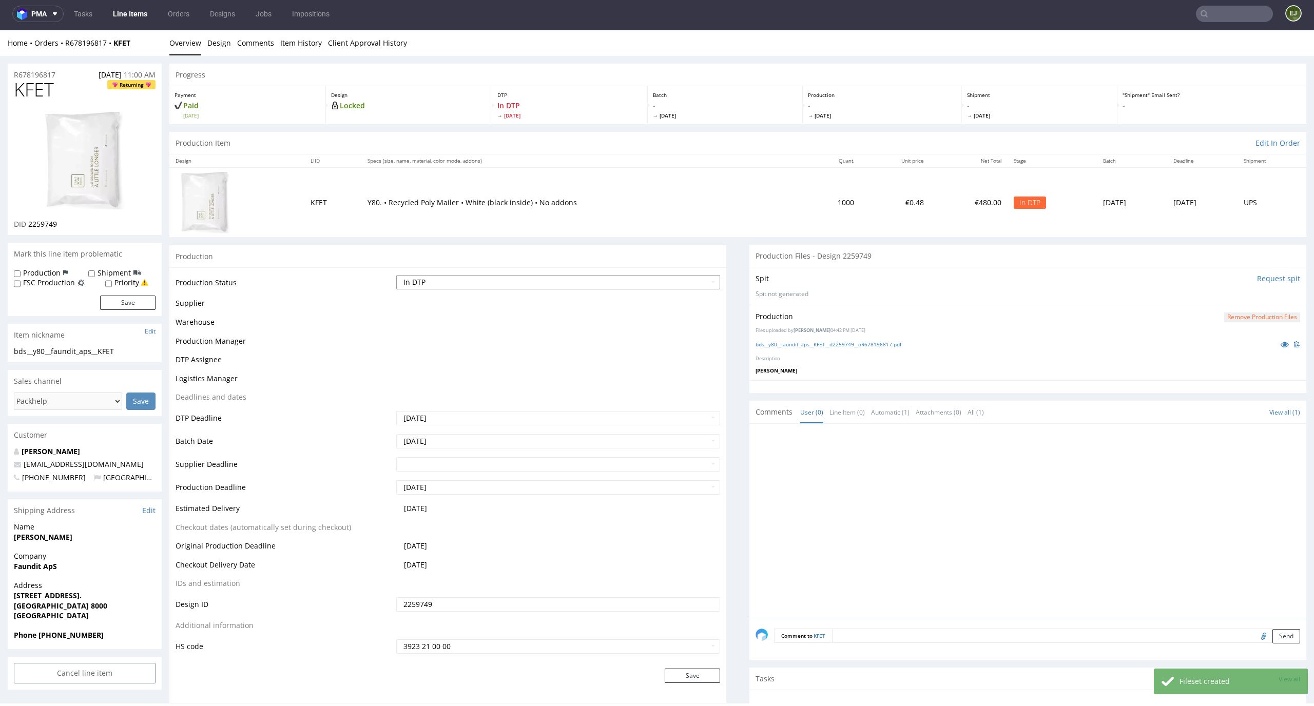
click at [699, 280] on select "Waiting for Artwork Waiting for Diecut Waiting for Mockup Waiting for DTP Waiti…" at bounding box center [558, 282] width 324 height 14
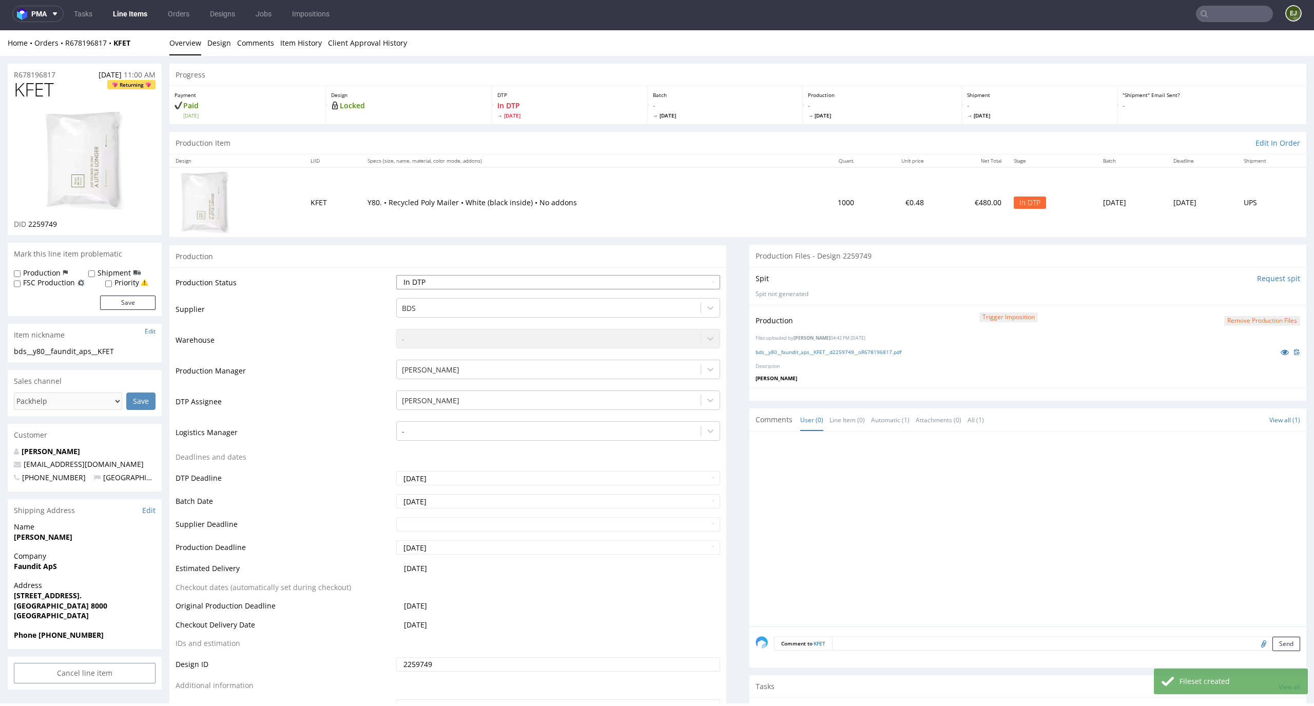
select select "dtp_production_ready"
click at [396, 275] on select "Waiting for Artwork Waiting for Diecut Waiting for Mockup Waiting for DTP Waiti…" at bounding box center [558, 282] width 324 height 14
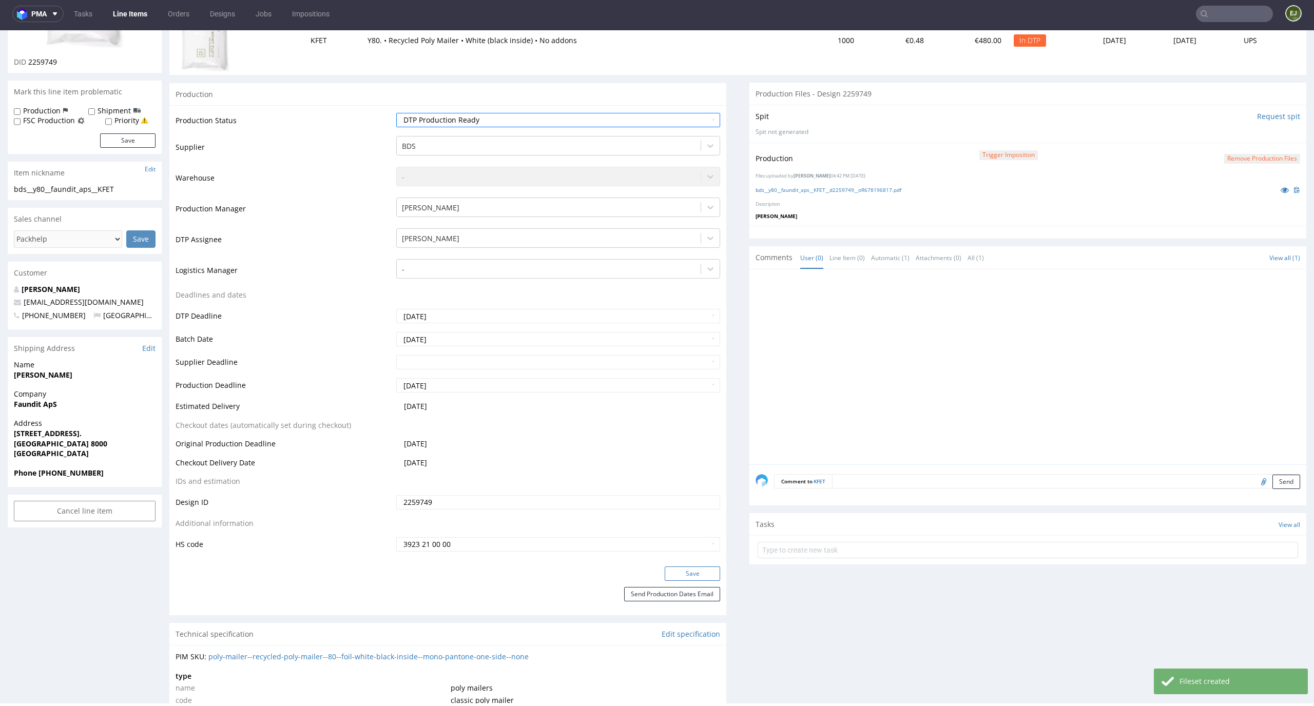
click at [682, 567] on button "Save" at bounding box center [692, 574] width 55 height 14
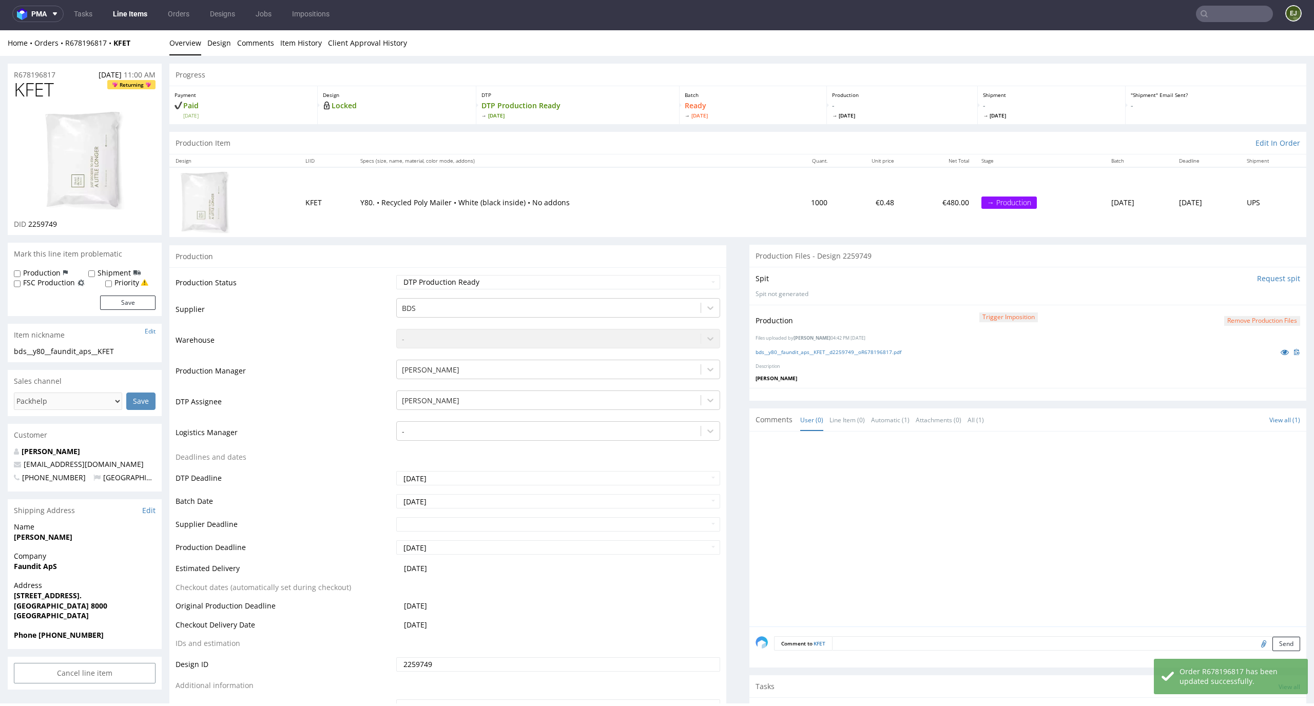
click at [130, 9] on link "Line Items" at bounding box center [130, 14] width 47 height 16
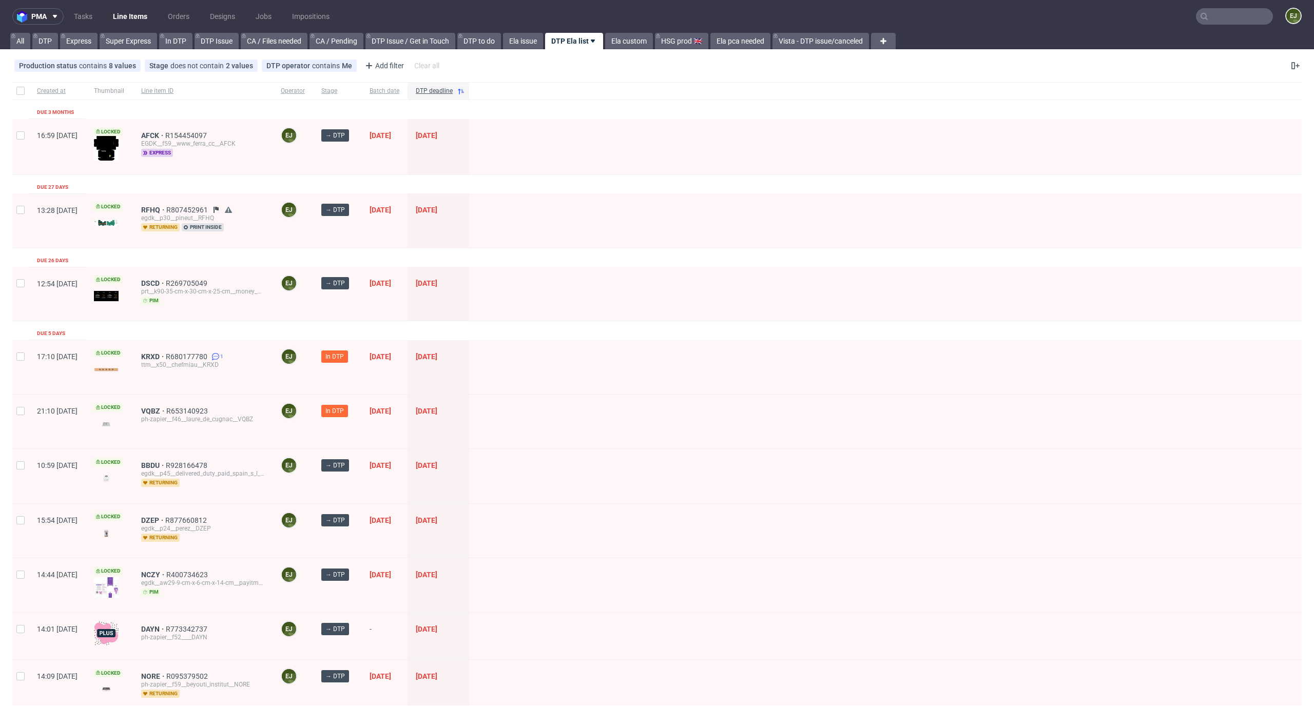
scroll to position [117, 0]
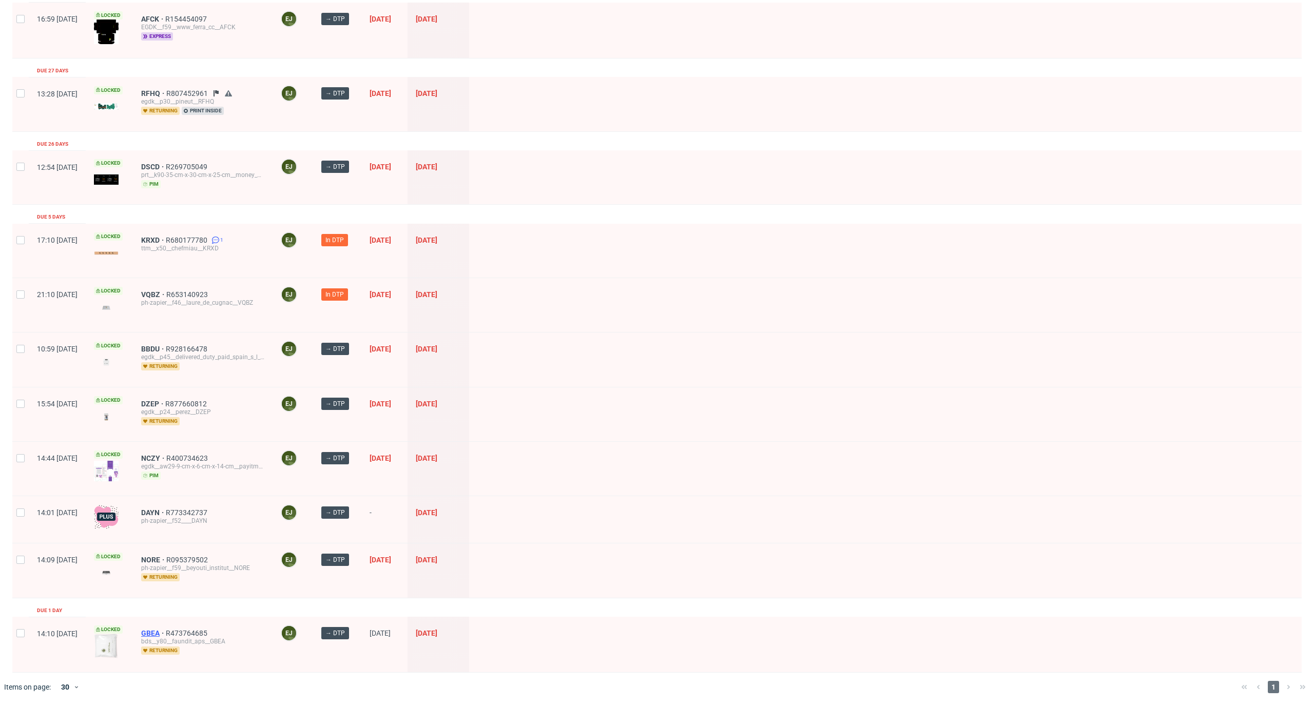
click at [166, 630] on span "GBEA" at bounding box center [153, 633] width 25 height 8
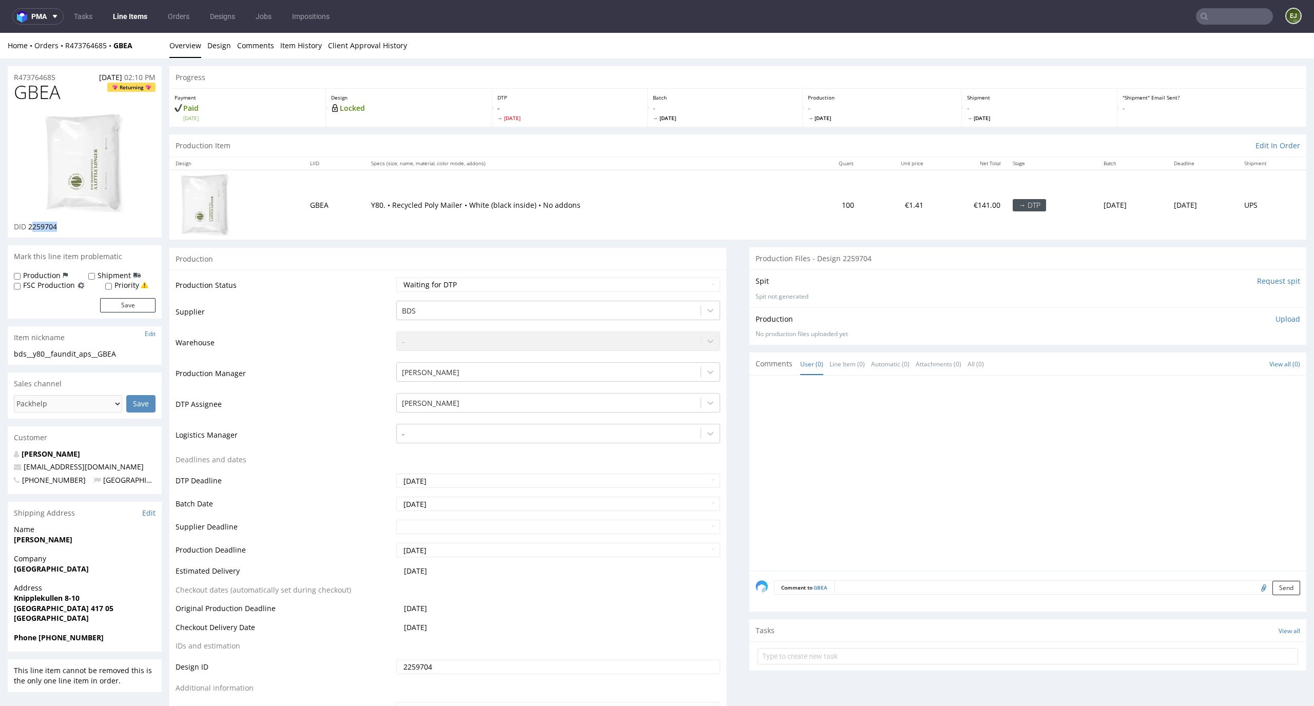
drag, startPoint x: 60, startPoint y: 224, endPoint x: 30, endPoint y: 224, distance: 29.3
click at [30, 224] on div "DID 2259704" at bounding box center [85, 227] width 142 height 10
copy span "259704"
click at [90, 248] on div "Mark this line item problematic" at bounding box center [85, 256] width 154 height 23
drag, startPoint x: 62, startPoint y: 227, endPoint x: 28, endPoint y: 226, distance: 34.4
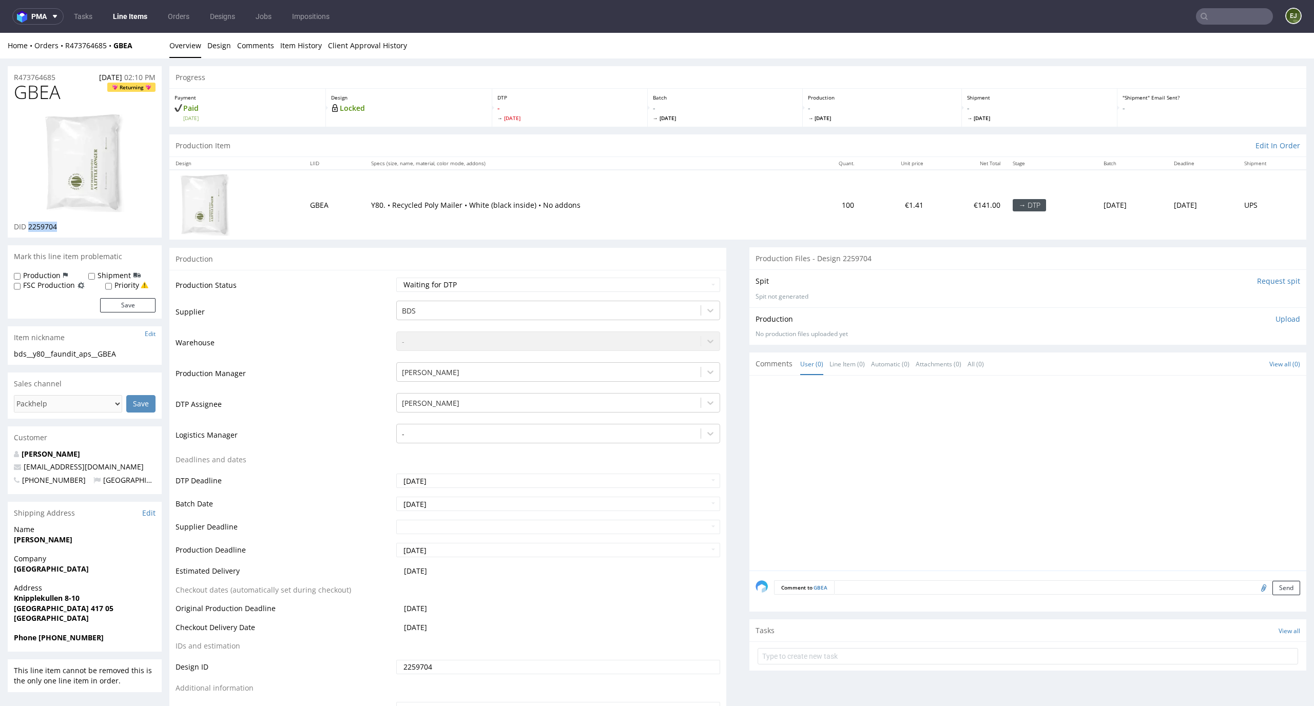
click at [28, 226] on div "DID 2259704" at bounding box center [85, 227] width 142 height 10
copy span "2259704"
click at [226, 54] on link "Design" at bounding box center [219, 45] width 24 height 25
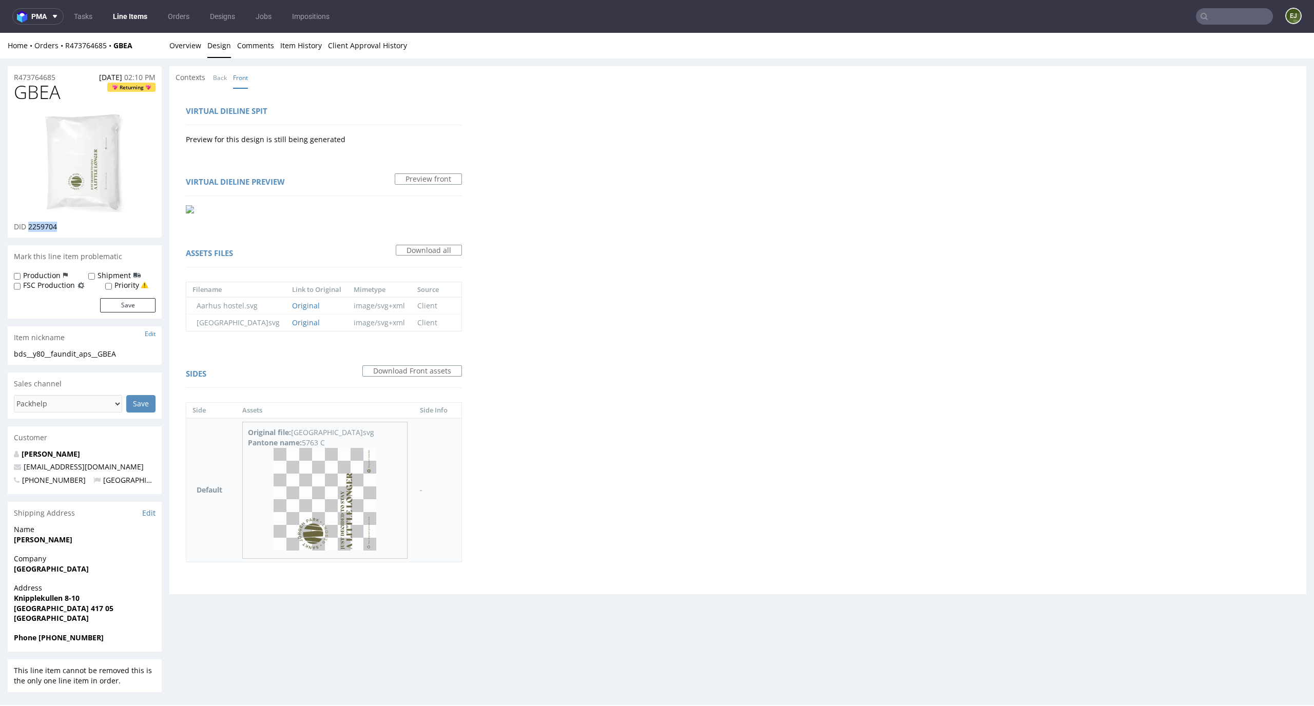
scroll to position [3, 0]
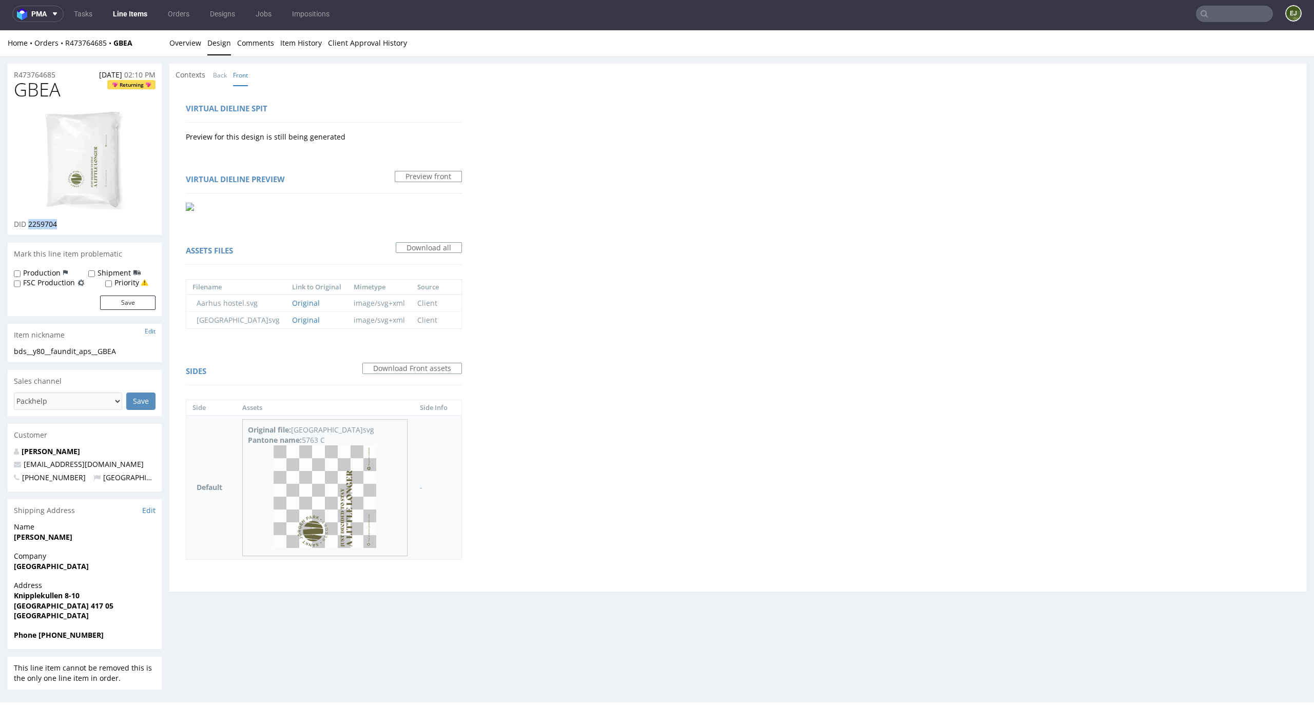
drag, startPoint x: 338, startPoint y: 441, endPoint x: 302, endPoint y: 441, distance: 36.4
click at [302, 441] on div "Pantone name: 5763 C" at bounding box center [325, 440] width 154 height 10
copy div "5763 C"
drag, startPoint x: 62, startPoint y: 91, endPoint x: 0, endPoint y: 92, distance: 61.6
click at [0, 92] on div "R473764685 17.09.2025 02:10 PM GBEA Returning DID 2259704 Mark this line item p…" at bounding box center [657, 377] width 1314 height 642
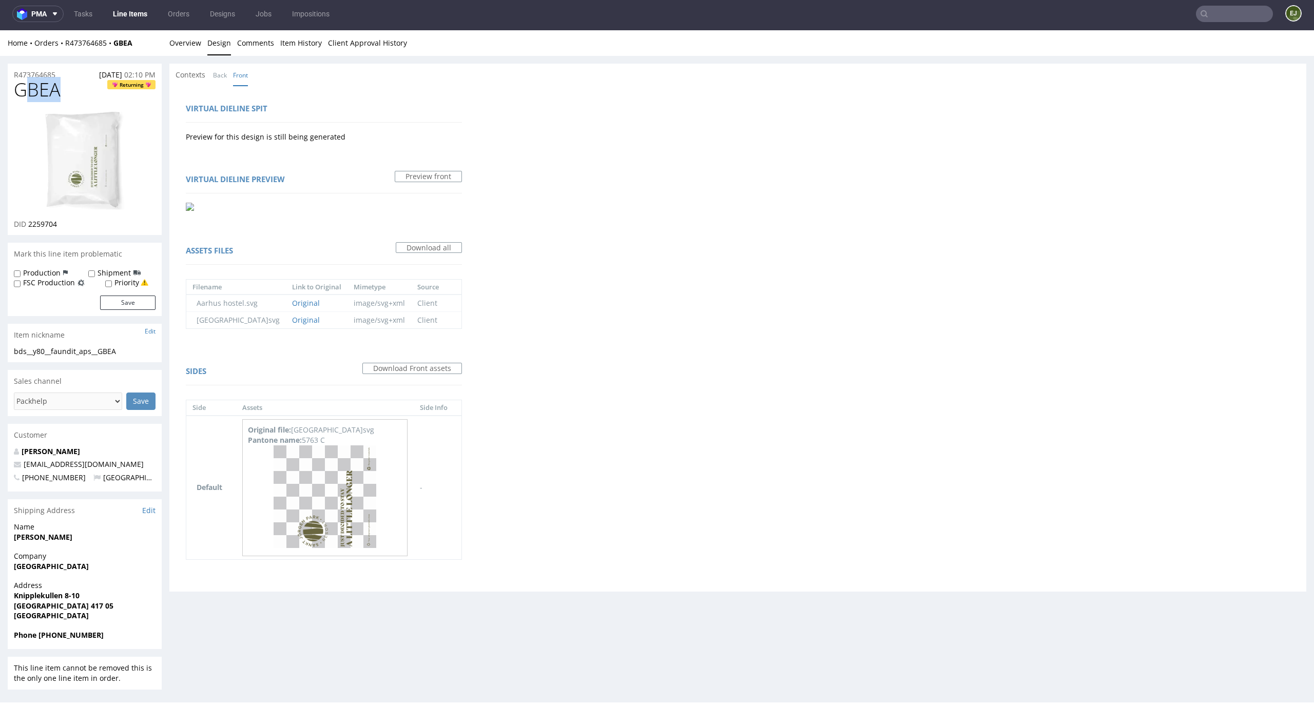
copy span "BEA"
click at [194, 48] on link "Overview" at bounding box center [185, 42] width 32 height 25
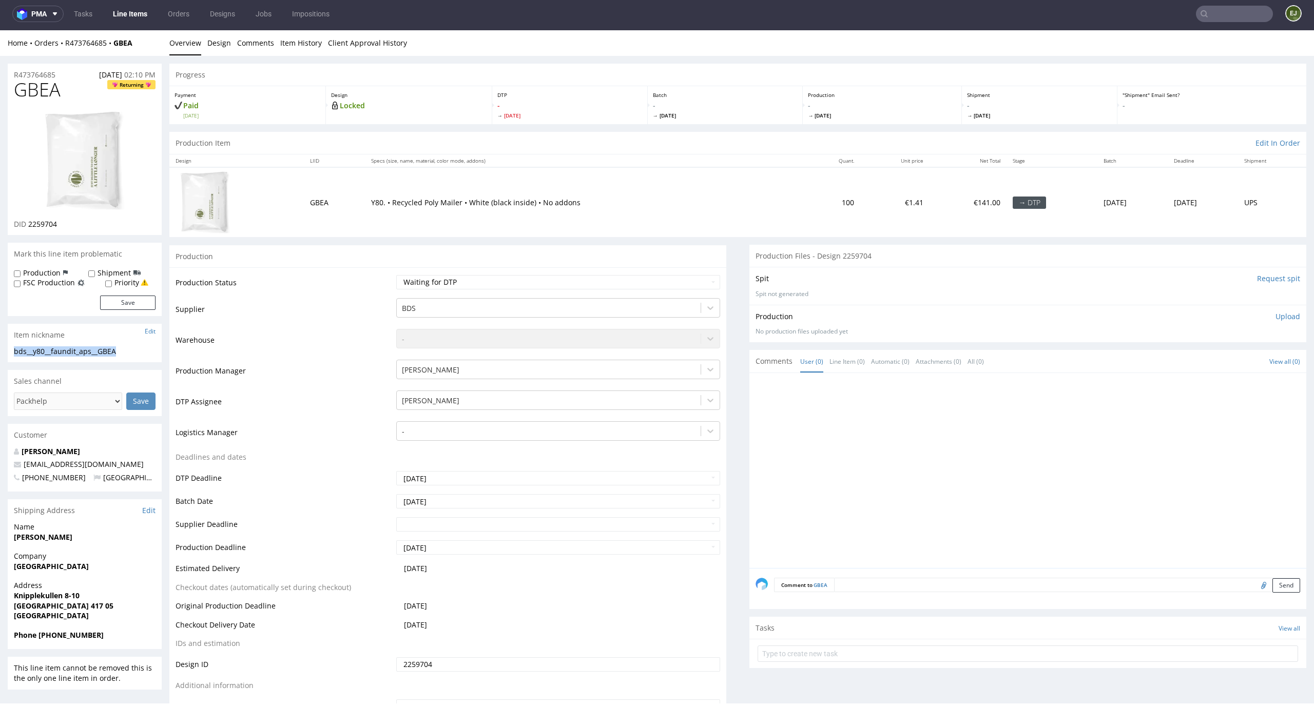
drag, startPoint x: 137, startPoint y: 354, endPoint x: 6, endPoint y: 354, distance: 130.9
copy div "bds__y80__faundit_aps__GBEA"
drag, startPoint x: 68, startPoint y: 224, endPoint x: 29, endPoint y: 222, distance: 38.5
click at [29, 223] on div "DID 2259704" at bounding box center [85, 224] width 142 height 10
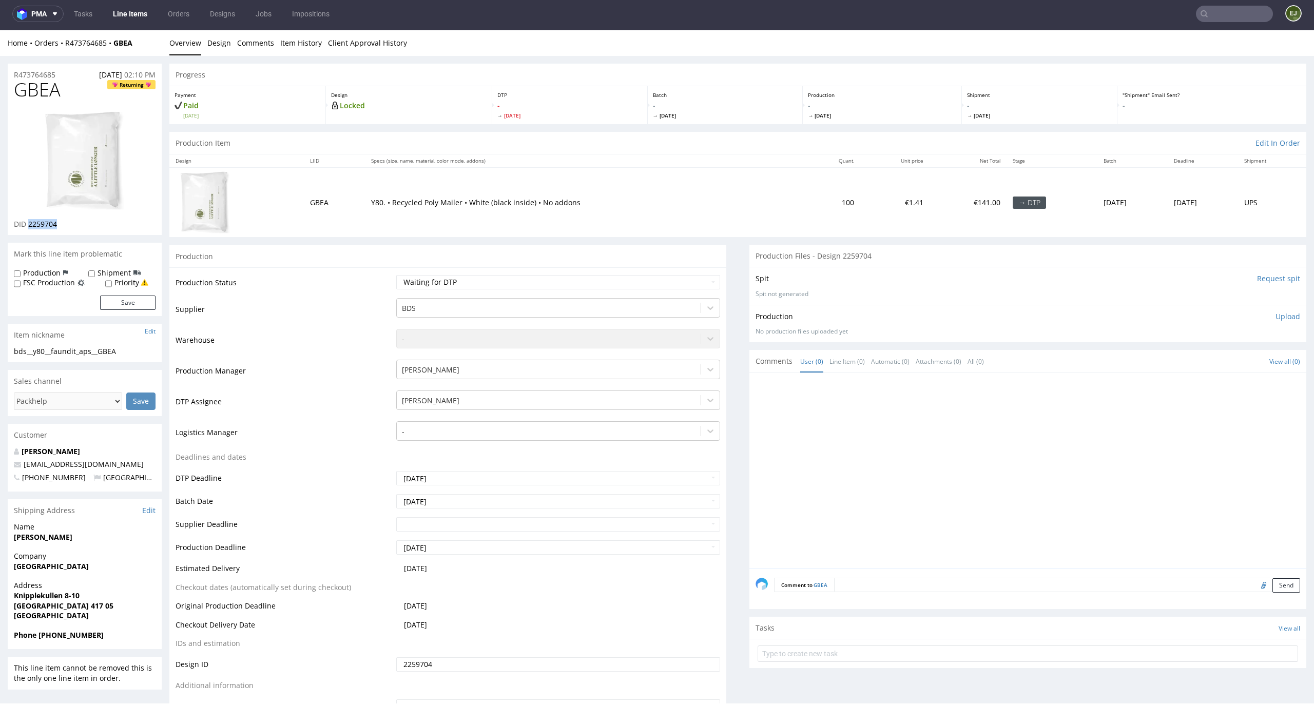
copy span "2259704"
drag, startPoint x: 65, startPoint y: 72, endPoint x: 0, endPoint y: 72, distance: 64.7
copy p "R473764685"
click at [1275, 312] on p "Upload" at bounding box center [1287, 317] width 25 height 10
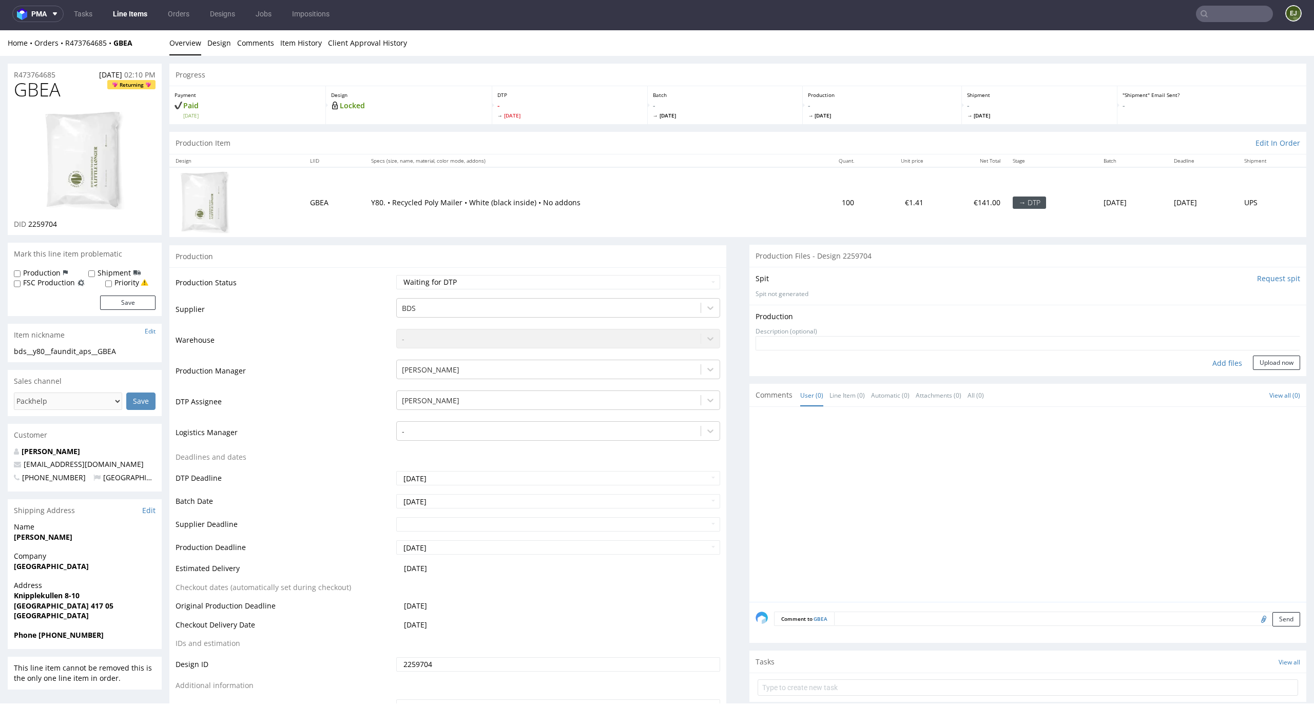
click at [1212, 360] on div "Add files" at bounding box center [1227, 363] width 51 height 15
type input "C:\fakepath\bds__y80__faundit_aps__GBEA__d2259704__oR473764685.pdf"
click at [1260, 381] on button "Upload now" at bounding box center [1276, 379] width 47 height 14
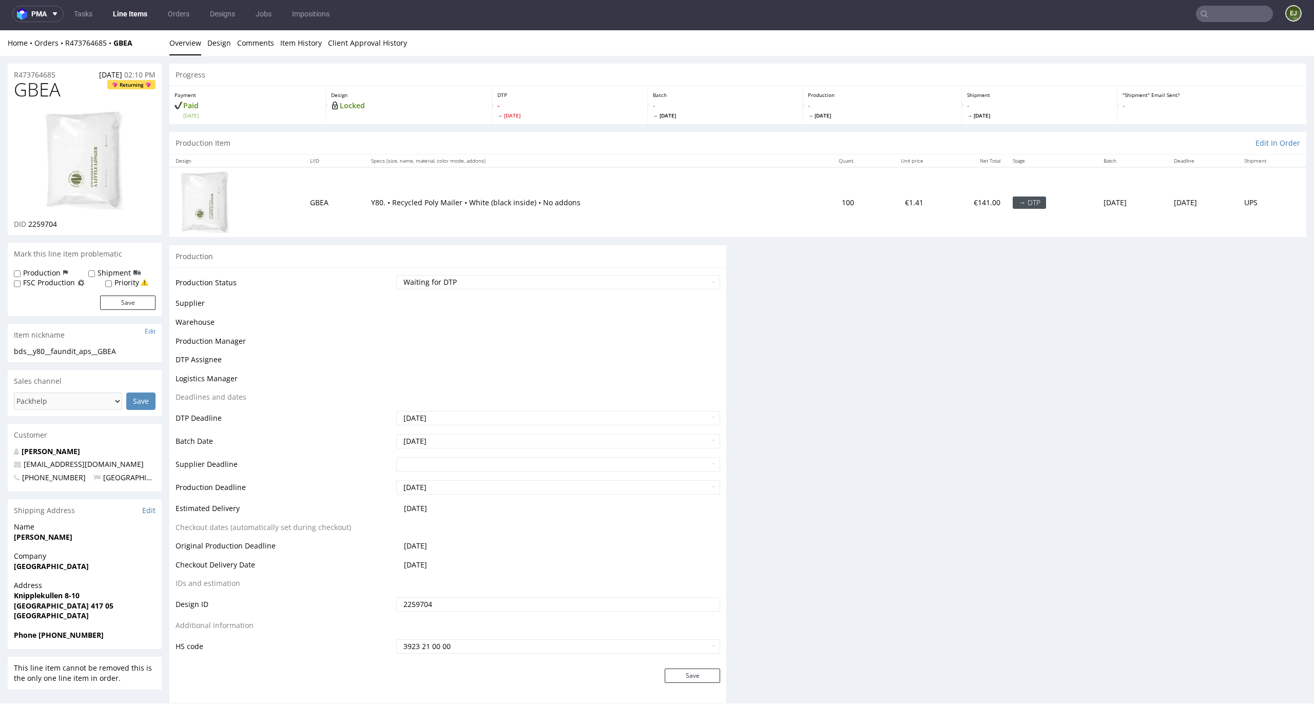
scroll to position [0, 0]
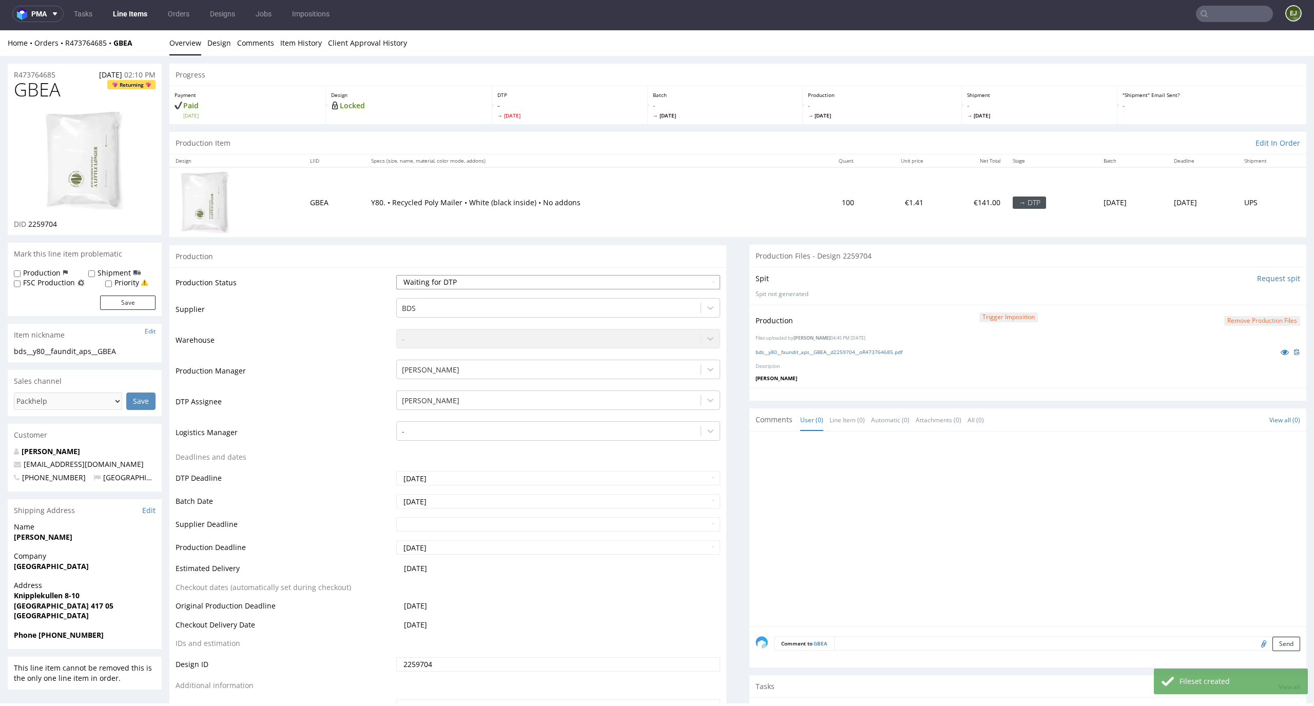
click at [678, 279] on select "Waiting for Artwork Waiting for Diecut Waiting for Mockup Waiting for DTP Waiti…" at bounding box center [558, 282] width 324 height 14
select select "dtp_production_ready"
click at [396, 275] on select "Waiting for Artwork Waiting for Diecut Waiting for Mockup Waiting for DTP Waiti…" at bounding box center [558, 282] width 324 height 14
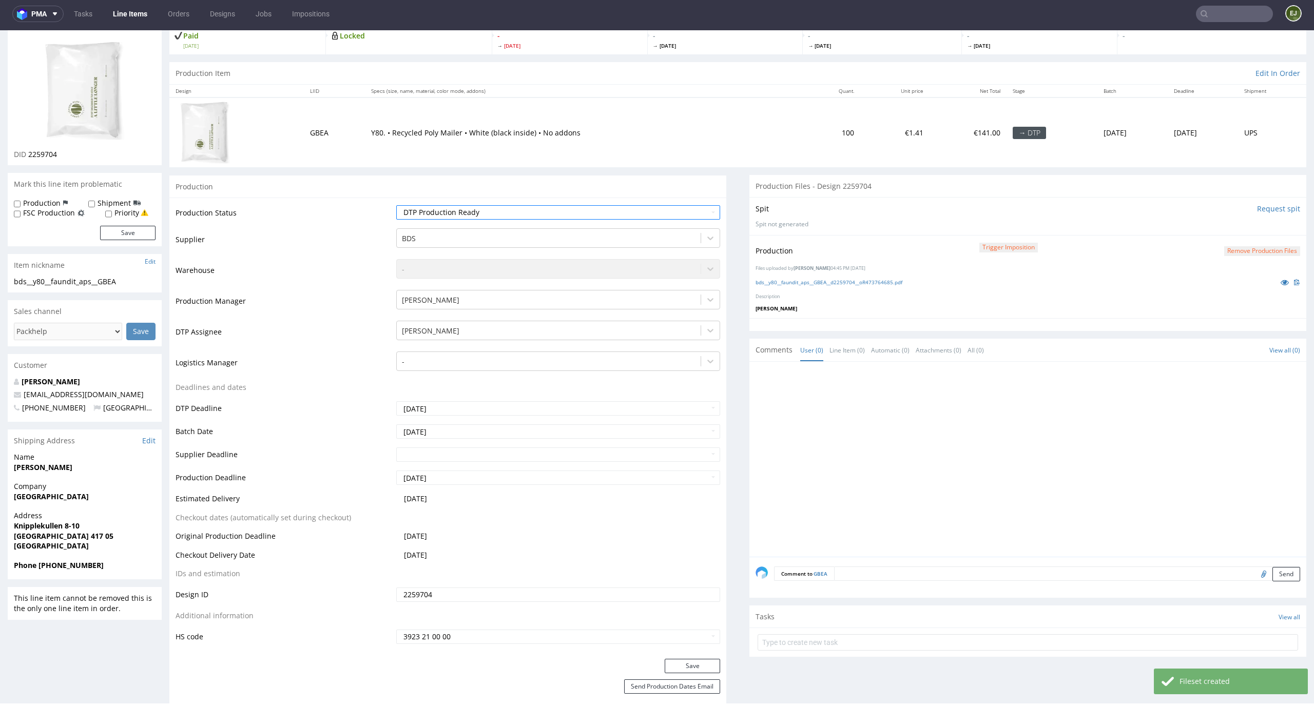
scroll to position [190, 0]
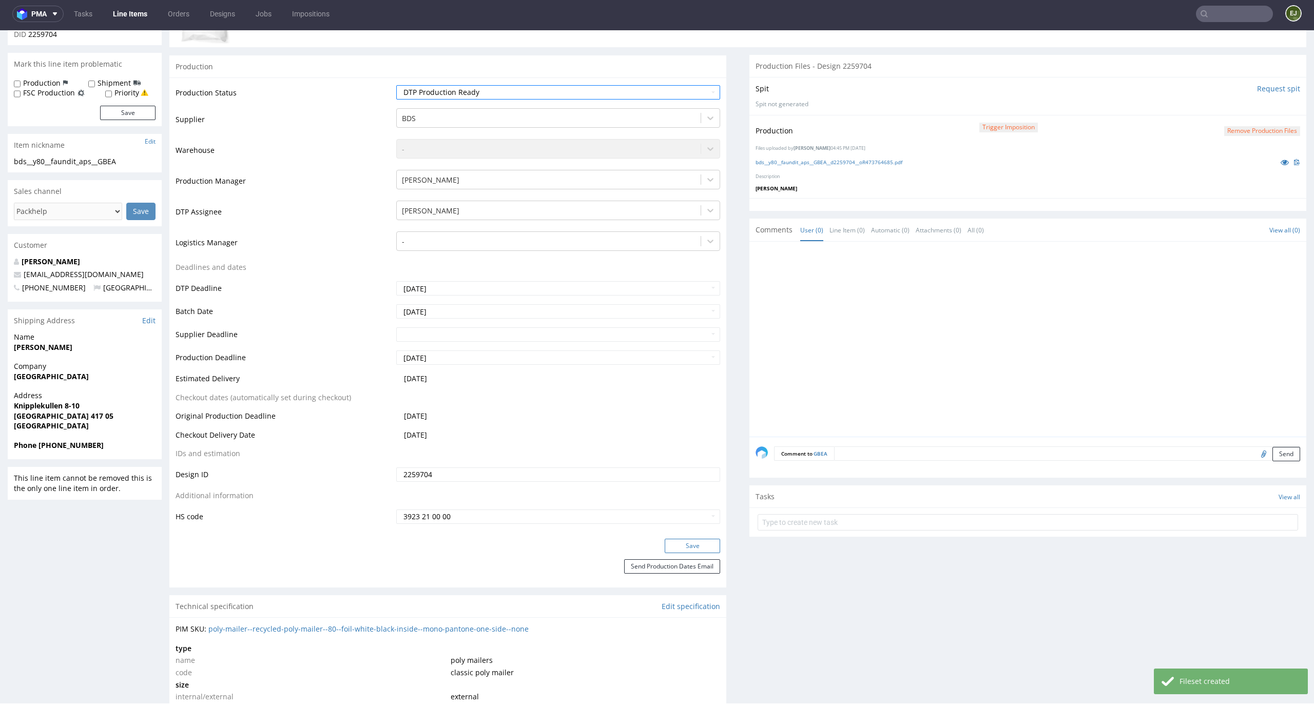
click at [703, 544] on button "Save" at bounding box center [692, 546] width 55 height 14
click at [932, 149] on p "Files uploaded by Elżbieta Jelińska 04:45 PM September 23rd, 2025" at bounding box center [1028, 148] width 545 height 7
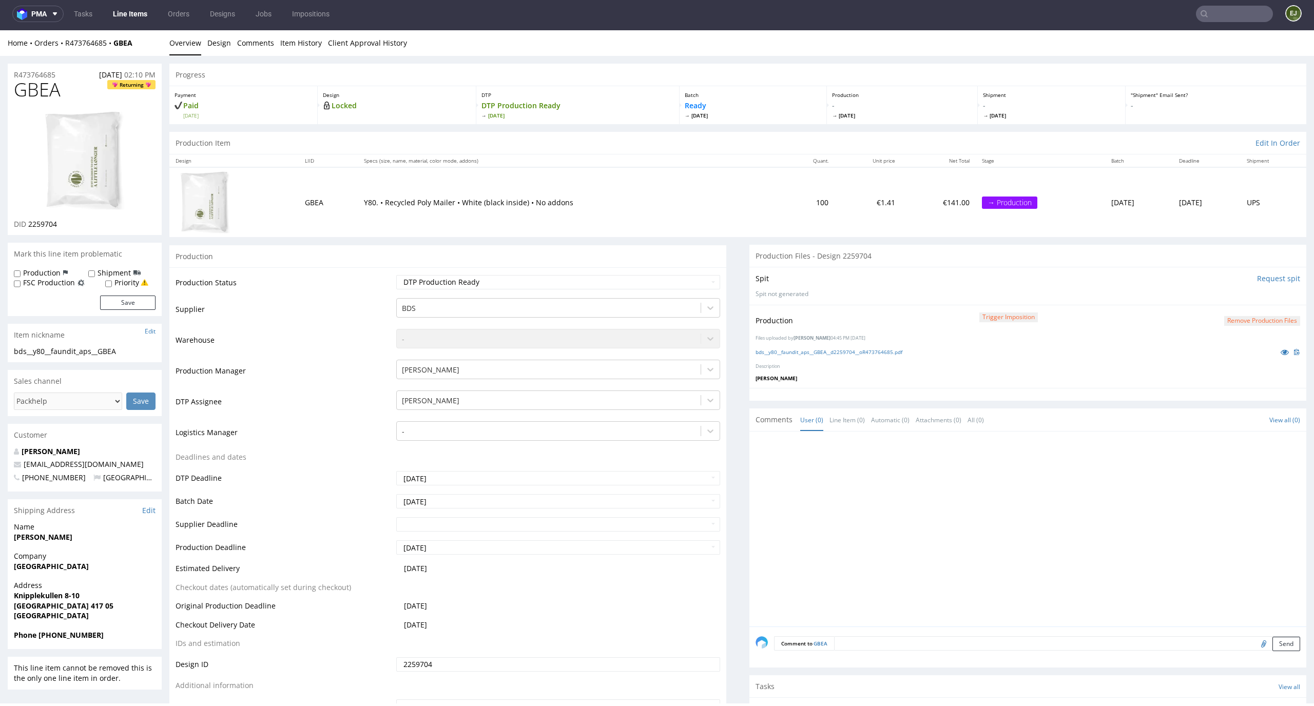
click at [126, 8] on link "Line Items" at bounding box center [130, 14] width 47 height 16
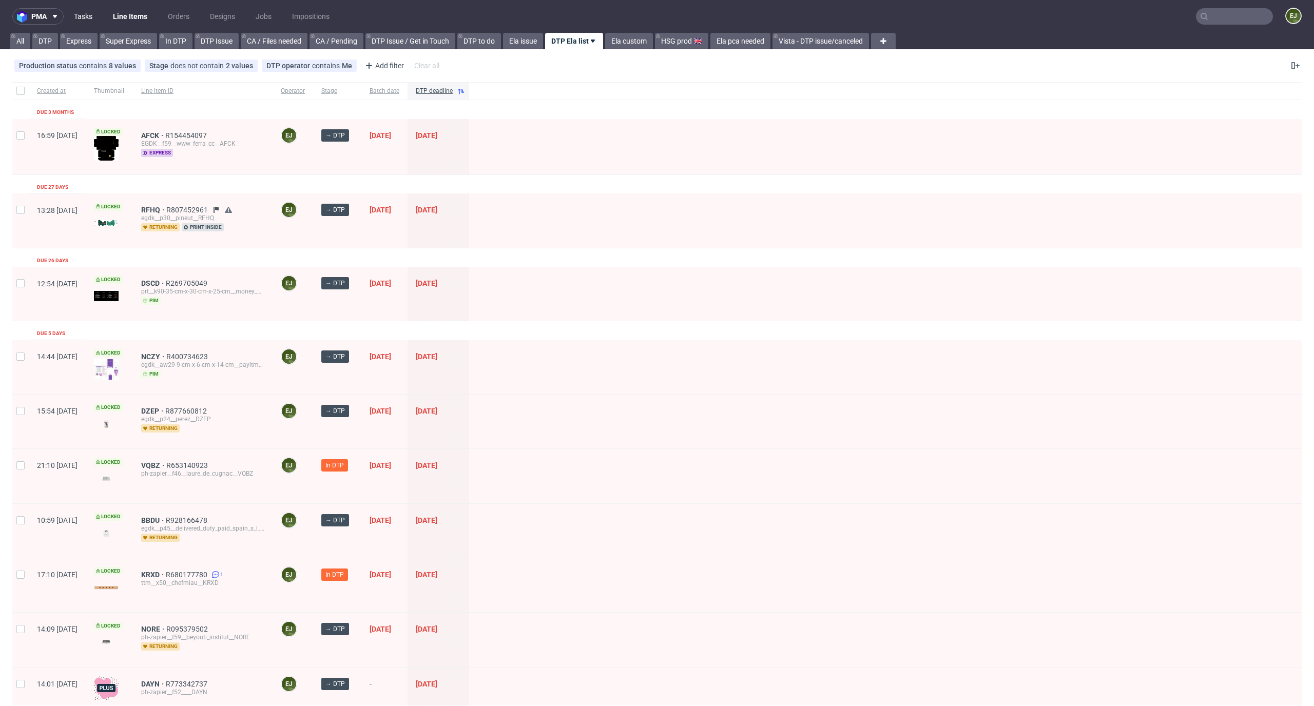
click at [88, 11] on link "Tasks" at bounding box center [83, 16] width 31 height 16
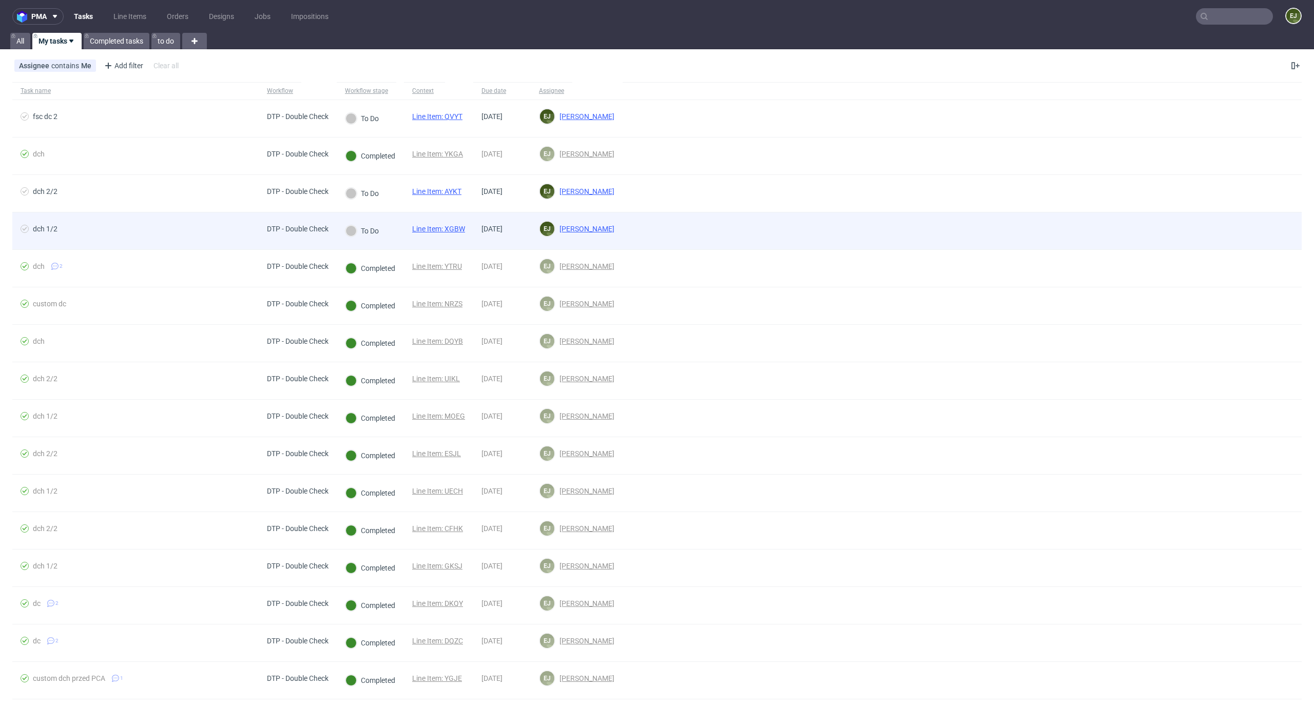
click at [443, 228] on link "Line Item: XGBW" at bounding box center [438, 229] width 53 height 8
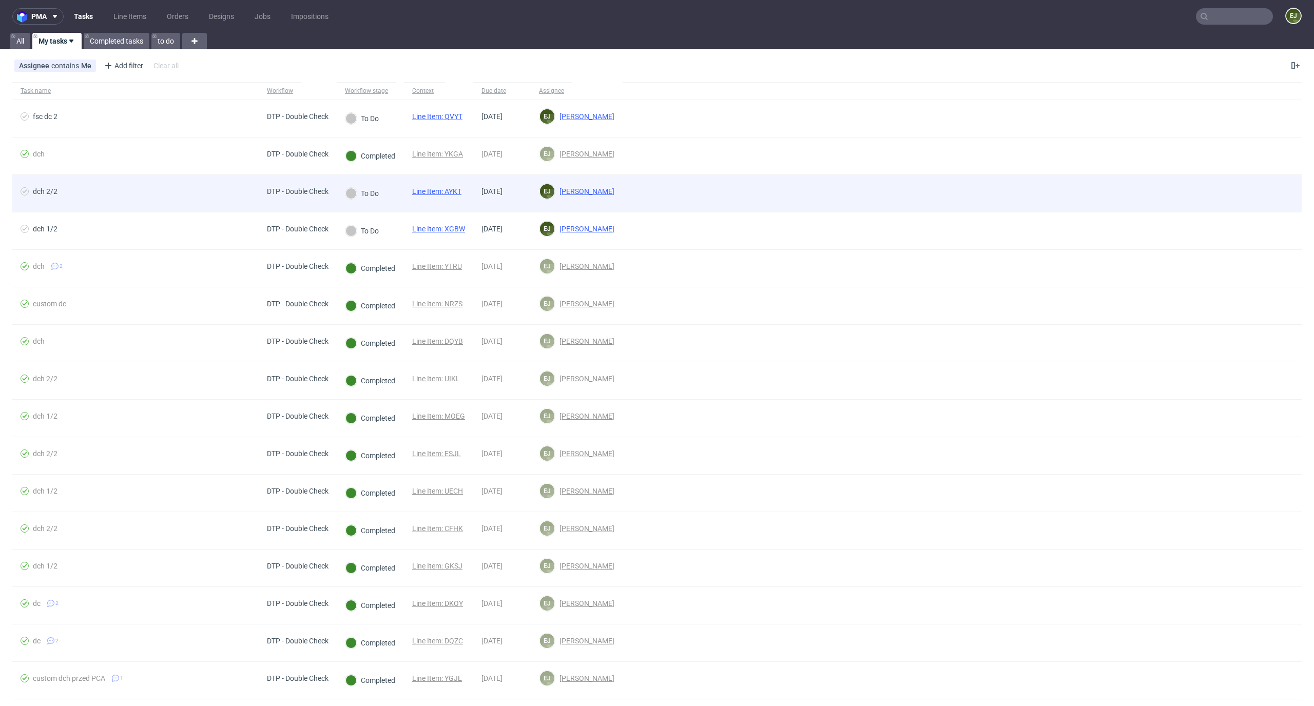
click at [457, 192] on link "Line Item: AYKT" at bounding box center [436, 191] width 49 height 8
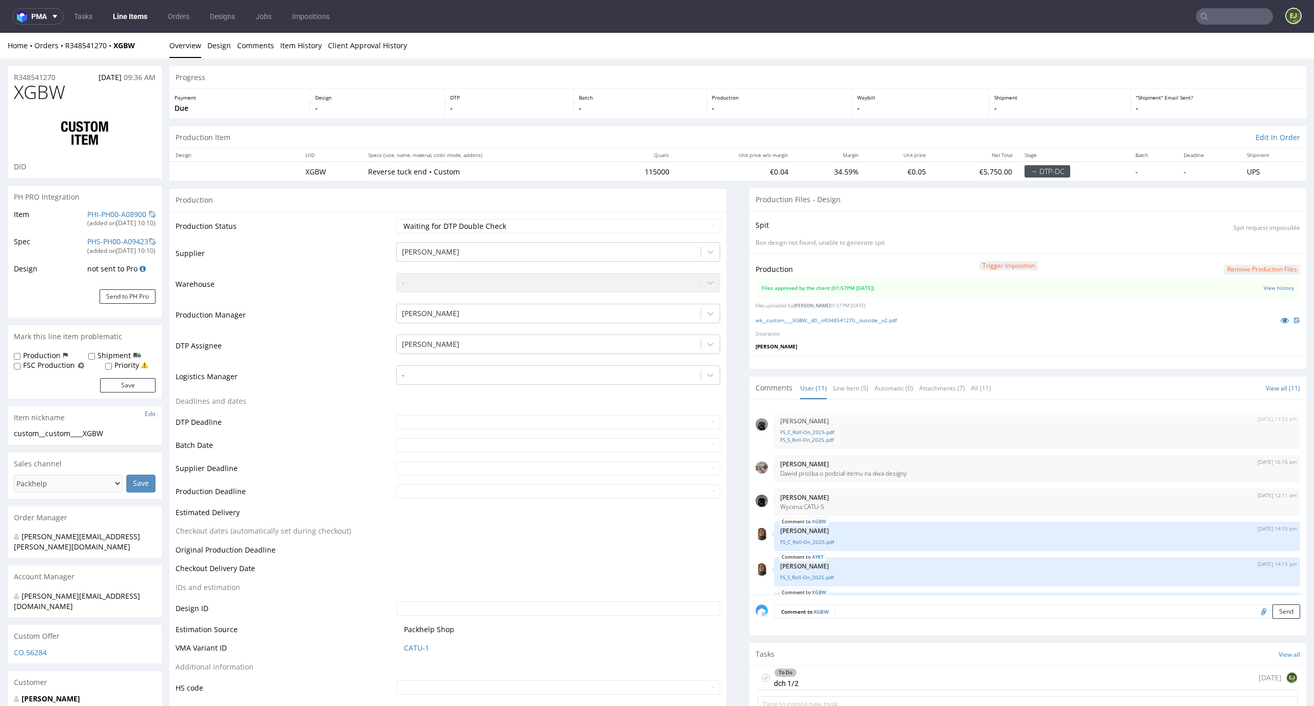
scroll to position [223, 0]
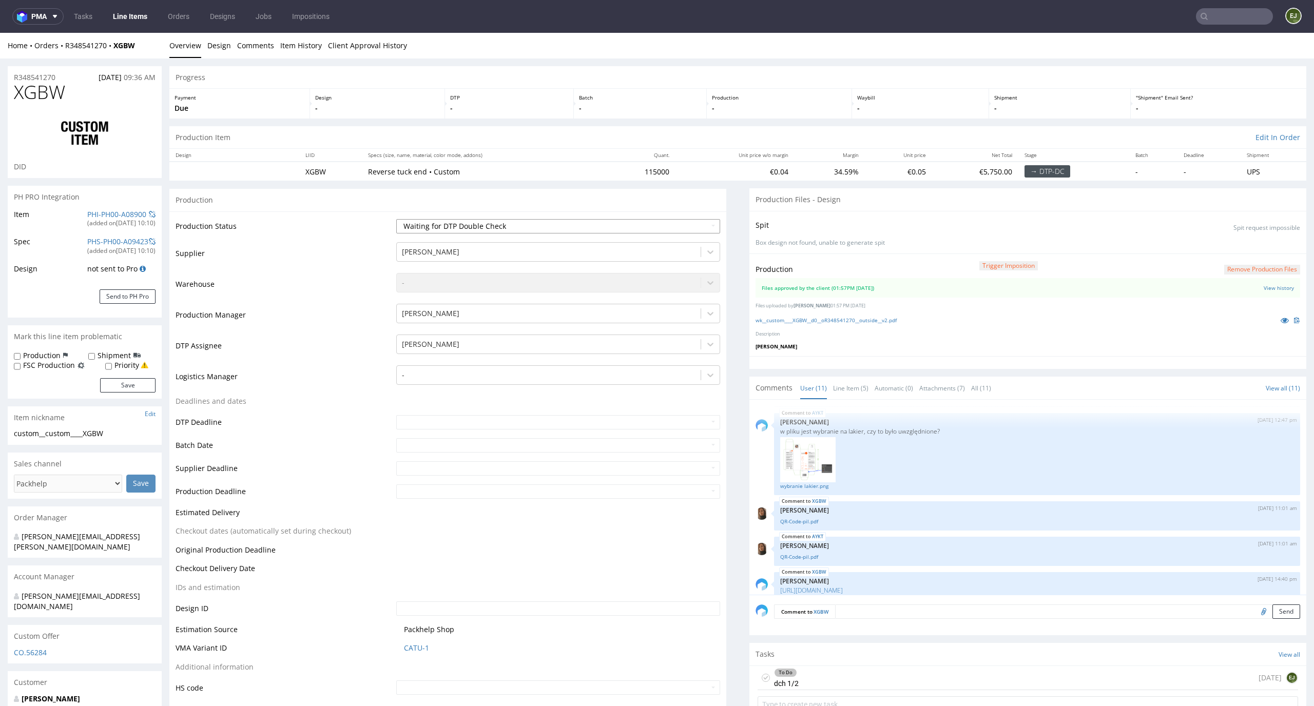
click at [701, 225] on select "Waiting for Artwork Waiting for Diecut Waiting for Mockup Waiting for DTP Waiti…" at bounding box center [558, 226] width 324 height 14
select select "dtp_production_ready"
click at [396, 219] on select "Waiting for Artwork Waiting for Diecut Waiting for Mockup Waiting for DTP Waiti…" at bounding box center [558, 226] width 324 height 14
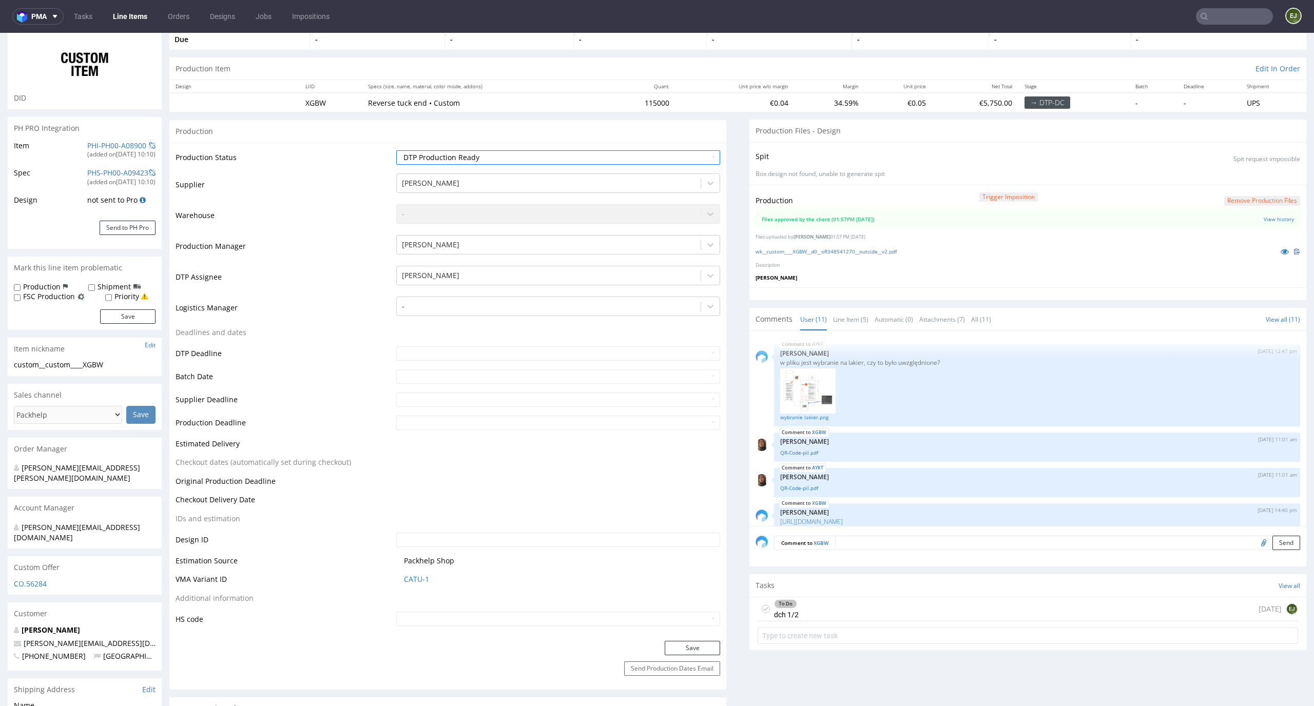
scroll to position [131, 0]
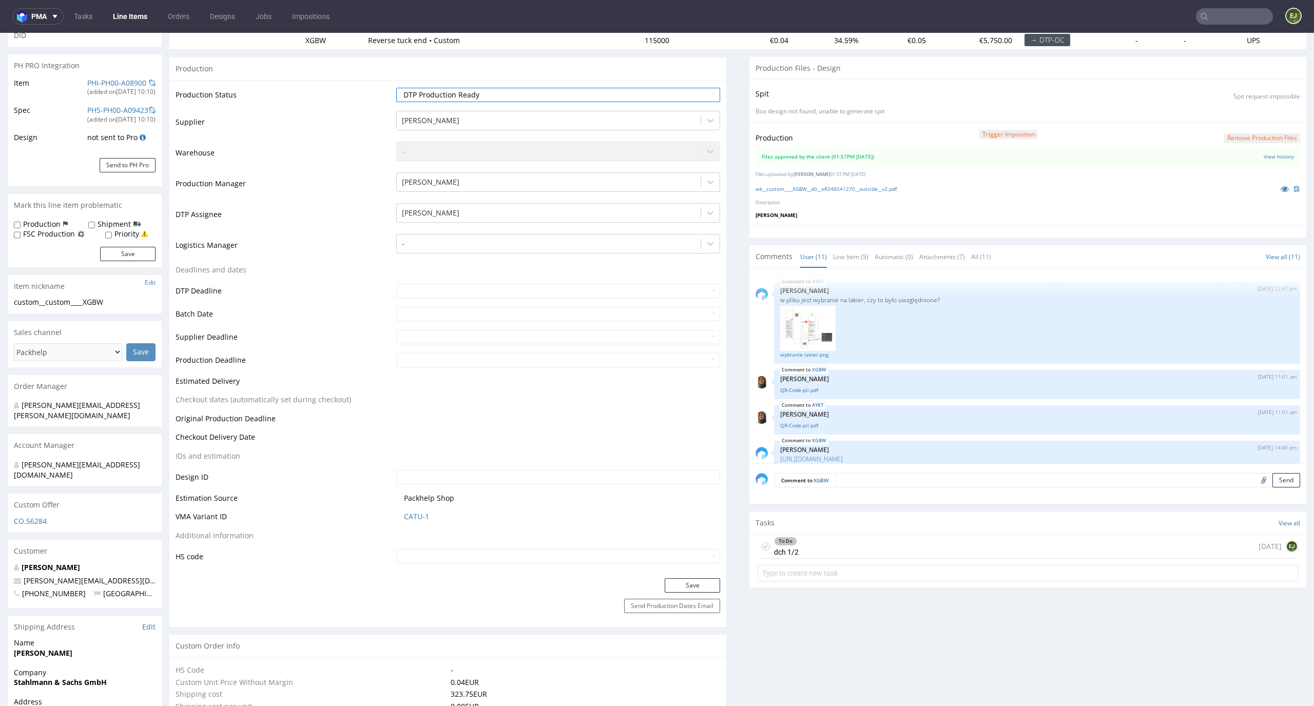
click at [821, 537] on div "To Do dch 1/2 1 day ago EJ" at bounding box center [1028, 547] width 540 height 24
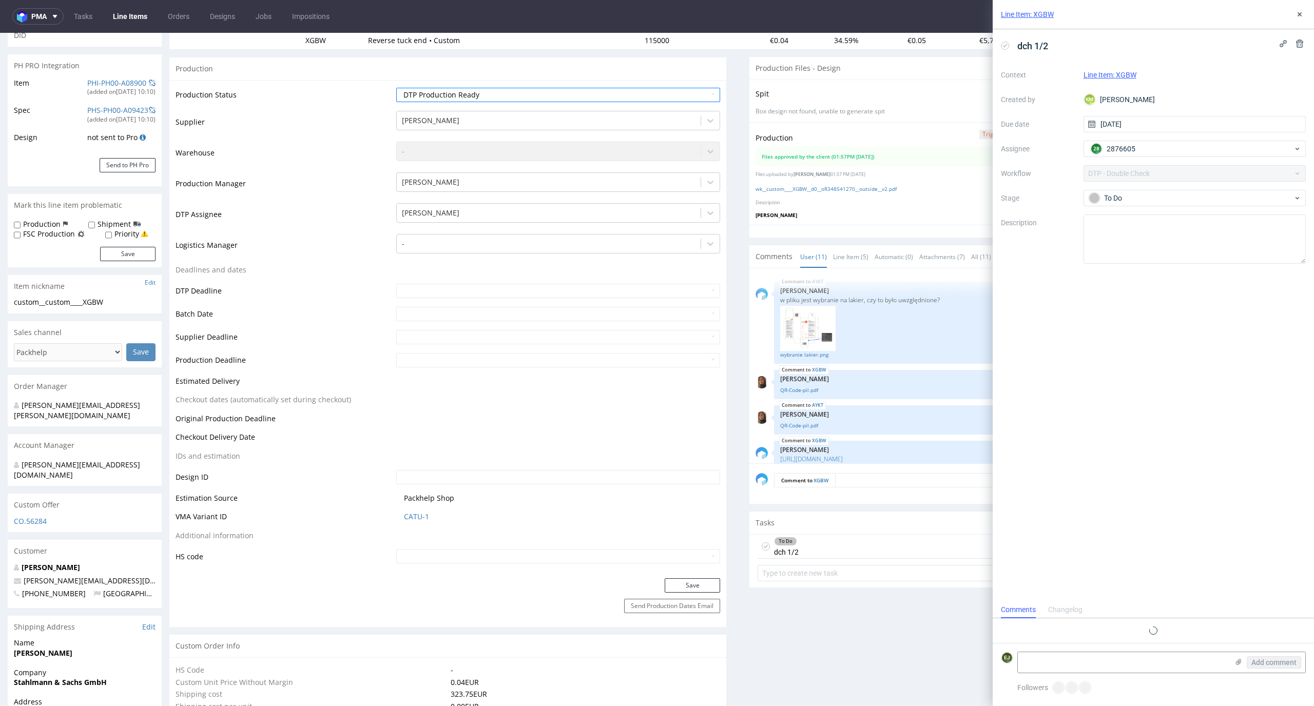
scroll to position [8, 0]
click at [690, 574] on div "Production Status Waiting for Artwork Waiting for Diecut Waiting for Mockup Wai…" at bounding box center [447, 329] width 557 height 498
click at [690, 581] on button "Save" at bounding box center [692, 585] width 55 height 14
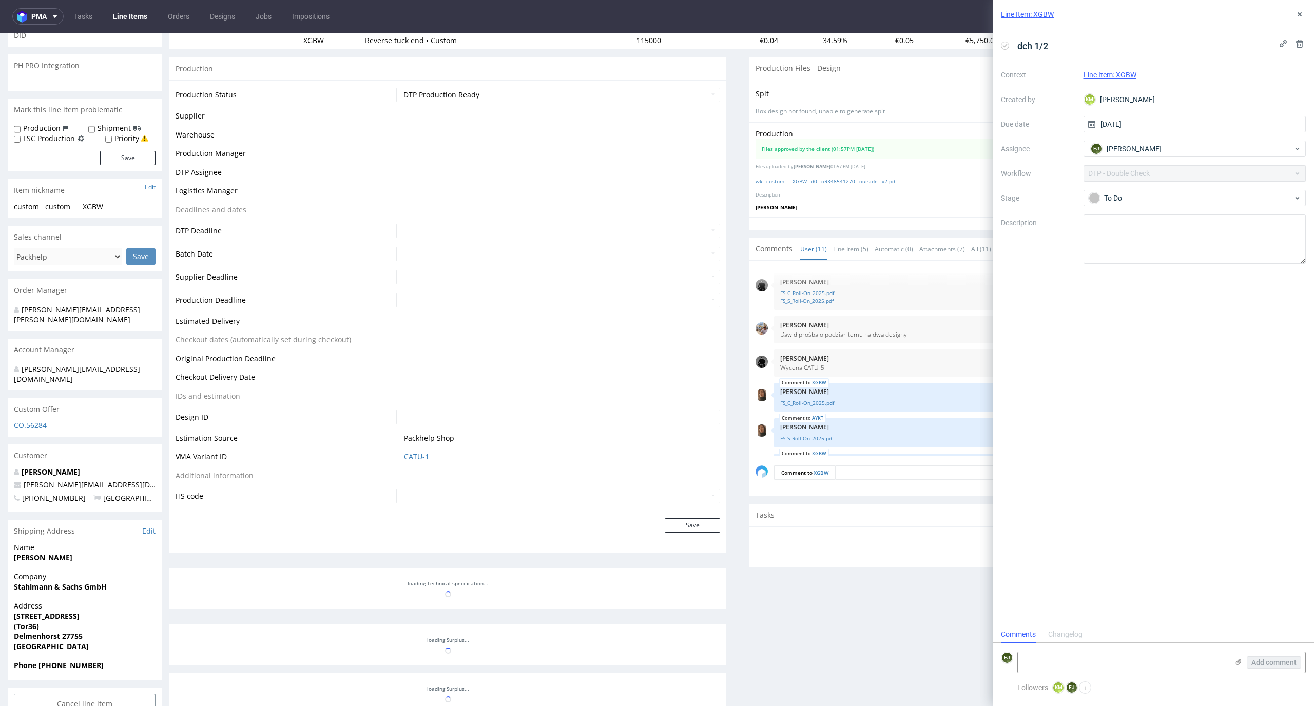
scroll to position [267, 0]
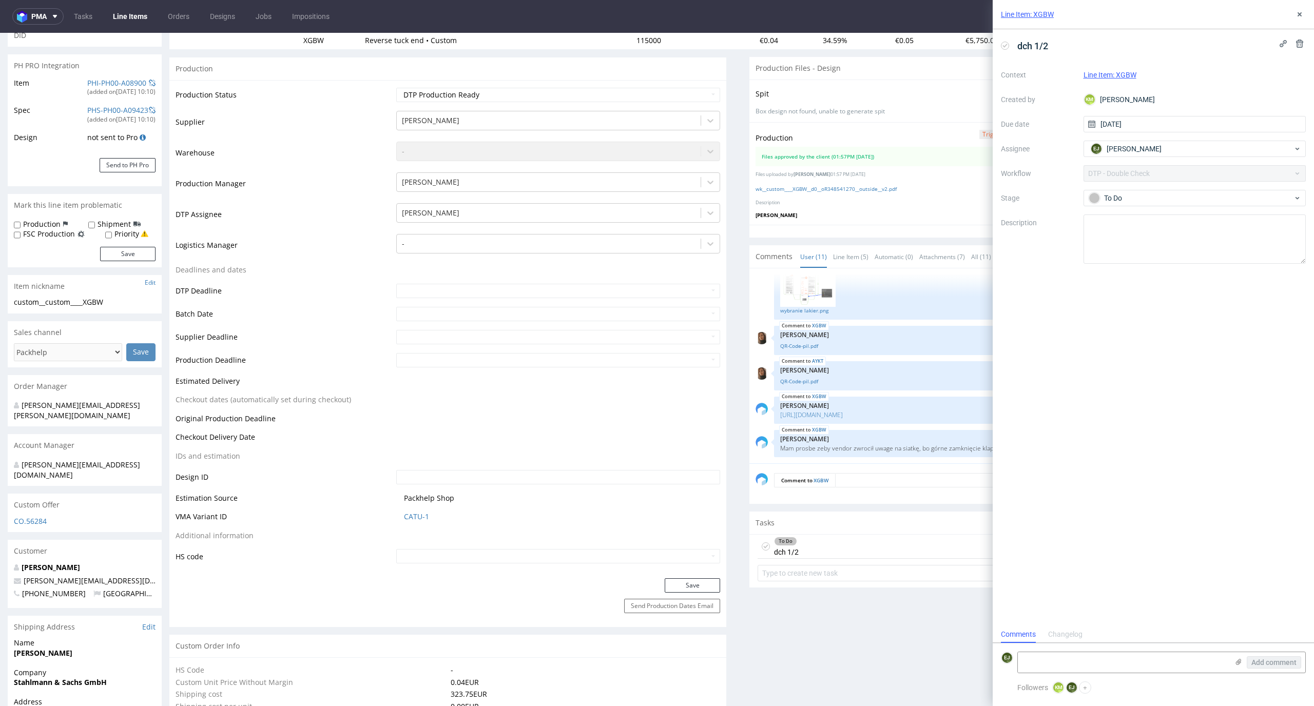
click at [758, 540] on div "To Do dch 1/2" at bounding box center [778, 547] width 41 height 24
click at [762, 544] on icon at bounding box center [766, 547] width 8 height 8
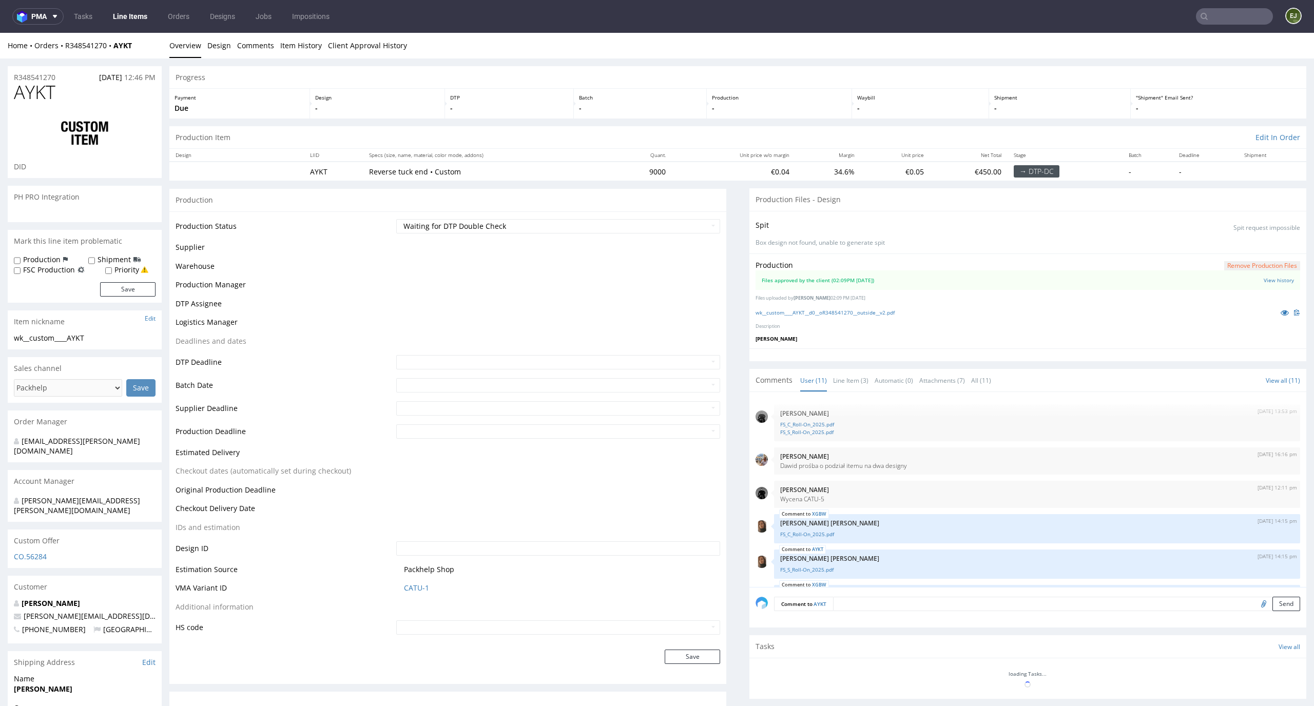
scroll to position [223, 0]
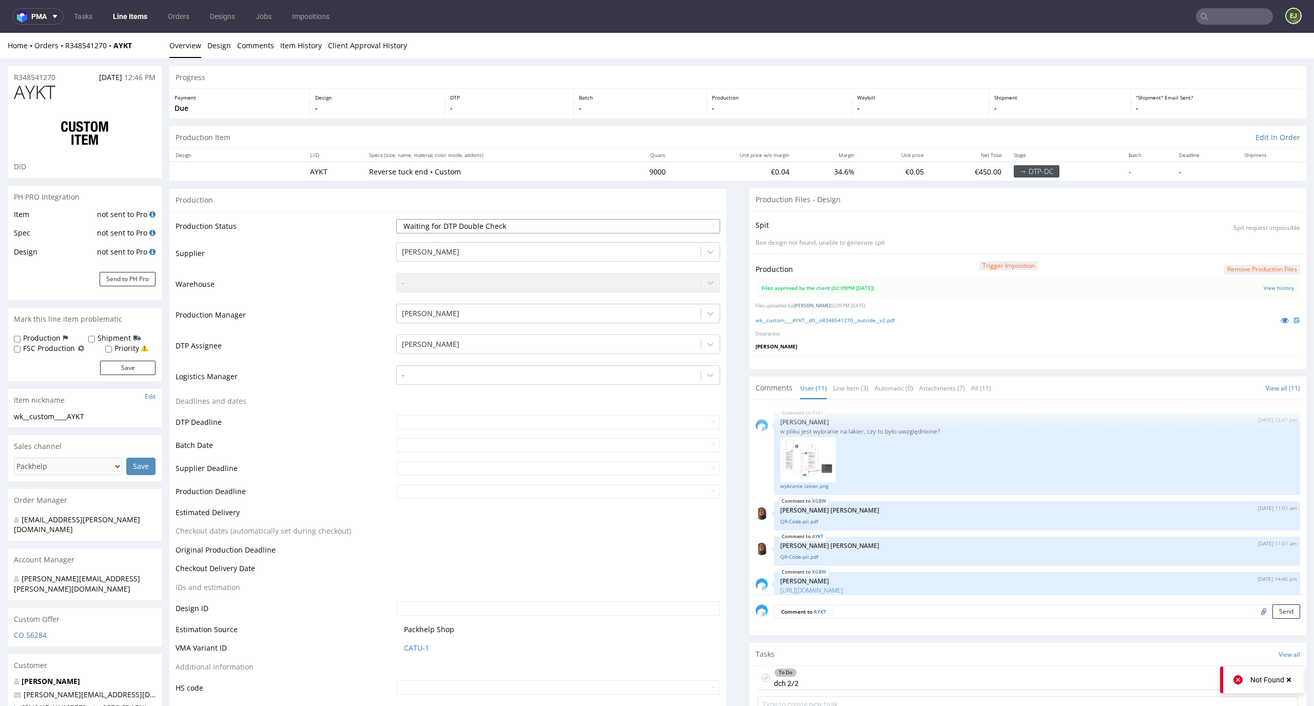
click at [684, 227] on select "Waiting for Artwork Waiting for Diecut Waiting for Mockup Waiting for DTP Waiti…" at bounding box center [558, 226] width 324 height 14
click at [684, 225] on select "Waiting for Artwork Waiting for Diecut Waiting for Mockup Waiting for DTP Waiti…" at bounding box center [558, 226] width 324 height 14
select select "dtp_production_ready"
click at [396, 219] on select "Waiting for Artwork Waiting for Diecut Waiting for Mockup Waiting for DTP Waiti…" at bounding box center [558, 226] width 324 height 14
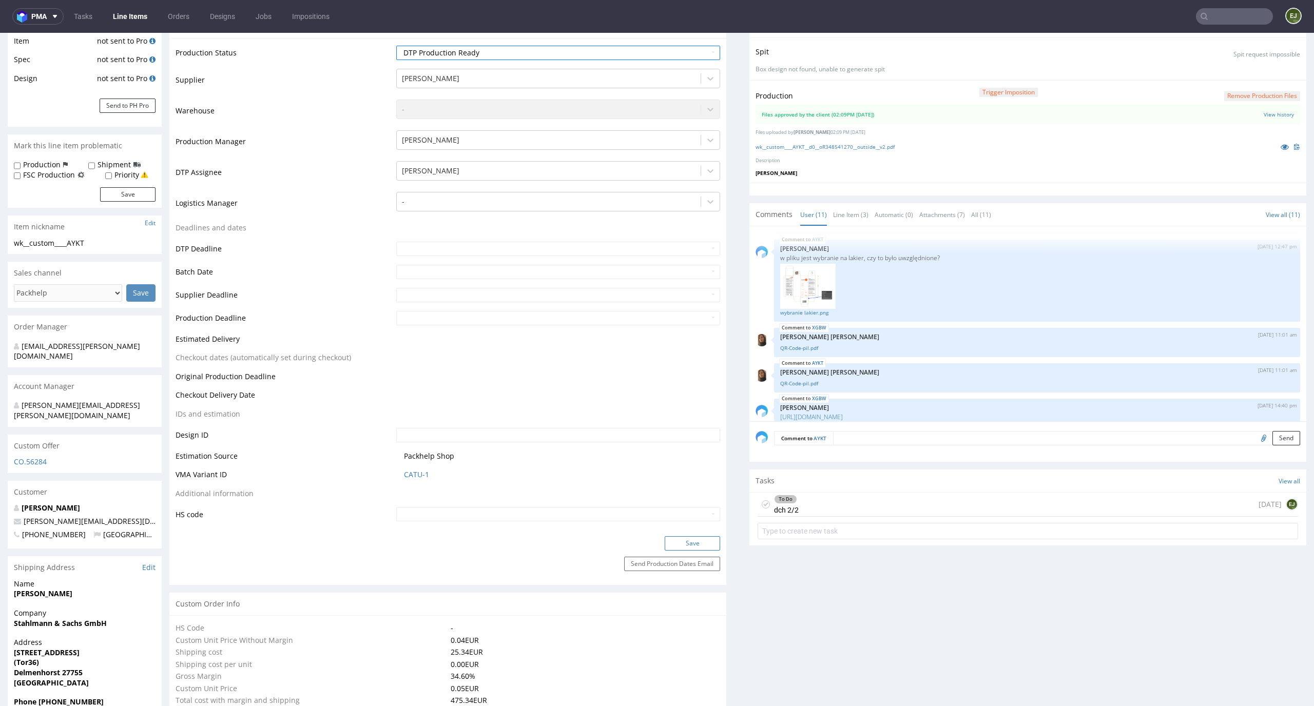
click at [688, 543] on button "Save" at bounding box center [692, 543] width 55 height 14
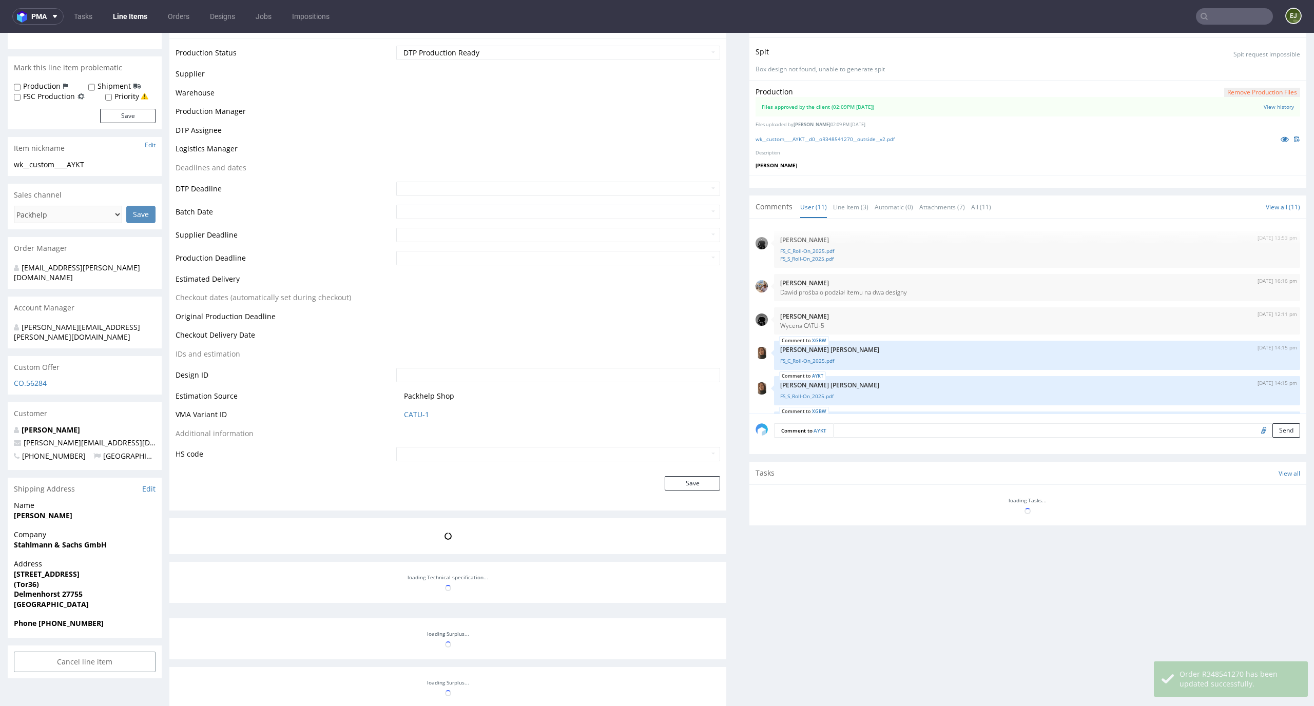
scroll to position [267, 0]
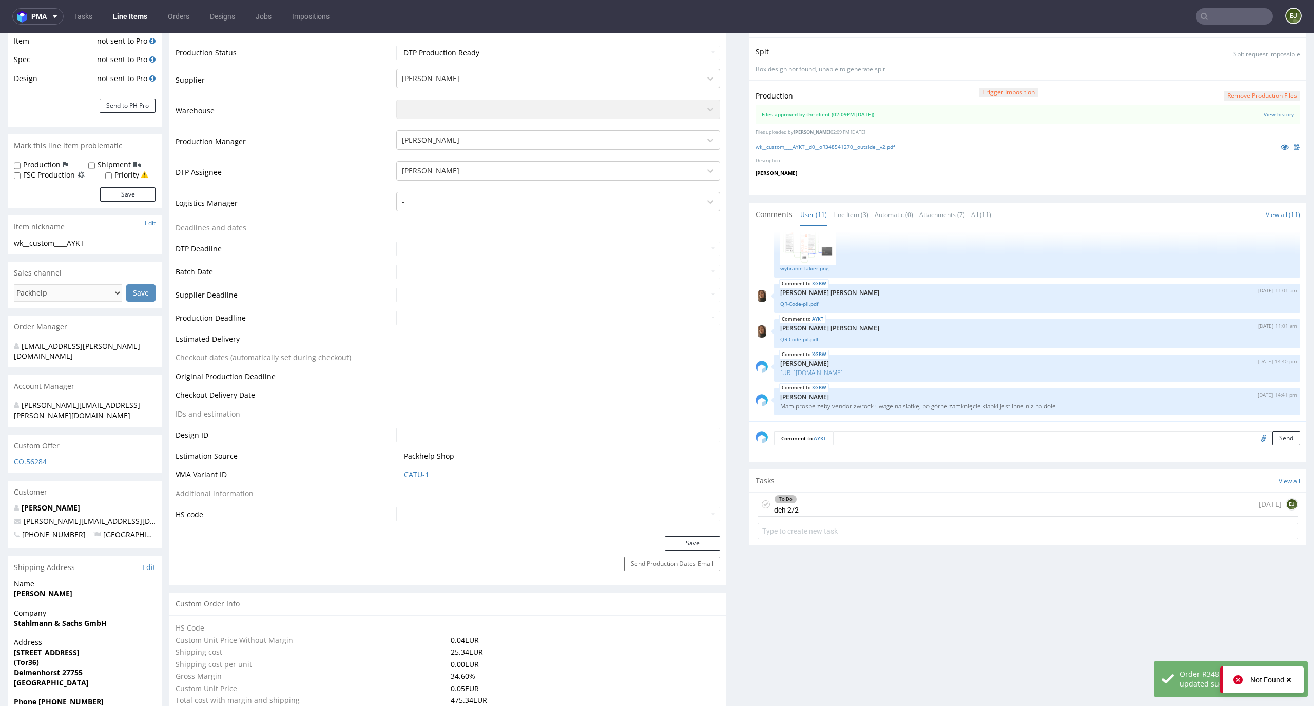
click at [763, 505] on use at bounding box center [765, 505] width 5 height 4
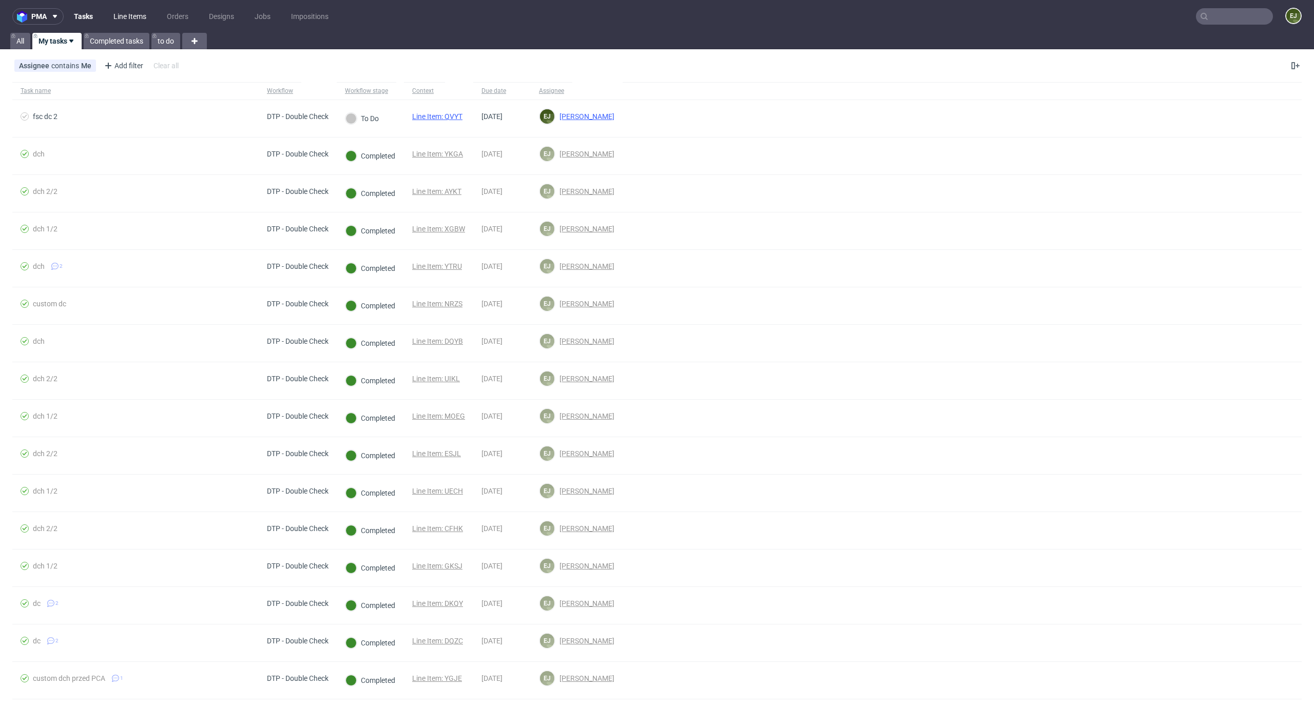
click at [140, 11] on link "Line Items" at bounding box center [129, 16] width 45 height 16
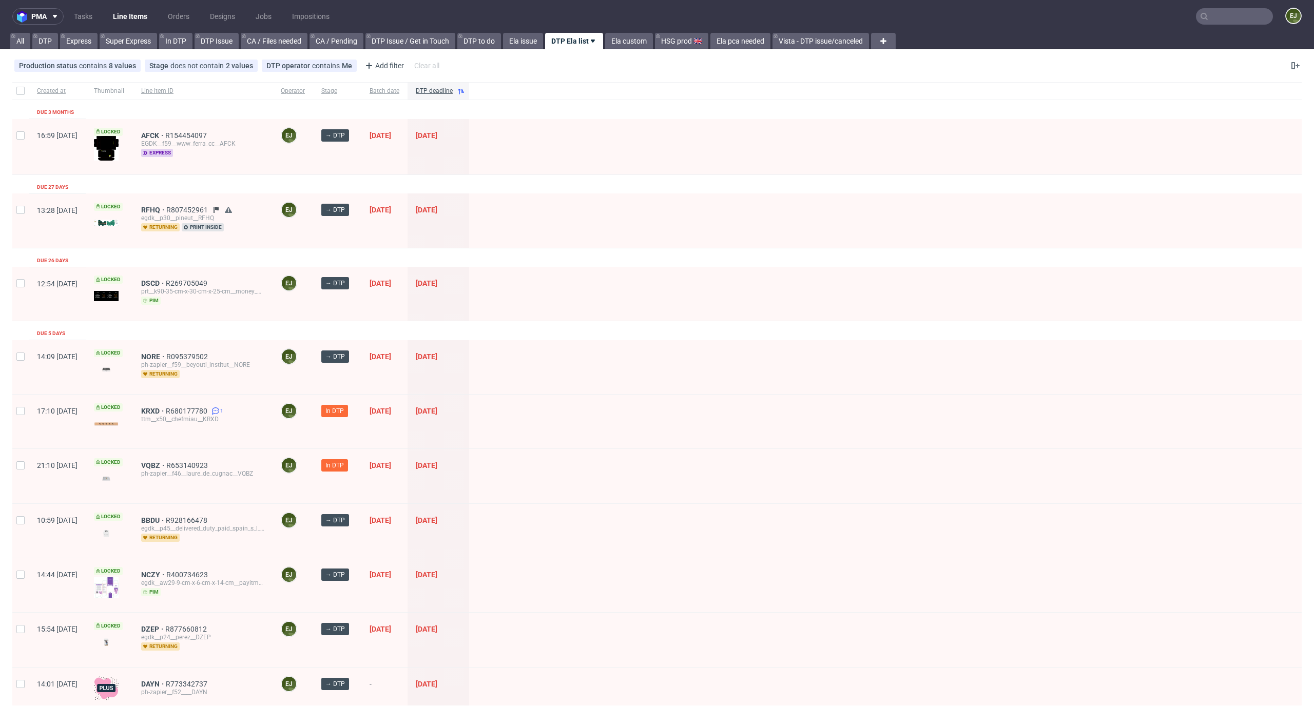
scroll to position [42, 0]
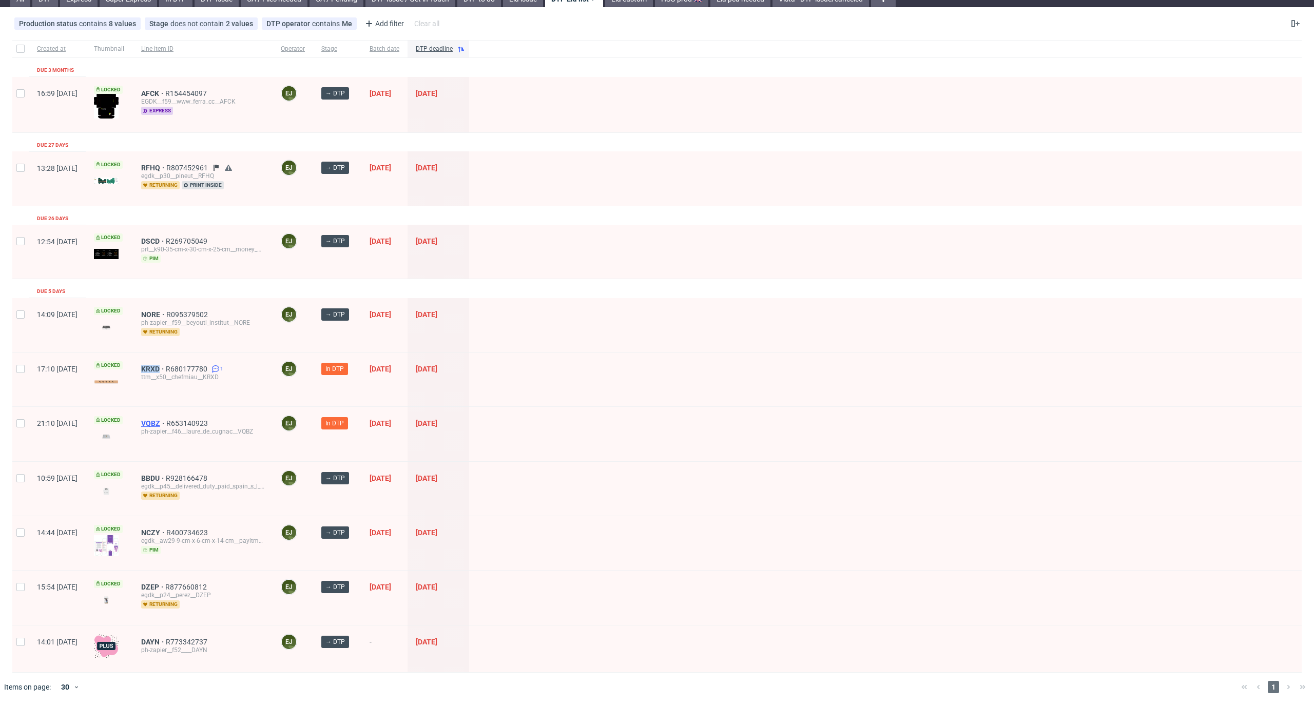
click at [166, 424] on span "VQBZ" at bounding box center [153, 423] width 25 height 8
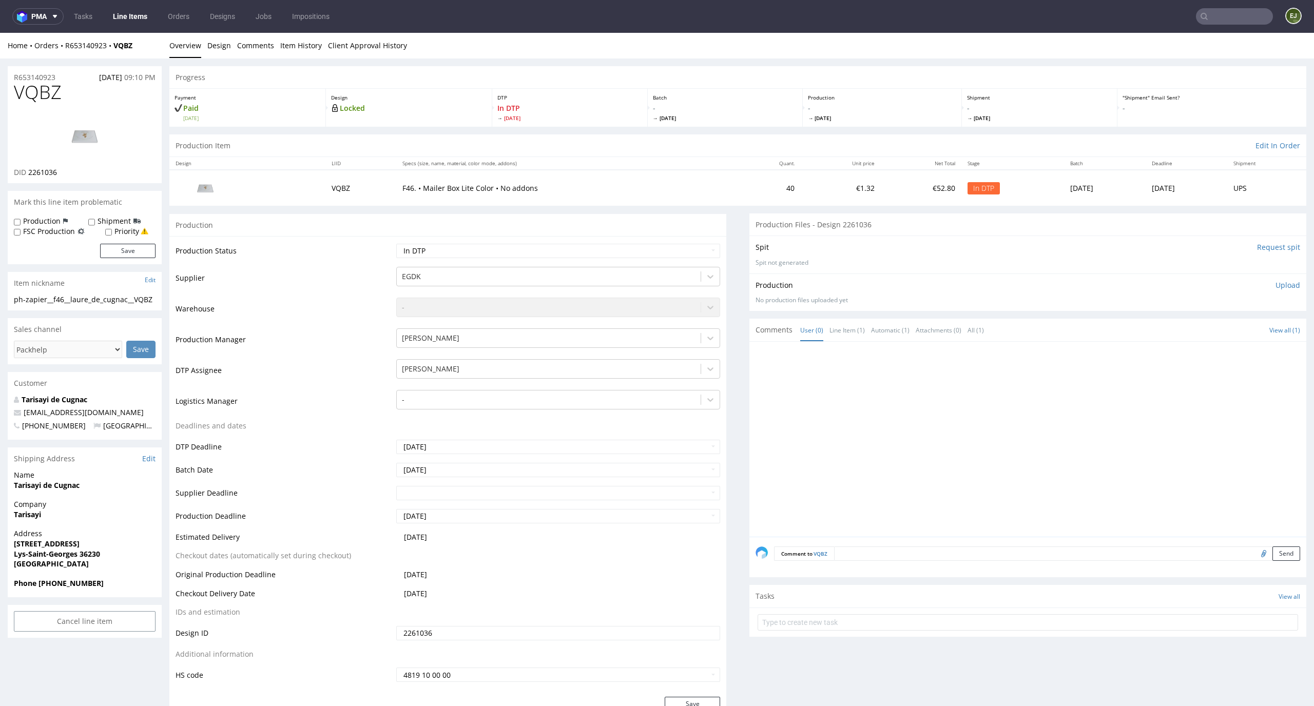
click at [617, 259] on td "Waiting for Artwork Waiting for Diecut Waiting for Mockup Waiting for DTP Waiti…" at bounding box center [557, 254] width 327 height 23
click at [622, 247] on select "Waiting for Artwork Waiting for Diecut Waiting for Mockup Waiting for DTP Waiti…" at bounding box center [558, 251] width 324 height 14
select select "dtp_waiting_for_check"
click at [396, 244] on select "Waiting for Artwork Waiting for Diecut Waiting for Mockup Waiting for DTP Waiti…" at bounding box center [558, 251] width 324 height 14
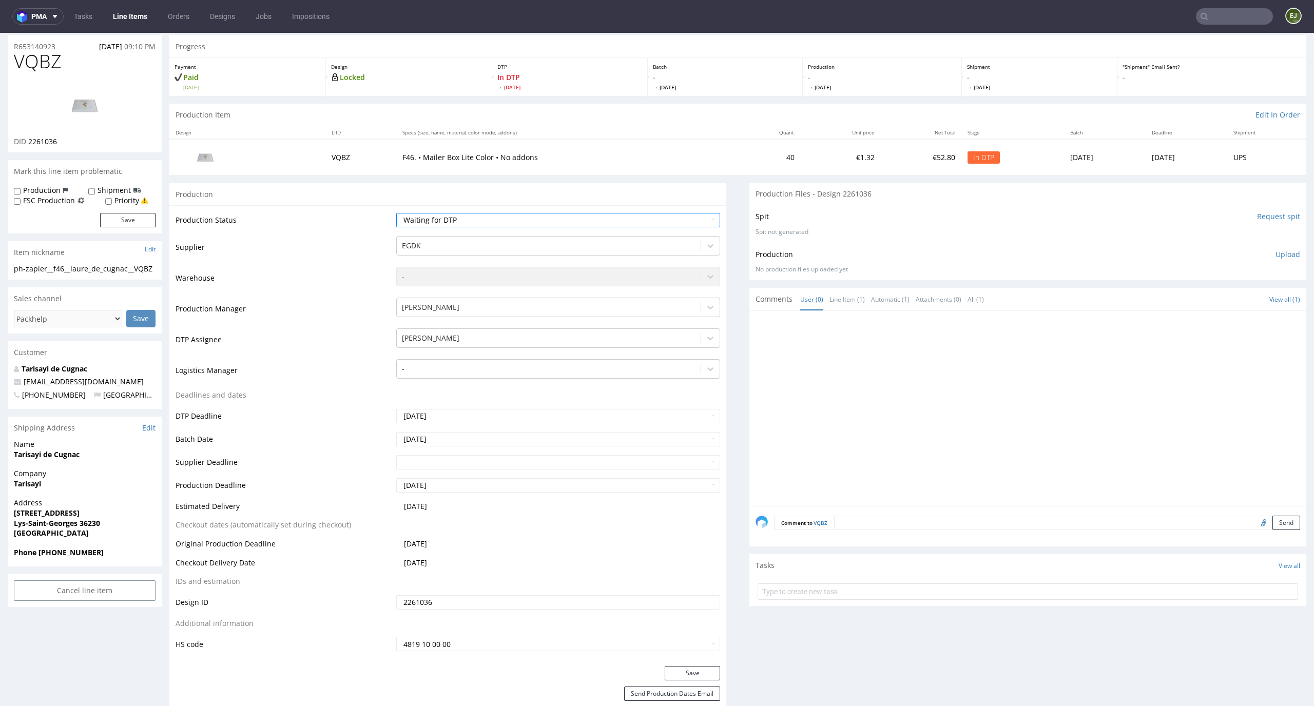
scroll to position [189, 0]
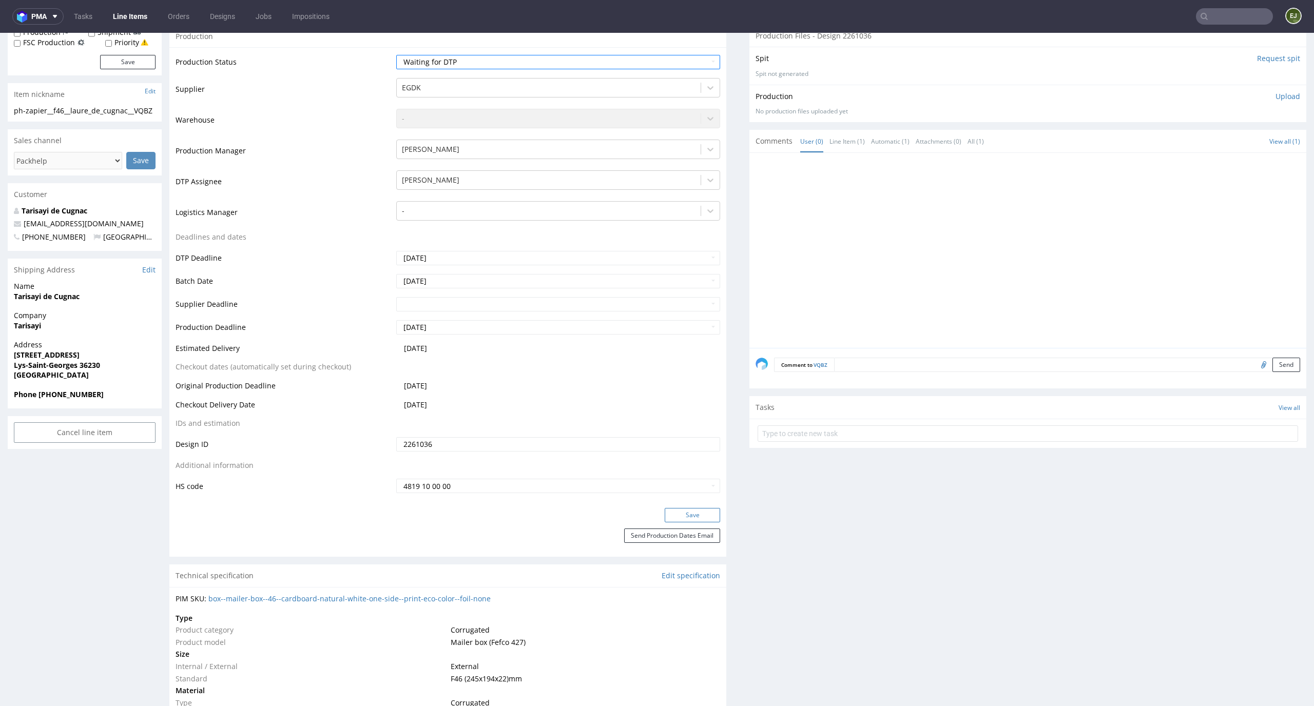
click at [669, 520] on button "Save" at bounding box center [692, 515] width 55 height 14
click at [126, 17] on link "Line Items" at bounding box center [130, 16] width 47 height 16
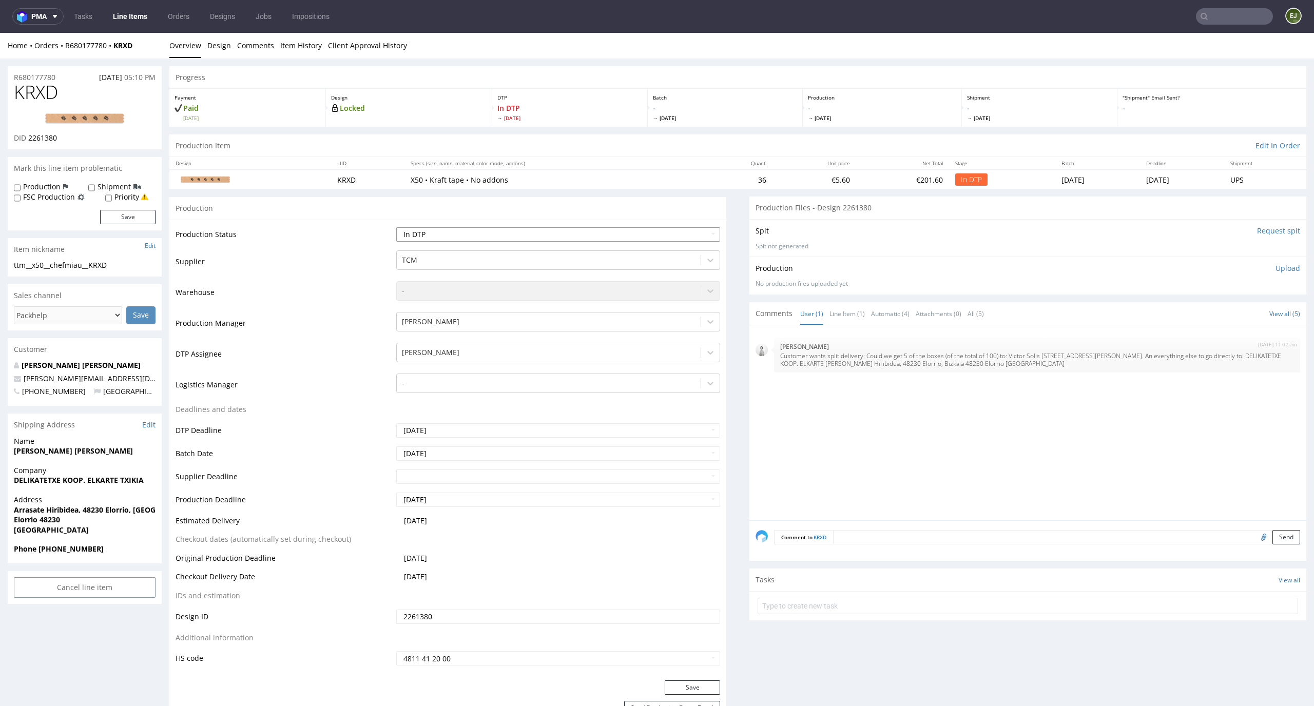
click at [433, 233] on select "Waiting for Artwork Waiting for Diecut Waiting for Mockup Waiting for DTP Waiti…" at bounding box center [558, 234] width 324 height 14
click at [396, 227] on select "Waiting for Artwork Waiting for Diecut Waiting for Mockup Waiting for DTP Waiti…" at bounding box center [558, 234] width 324 height 14
click at [471, 243] on td "Waiting for Artwork Waiting for Diecut Waiting for Mockup Waiting for DTP Waiti…" at bounding box center [557, 237] width 327 height 23
click at [472, 235] on select "Waiting for Artwork Waiting for Diecut Waiting for Mockup Waiting for DTP Waiti…" at bounding box center [558, 234] width 324 height 14
select select "dtp_waiting_for_check"
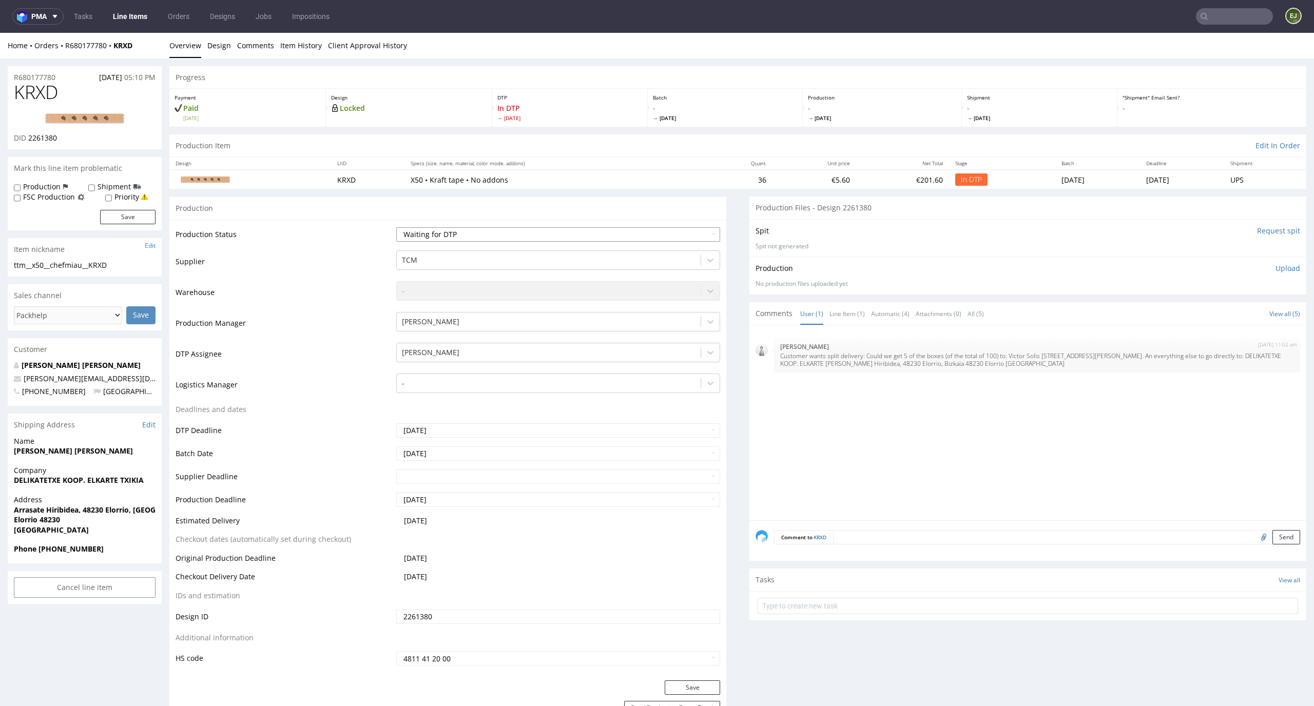
click at [396, 227] on select "Waiting for Artwork Waiting for Diecut Waiting for Mockup Waiting for DTP Waiti…" at bounding box center [558, 234] width 324 height 14
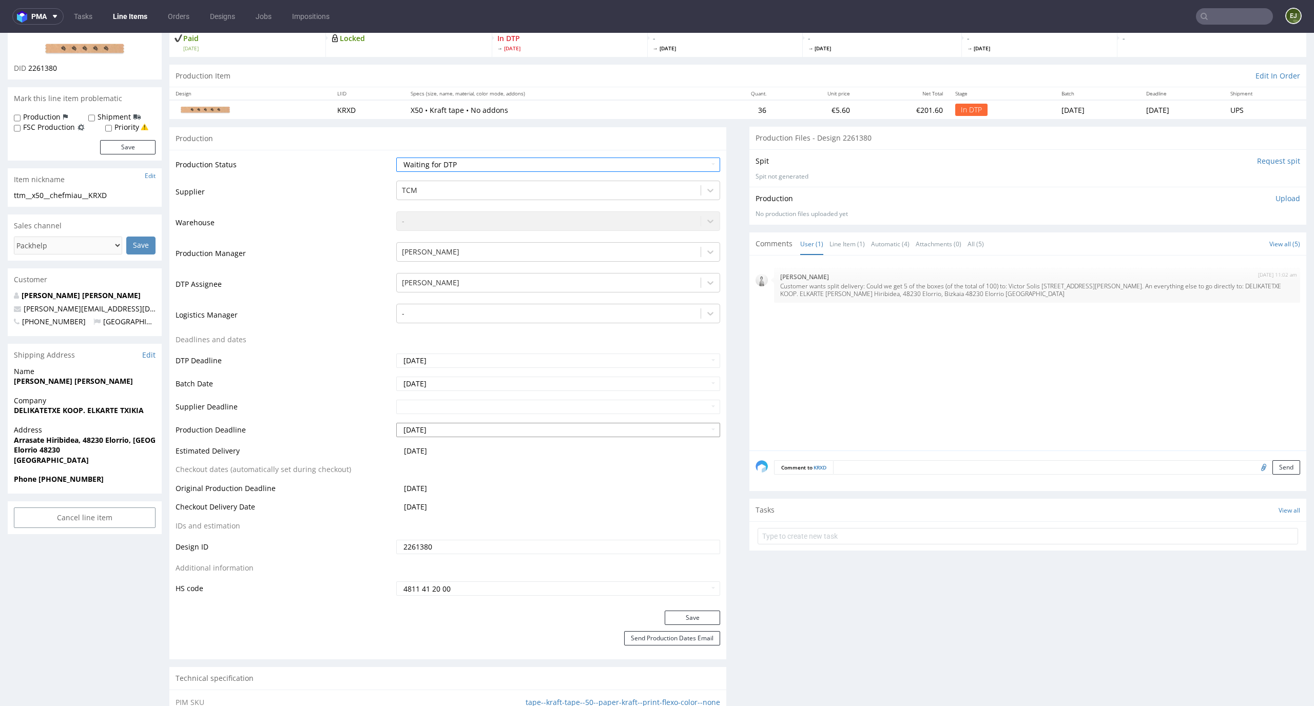
scroll to position [101, 0]
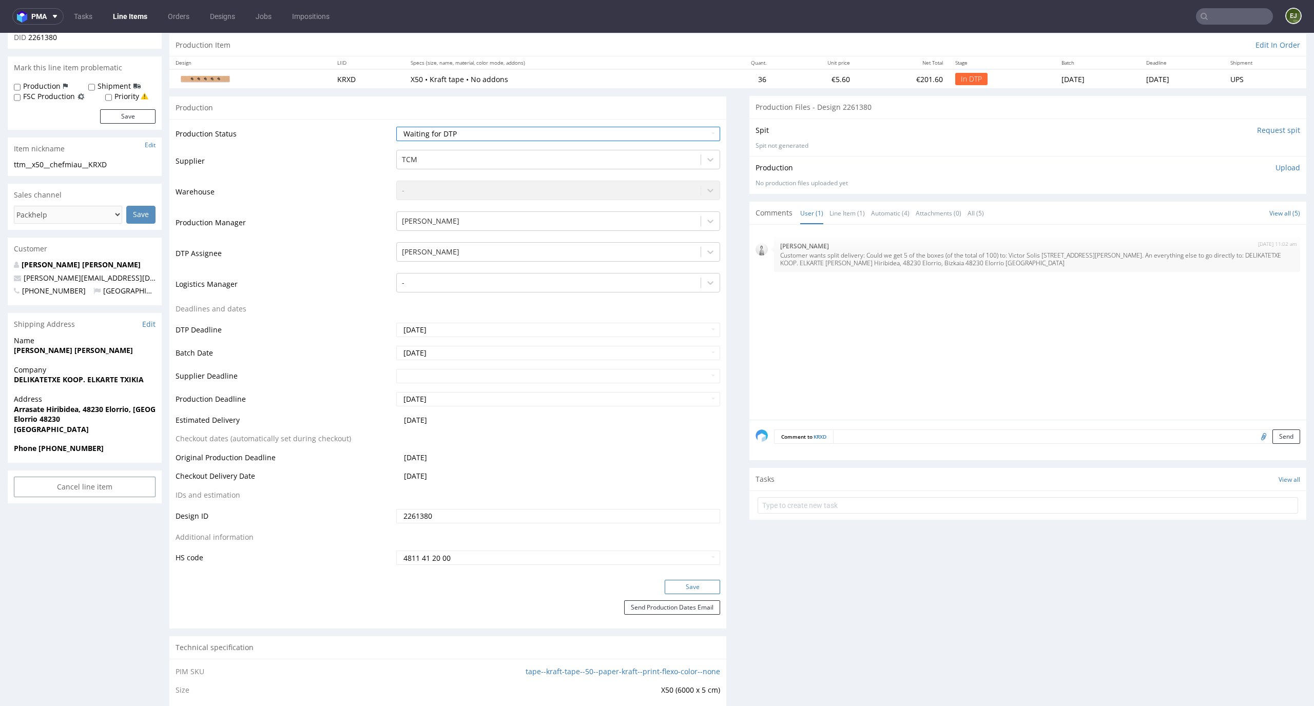
click at [670, 582] on button "Save" at bounding box center [692, 587] width 55 height 14
